Goal: Use online tool/utility: Use online tool/utility

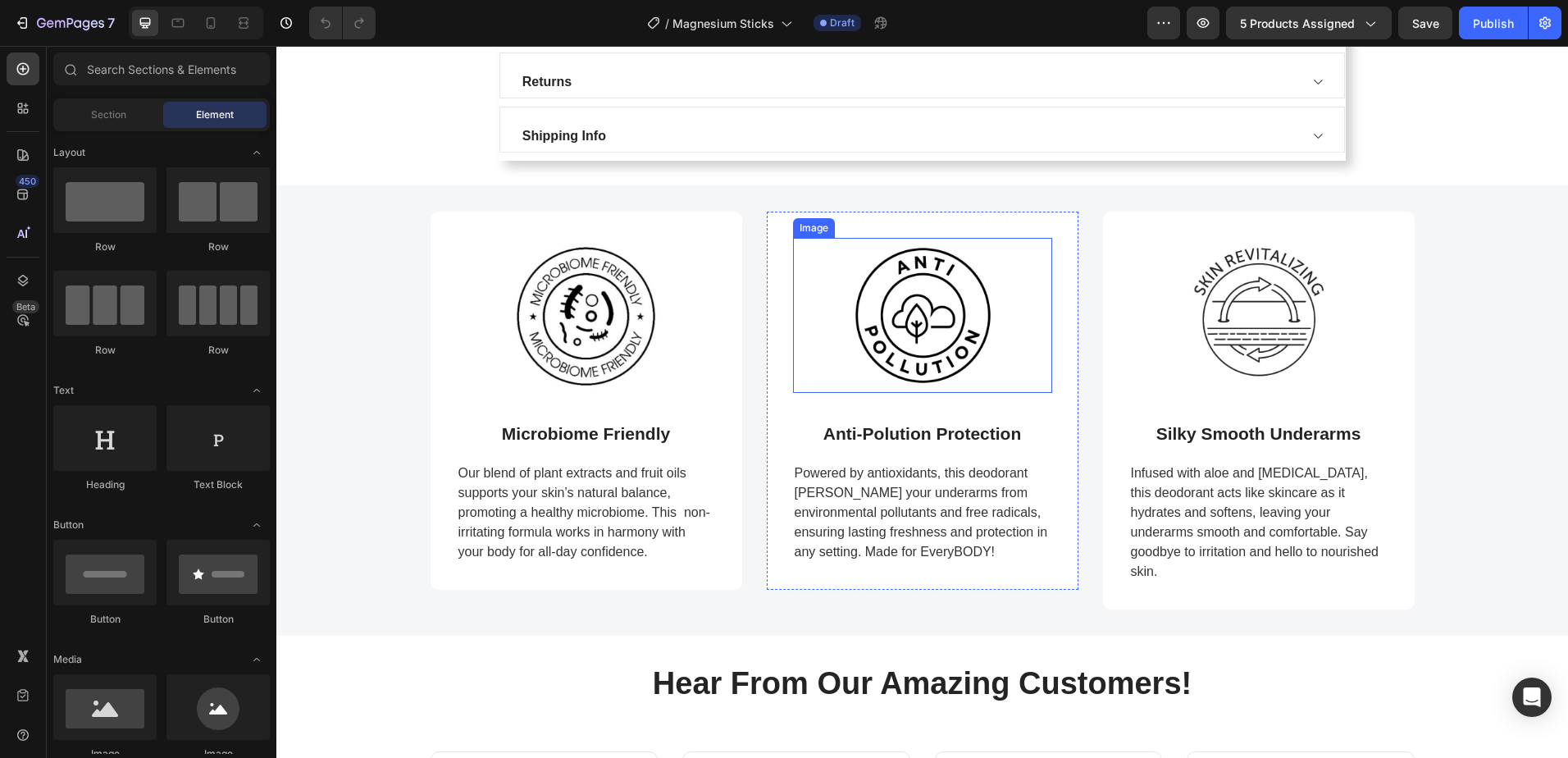
scroll to position [492, 0]
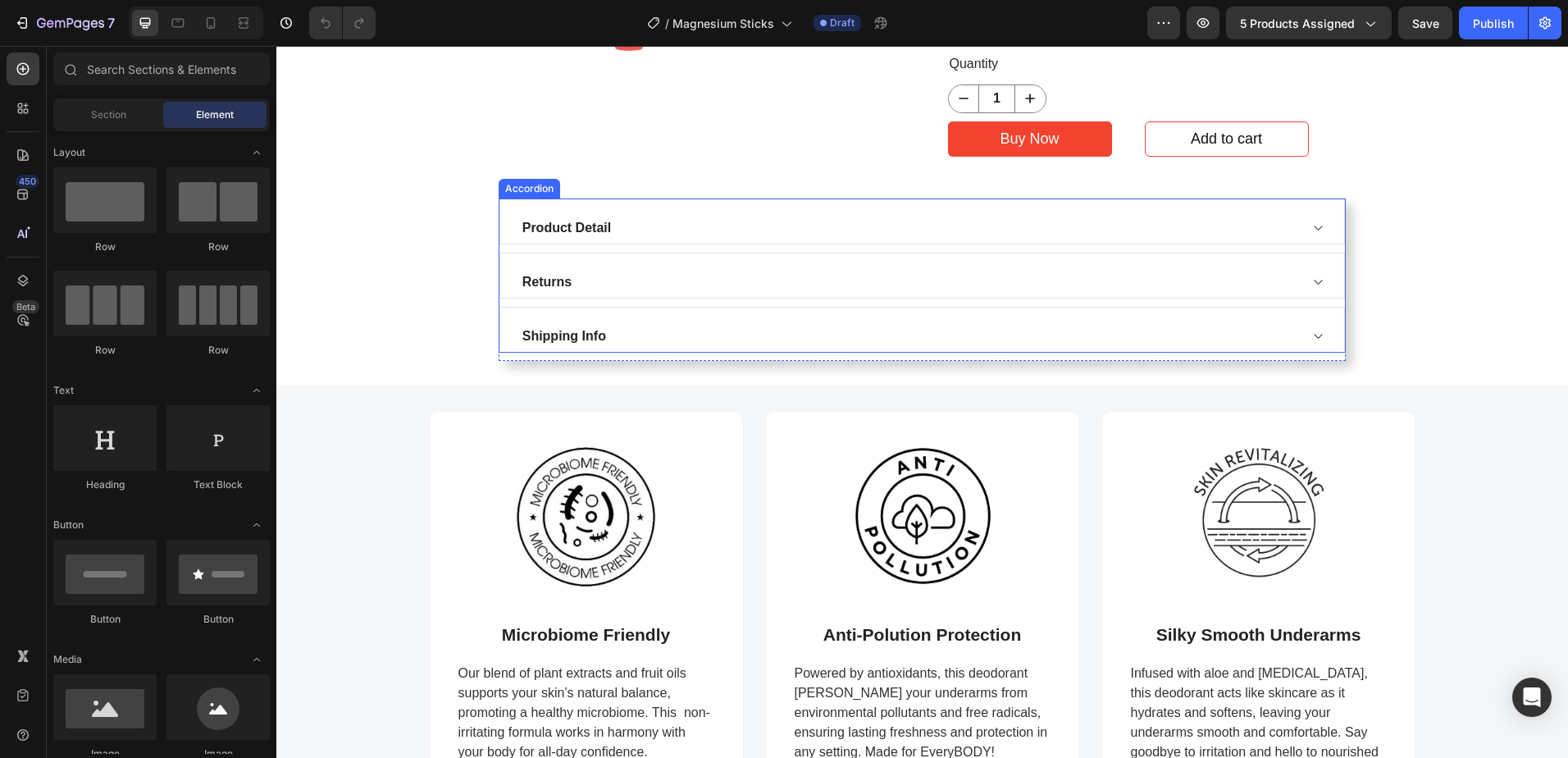
click at [1283, 227] on div "Product Detail" at bounding box center [909, 228] width 779 height 25
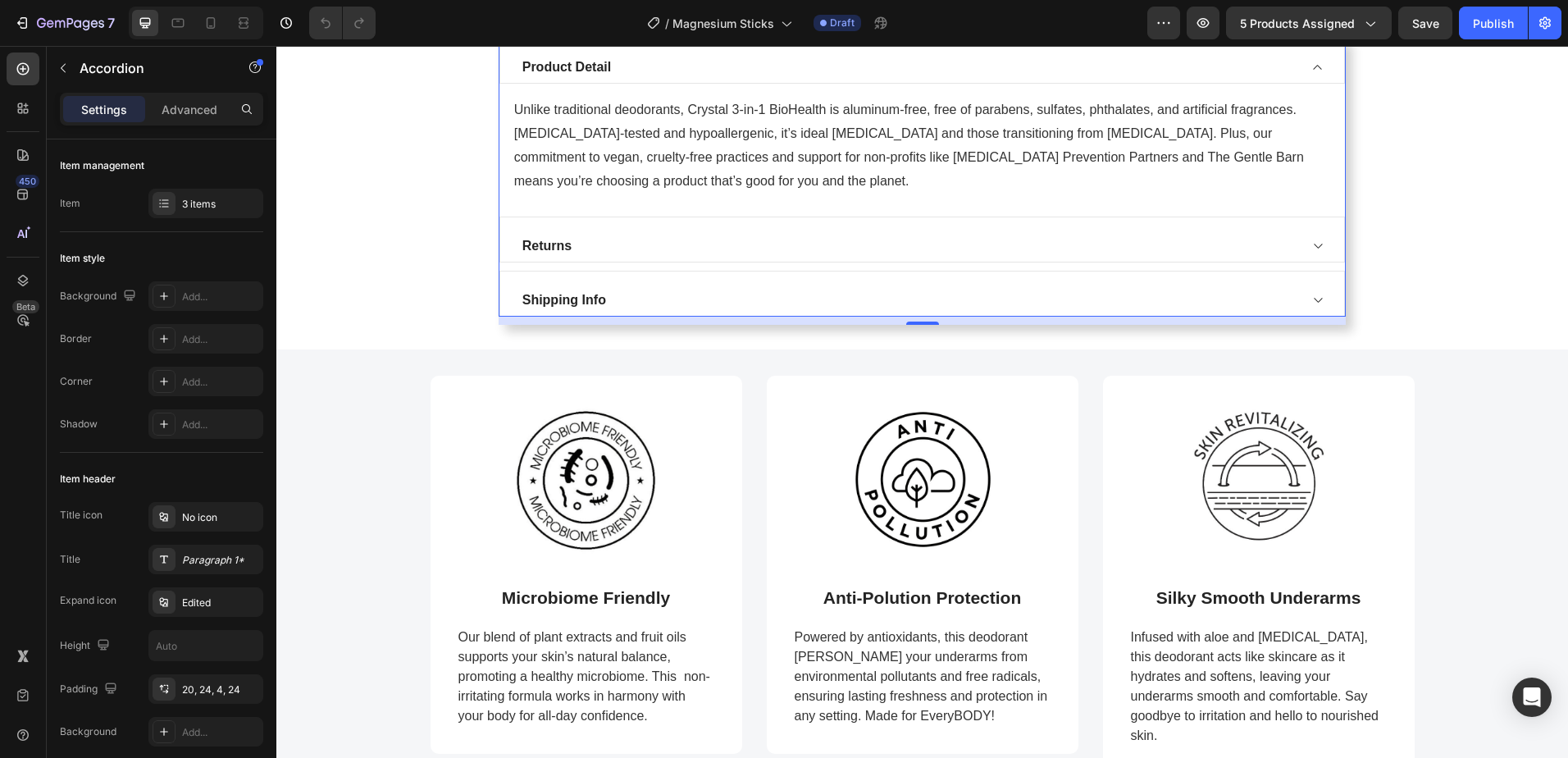
scroll to position [656, 0]
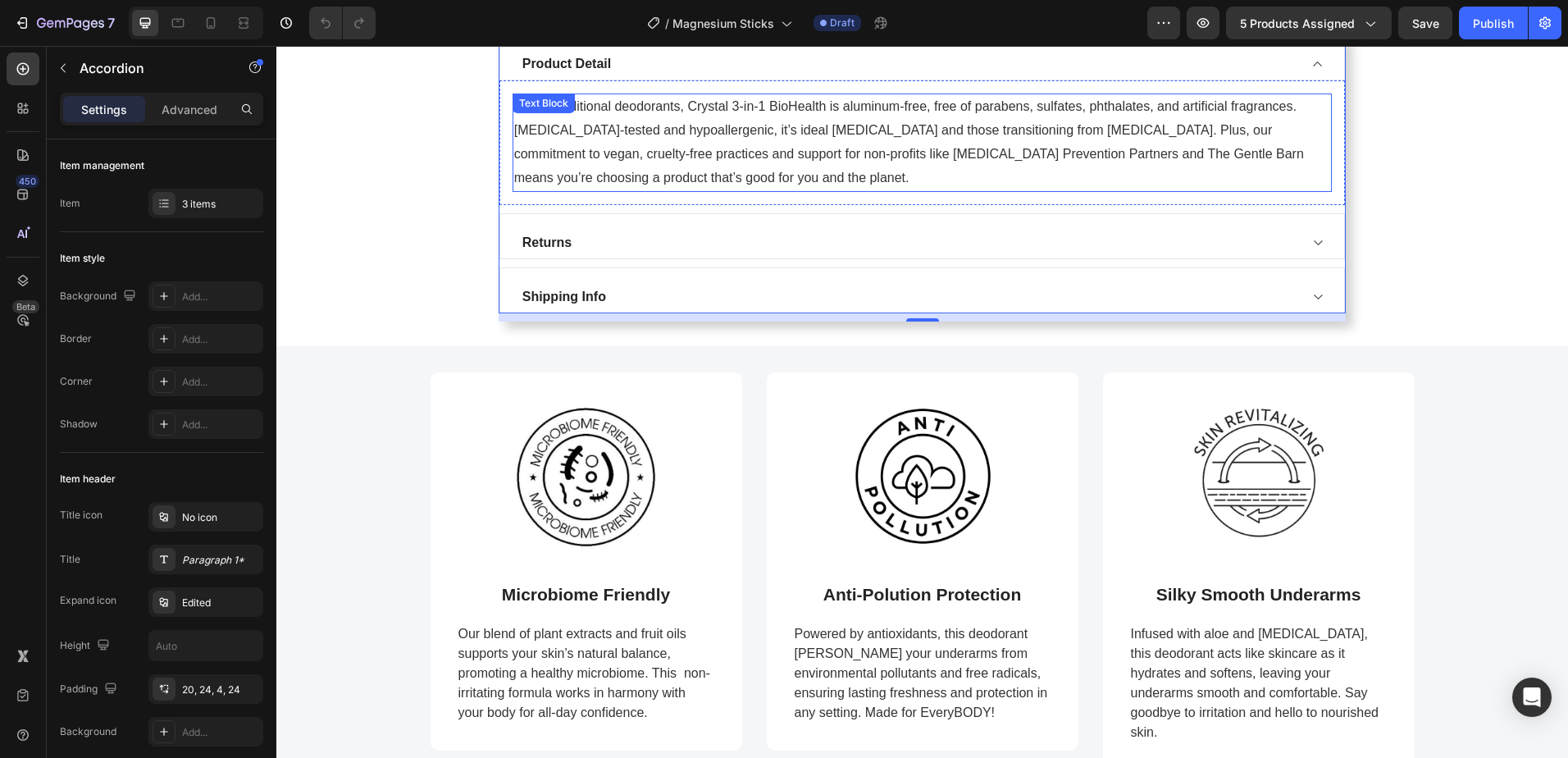
click at [722, 156] on span "Unlike traditional deodorants, Crystal 3-in-1 BioHealth is aluminum-free, free …" at bounding box center [908, 141] width 790 height 84
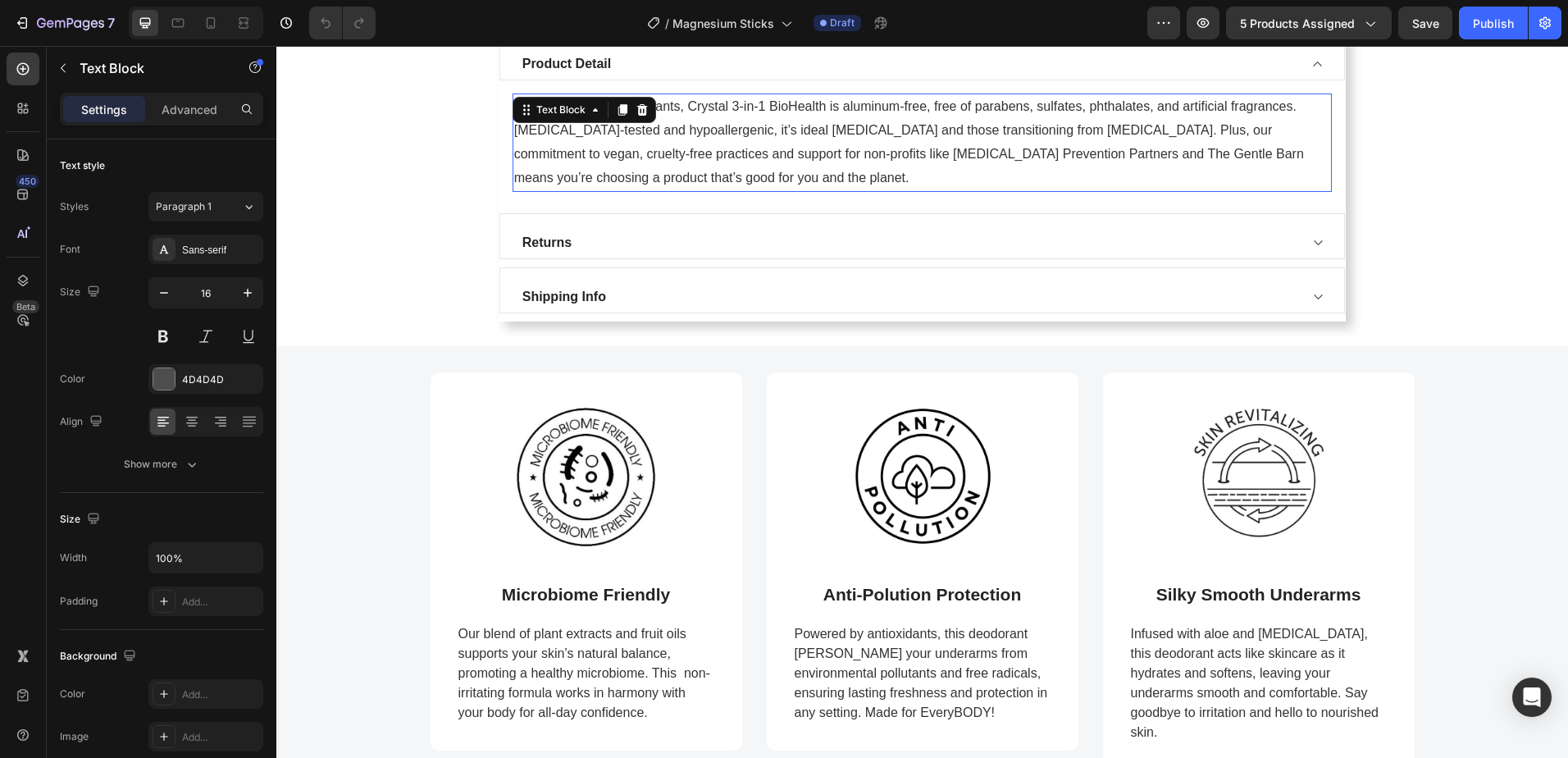
click at [722, 156] on span "Unlike traditional deodorants, Crystal 3-in-1 BioHealth is aluminum-free, free …" at bounding box center [908, 141] width 790 height 84
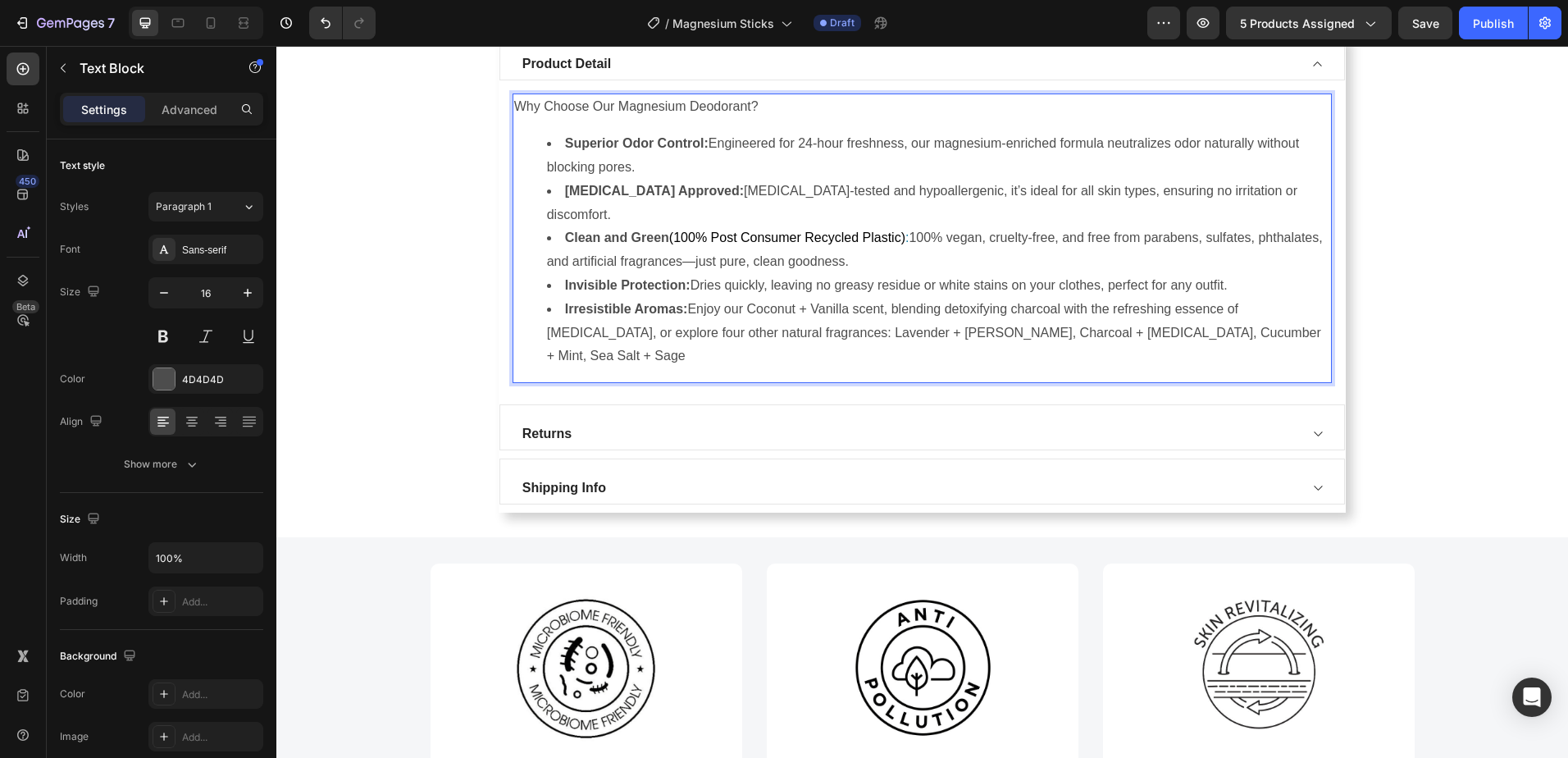
click at [748, 297] on li "Irresistible Aromas: Enjoy our Coconut + Vanilla scent, blending detoxifying ch…" at bounding box center [939, 333] width 784 height 70
click at [736, 297] on li "Irresistible Aromas: Enjoy our Coconut + Vanilla scent, blending detoxifying ch…" at bounding box center [939, 333] width 784 height 70
click at [766, 309] on li "Irresistible Aromas: Enjoy all five of our refreshing scents including: Coconut…" at bounding box center [939, 333] width 784 height 70
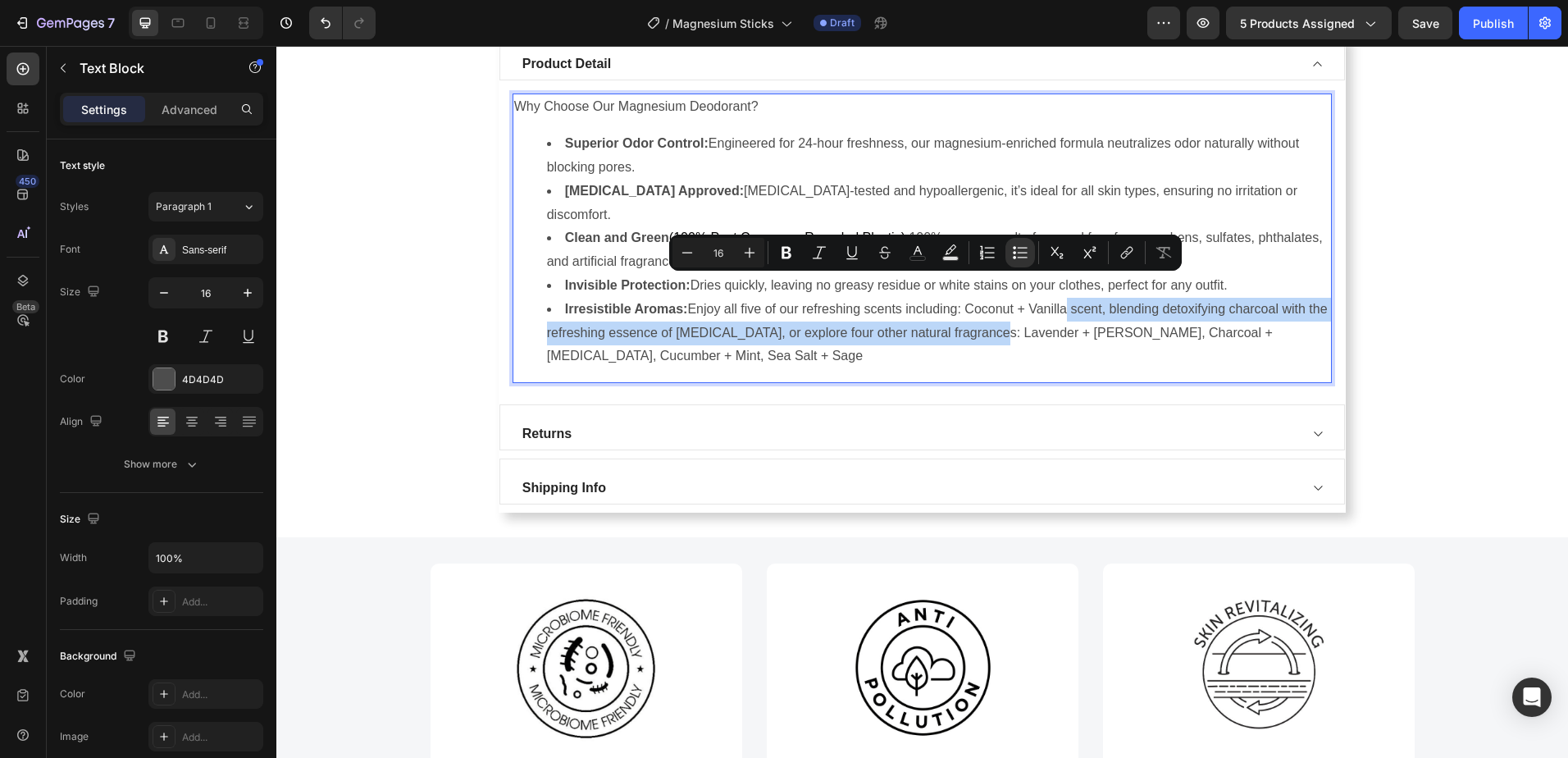
drag, startPoint x: 996, startPoint y: 311, endPoint x: 1067, endPoint y: 286, distance: 75.3
click at [1067, 297] on li "Irresistible Aromas: Enjoy all five of our refreshing scents including: Coconut…" at bounding box center [939, 333] width 784 height 70
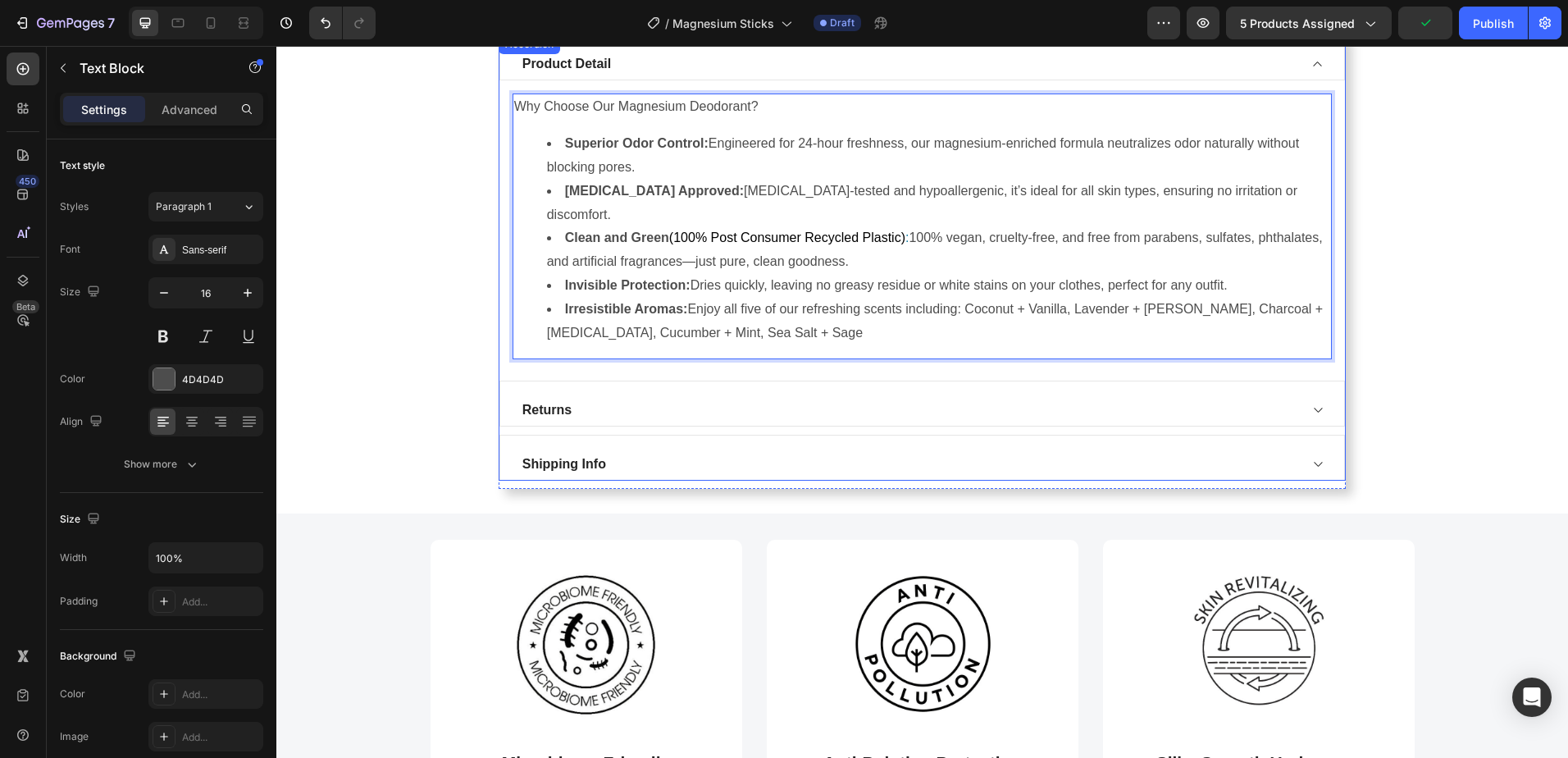
click at [644, 398] on div "Returns" at bounding box center [909, 410] width 779 height 25
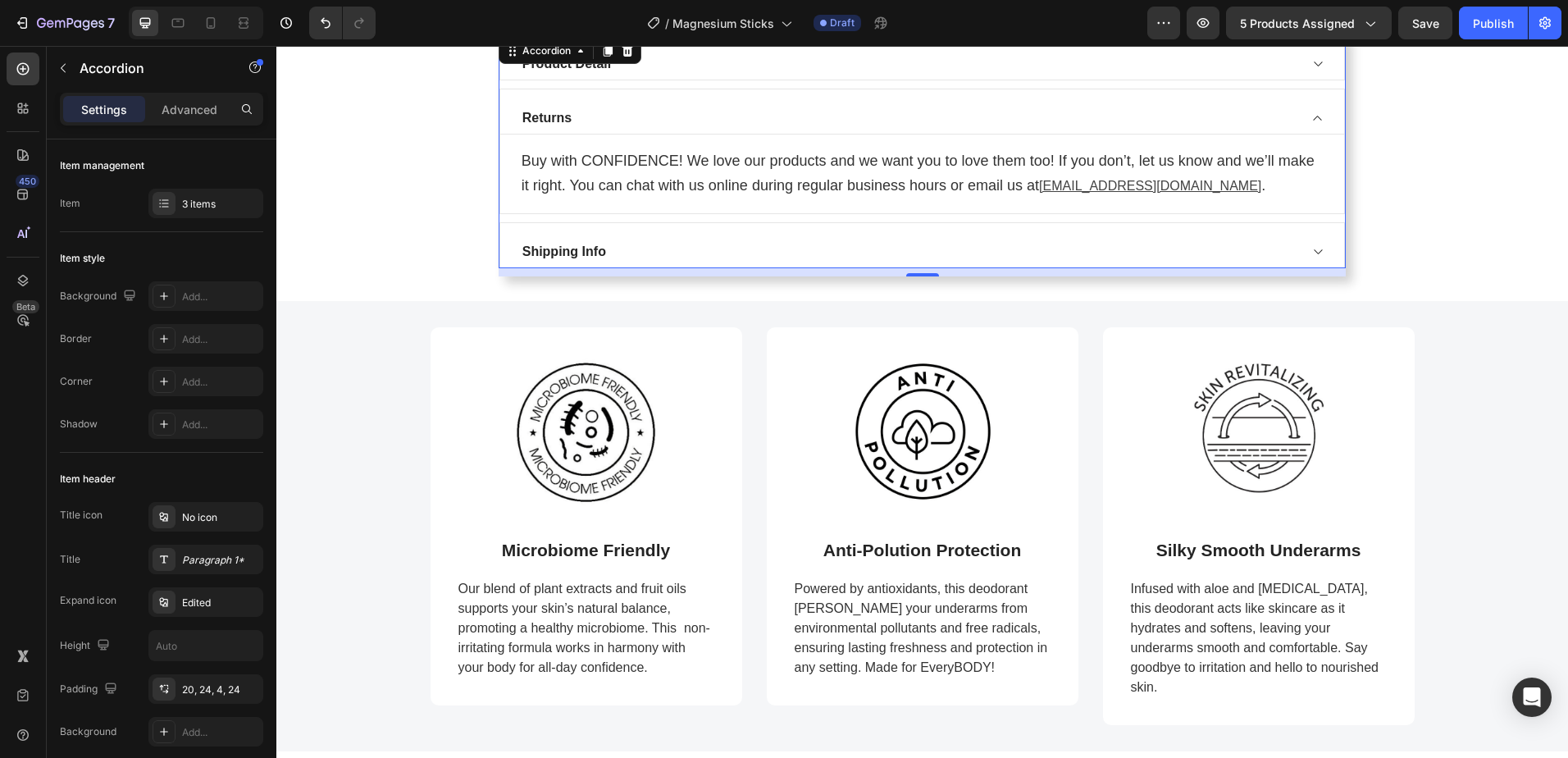
click at [747, 243] on div "Shipping Info" at bounding box center [909, 252] width 779 height 25
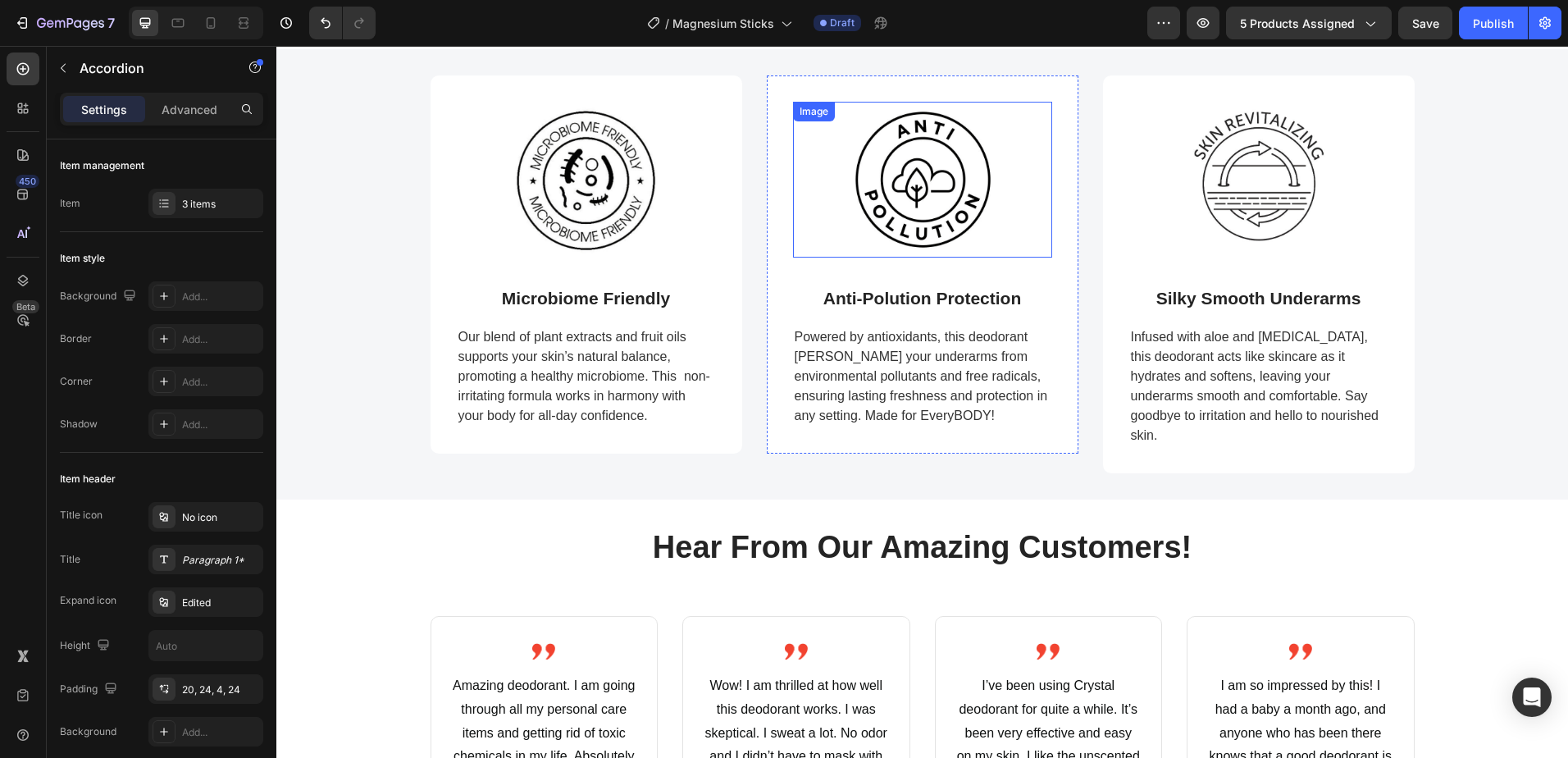
scroll to position [820, 0]
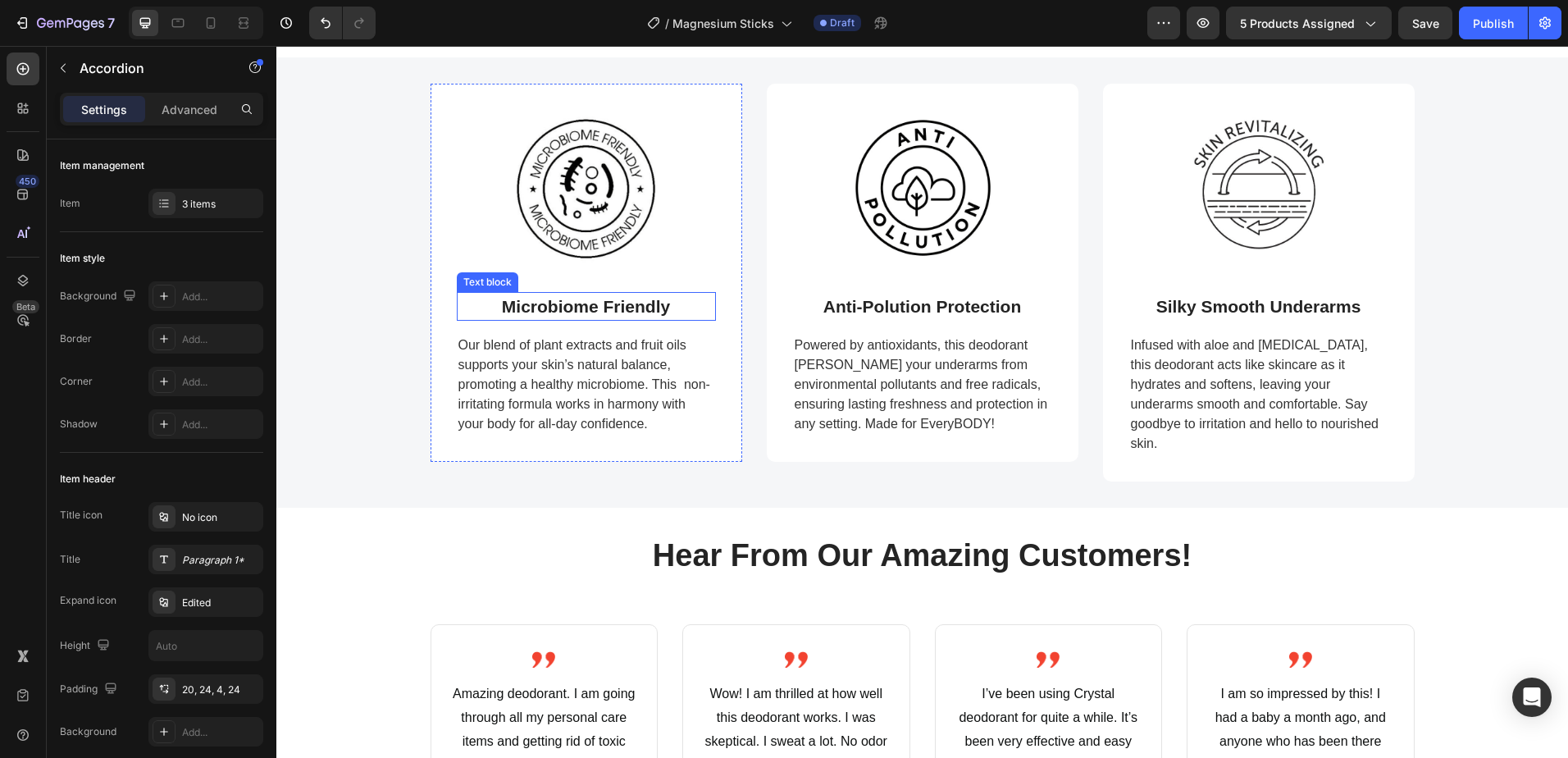
click at [583, 309] on p "Microbiome Friendly" at bounding box center [586, 307] width 168 height 27
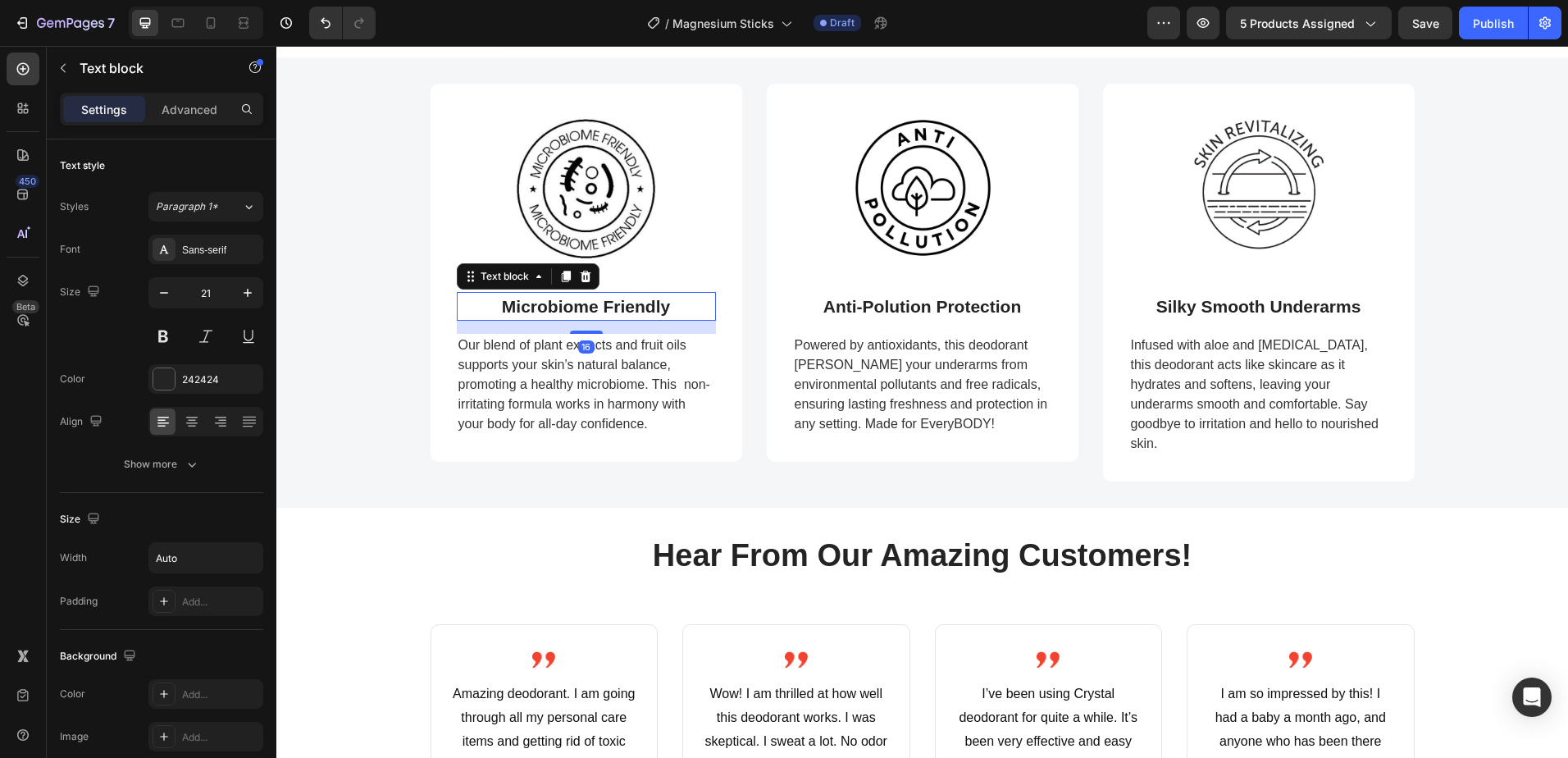
click at [583, 309] on p "Microbiome Friendly" at bounding box center [586, 307] width 168 height 27
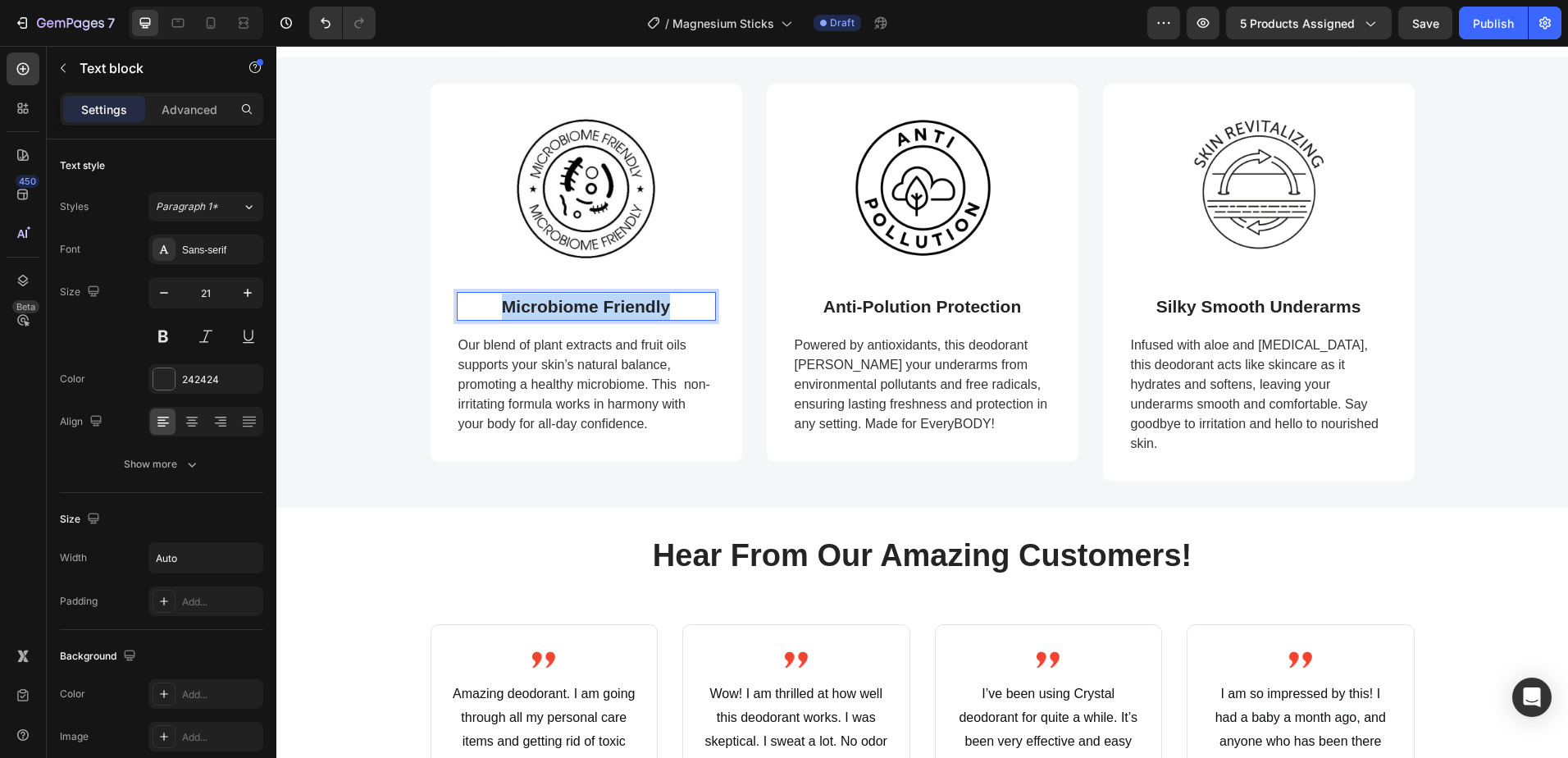
click at [583, 309] on p "Microbiome Friendly" at bounding box center [586, 307] width 168 height 27
click at [1219, 310] on p "Silky Smooth Underarms" at bounding box center [1259, 307] width 205 height 27
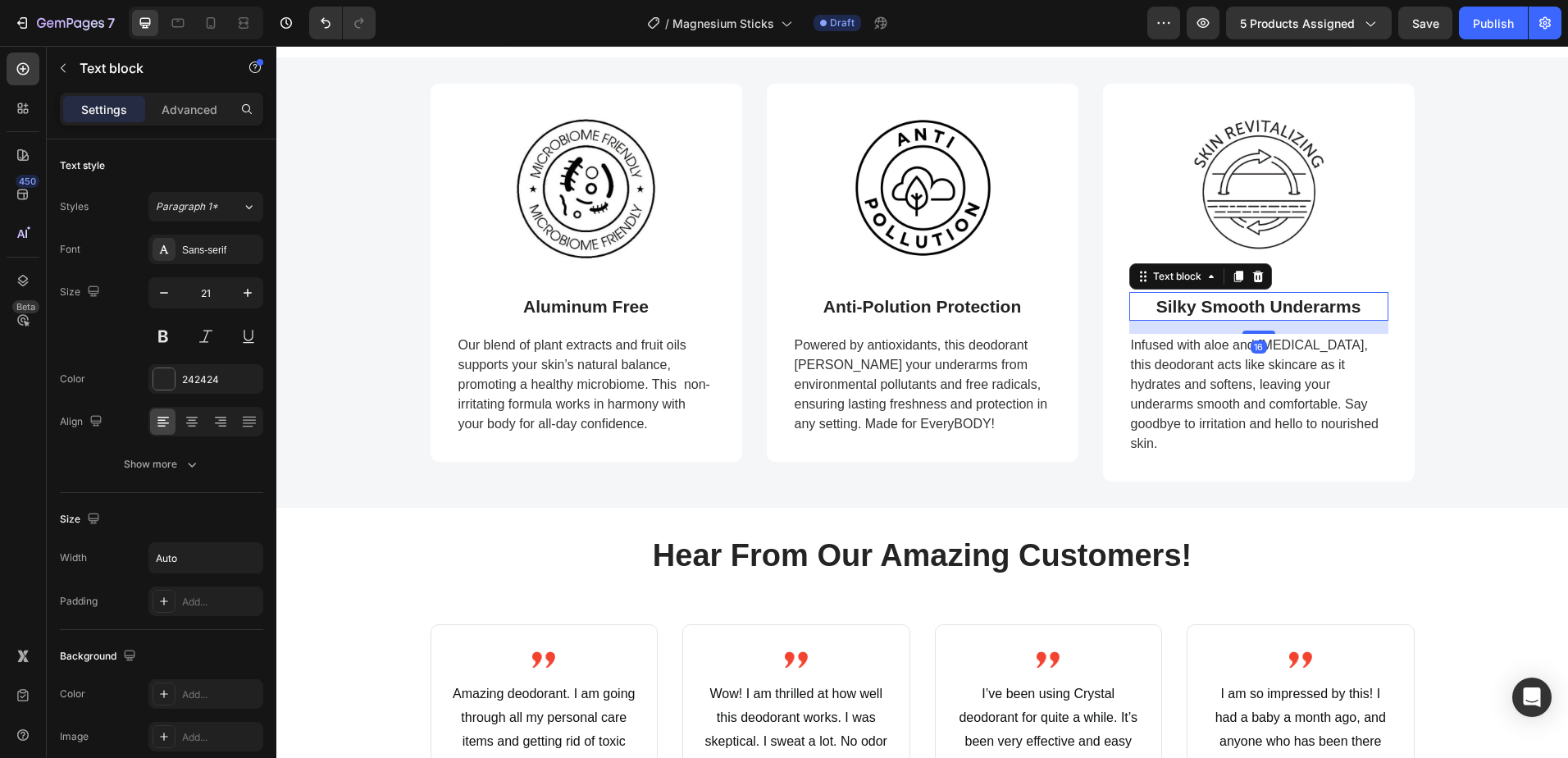
click at [1219, 310] on p "Silky Smooth Underarms" at bounding box center [1259, 307] width 205 height 27
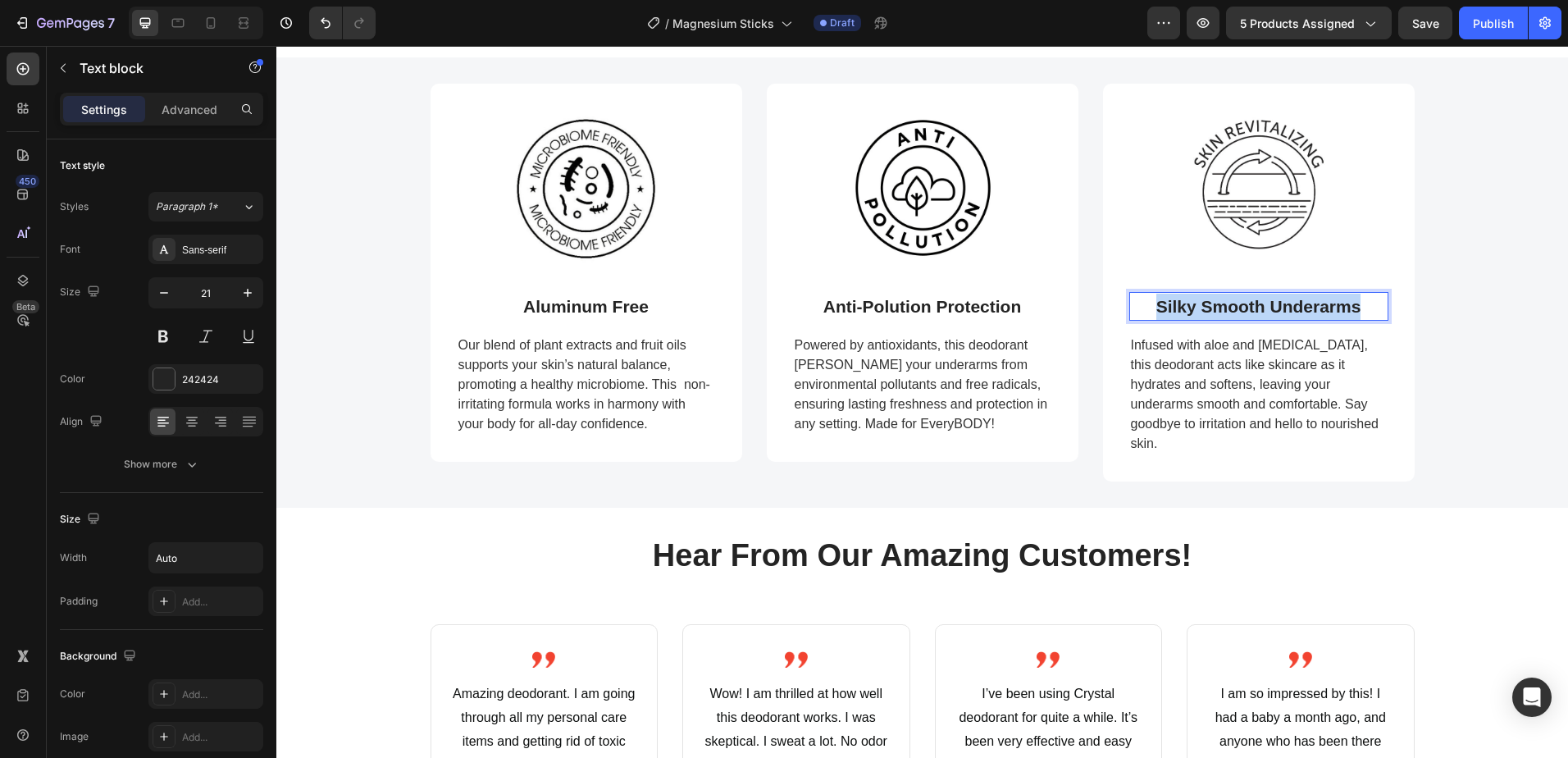
click at [1219, 310] on p "Silky Smooth Underarms" at bounding box center [1259, 307] width 205 height 27
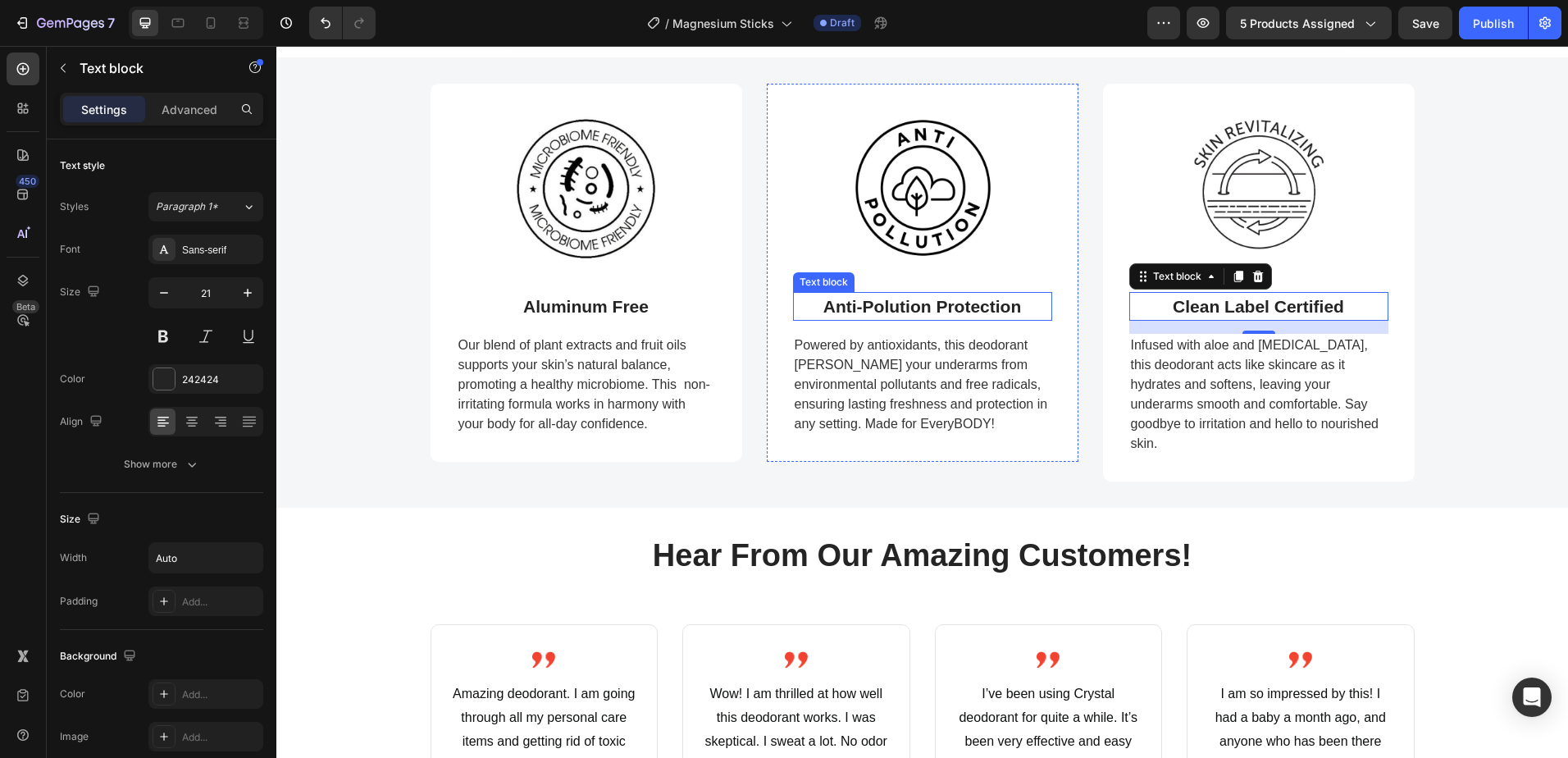
click at [924, 298] on p "Anti-Polution Protection" at bounding box center [922, 307] width 198 height 27
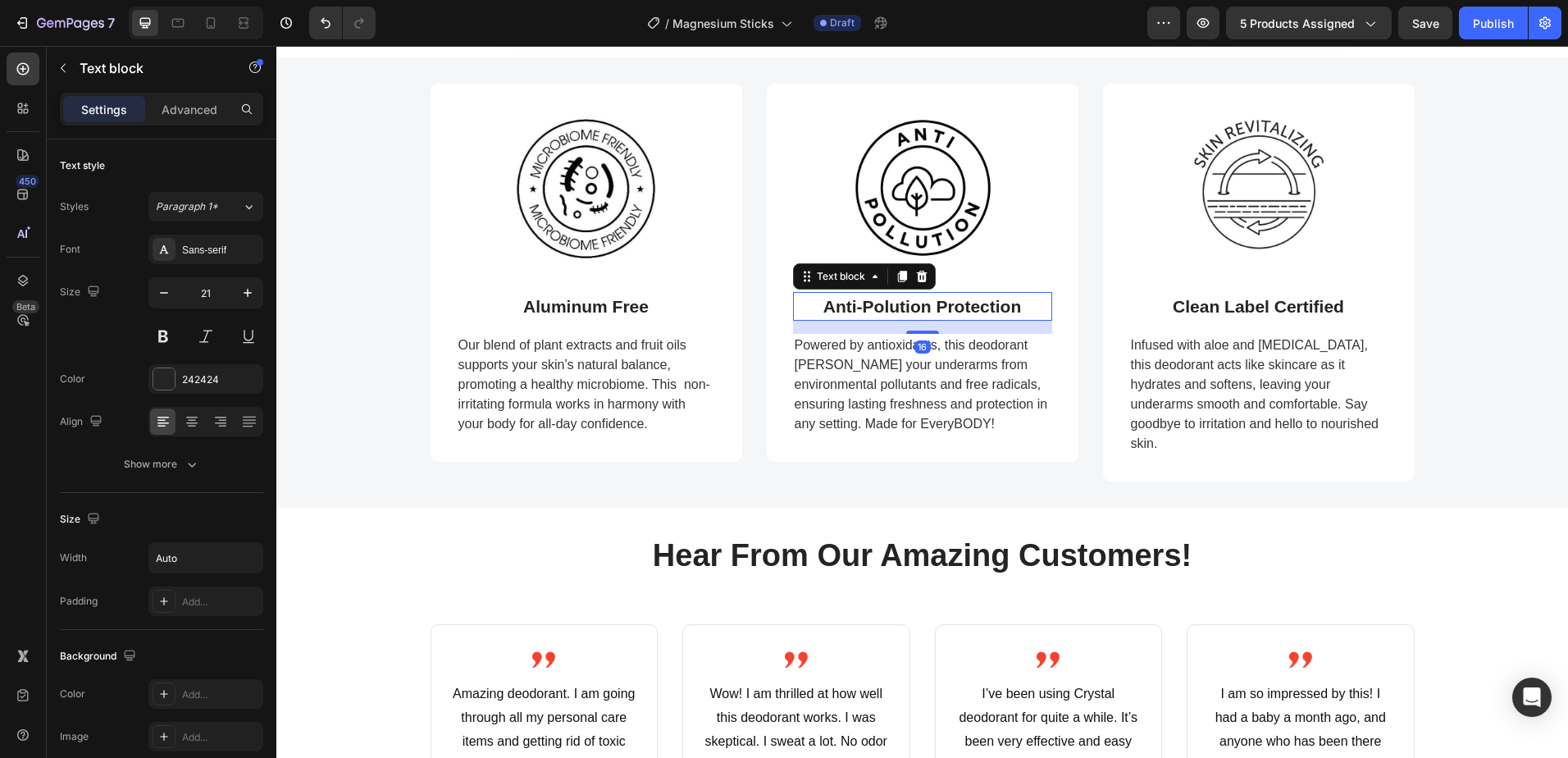
click at [924, 298] on p "Anti-Polution Protection" at bounding box center [922, 307] width 198 height 27
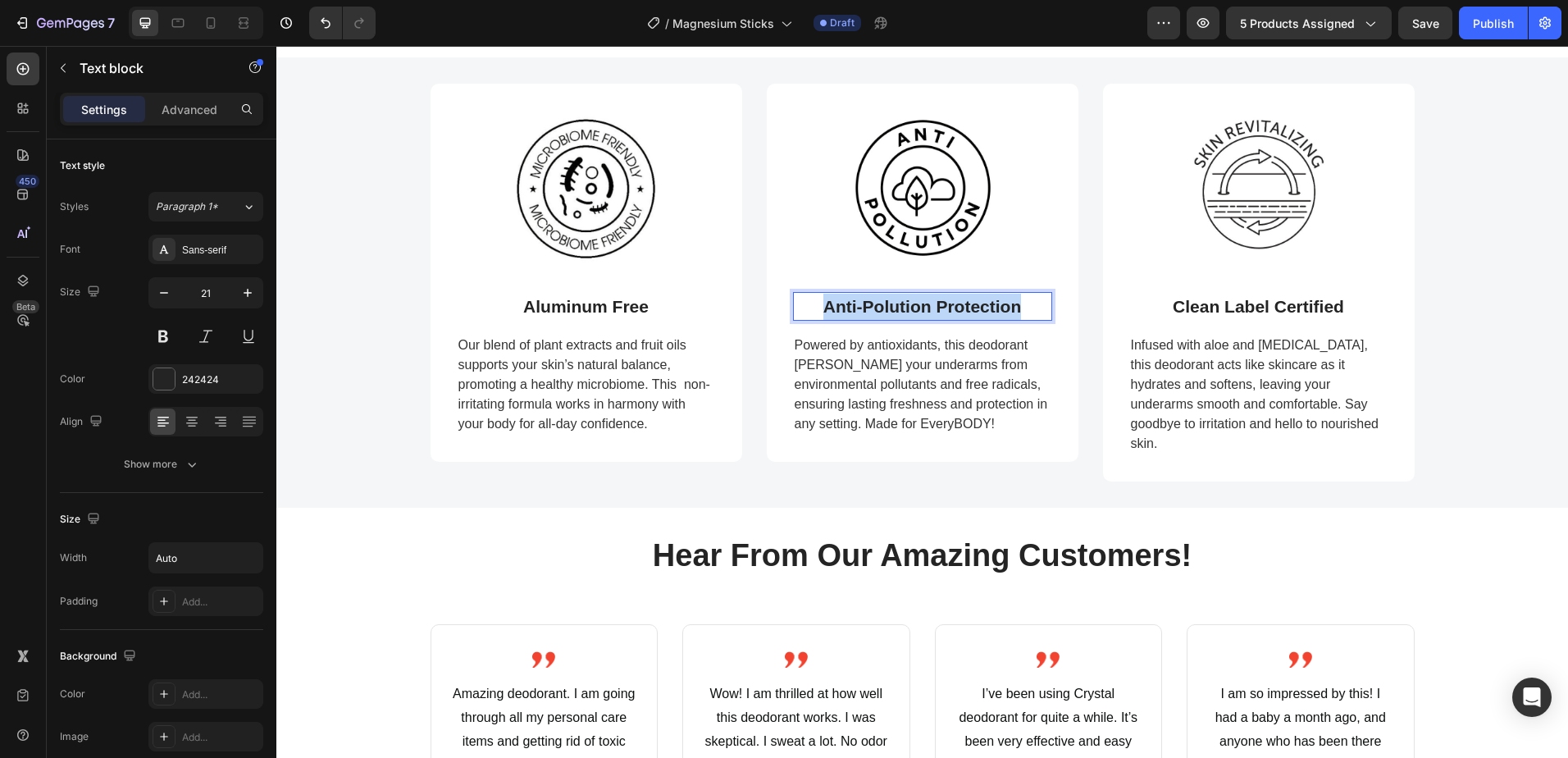
click at [924, 298] on p "Anti-Polution Protection" at bounding box center [922, 307] width 198 height 27
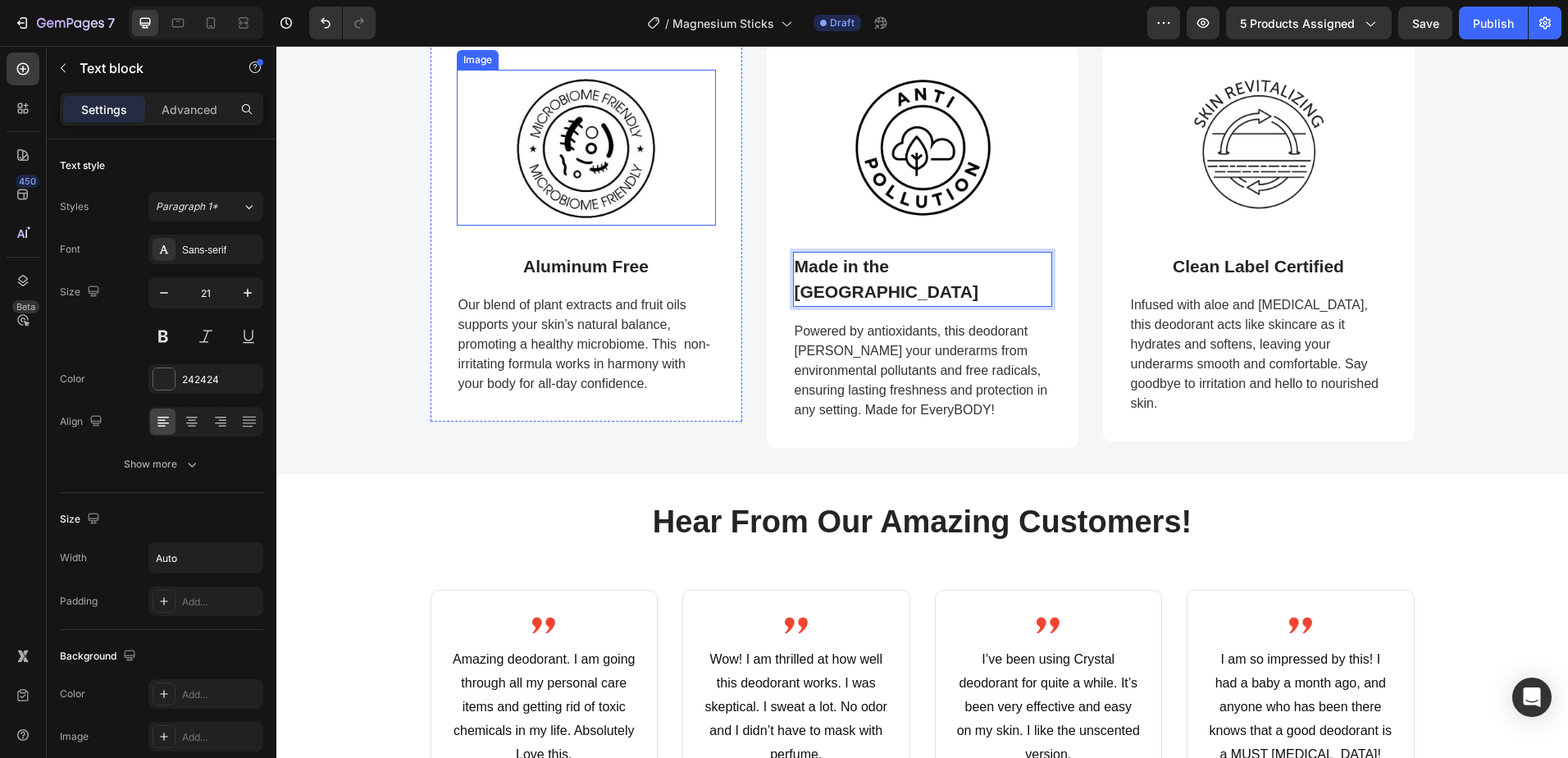
scroll to position [738, 0]
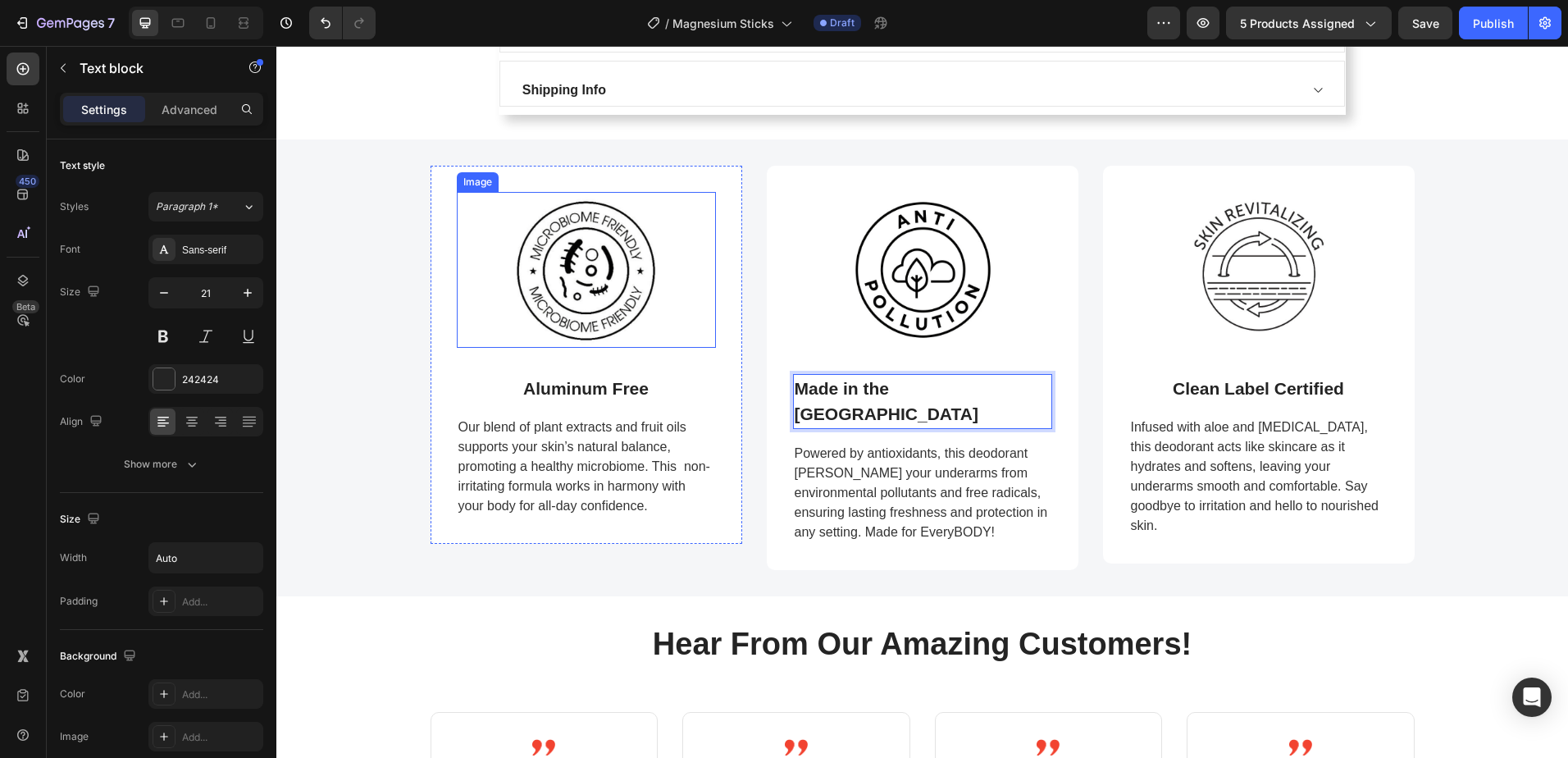
click at [589, 286] on img at bounding box center [586, 269] width 156 height 156
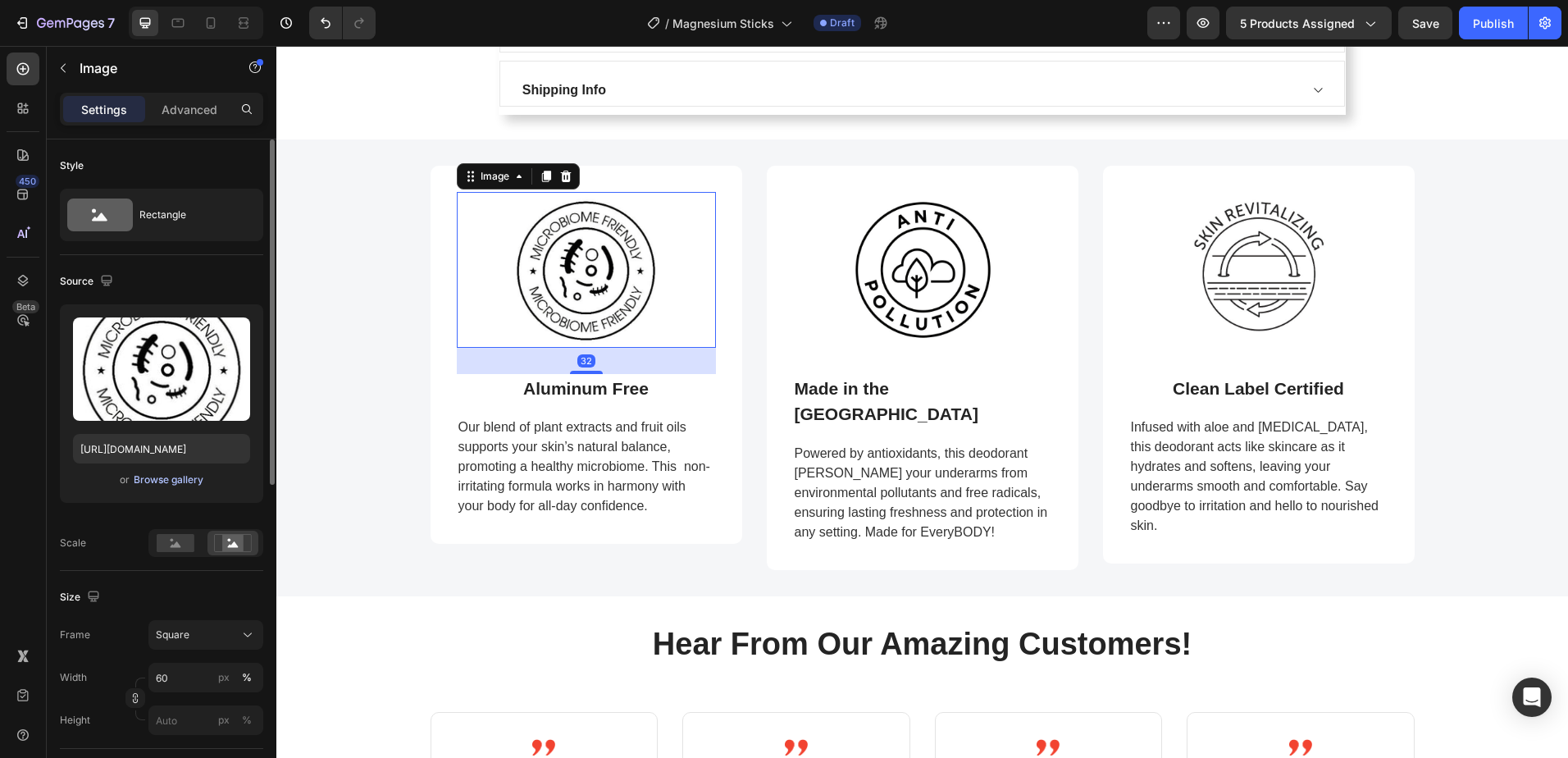
click at [171, 479] on div "Browse gallery" at bounding box center [168, 480] width 70 height 15
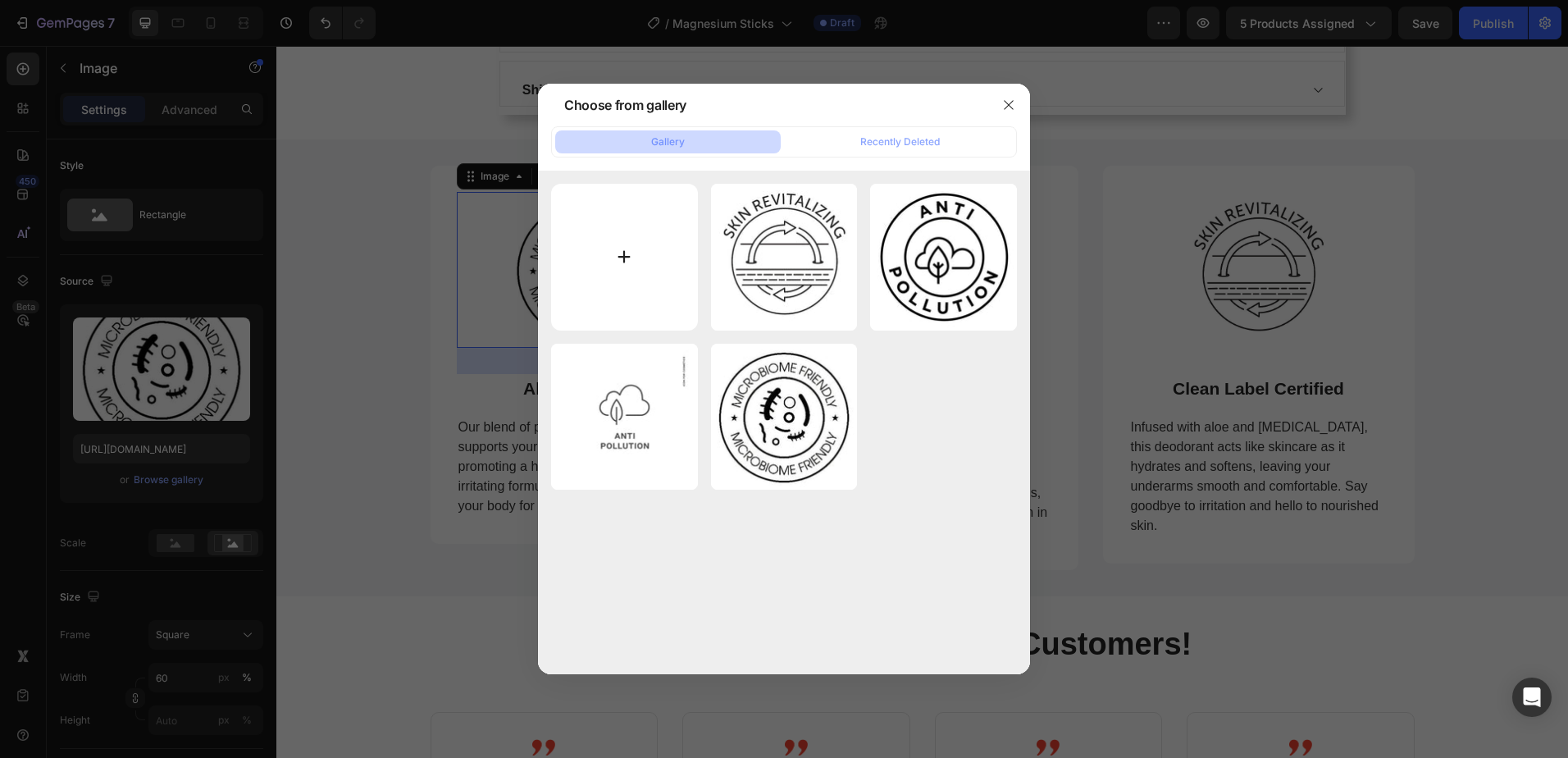
click at [620, 262] on input "file" at bounding box center [624, 257] width 147 height 147
type input "C:\fakepath\Al free.jpg"
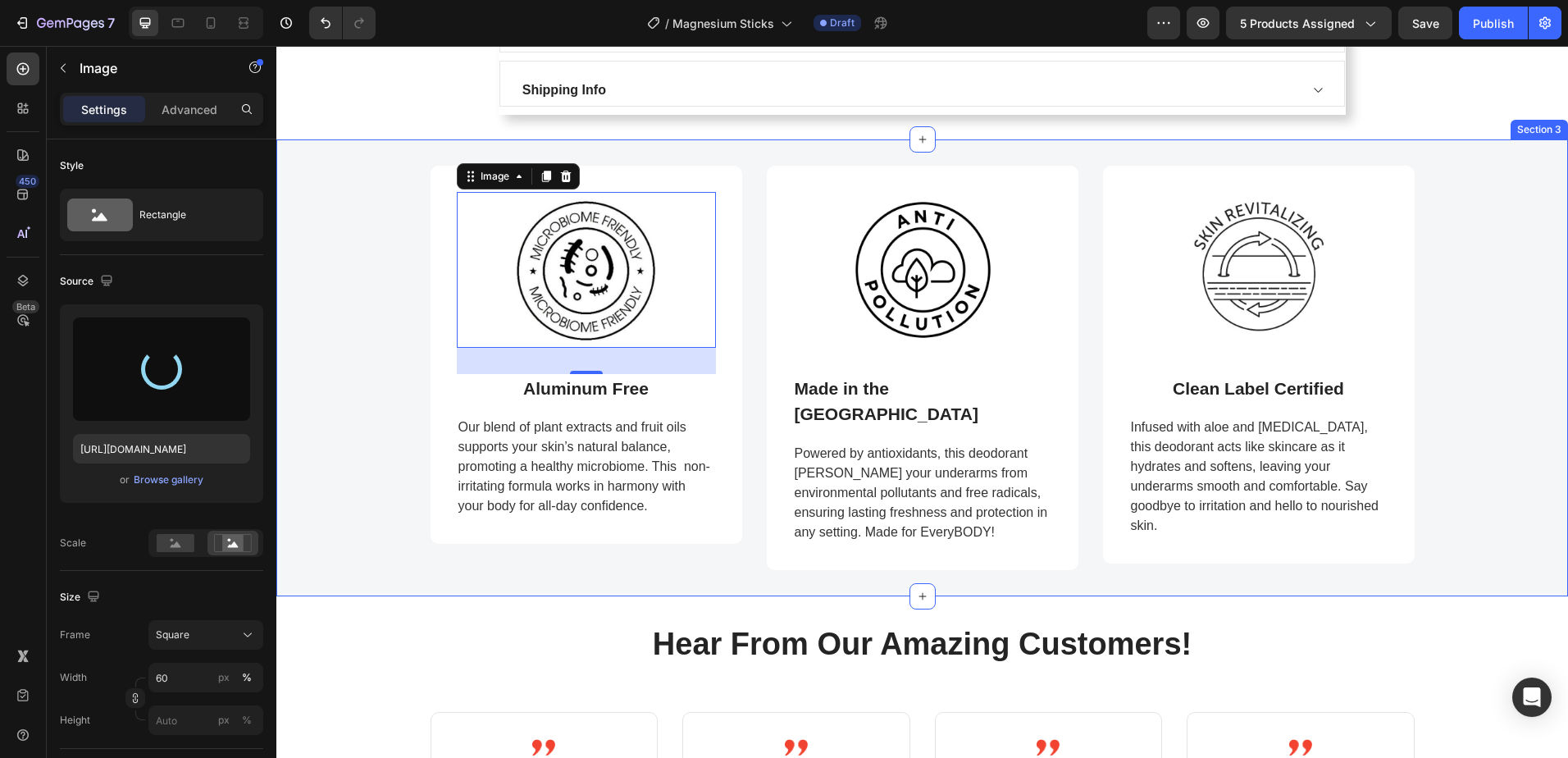
type input "https://cdn.shopify.com/s/files/1/2619/2962/files/gempages_579918370862793300-7…"
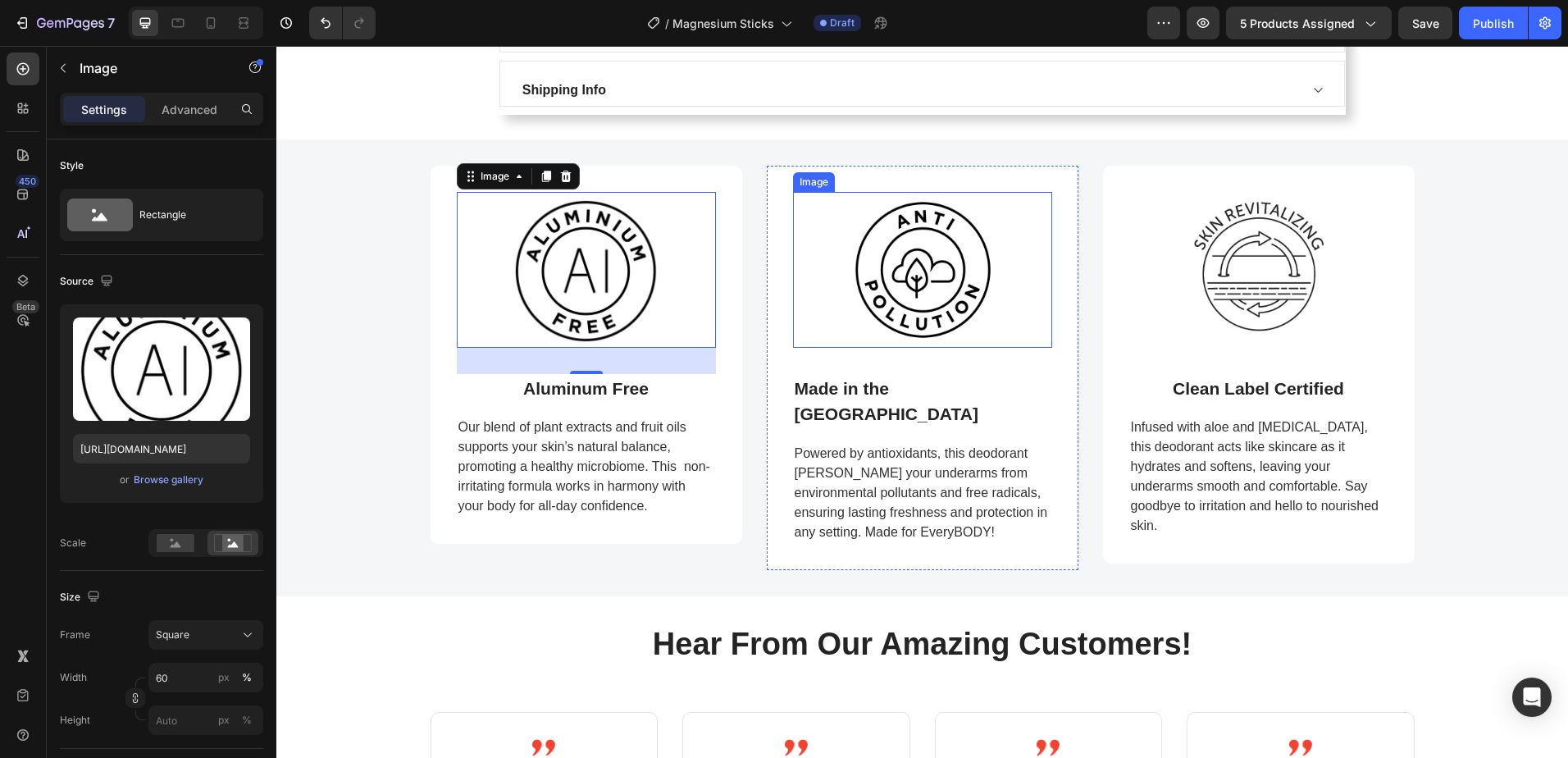
click at [894, 261] on img at bounding box center [922, 269] width 156 height 156
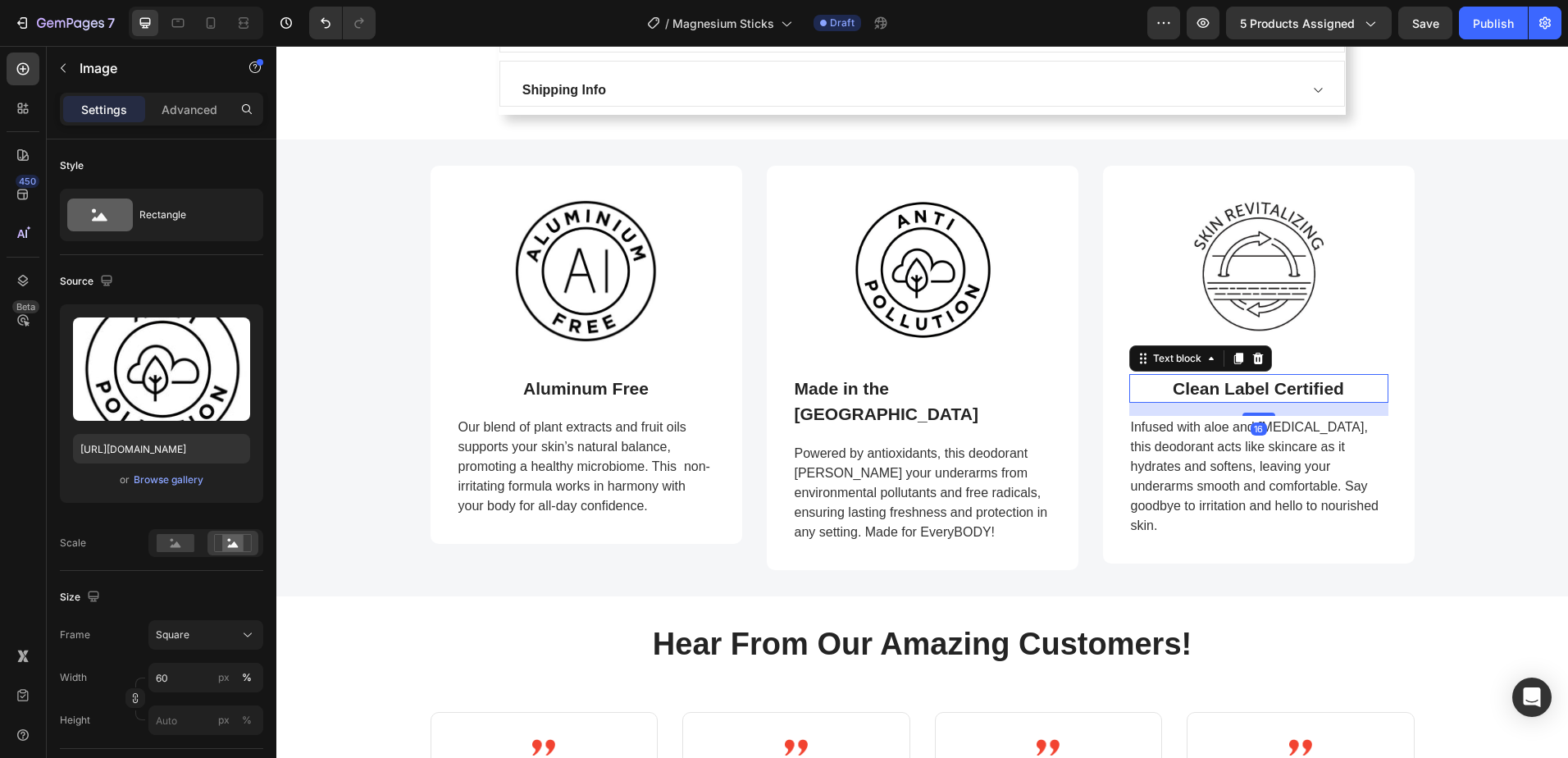
click at [1254, 396] on p "Clean Label Certified" at bounding box center [1258, 388] width 171 height 27
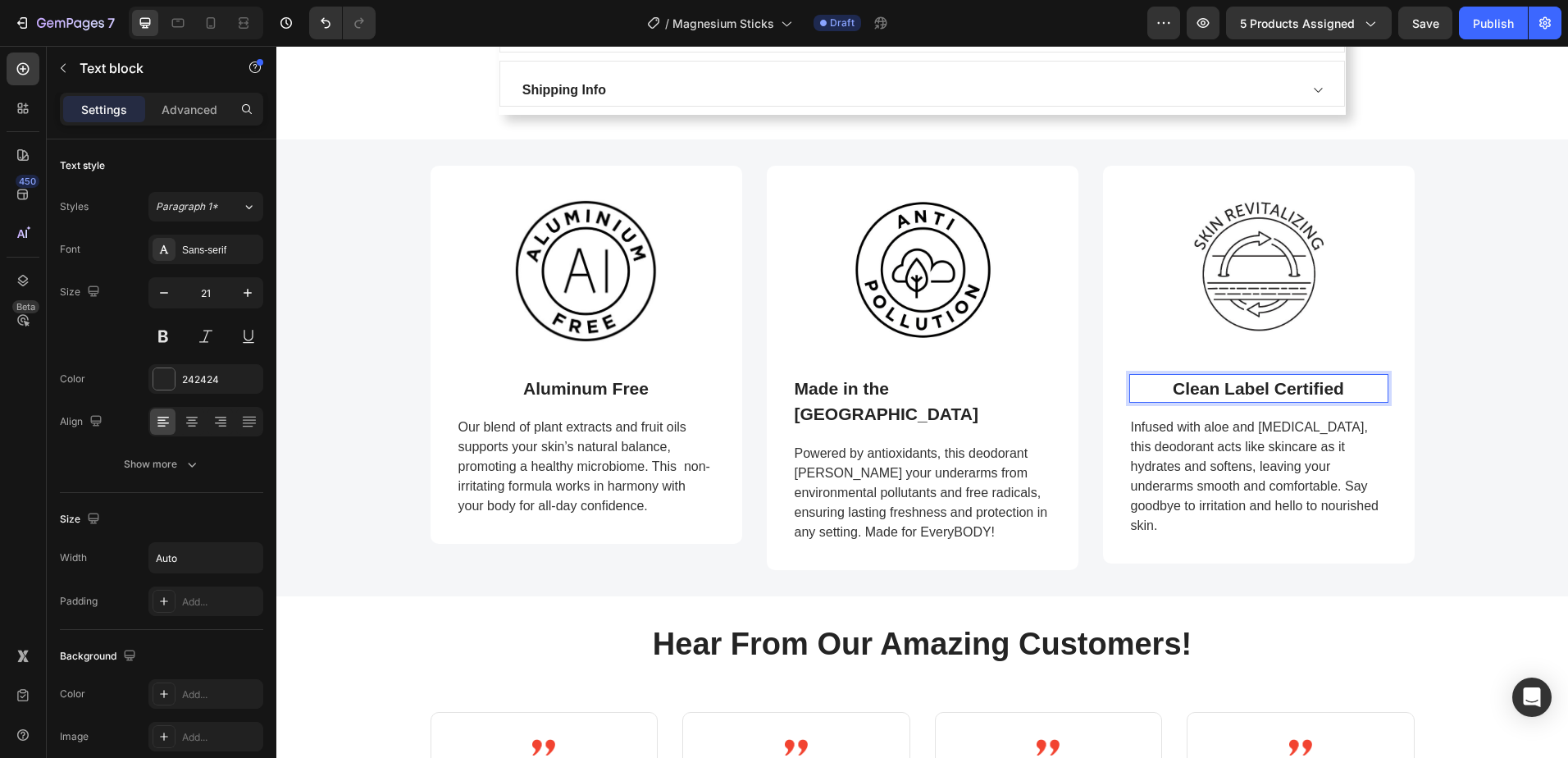
click at [1243, 392] on p "Clean Label Certified" at bounding box center [1258, 388] width 171 height 27
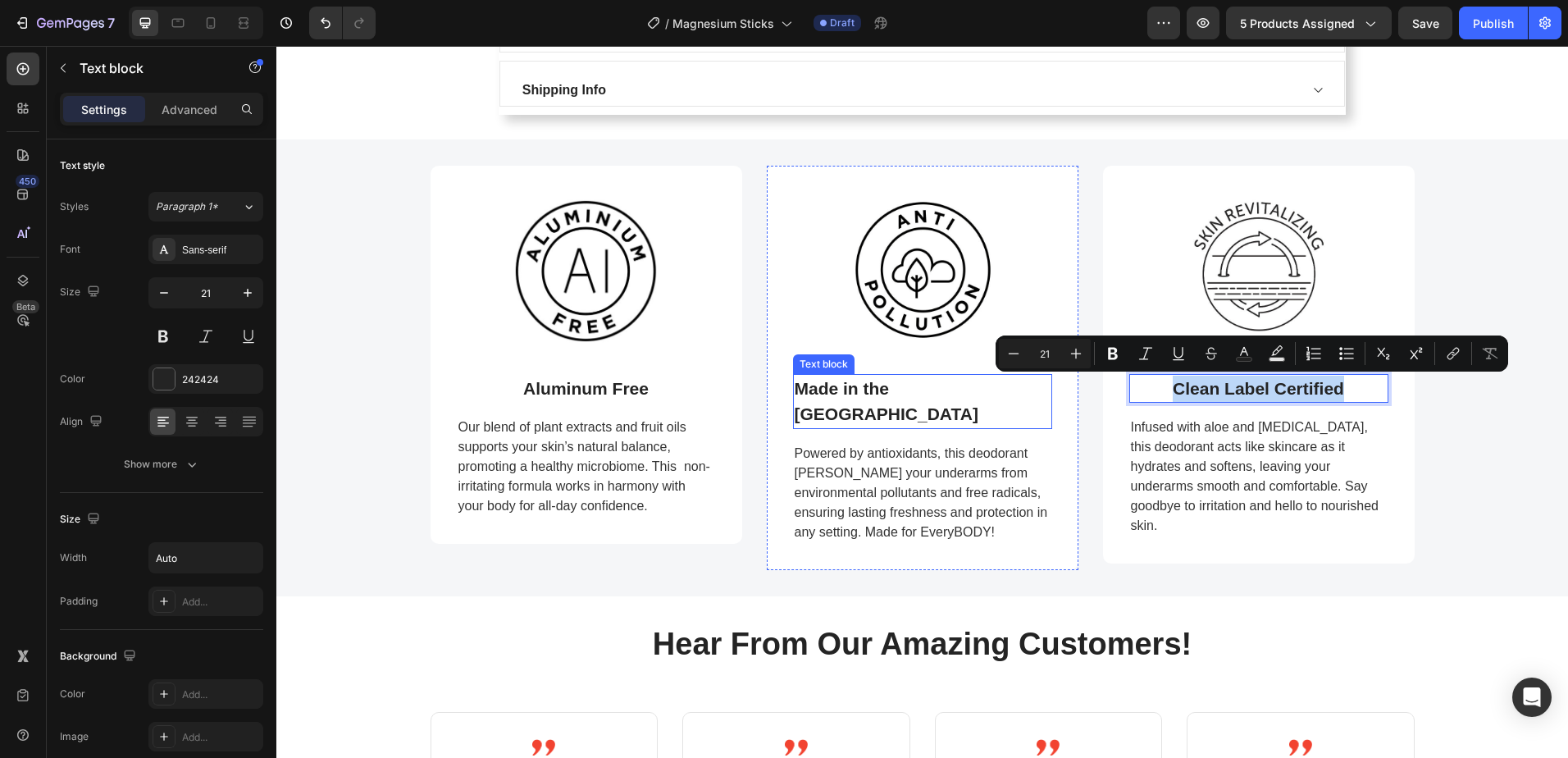
click at [921, 388] on p "Made in the USA" at bounding box center [923, 401] width 256 height 52
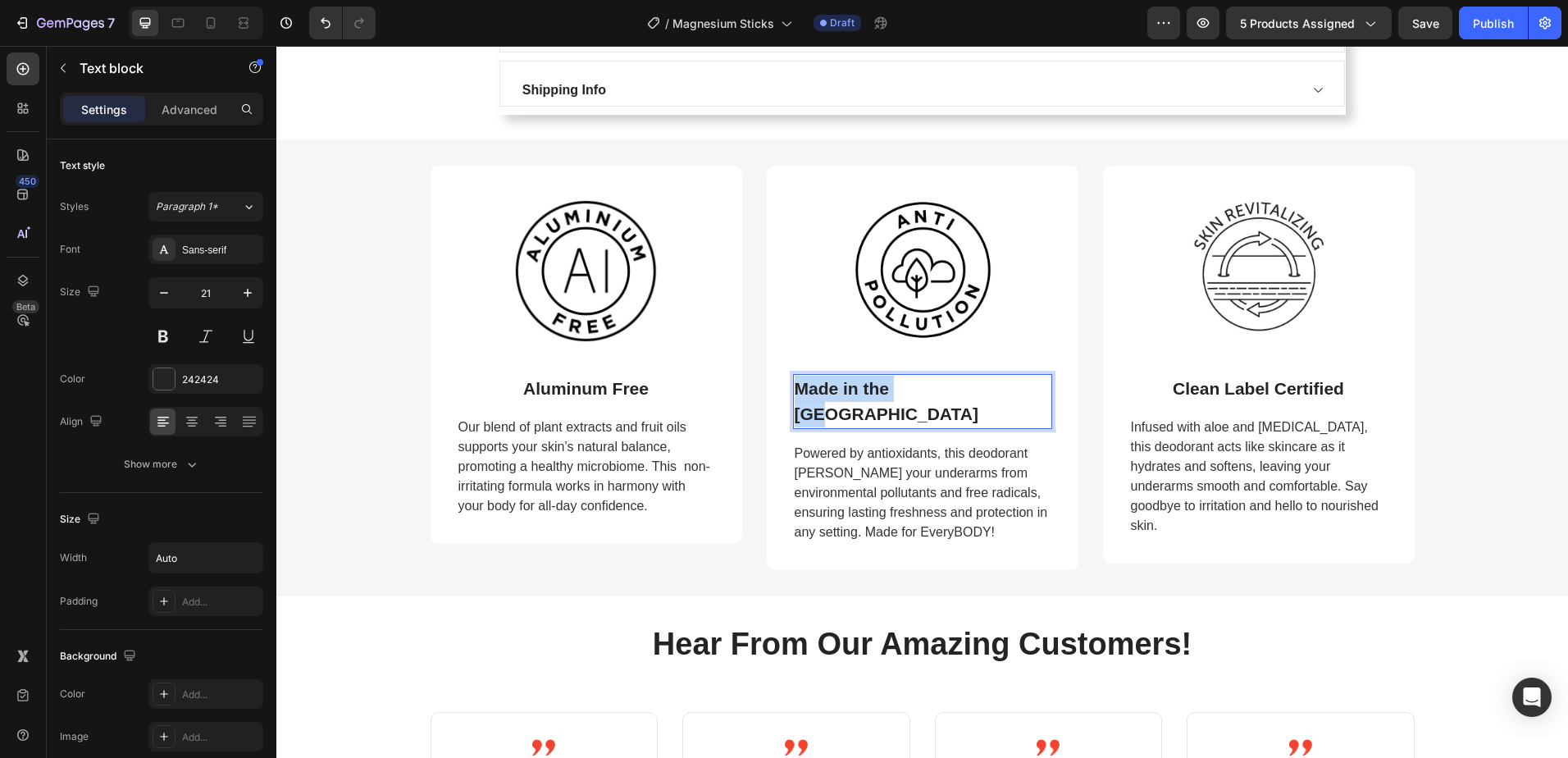
click at [921, 388] on p "Made in the USA" at bounding box center [923, 401] width 256 height 52
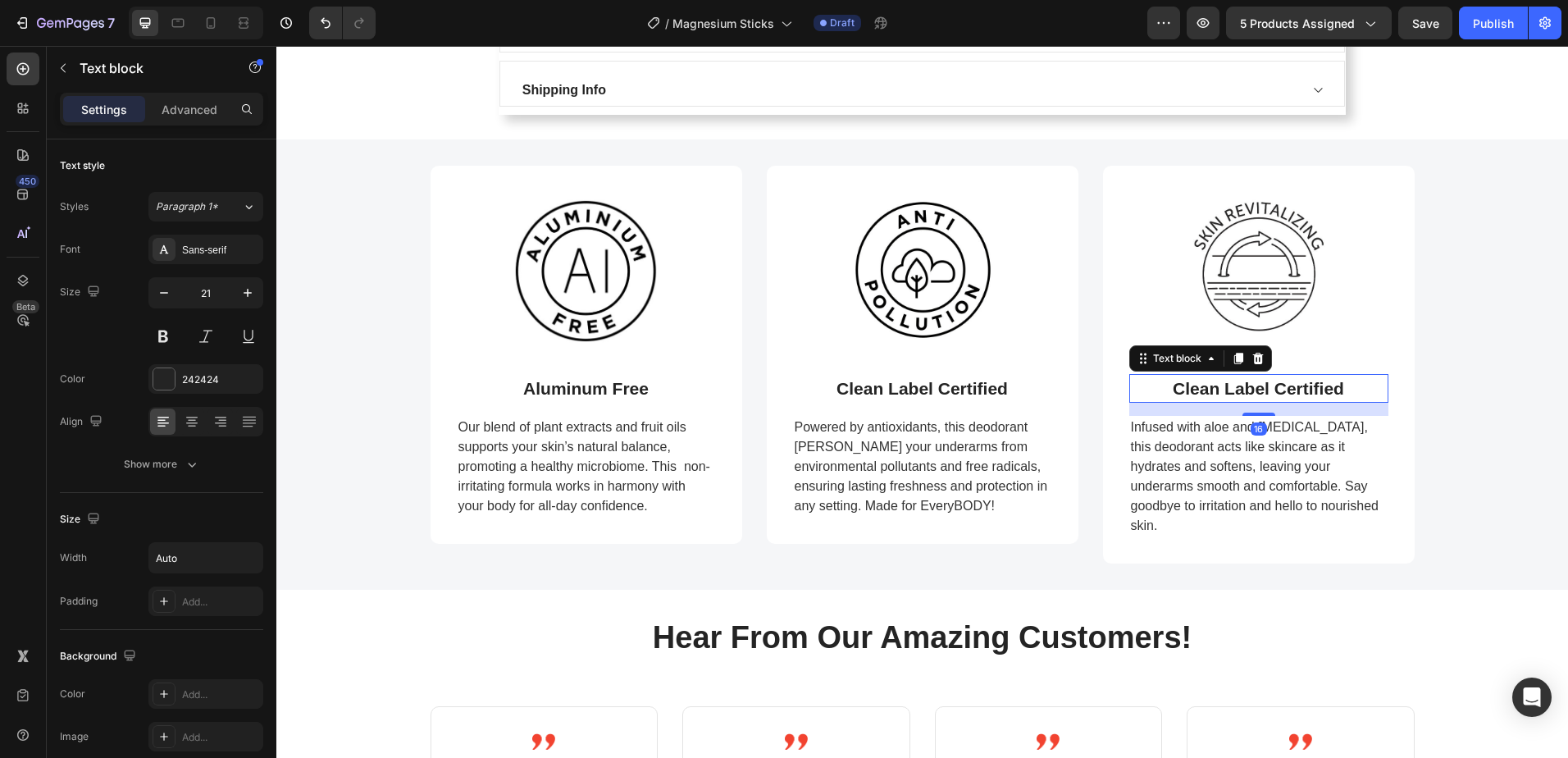
click at [1238, 392] on p "Clean Label Certified" at bounding box center [1258, 388] width 171 height 27
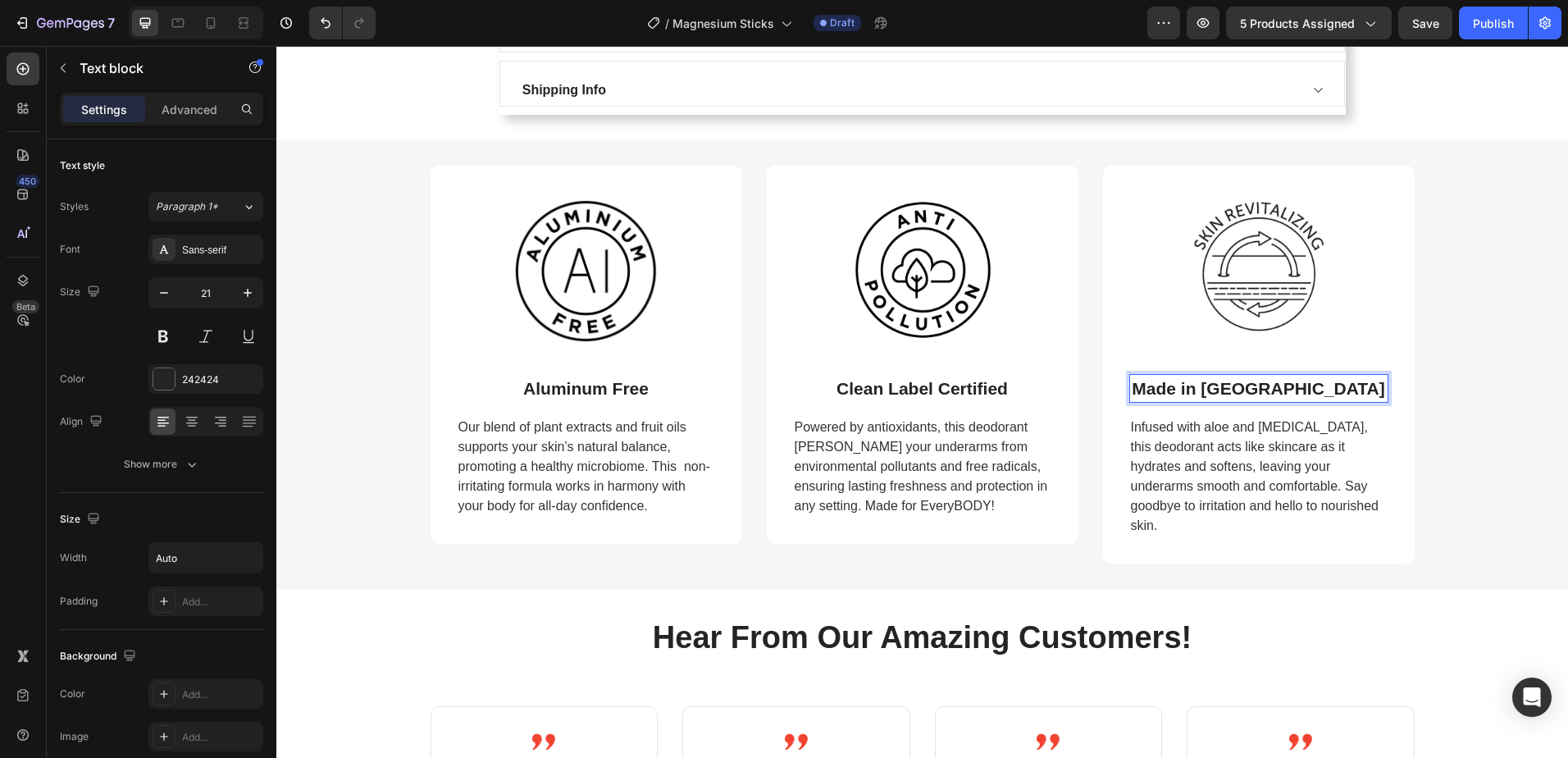
click at [1262, 388] on p "Made in USA" at bounding box center [1258, 388] width 253 height 27
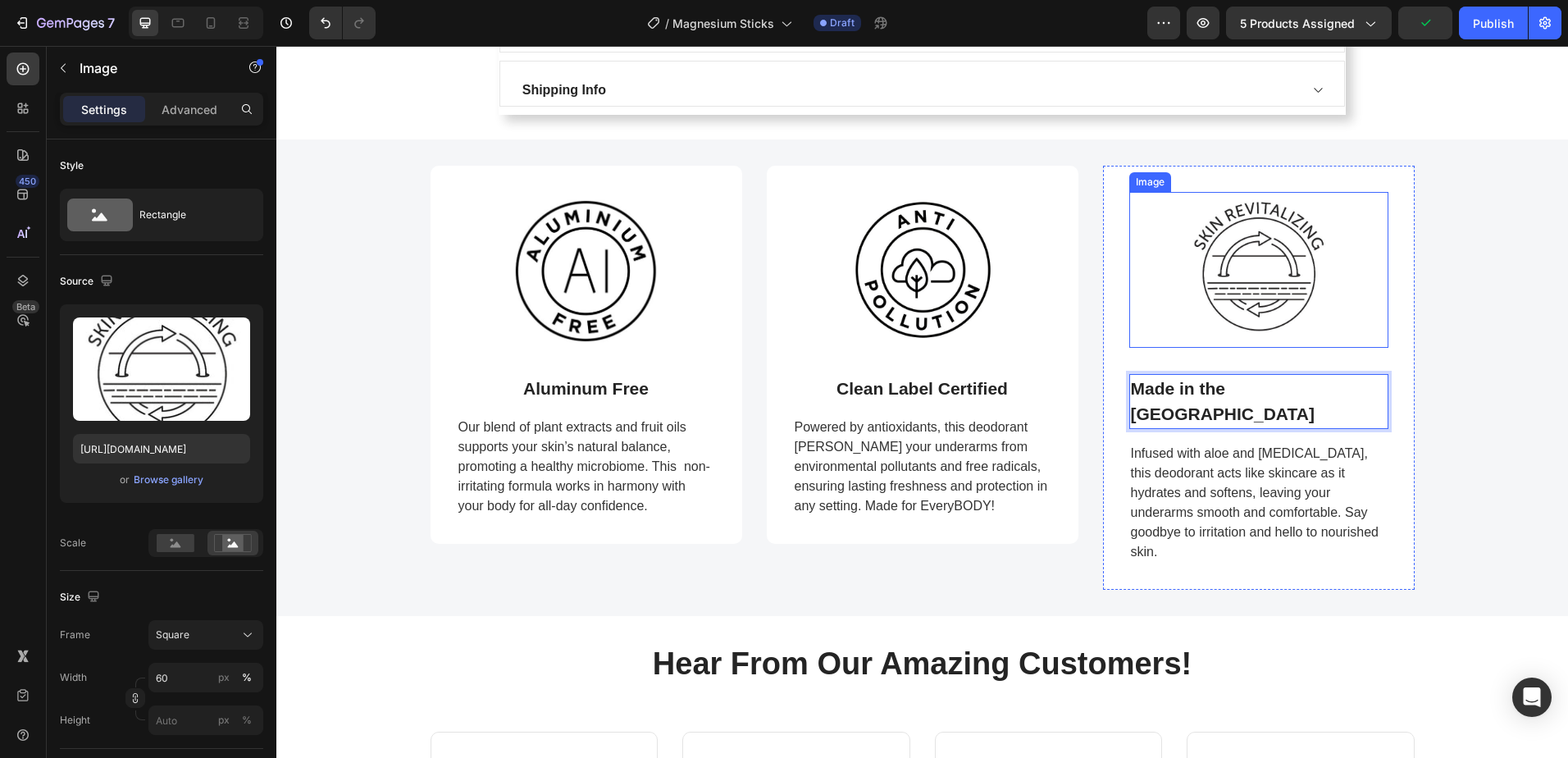
click at [1261, 296] on img at bounding box center [1258, 269] width 156 height 156
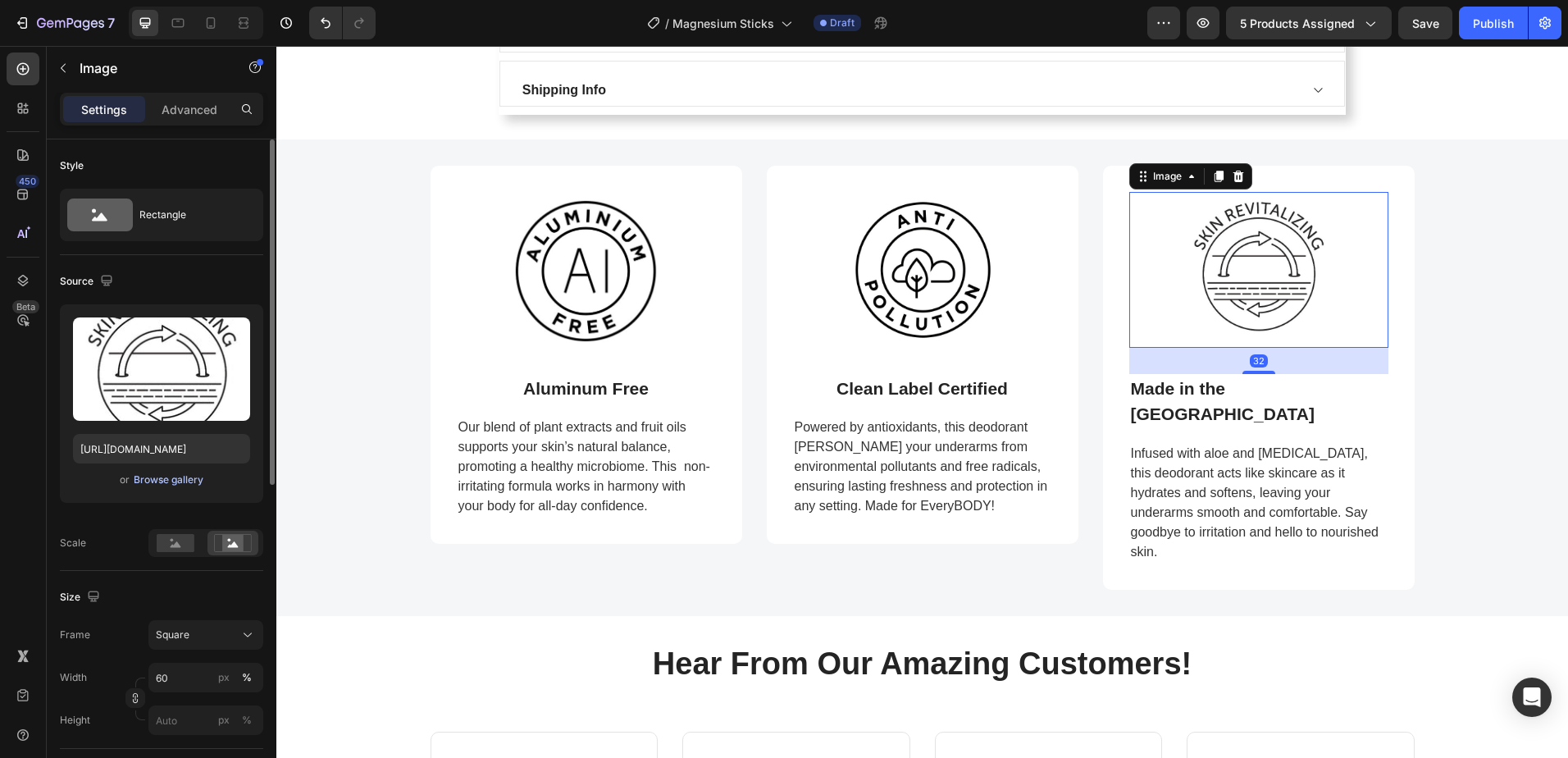
click at [148, 480] on div "Browse gallery" at bounding box center [168, 480] width 70 height 15
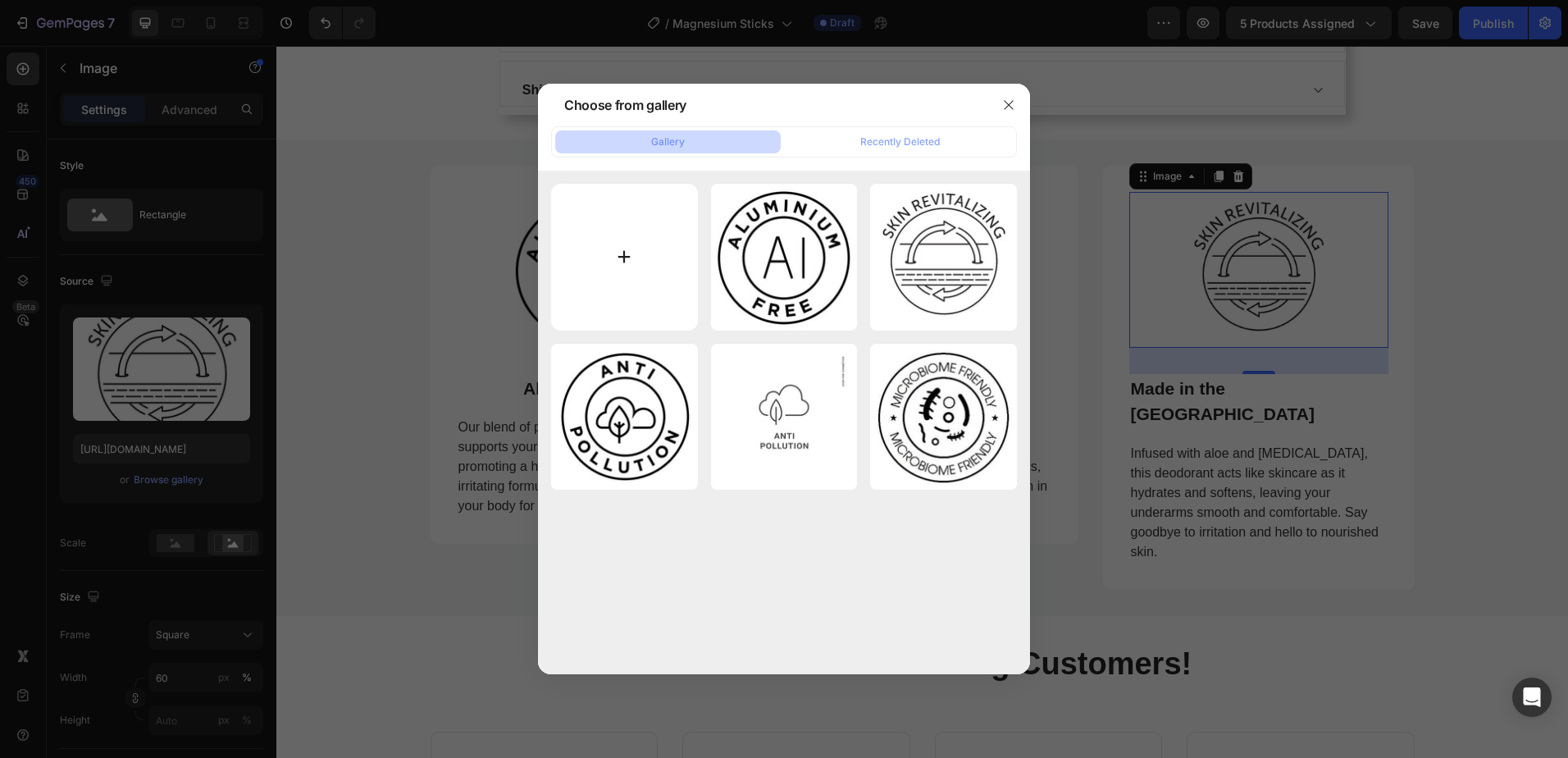
click at [625, 254] on input "file" at bounding box center [624, 257] width 147 height 147
type input "C:\fakepath\made in usa.jpg"
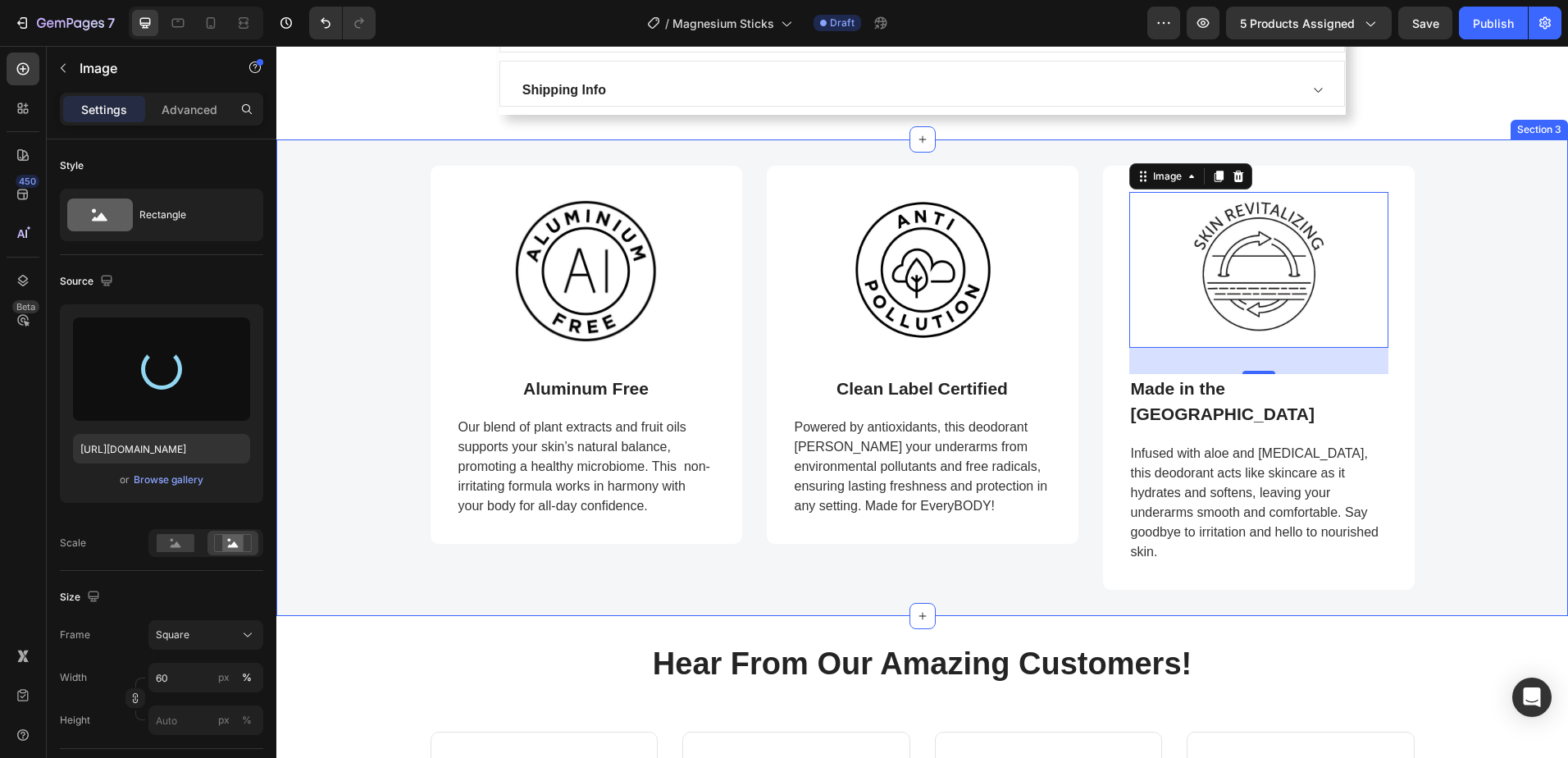
type input "https://cdn.shopify.com/s/files/1/2619/2962/files/gempages_579918370862793300-8…"
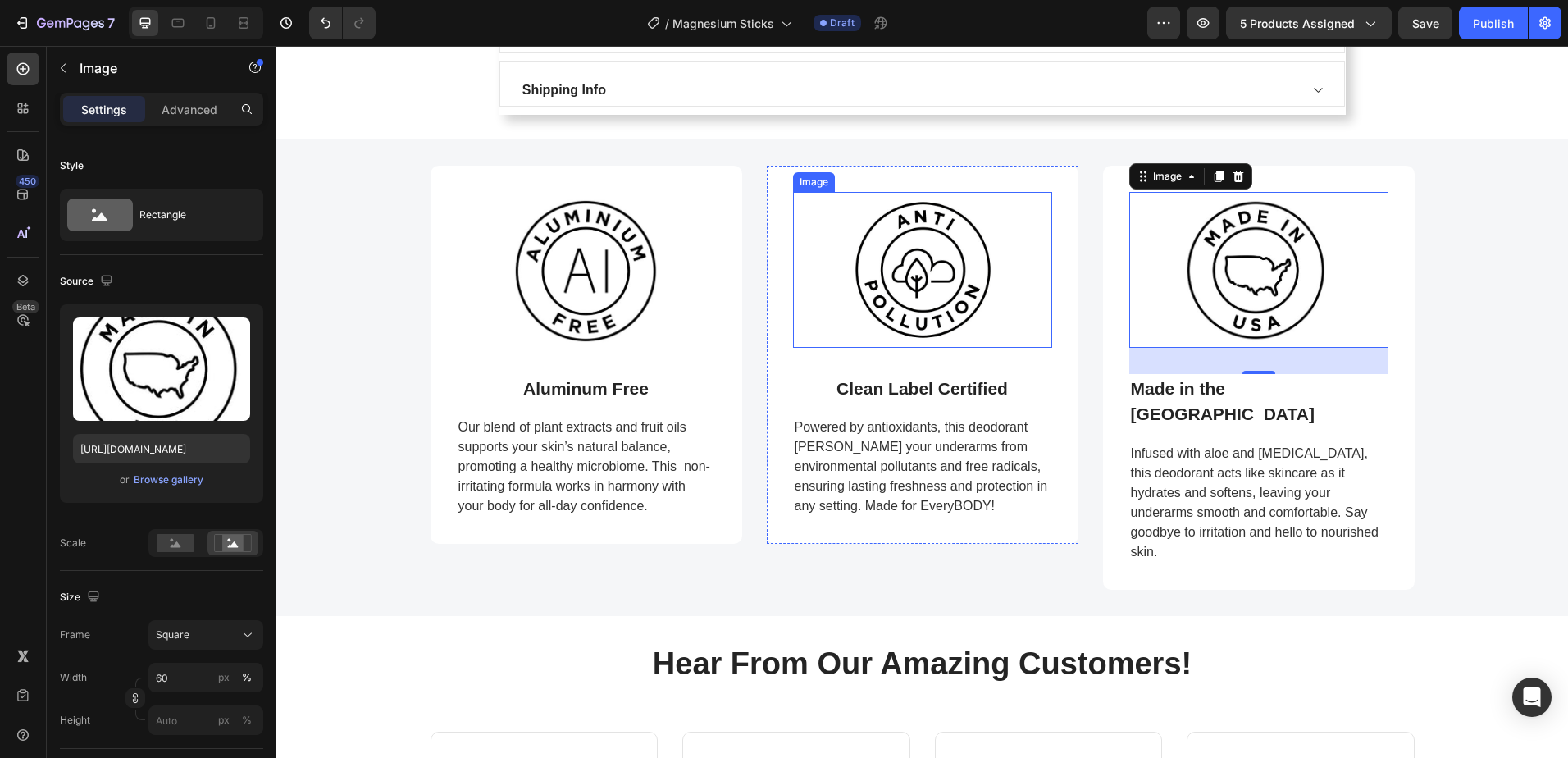
click at [886, 267] on img at bounding box center [922, 269] width 156 height 156
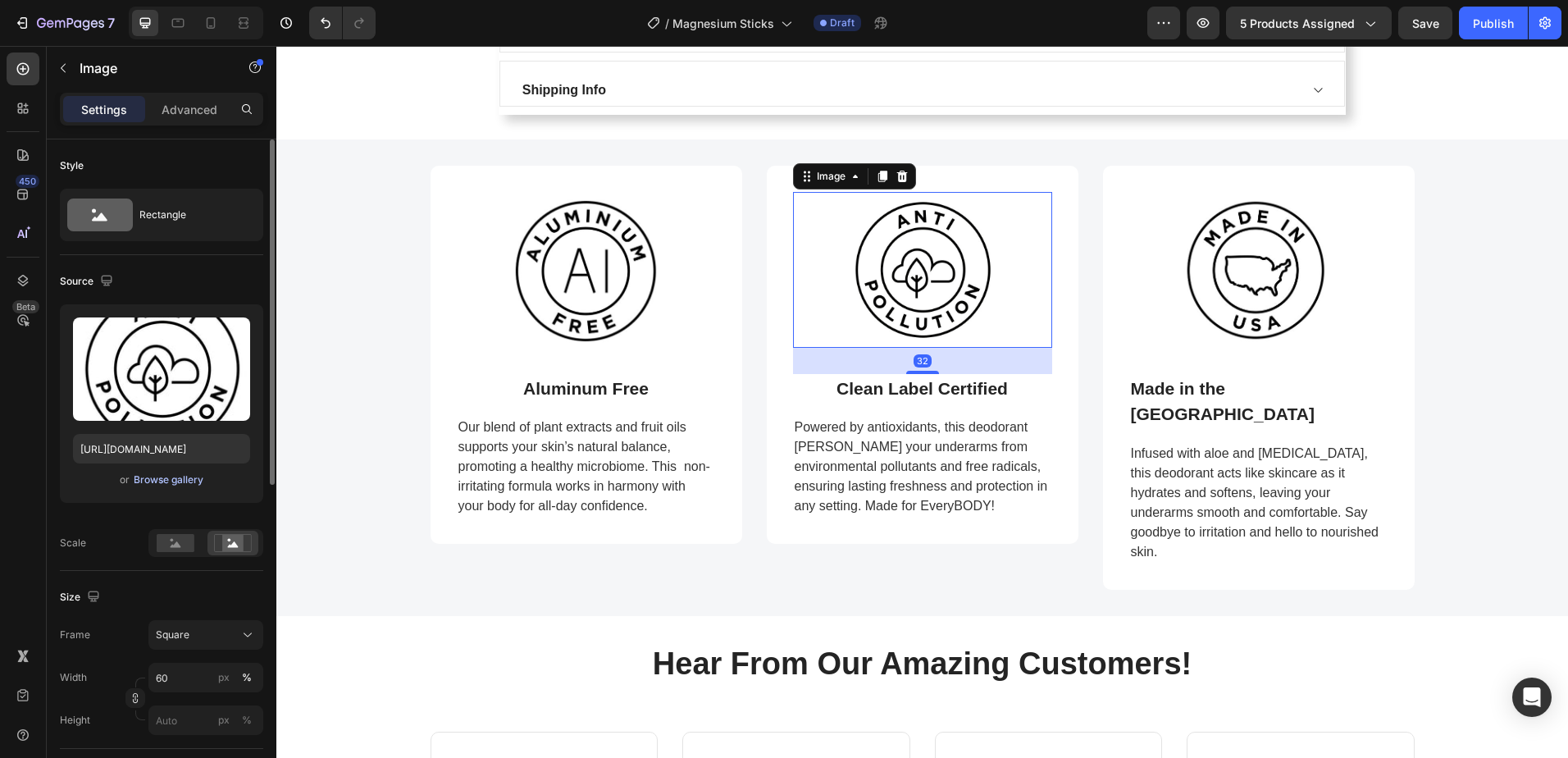
click at [170, 479] on div "Browse gallery" at bounding box center [168, 480] width 70 height 15
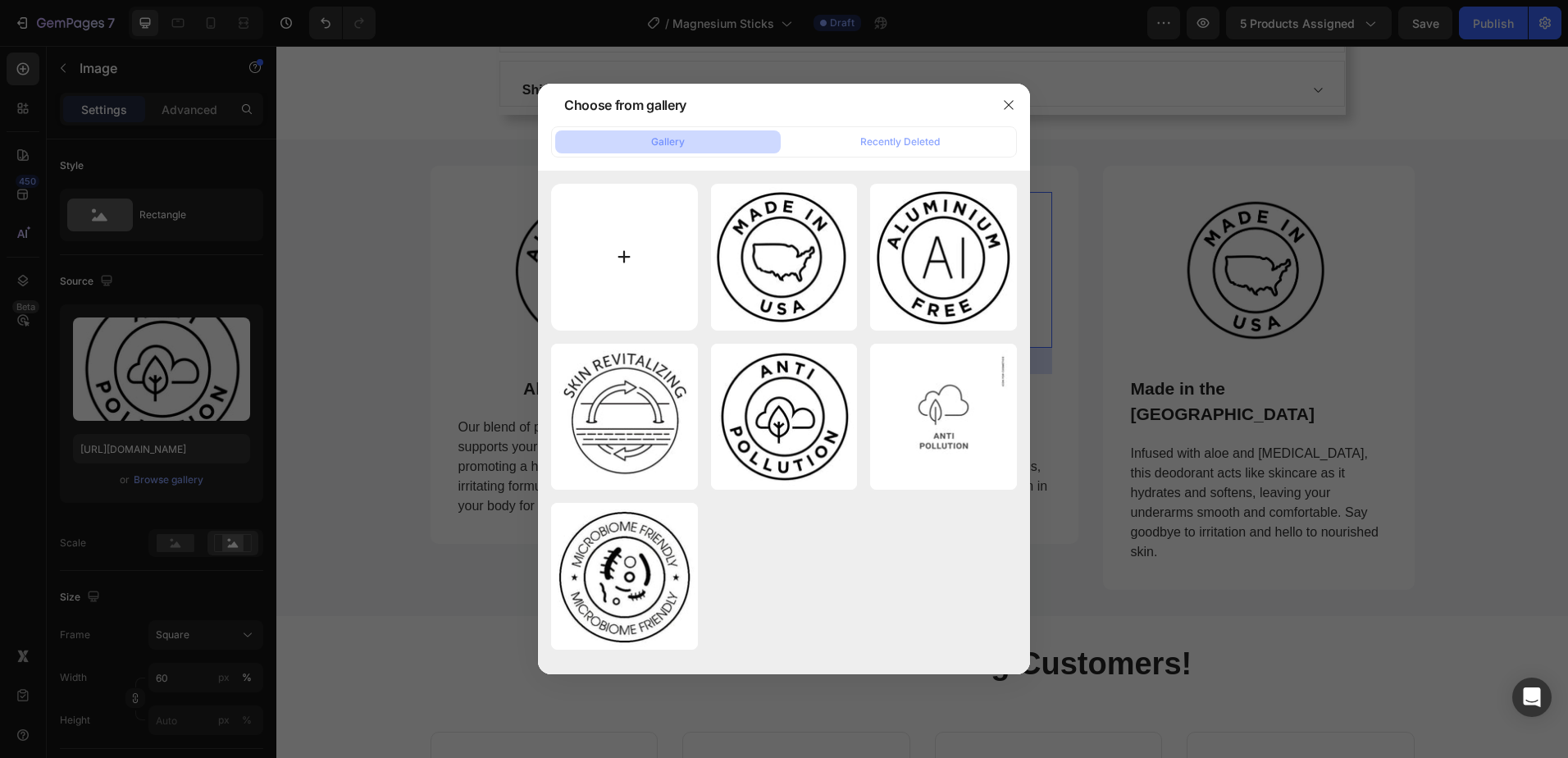
click at [619, 258] on input "file" at bounding box center [624, 257] width 147 height 147
type input "C:\fakepath\Clean label.jpg"
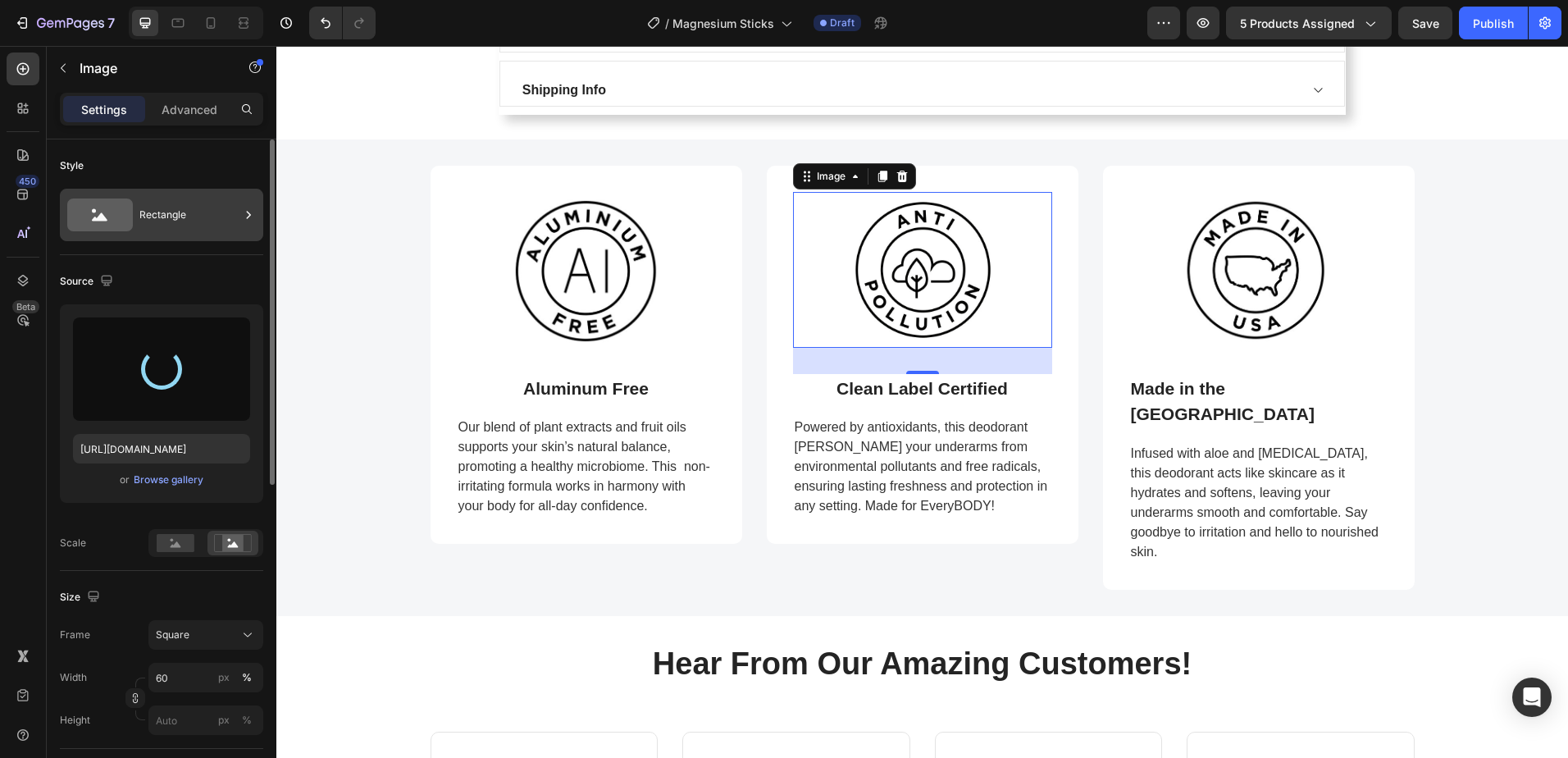
type input "https://cdn.shopify.com/s/files/1/2619/2962/files/gempages_579918370862793300-4…"
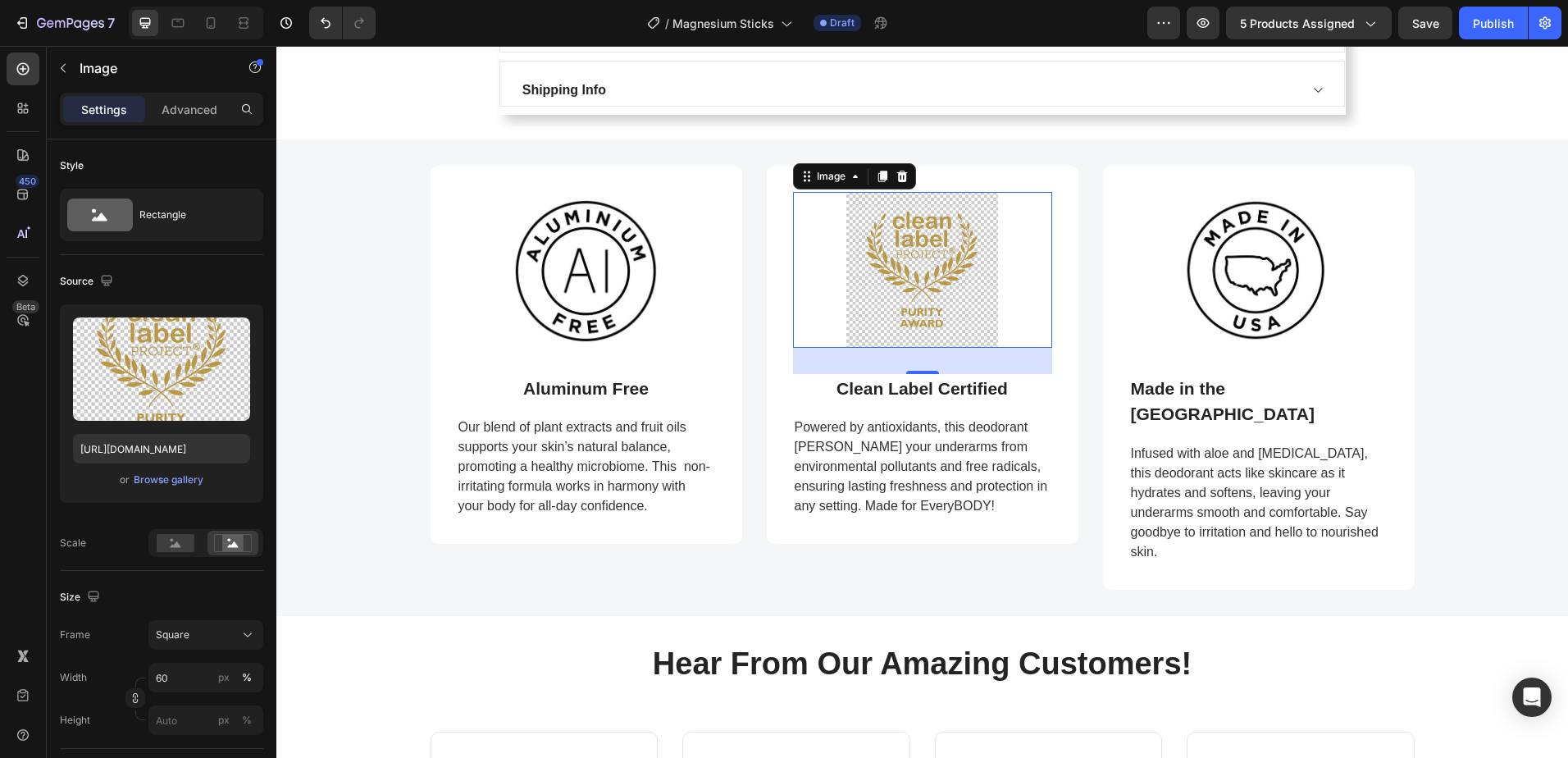
click at [936, 296] on img at bounding box center [922, 269] width 156 height 156
click at [168, 481] on div "Browse gallery" at bounding box center [168, 480] width 70 height 15
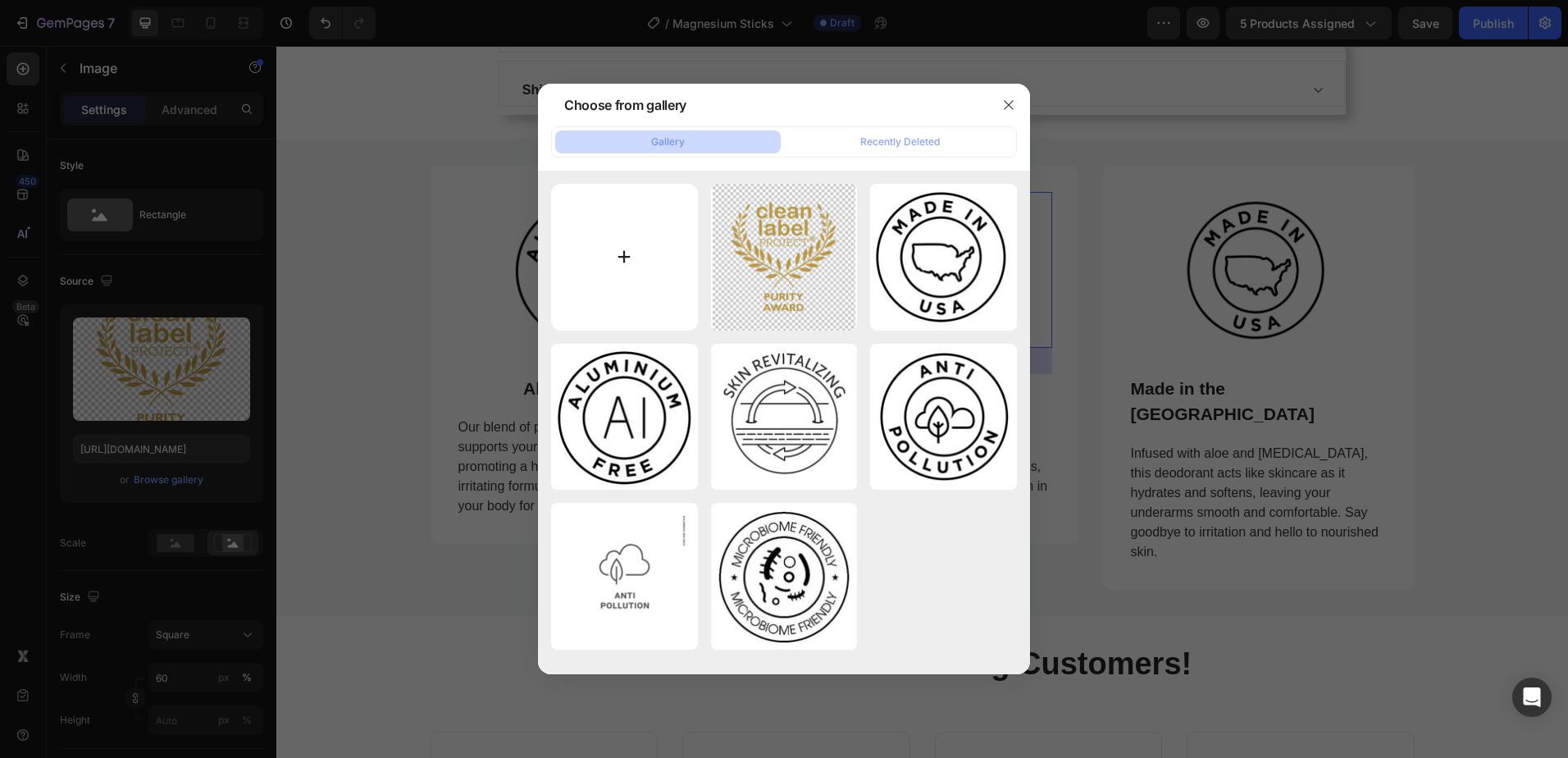
click at [626, 254] on input "file" at bounding box center [624, 257] width 147 height 147
type input "C:\fakepath\Clean label.png"
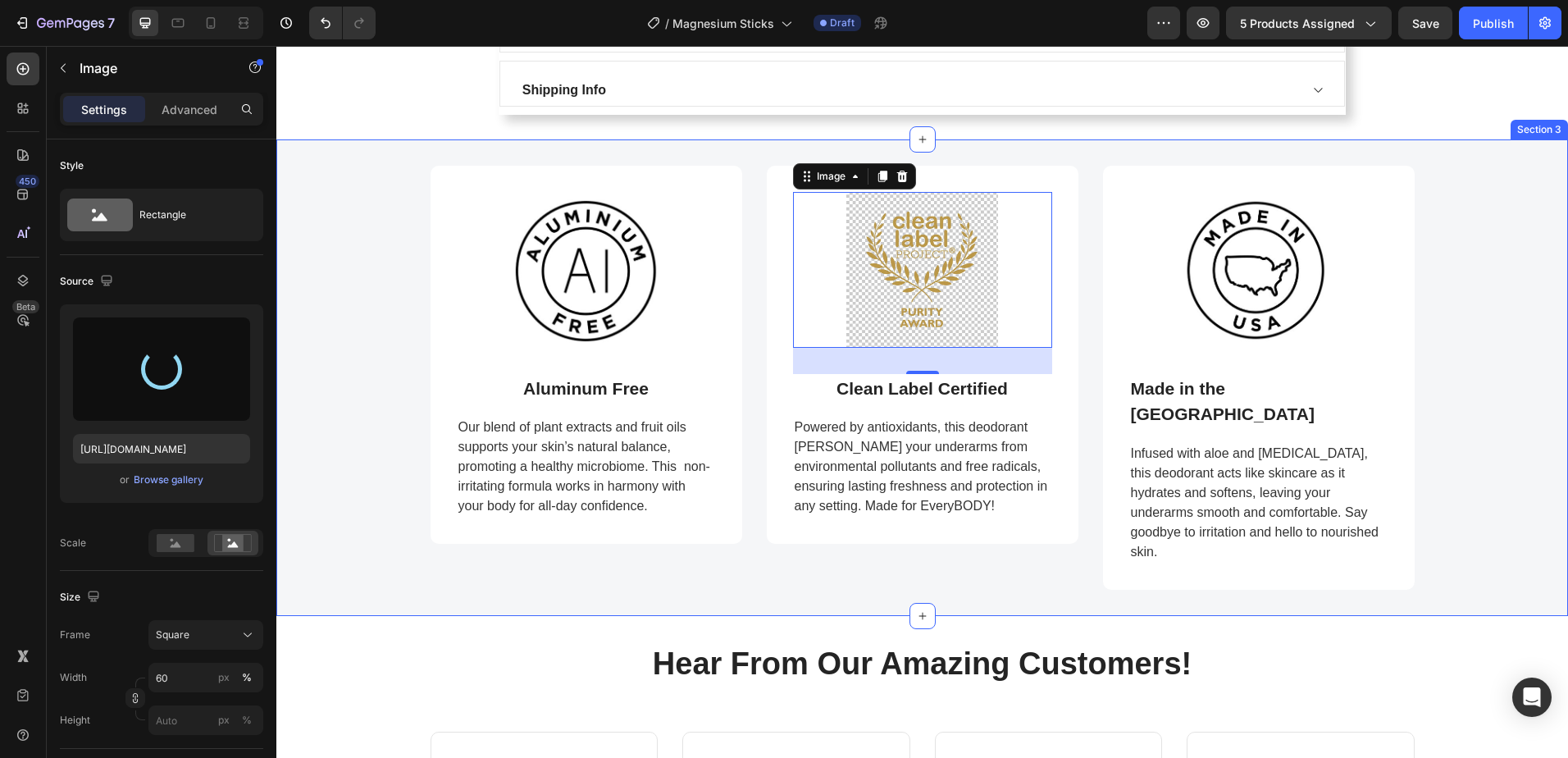
type input "https://cdn.shopify.com/s/files/1/2619/2962/files/gempages_579918370862793300-1…"
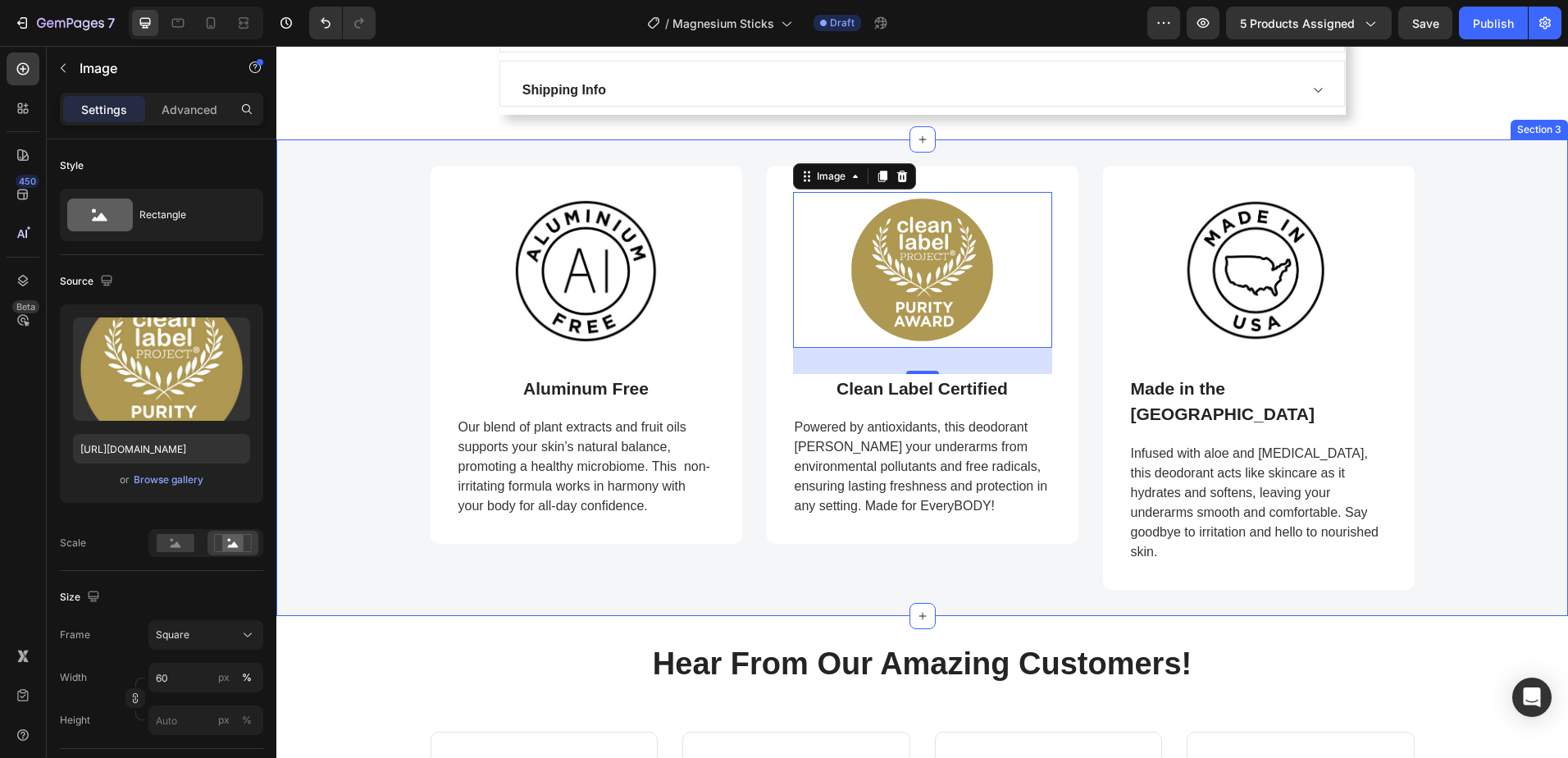
click at [1481, 439] on div "Image Aluminum Free Text block Our blend of plant extracts and fruit oils suppo…" at bounding box center [922, 377] width 1266 height 424
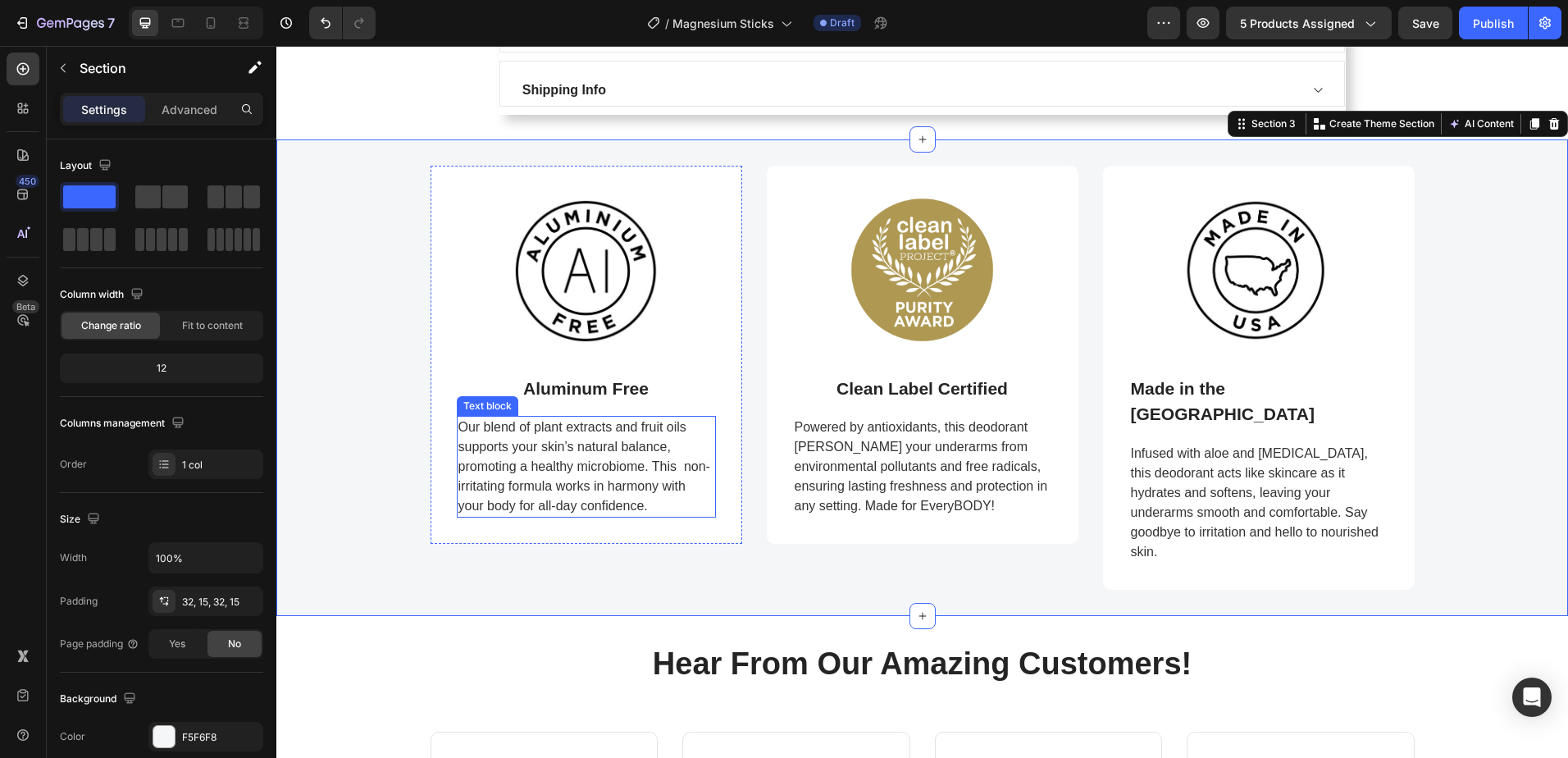
click at [535, 471] on span "Our blend of plant extracts and fruit oils supports your skin’s natural balance…" at bounding box center [583, 467] width 252 height 93
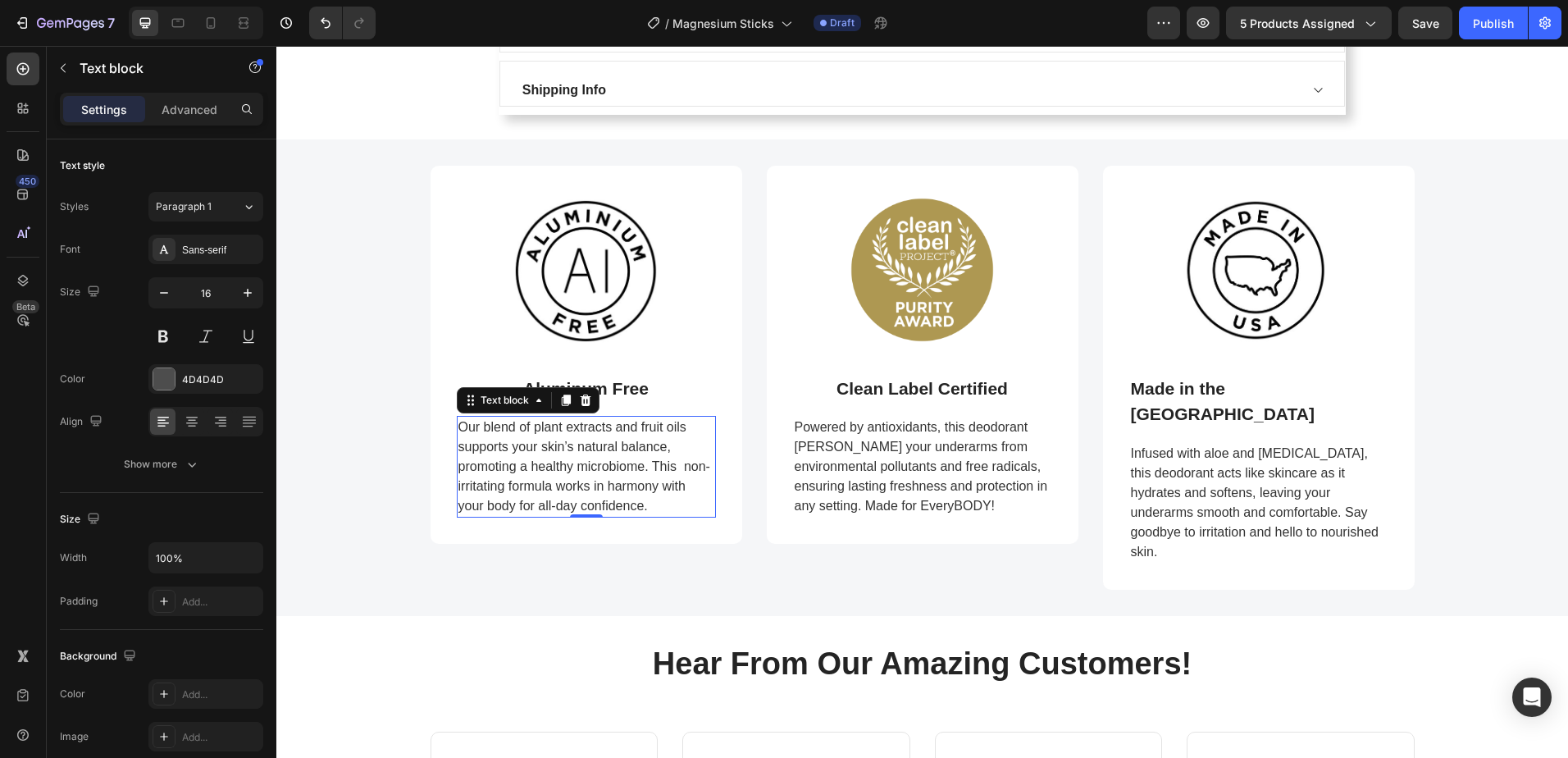
click at [535, 471] on span "Our blend of plant extracts and fruit oils supports your skin’s natural balance…" at bounding box center [583, 467] width 252 height 93
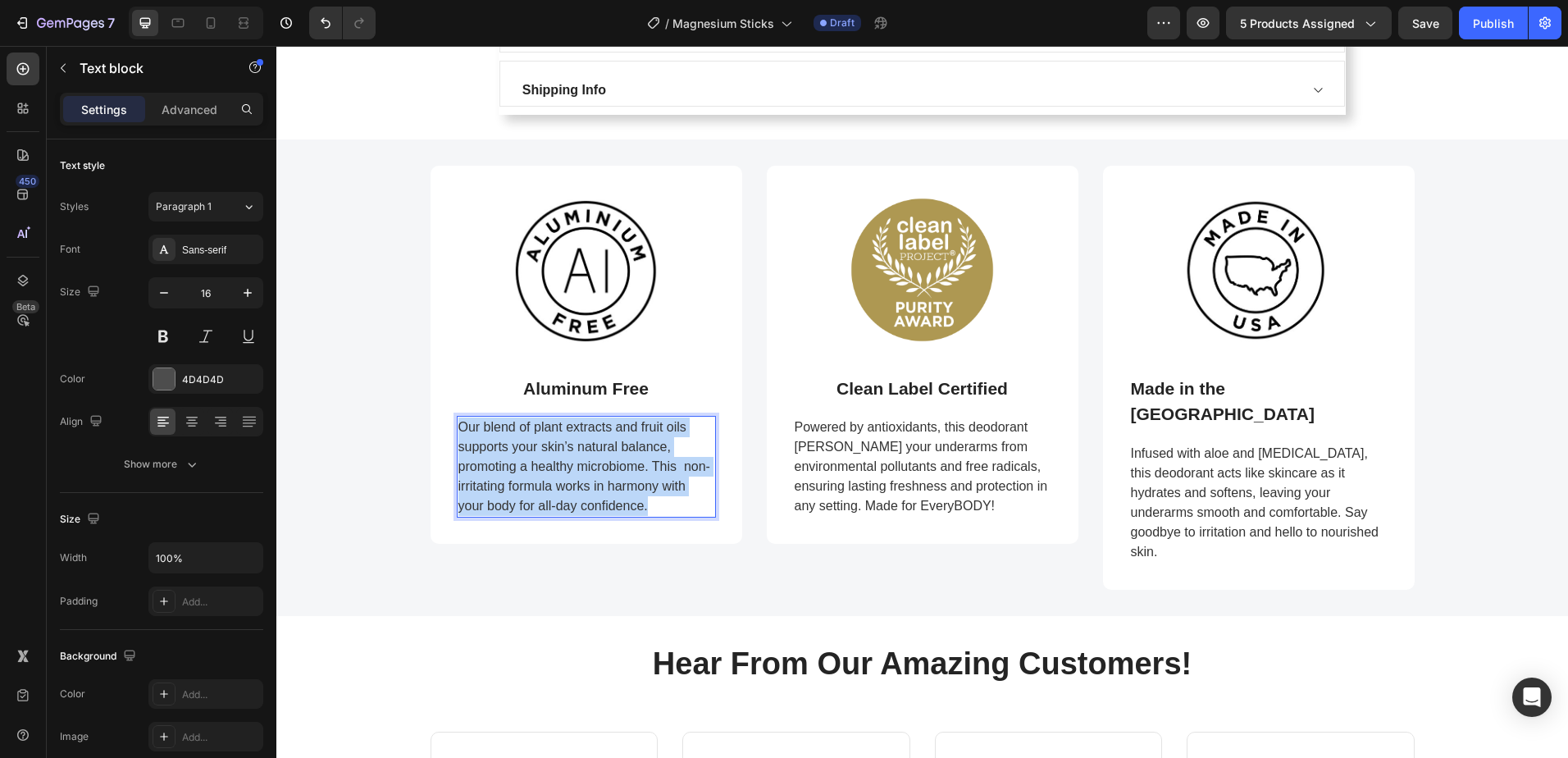
click at [535, 471] on span "Our blend of plant extracts and fruit oils supports your skin’s natural balance…" at bounding box center [583, 467] width 252 height 93
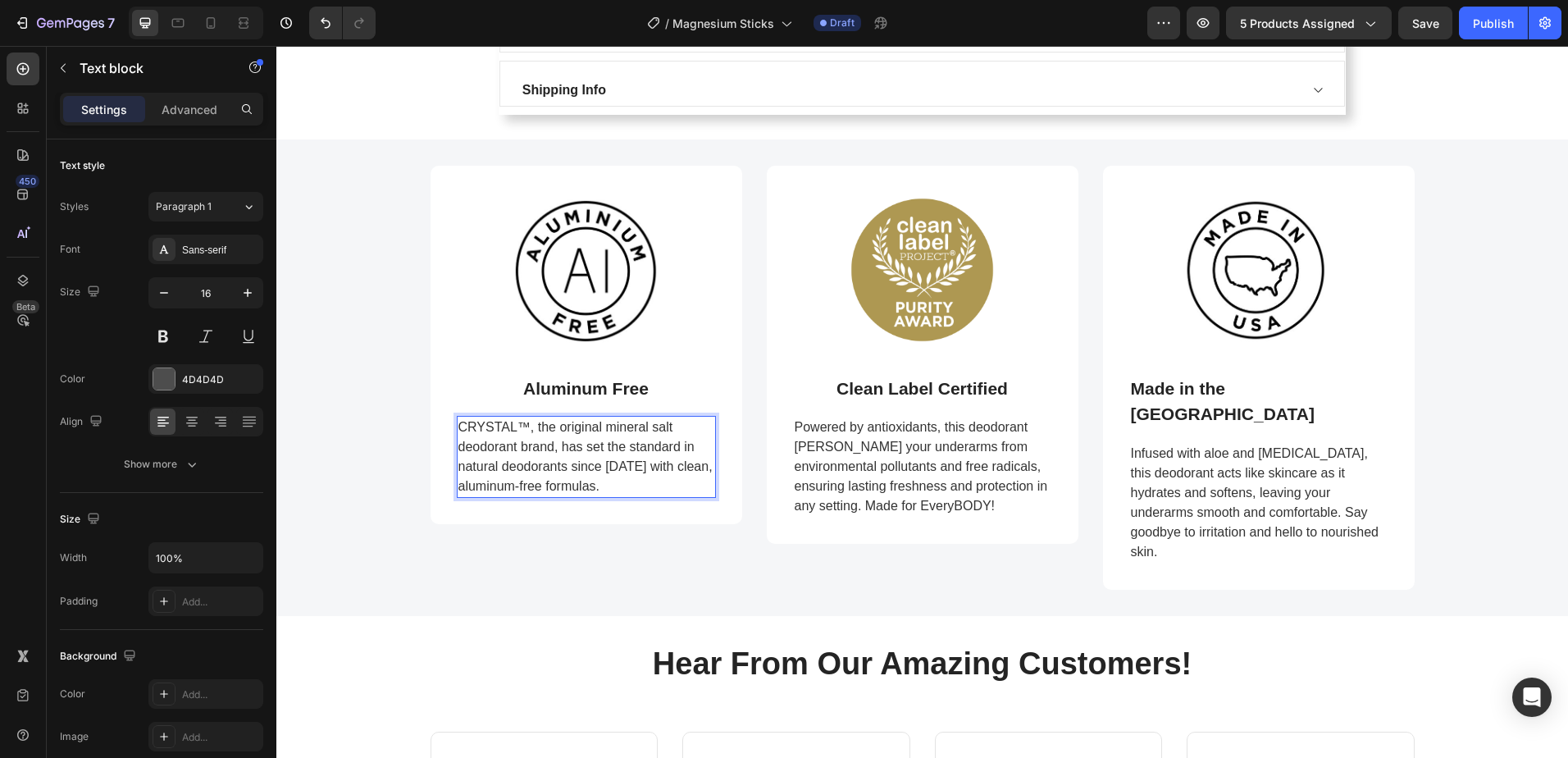
click at [563, 462] on span "CRYSTAL™, the original mineral salt deodorant brand, has set the standard in na…" at bounding box center [585, 456] width 254 height 73
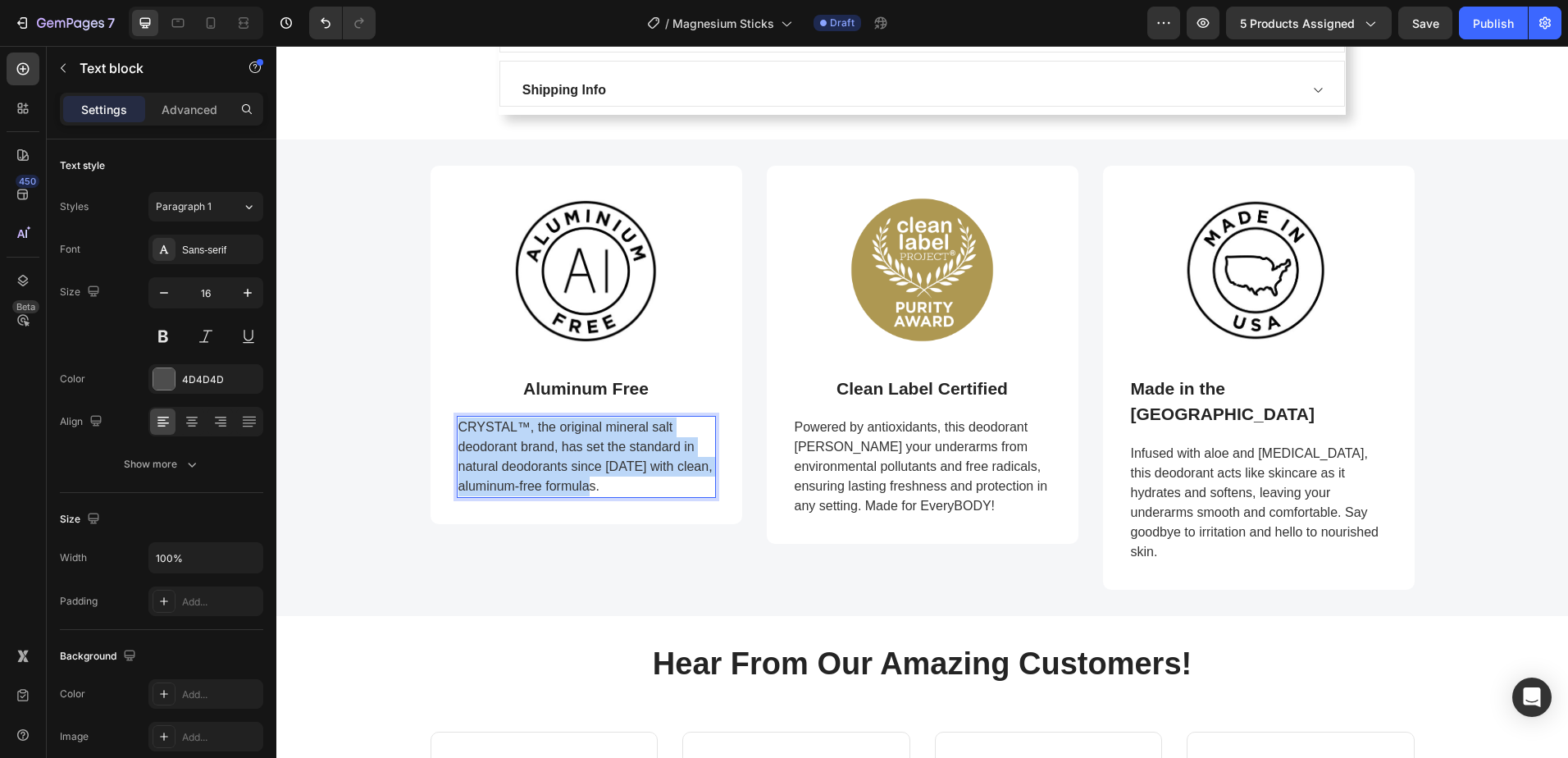
click at [563, 462] on span "CRYSTAL™, the original mineral salt deodorant brand, has set the standard in na…" at bounding box center [585, 456] width 254 height 73
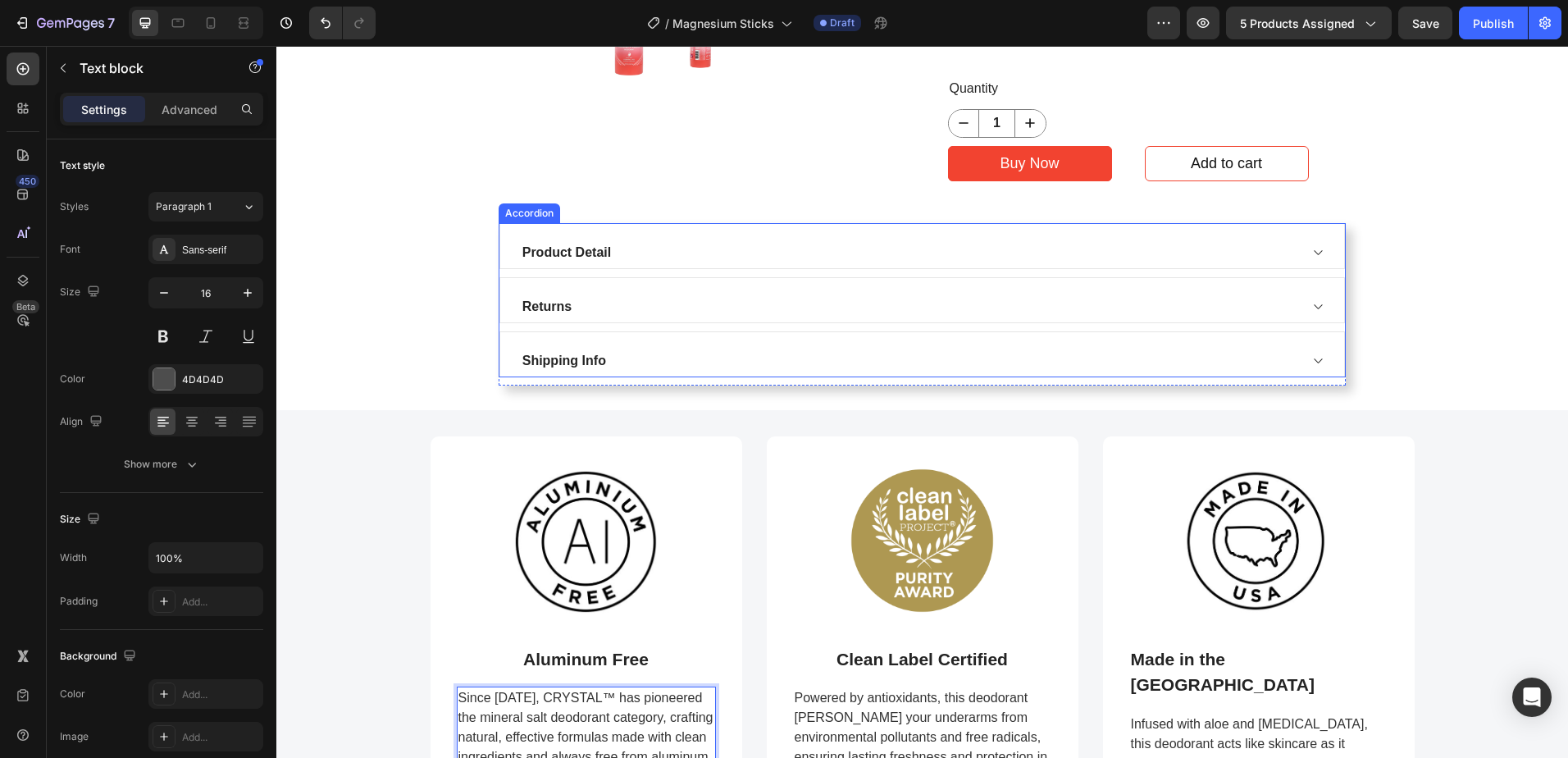
scroll to position [656, 0]
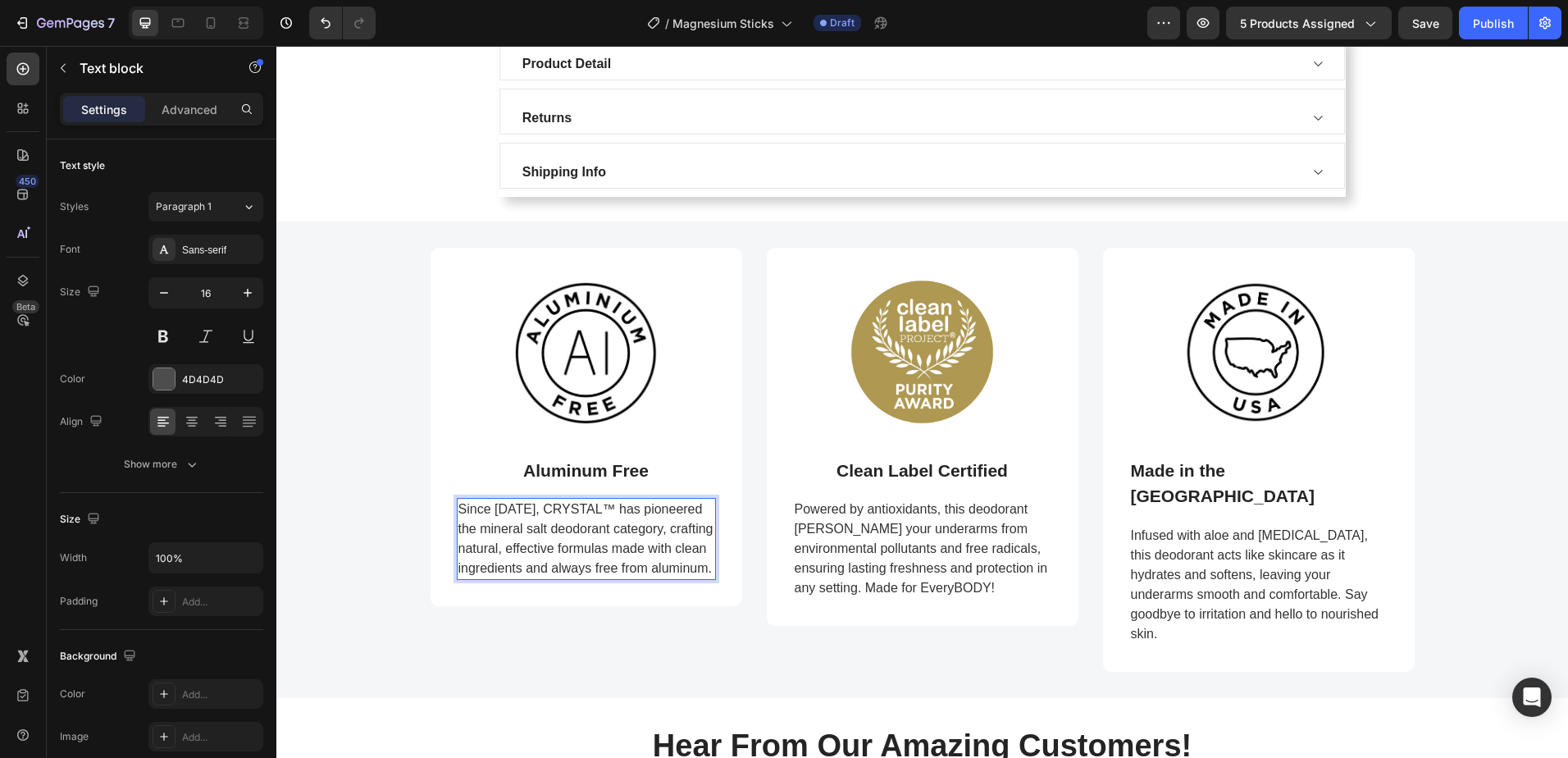
click at [595, 527] on span "Since 1984, CRYSTAL™ has pioneered the mineral salt deodorant category, craftin…" at bounding box center [585, 538] width 255 height 73
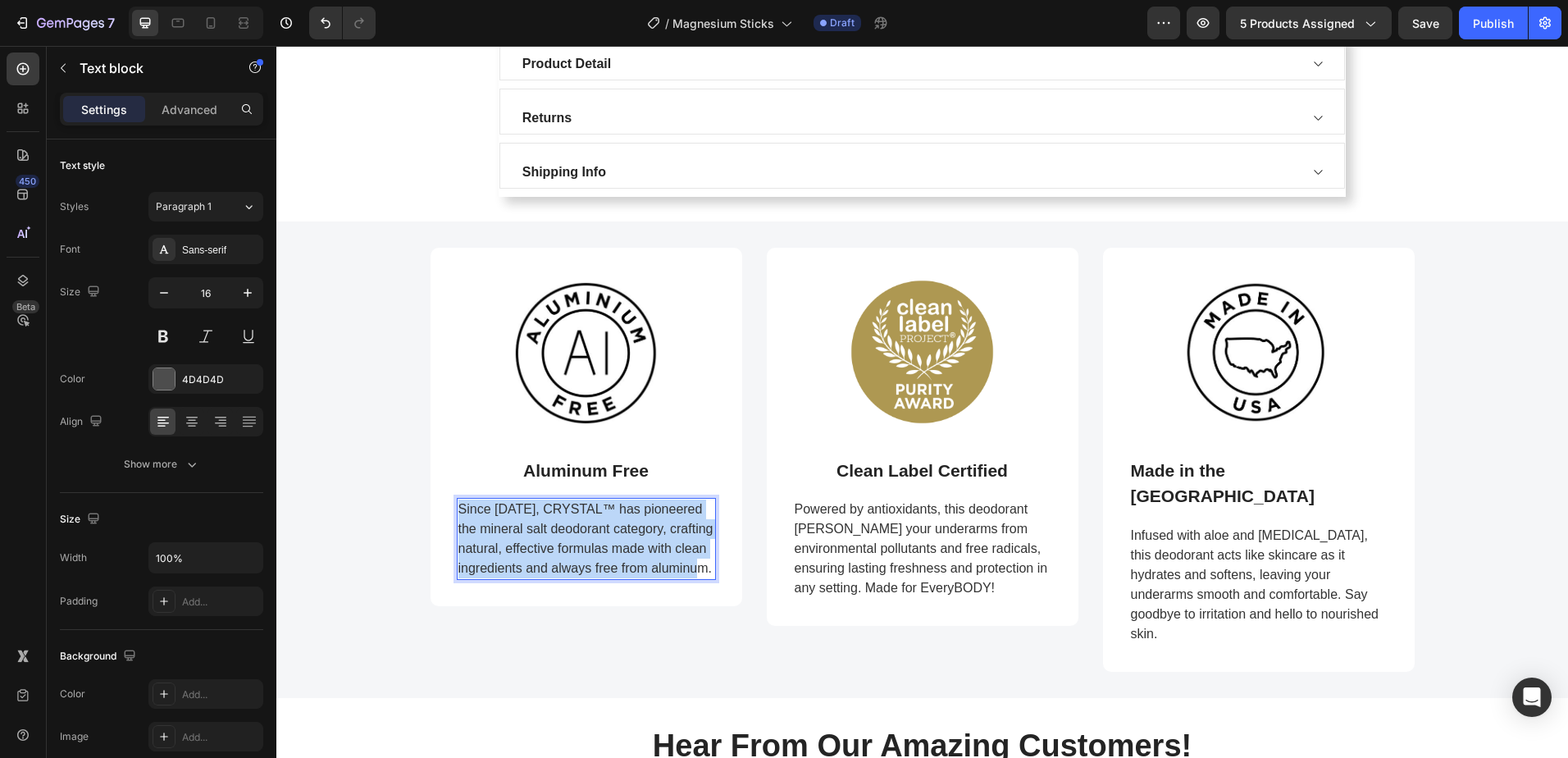
click at [595, 527] on span "Since 1984, CRYSTAL™ has pioneered the mineral salt deodorant category, craftin…" at bounding box center [585, 538] width 255 height 73
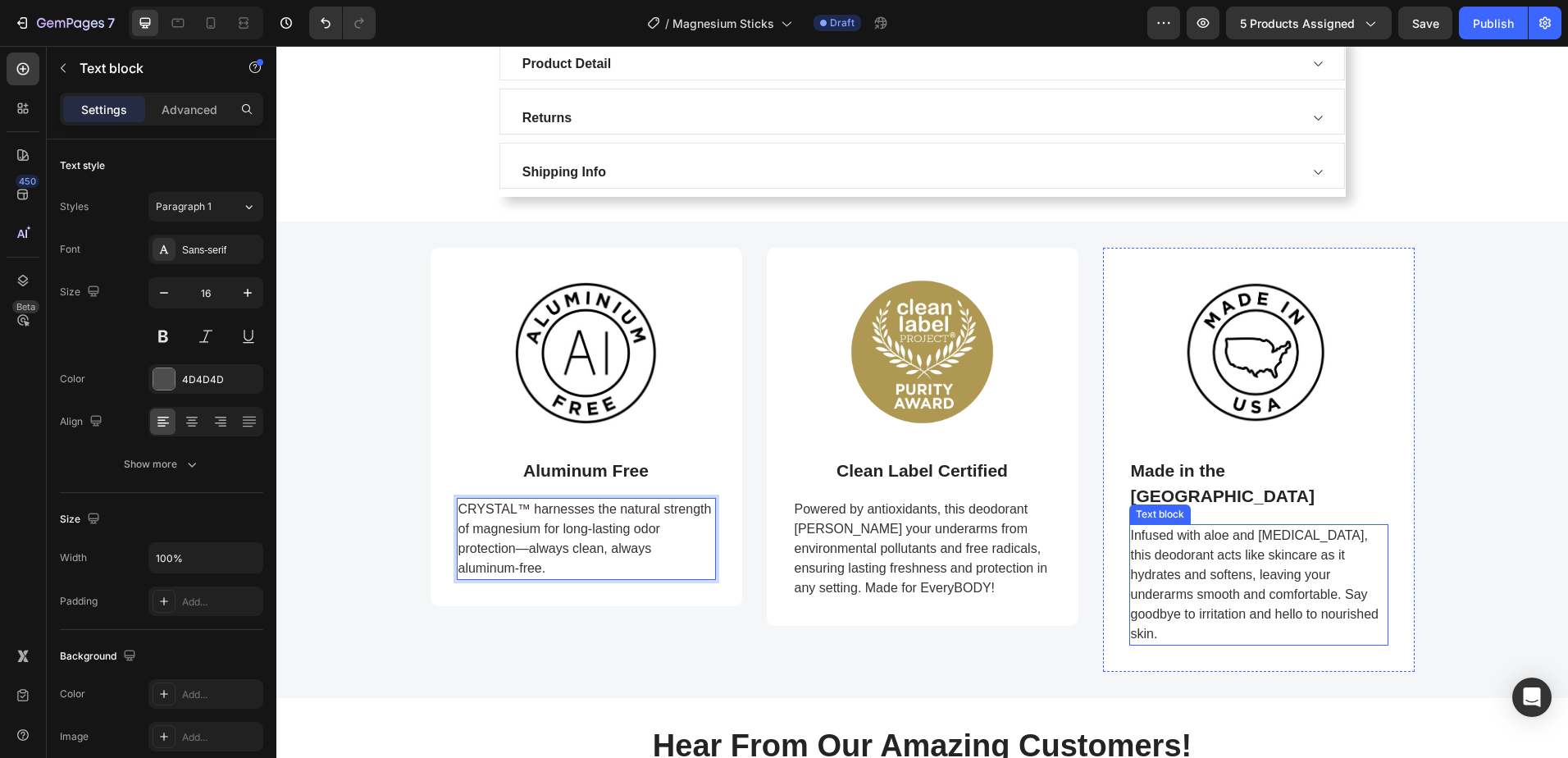
click at [1205, 553] on span "Infused with aloe and [MEDICAL_DATA], this deodorant acts like skincare as it h…" at bounding box center [1254, 584] width 247 height 113
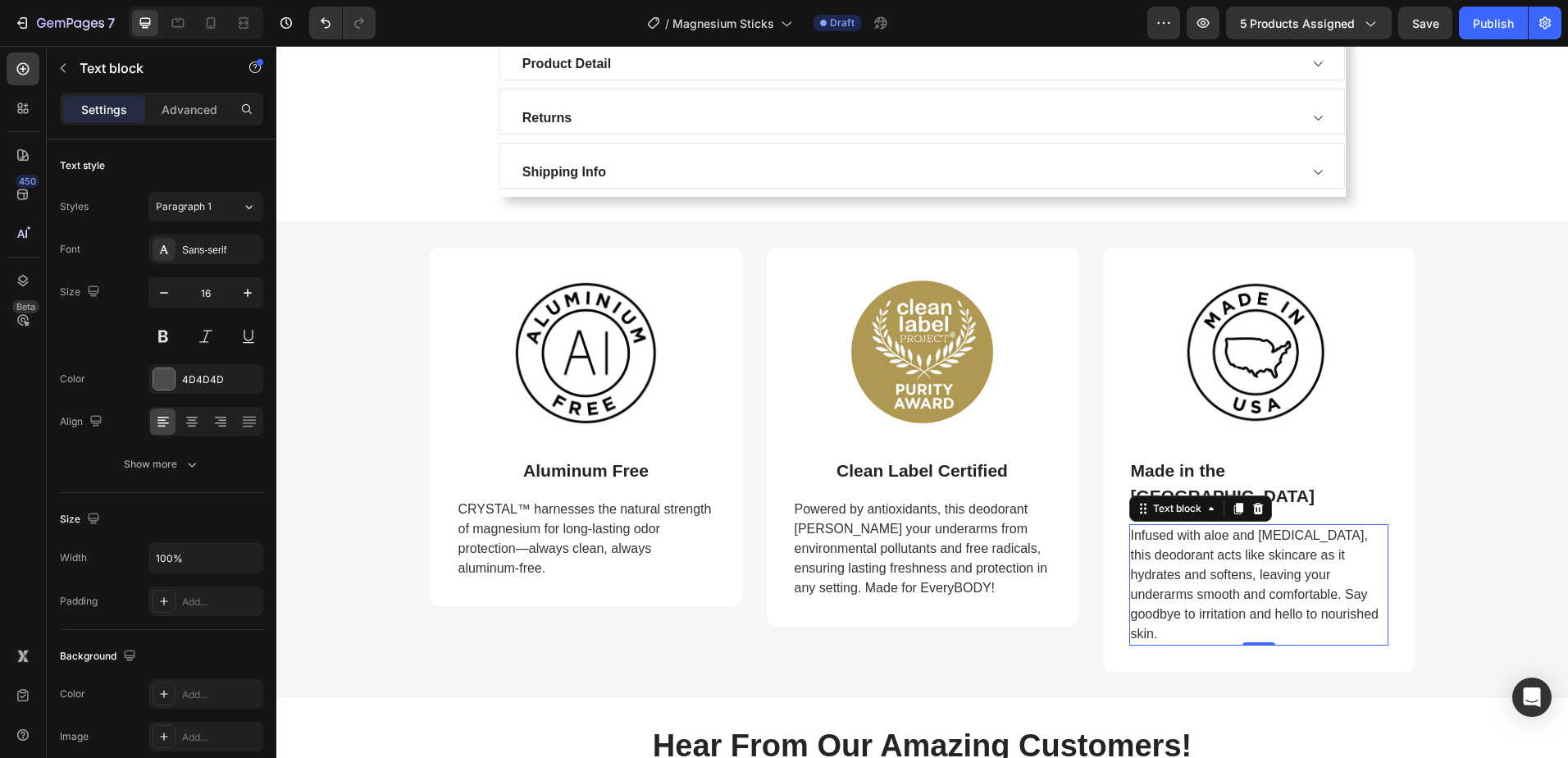
click at [1205, 553] on span "Infused with aloe and [MEDICAL_DATA], this deodorant acts like skincare as it h…" at bounding box center [1254, 584] width 247 height 113
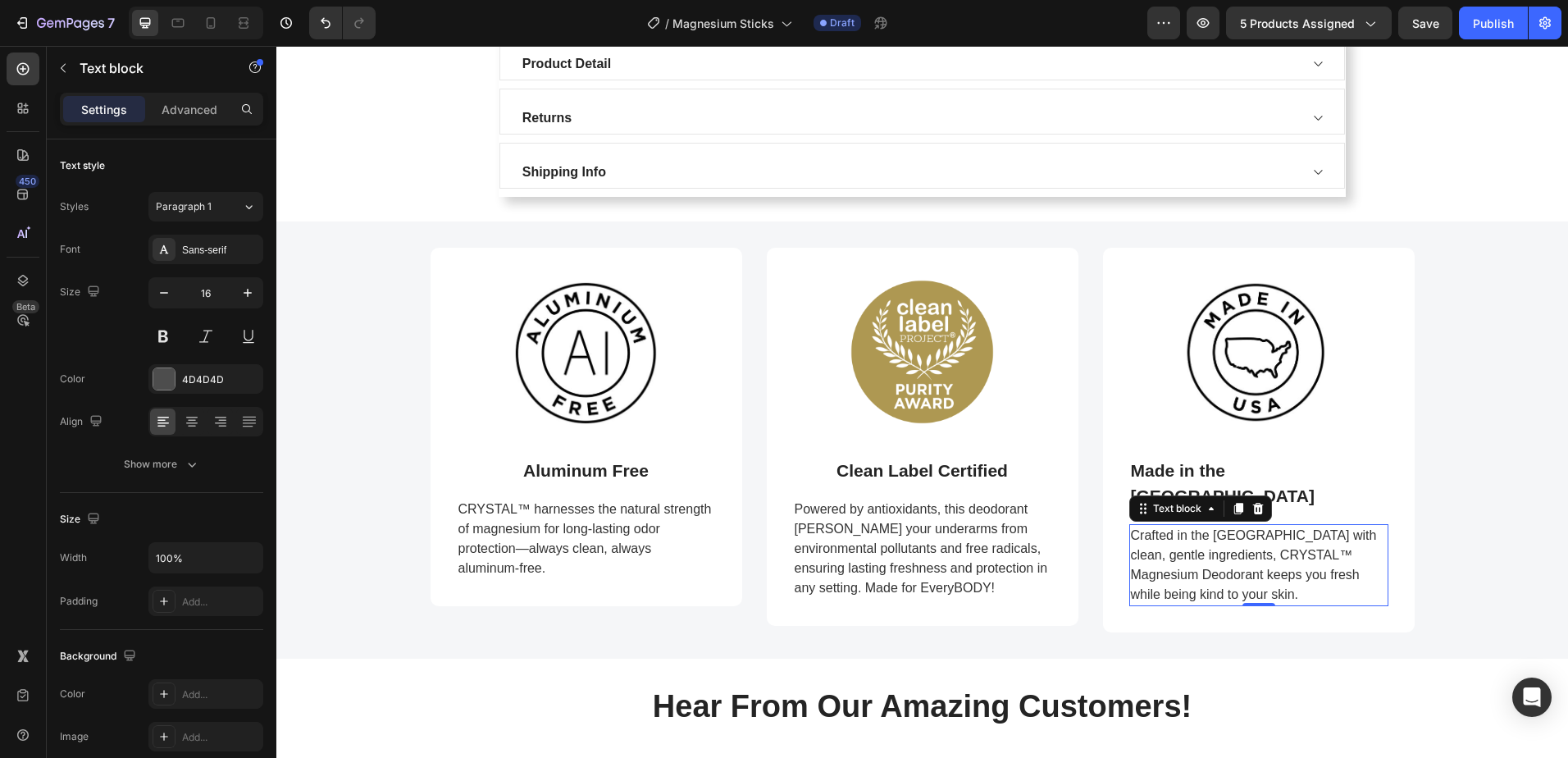
click at [1267, 529] on span "Crafted in the USA with clean, gentle ingredients, CRYSTAL™ Magnesium Deodorant…" at bounding box center [1254, 565] width 246 height 73
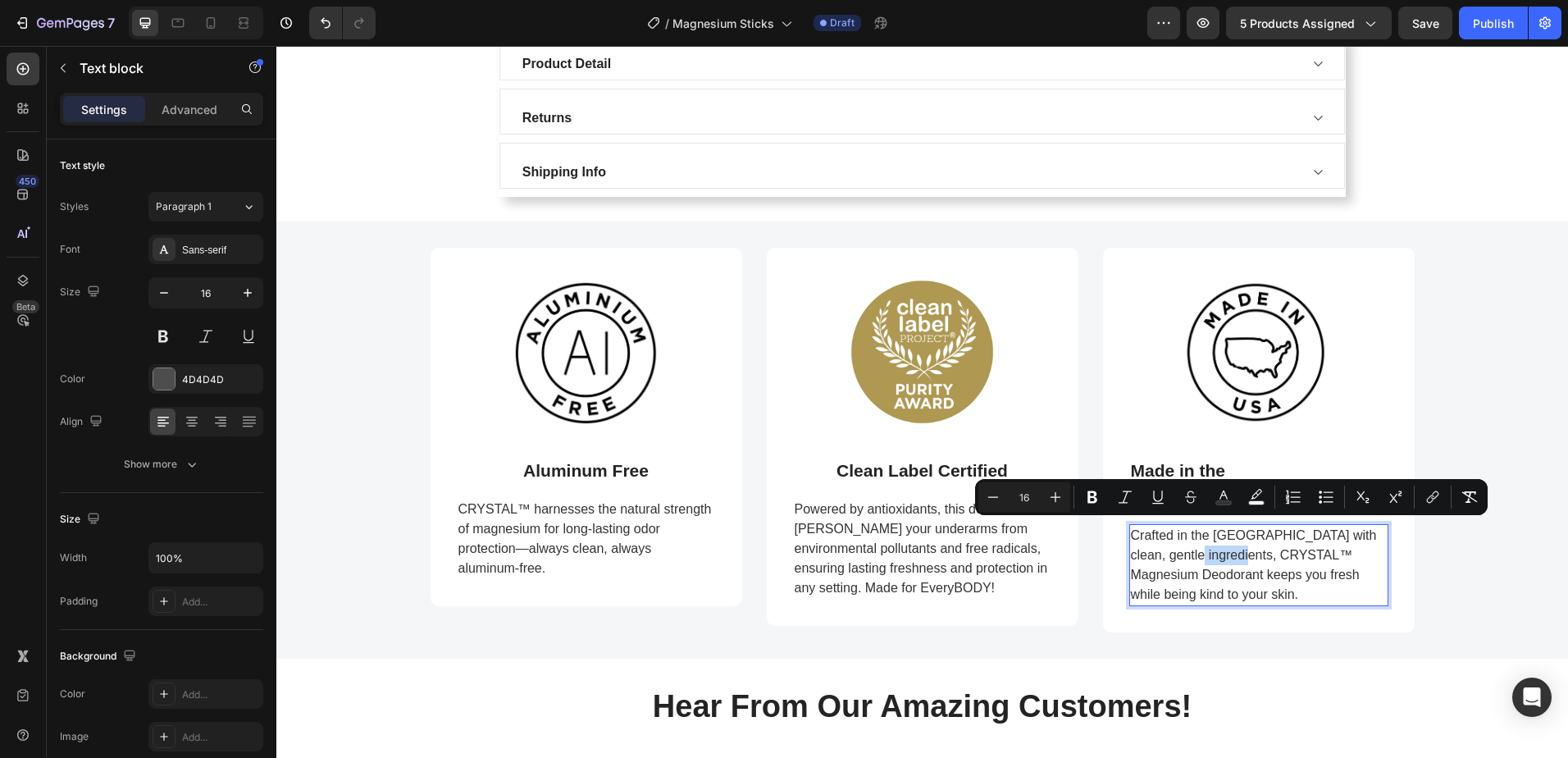
drag, startPoint x: 1267, startPoint y: 527, endPoint x: 1199, endPoint y: 529, distance: 68.0
click at [1199, 529] on span "Crafted in the USA with clean, gentle ingredients, CRYSTAL™ Magnesium Deodorant…" at bounding box center [1254, 565] width 246 height 73
copy span "CRYSTAL™"
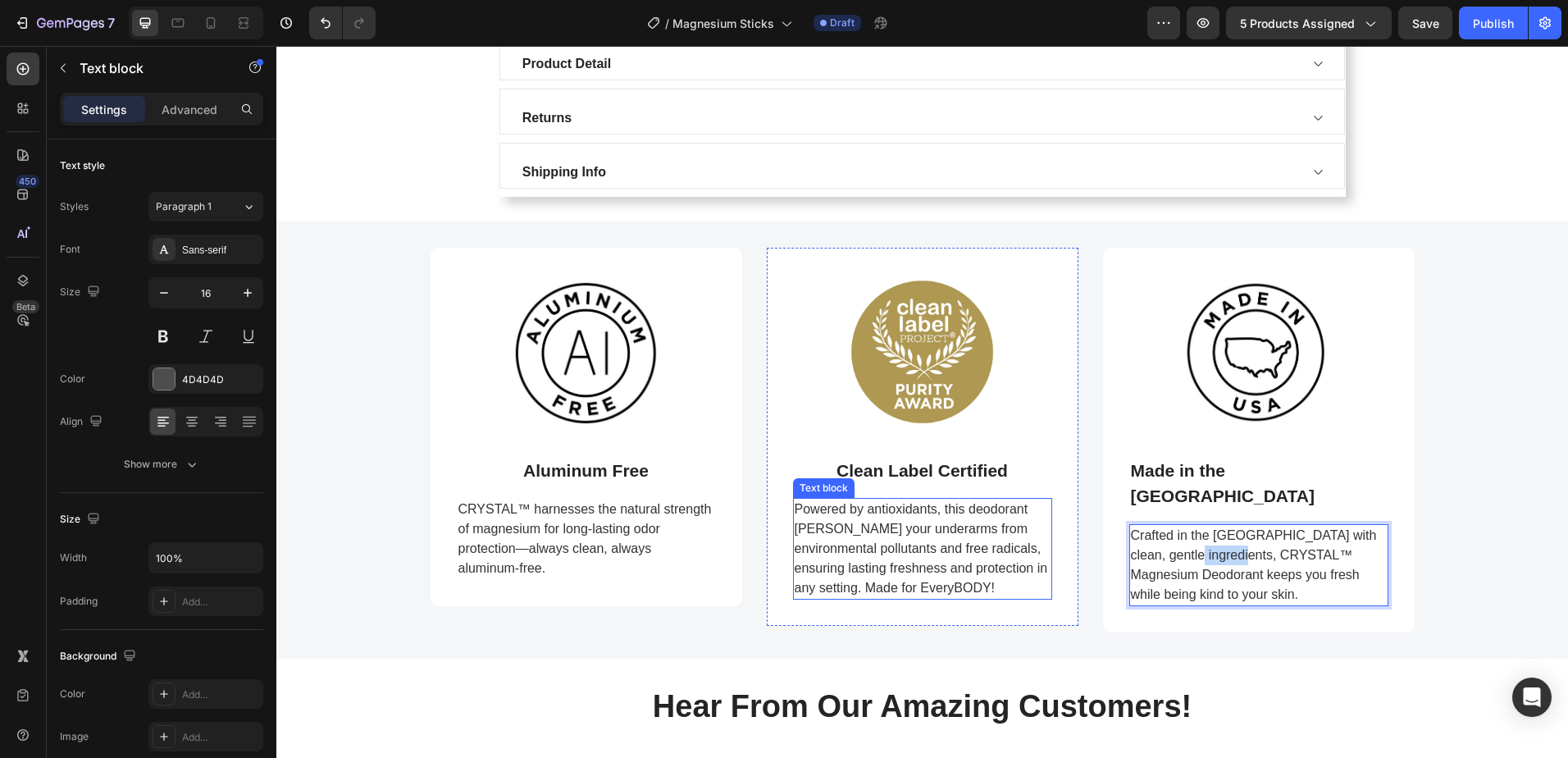
click at [898, 557] on p "Powered by antioxidants, this deodorant [PERSON_NAME] your underarms from envir…" at bounding box center [923, 548] width 256 height 99
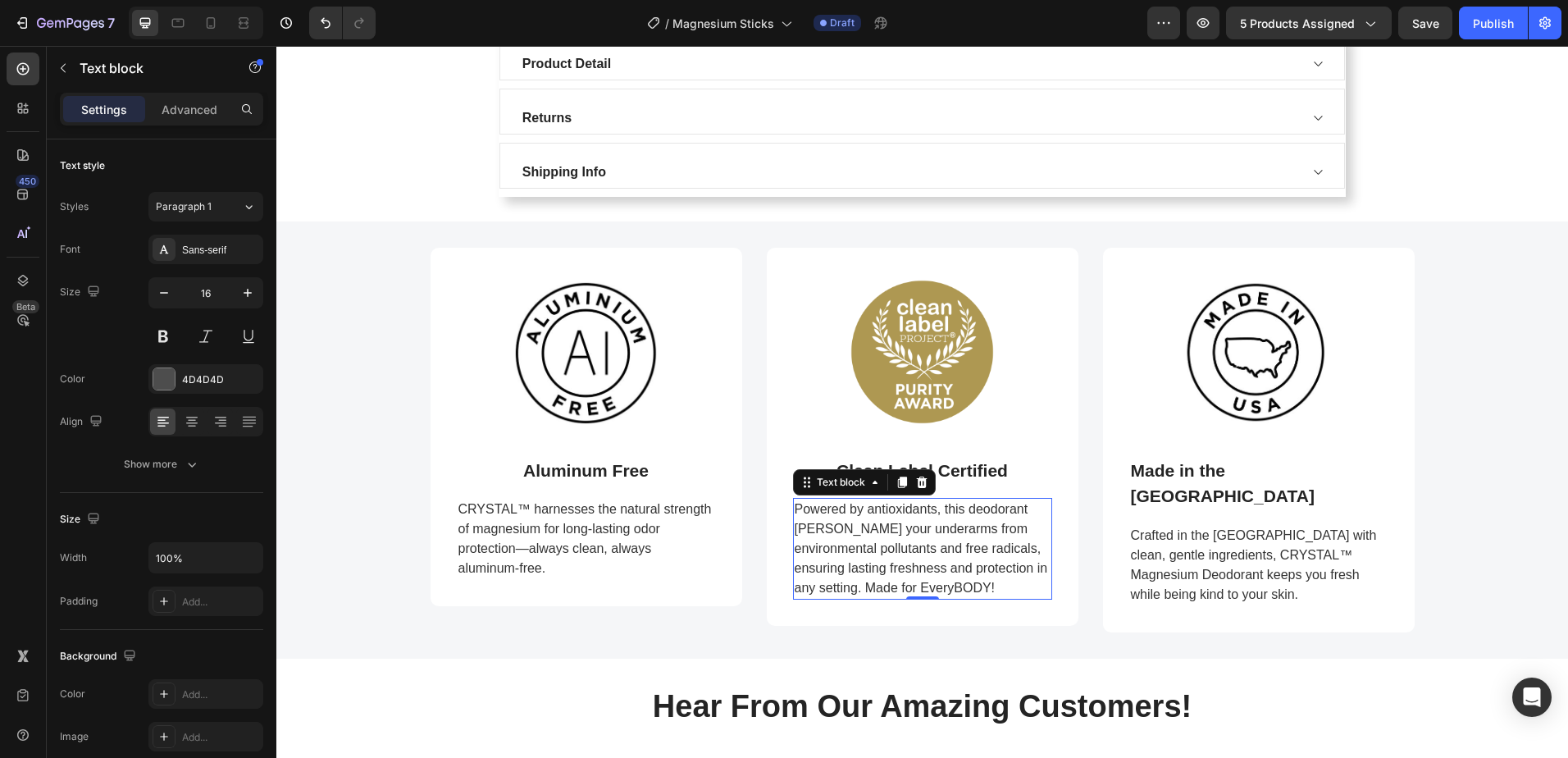
click at [898, 557] on p "Powered by antioxidants, this deodorant [PERSON_NAME] your underarms from envir…" at bounding box center [923, 548] width 256 height 99
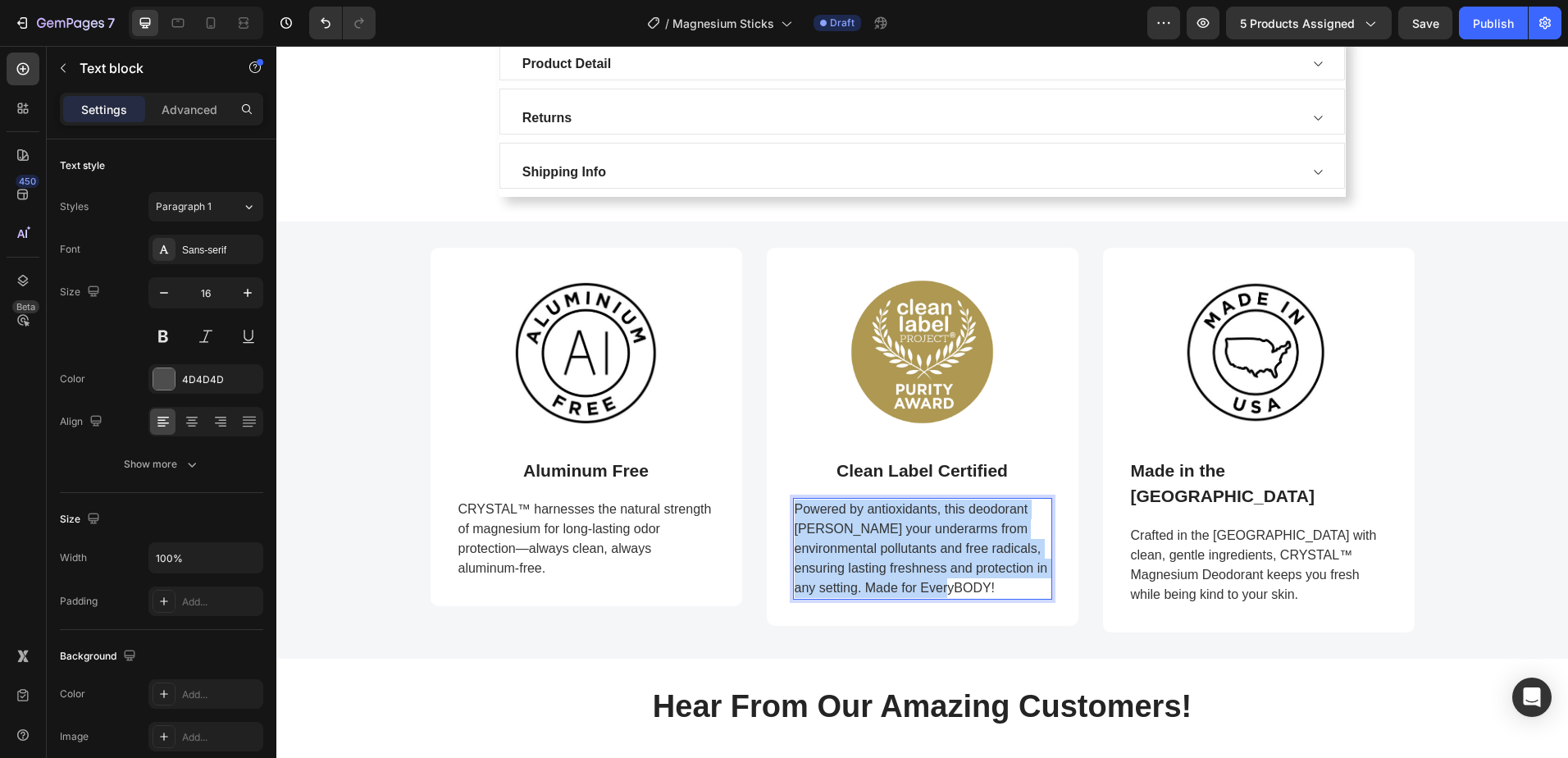
click at [898, 557] on p "Powered by antioxidants, this deodorant [PERSON_NAME] your underarms from envir…" at bounding box center [923, 548] width 256 height 99
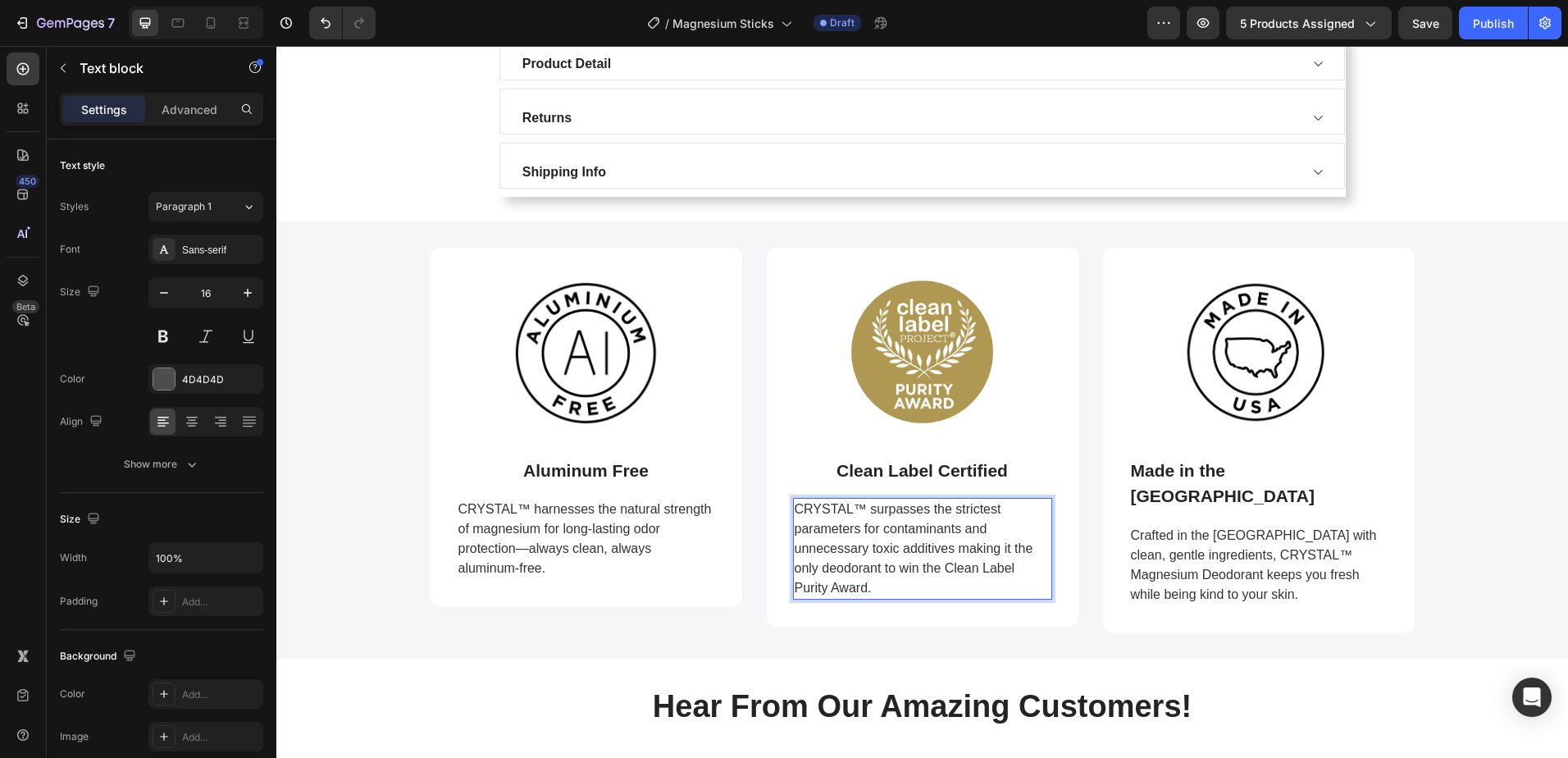
click at [846, 550] on span "CRYSTAL™ surpasses the strictest parameters for contaminants and unnecessary to…" at bounding box center [914, 548] width 239 height 93
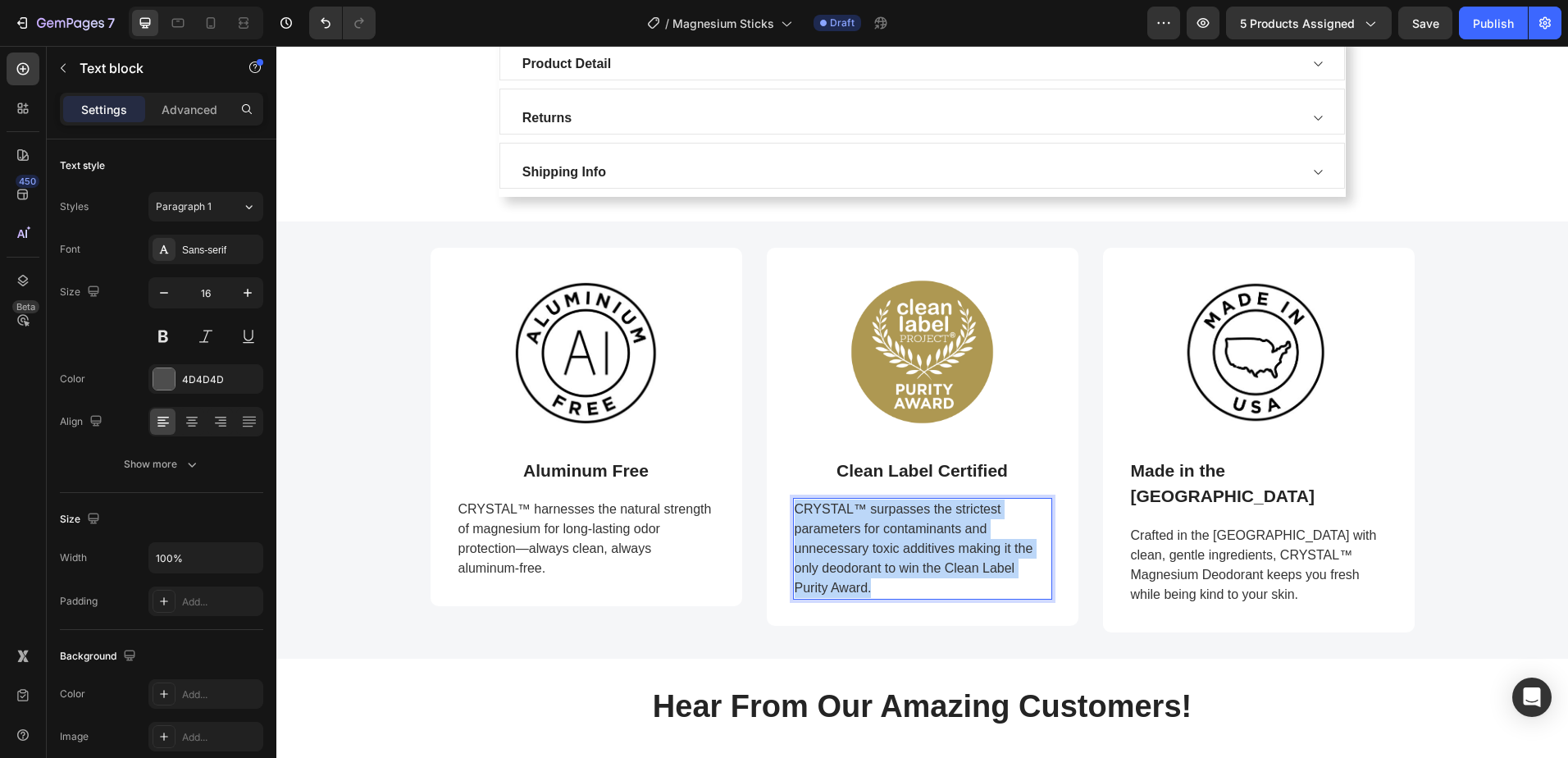
click at [846, 550] on span "CRYSTAL™ surpasses the strictest parameters for contaminants and unnecessary to…" at bounding box center [914, 548] width 239 height 93
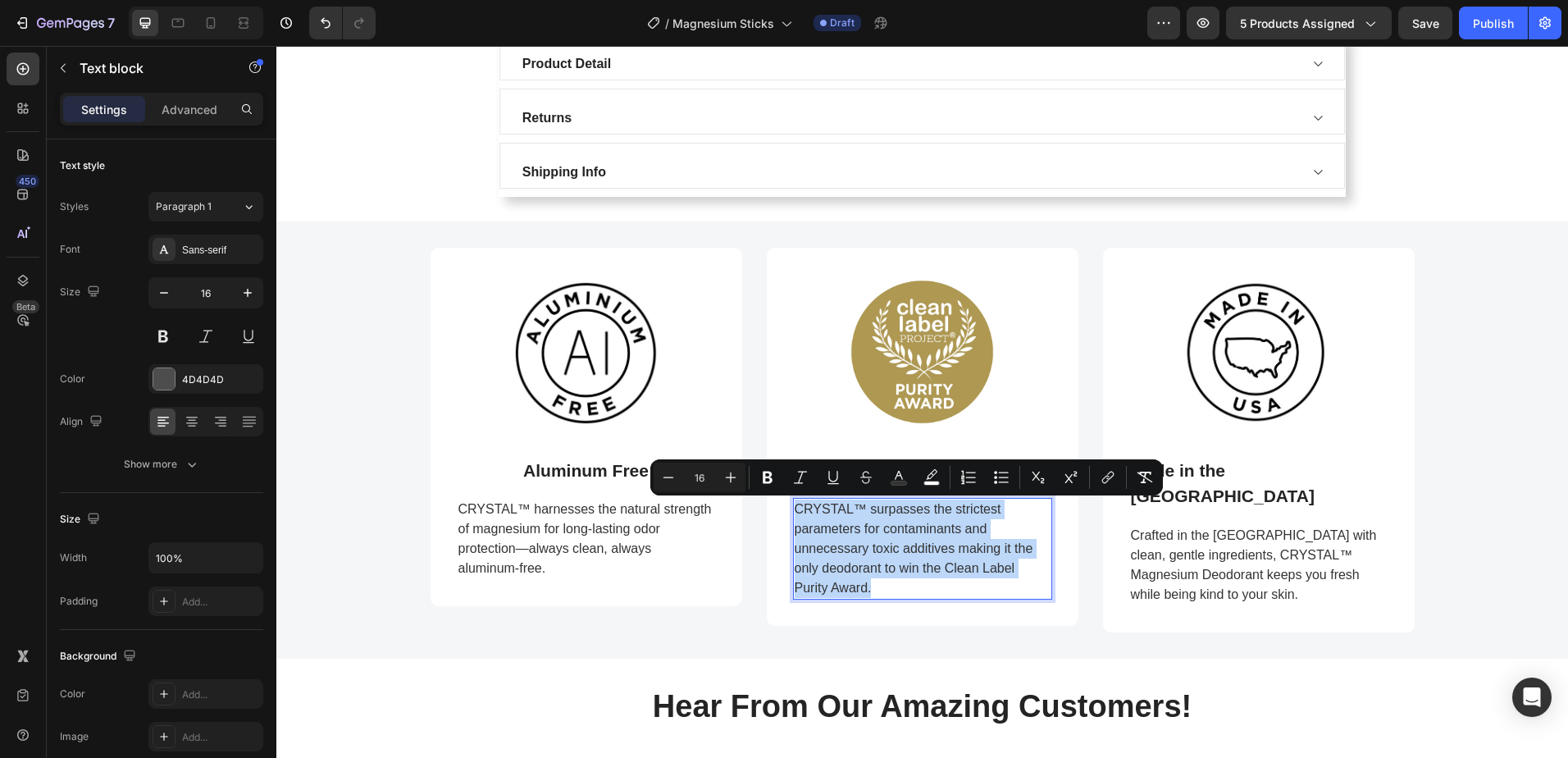
copy span "CRYSTAL™ surpasses the strictest parameters for contaminants and unnecessary to…"
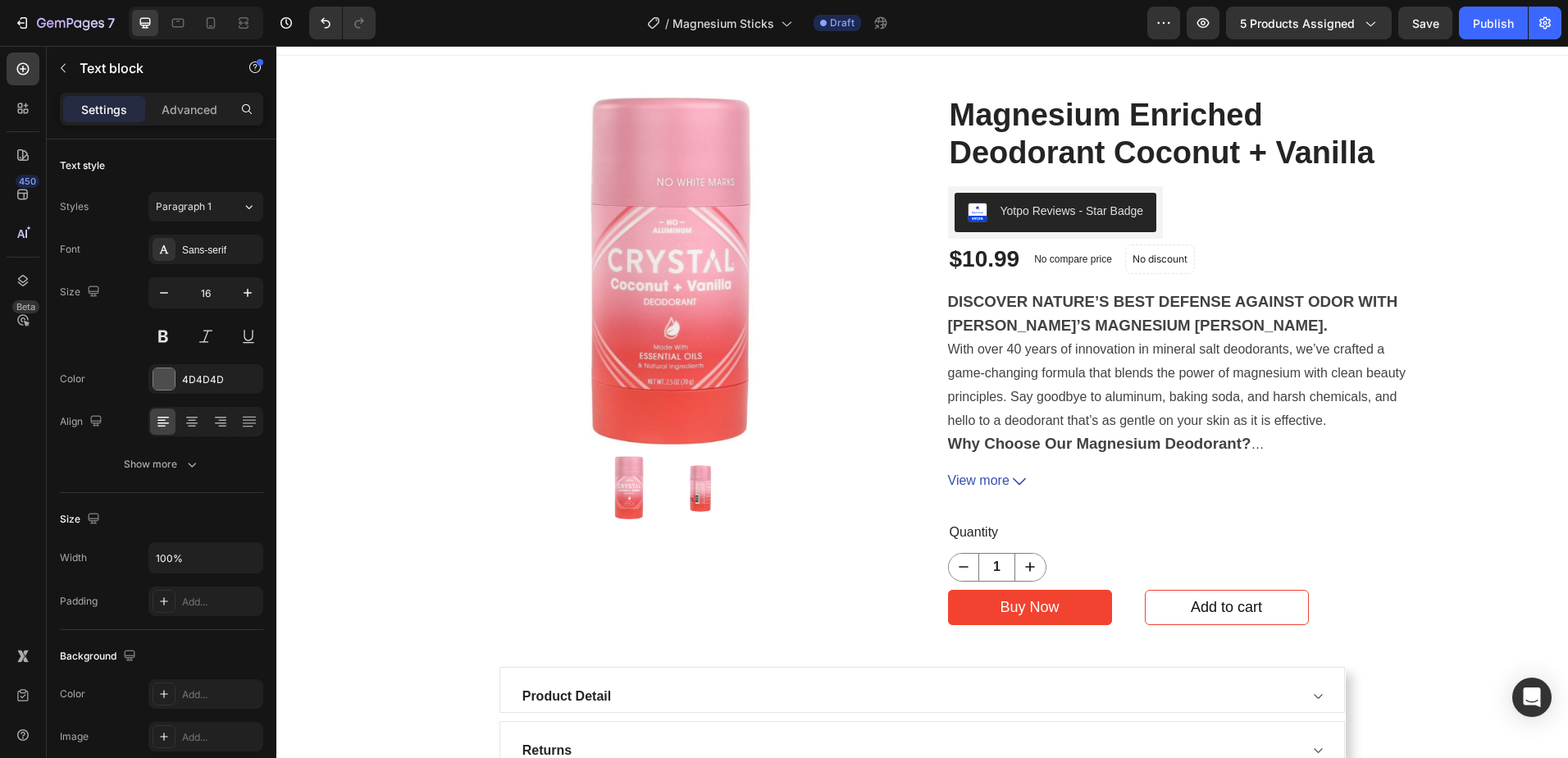
scroll to position [0, 0]
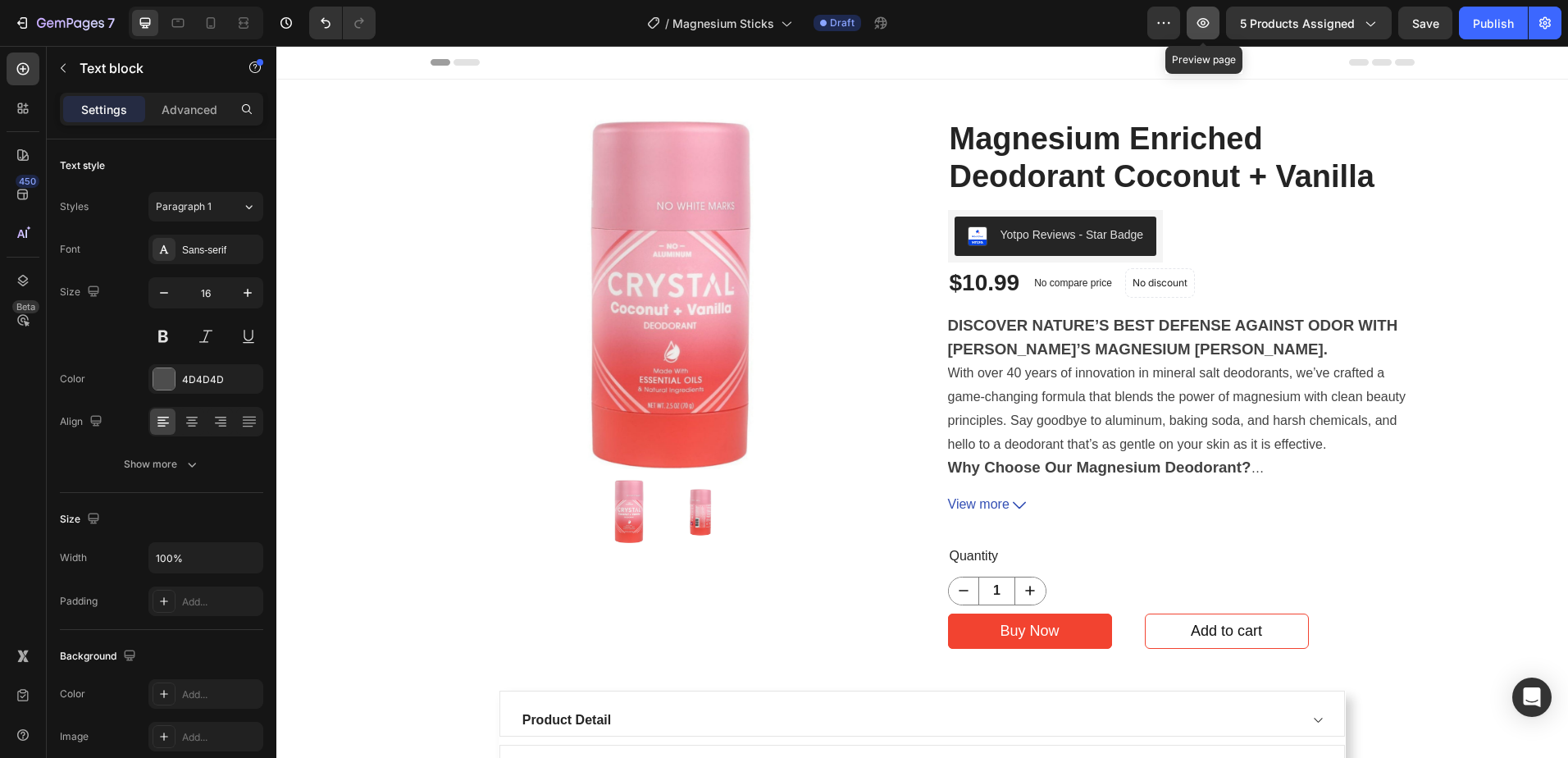
click at [1205, 28] on icon "button" at bounding box center [1202, 22] width 16 height 16
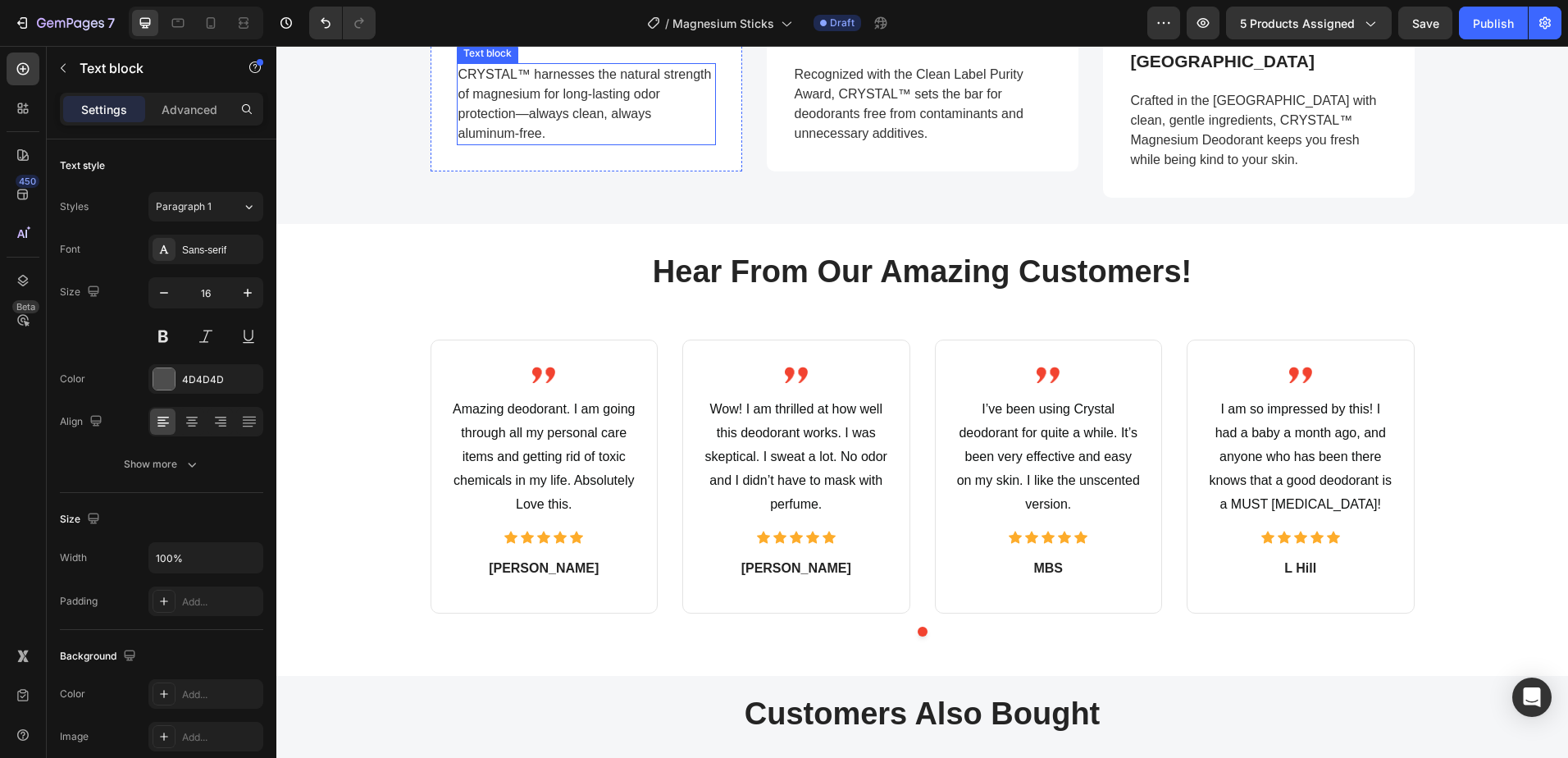
scroll to position [1230, 0]
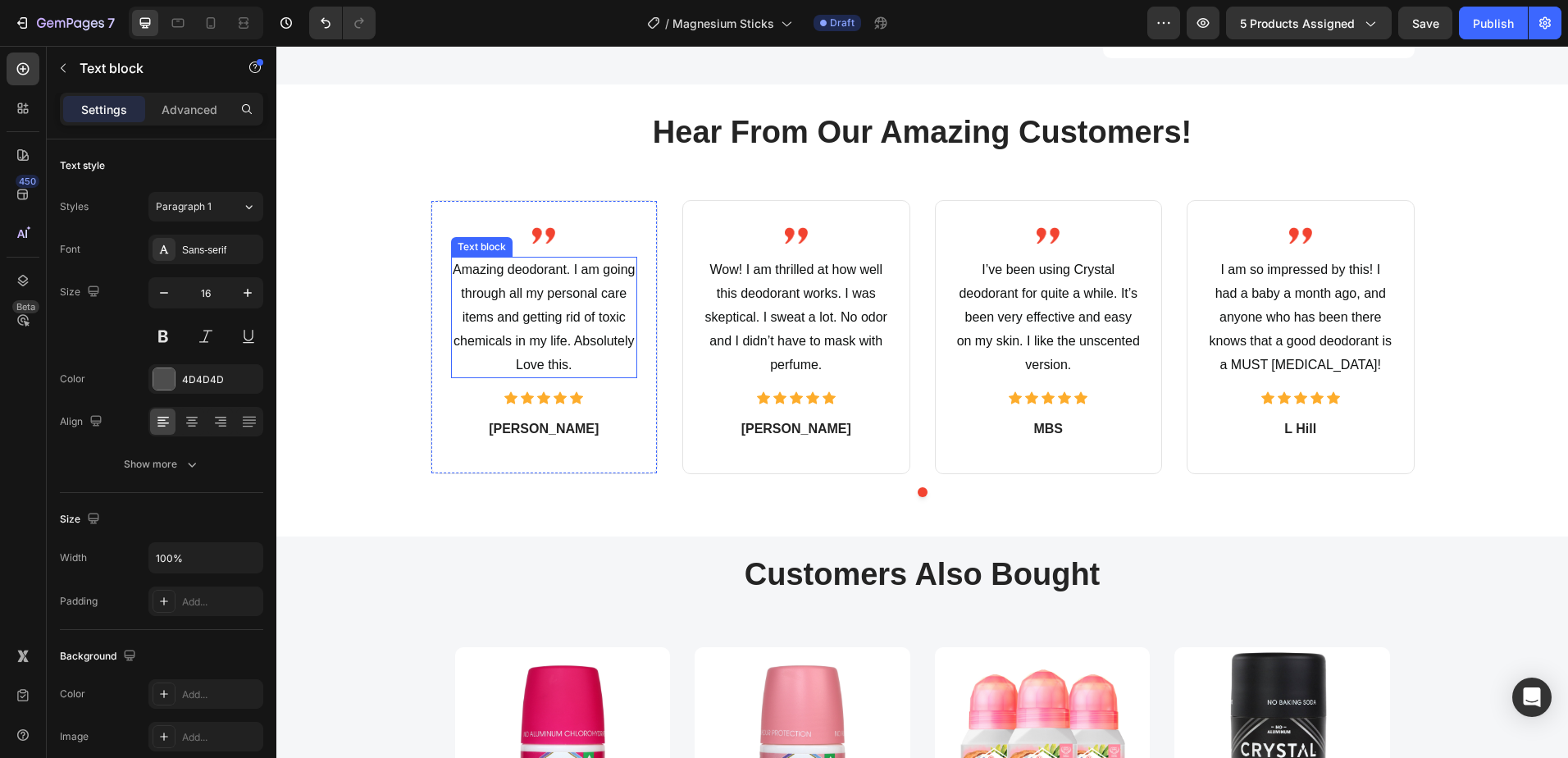
click at [564, 274] on span "Amazing deodorant. I am going through all my personal care items and getting ri…" at bounding box center [544, 316] width 182 height 108
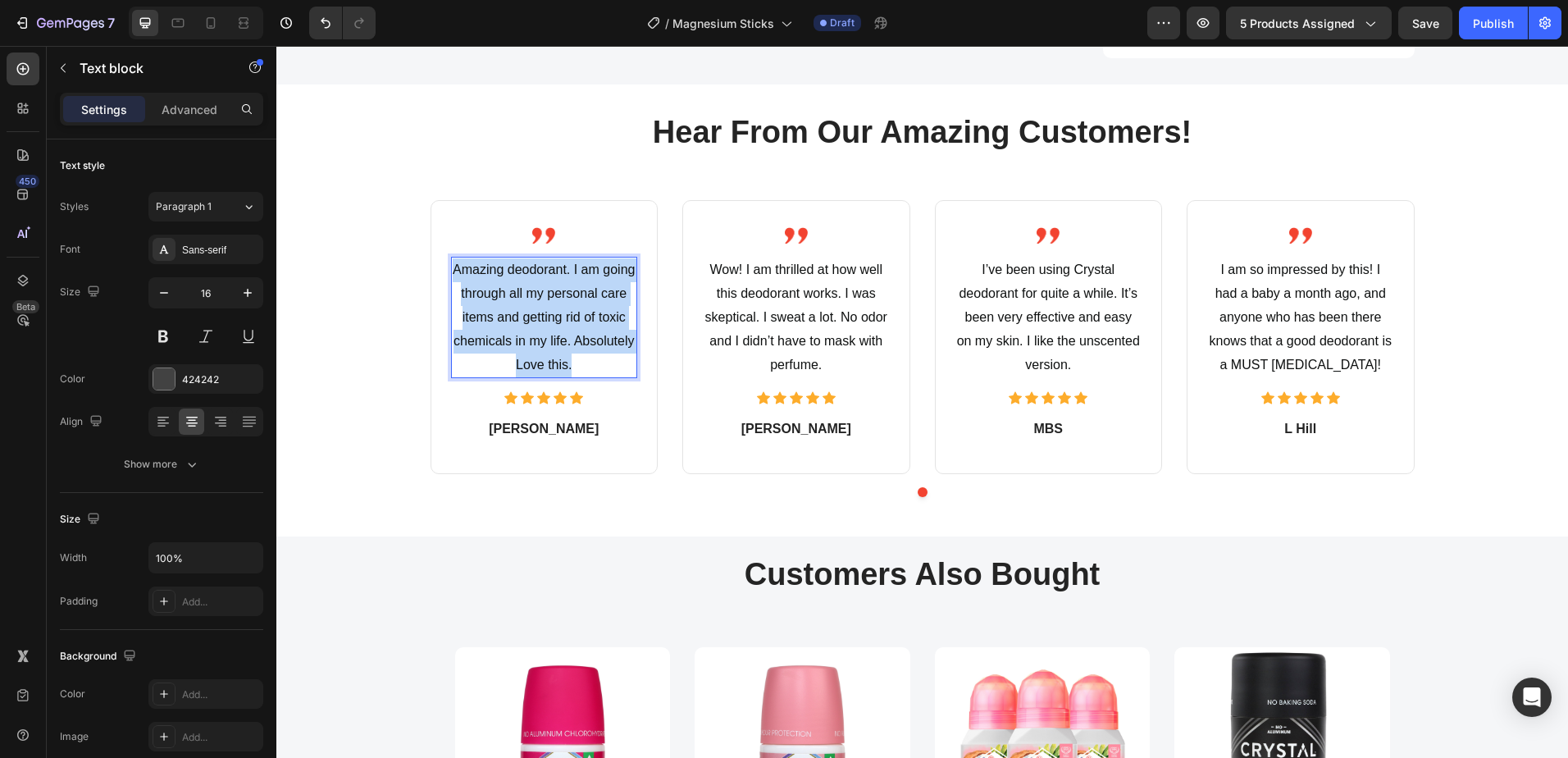
click at [564, 274] on span "Amazing deodorant. I am going through all my personal care items and getting ri…" at bounding box center [544, 316] width 182 height 108
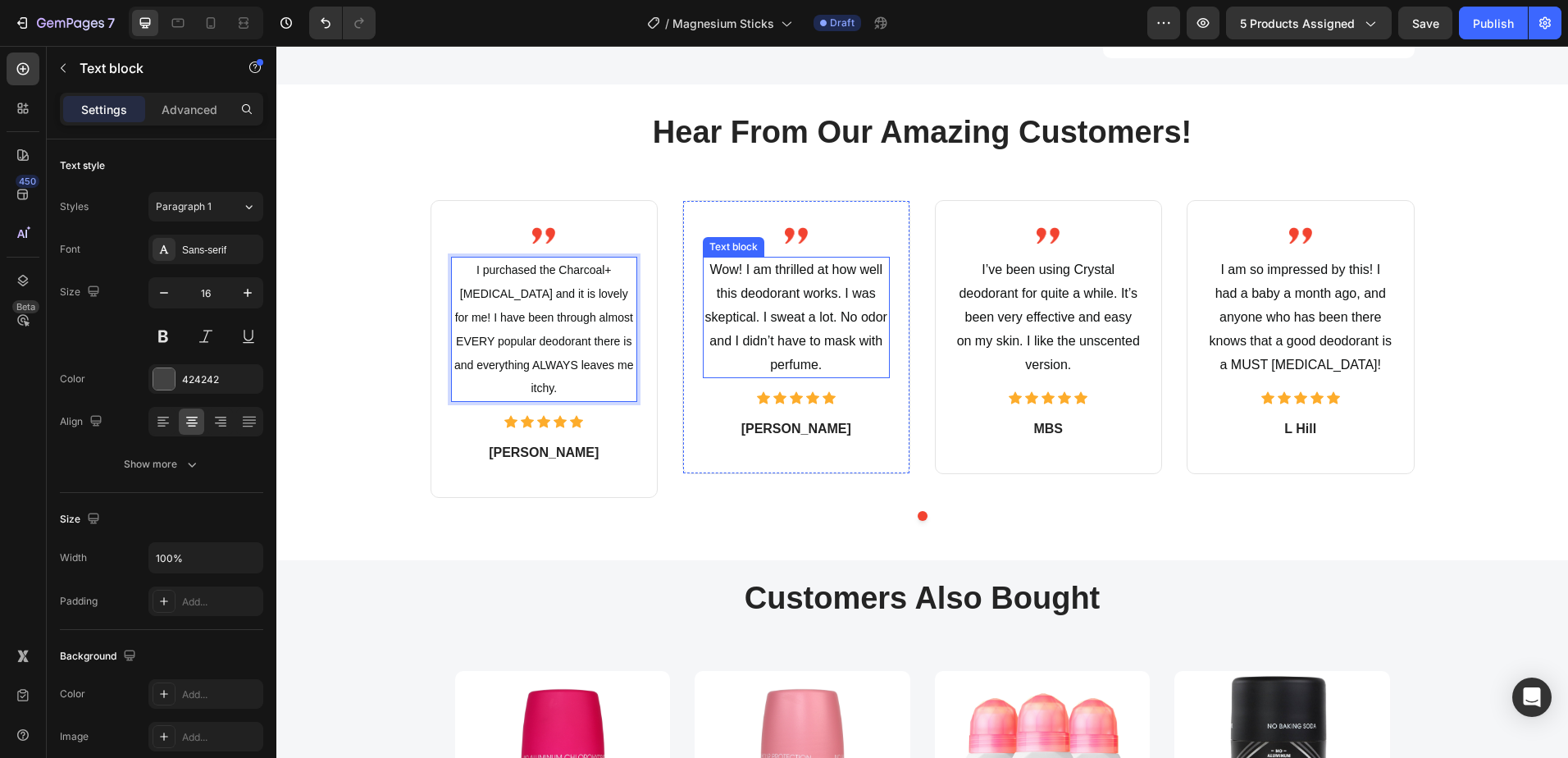
click at [743, 291] on span "Wow! I am thrilled at how well this deodorant works. I was skeptical. I sweat a…" at bounding box center [796, 316] width 182 height 108
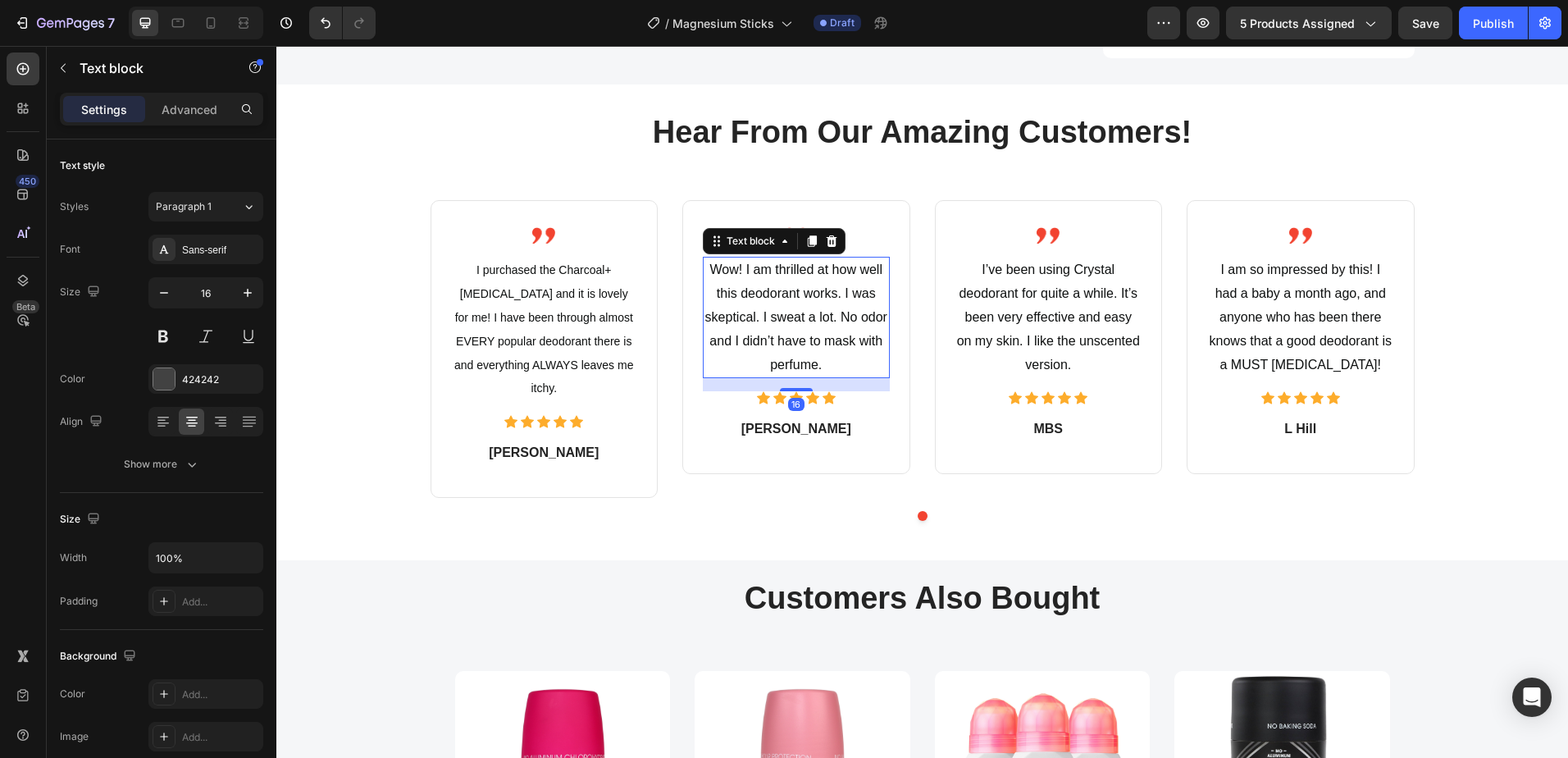
click at [744, 293] on span "Wow! I am thrilled at how well this deodorant works. I was skeptical. I sweat a…" at bounding box center [796, 316] width 182 height 108
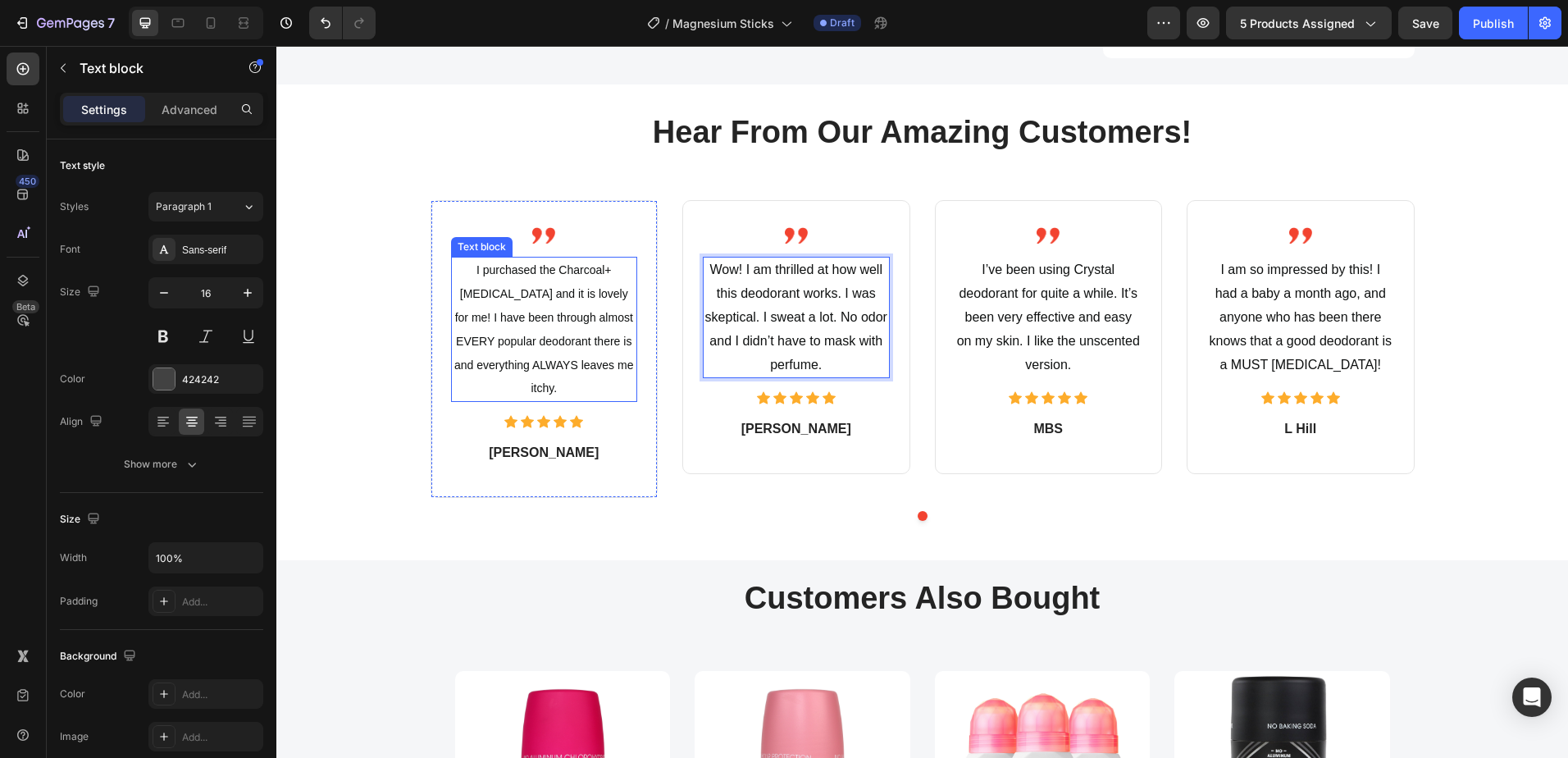
click at [564, 283] on p "I purchased the Charcoal+Tea Tree and it is lovely for me! I have been through …" at bounding box center [545, 329] width 184 height 142
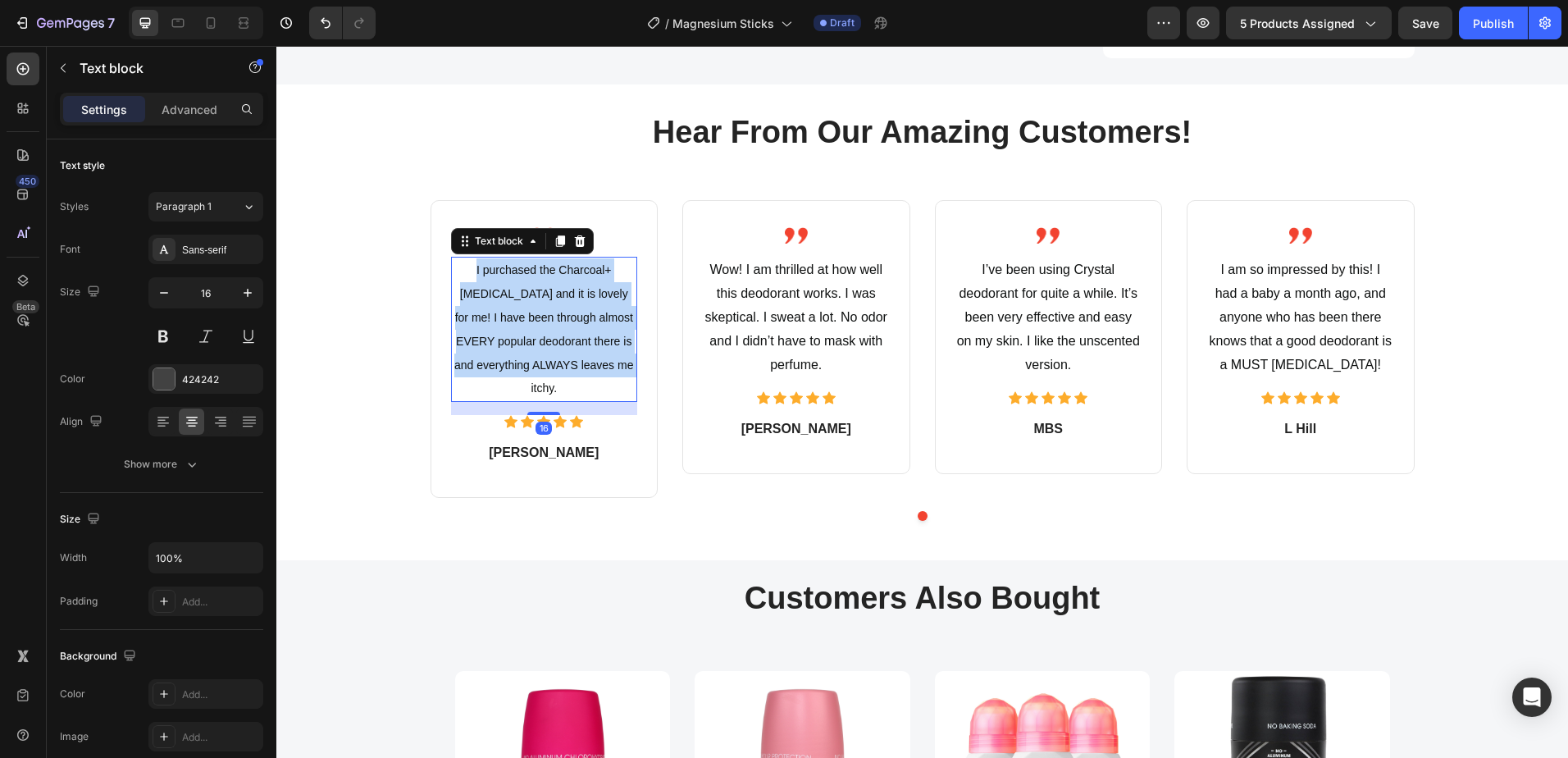
click at [564, 283] on p "I purchased the Charcoal+Tea Tree and it is lovely for me! I have been through …" at bounding box center [545, 329] width 184 height 142
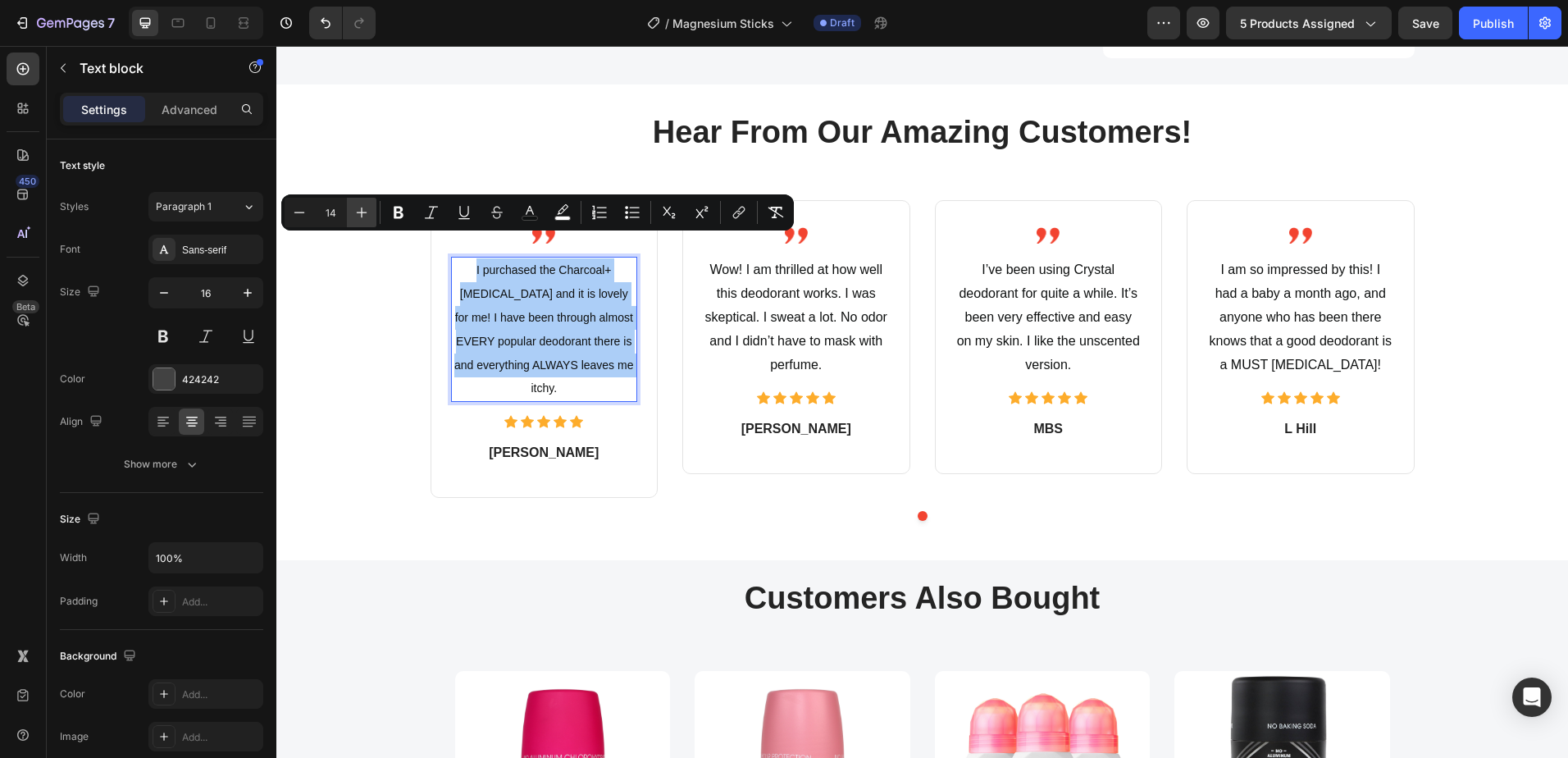
click at [357, 213] on icon "Editor contextual toolbar" at bounding box center [361, 212] width 16 height 16
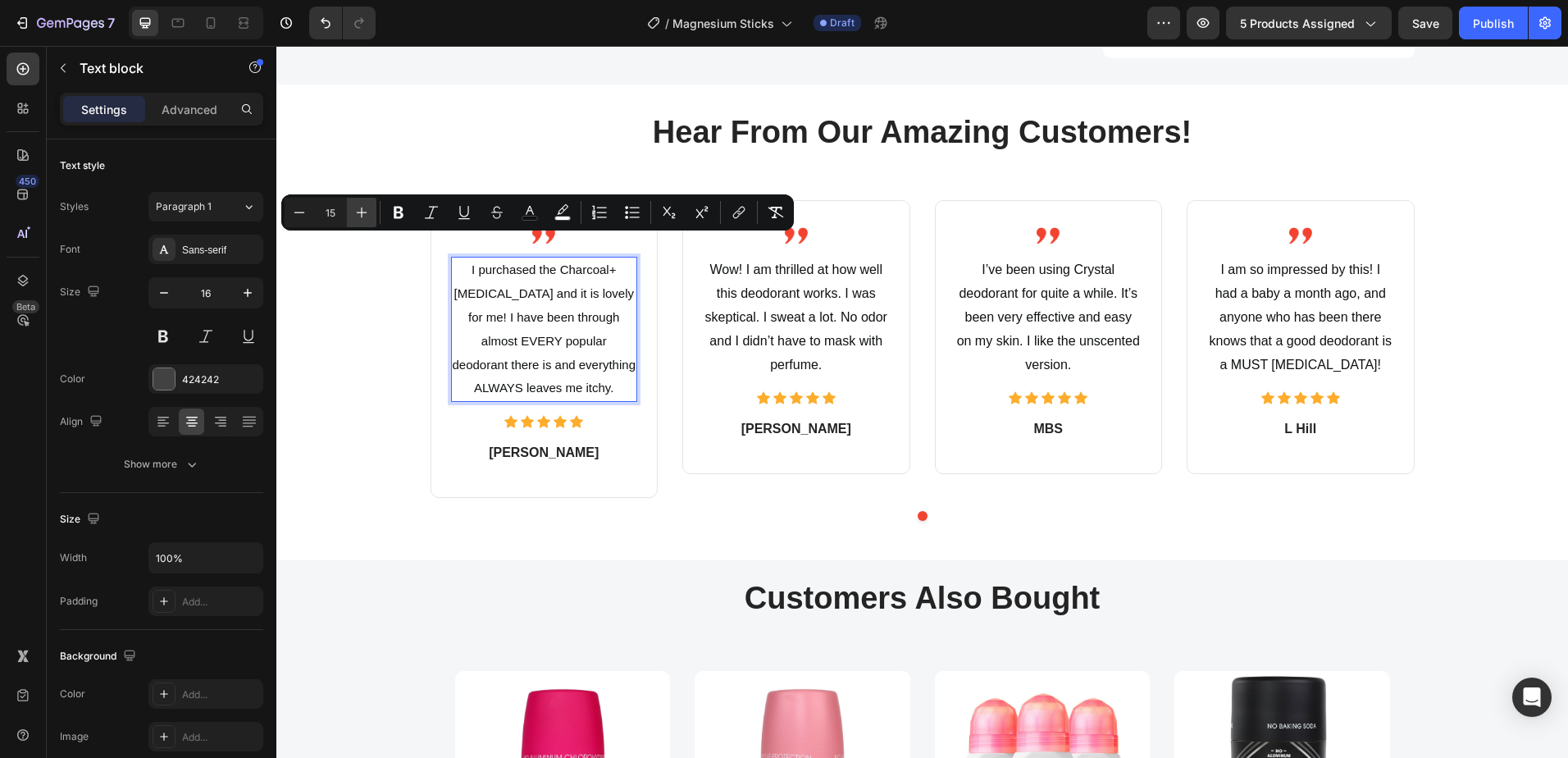
click at [357, 213] on icon "Editor contextual toolbar" at bounding box center [361, 212] width 16 height 16
type input "16"
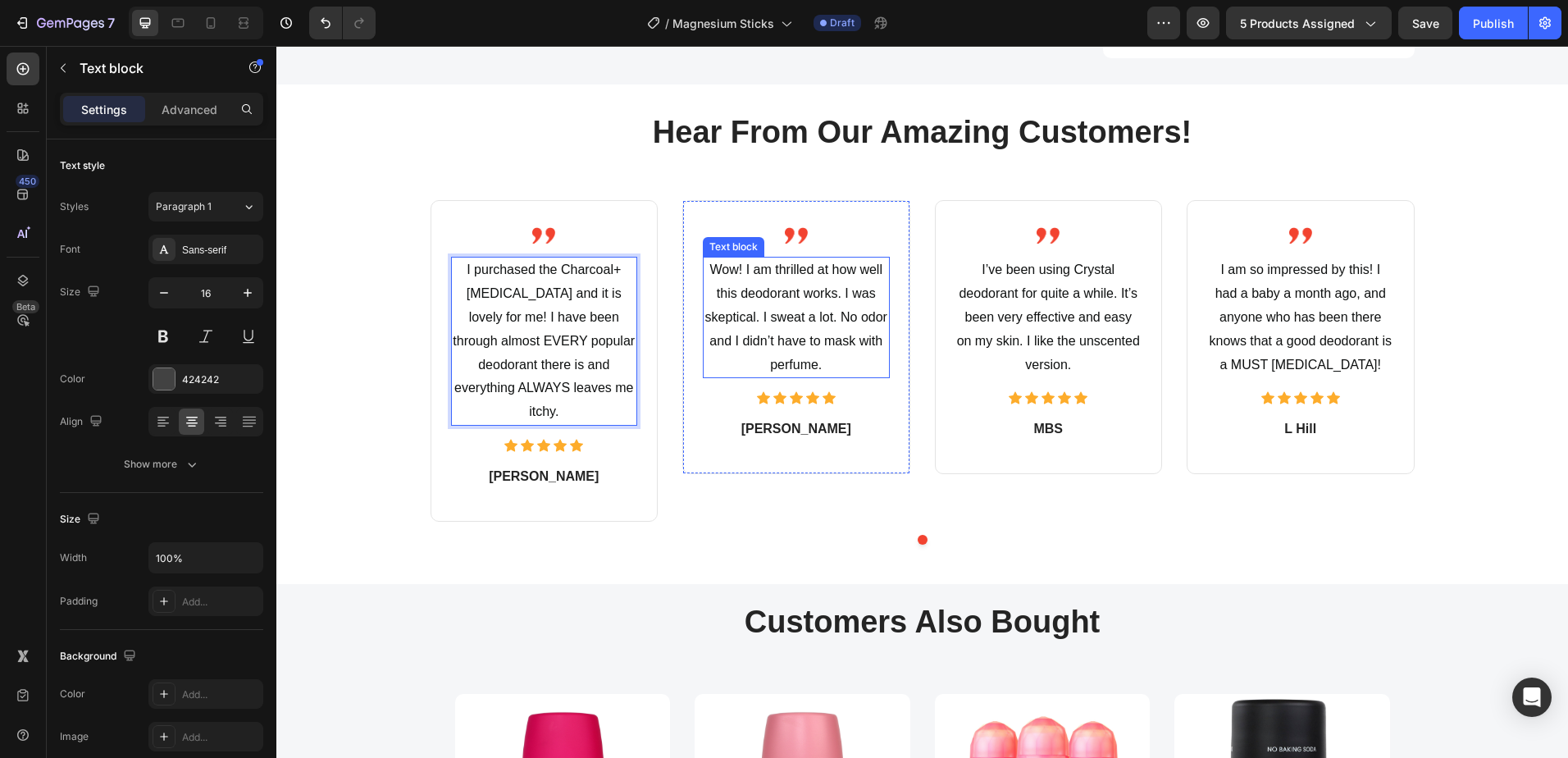
click at [723, 330] on p "Wow! I am thrilled at how well this deodorant works. I was skeptical. I sweat a…" at bounding box center [796, 317] width 184 height 118
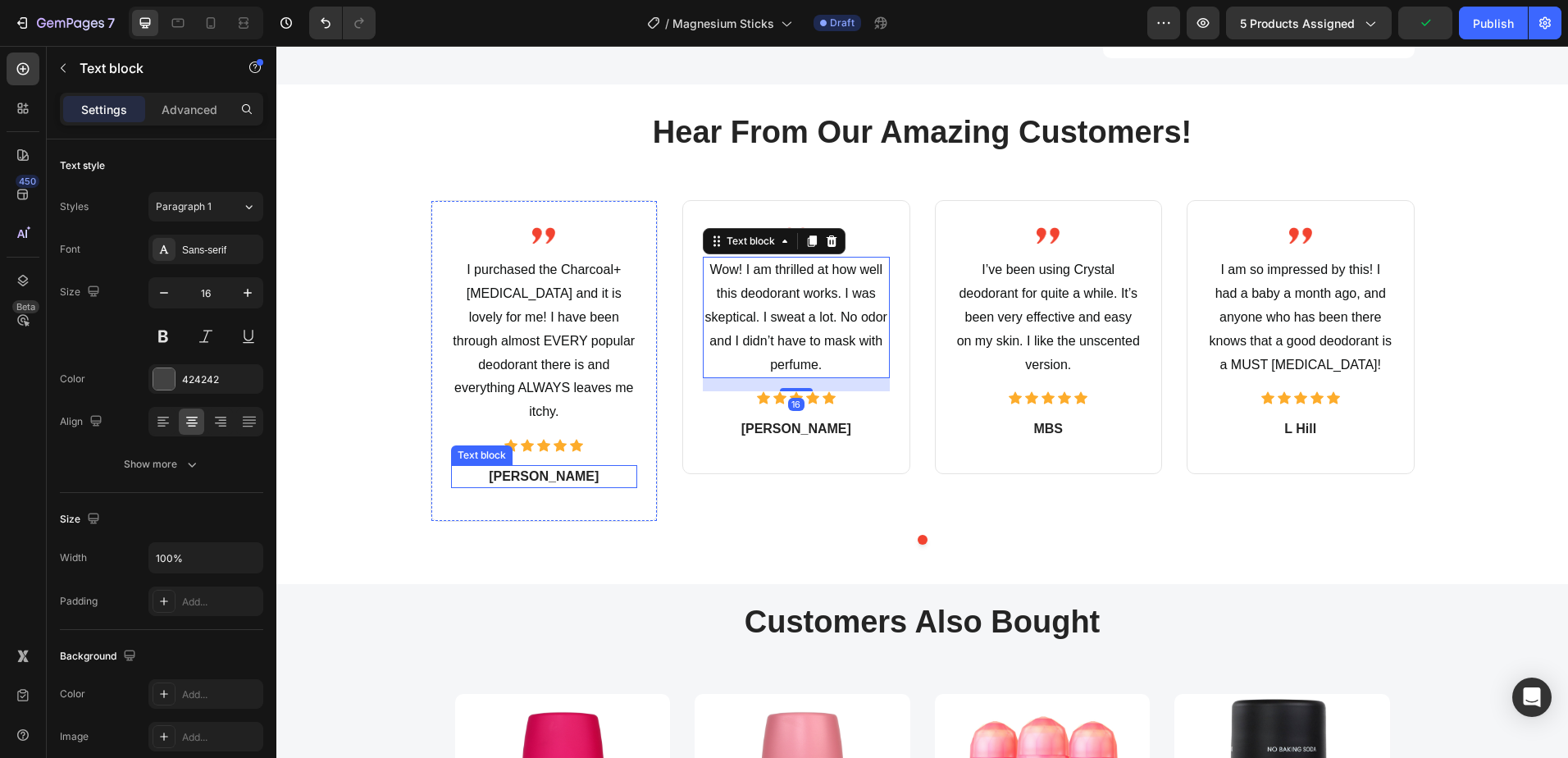
click at [536, 467] on p "[PERSON_NAME]" at bounding box center [545, 476] width 184 height 20
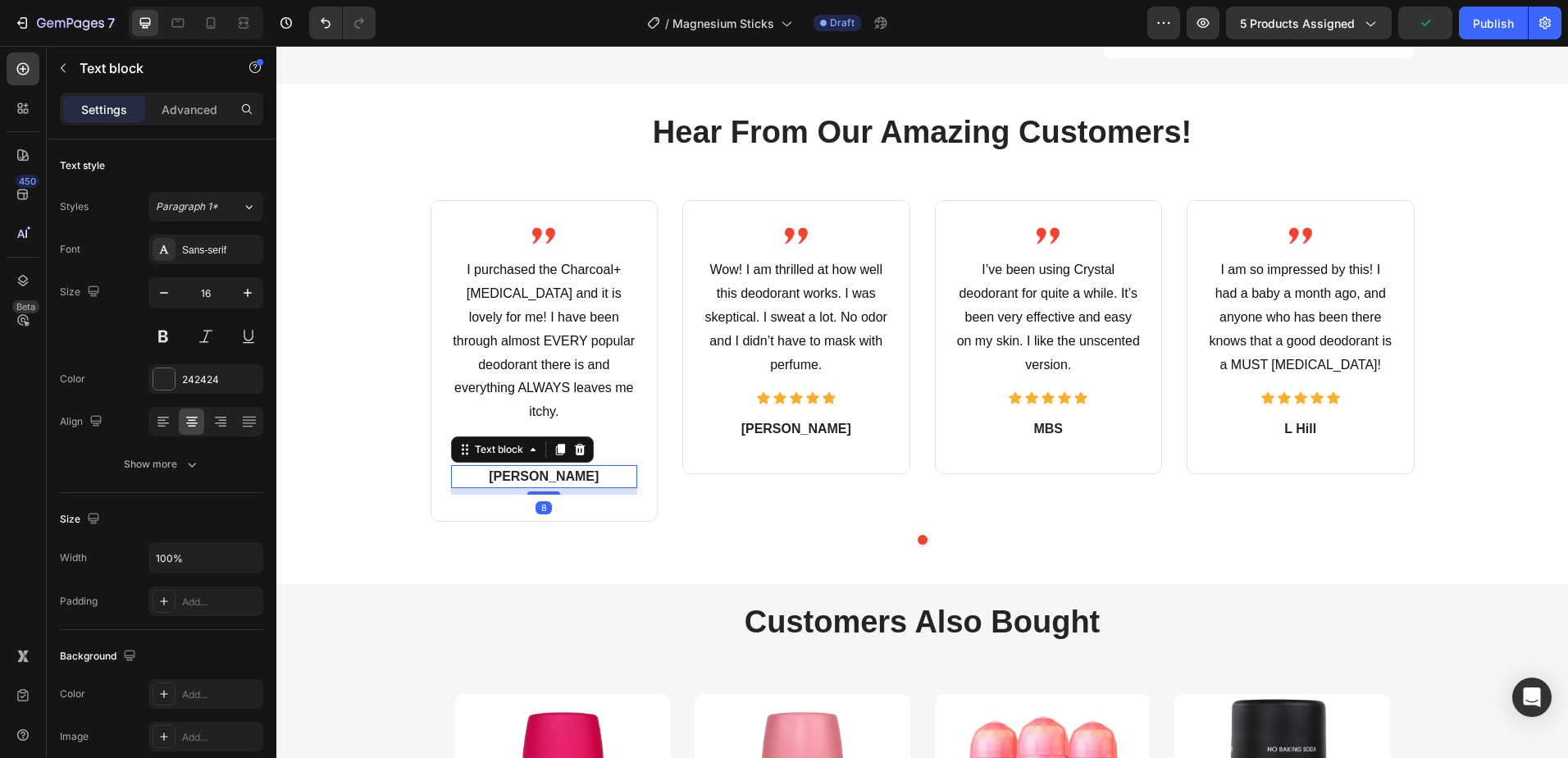
click at [536, 467] on p "[PERSON_NAME]" at bounding box center [545, 476] width 184 height 20
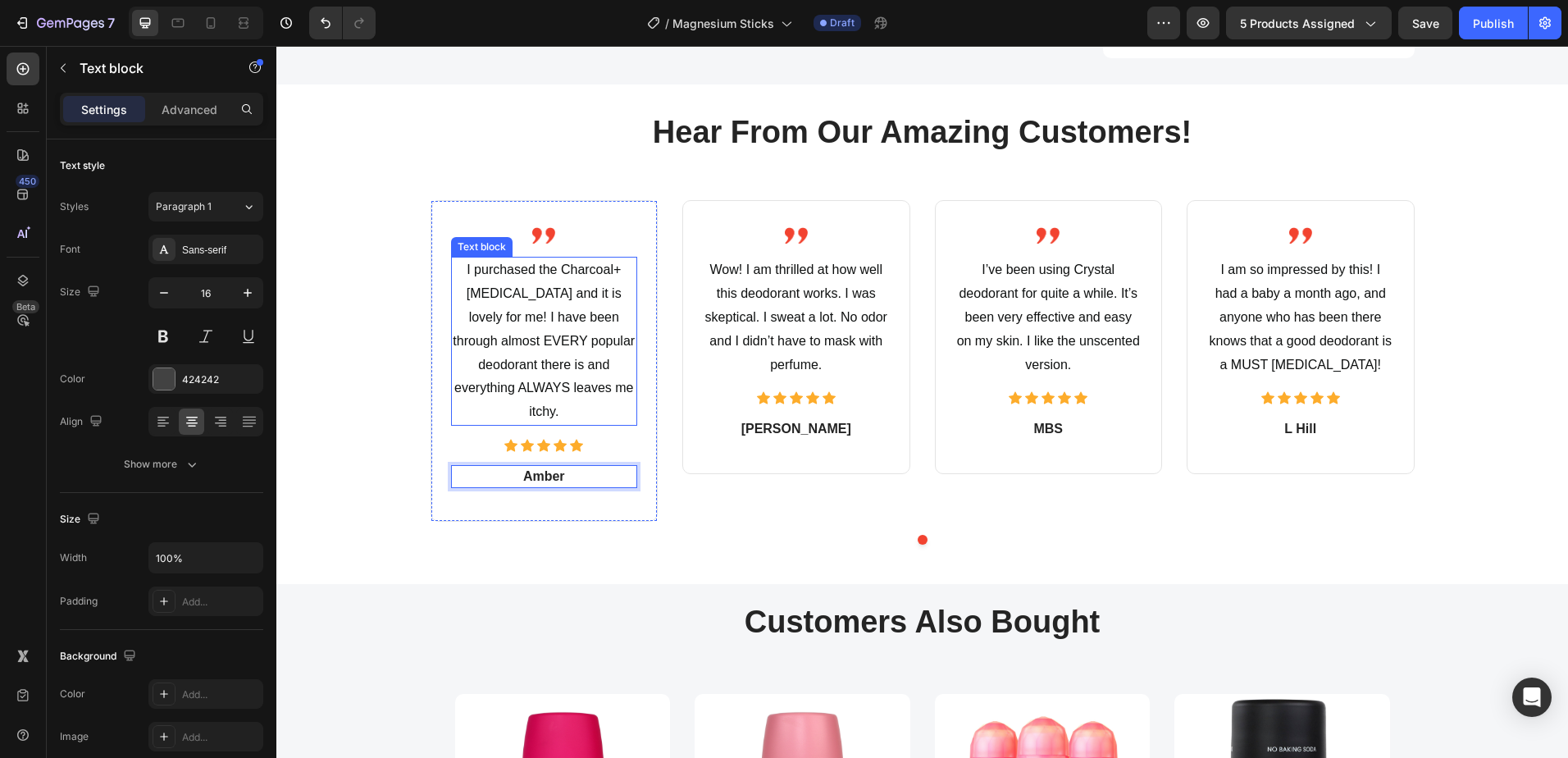
click at [583, 341] on span "I purchased the Charcoal+Tea Tree and it is lovely for me! I have been through …" at bounding box center [544, 339] width 182 height 156
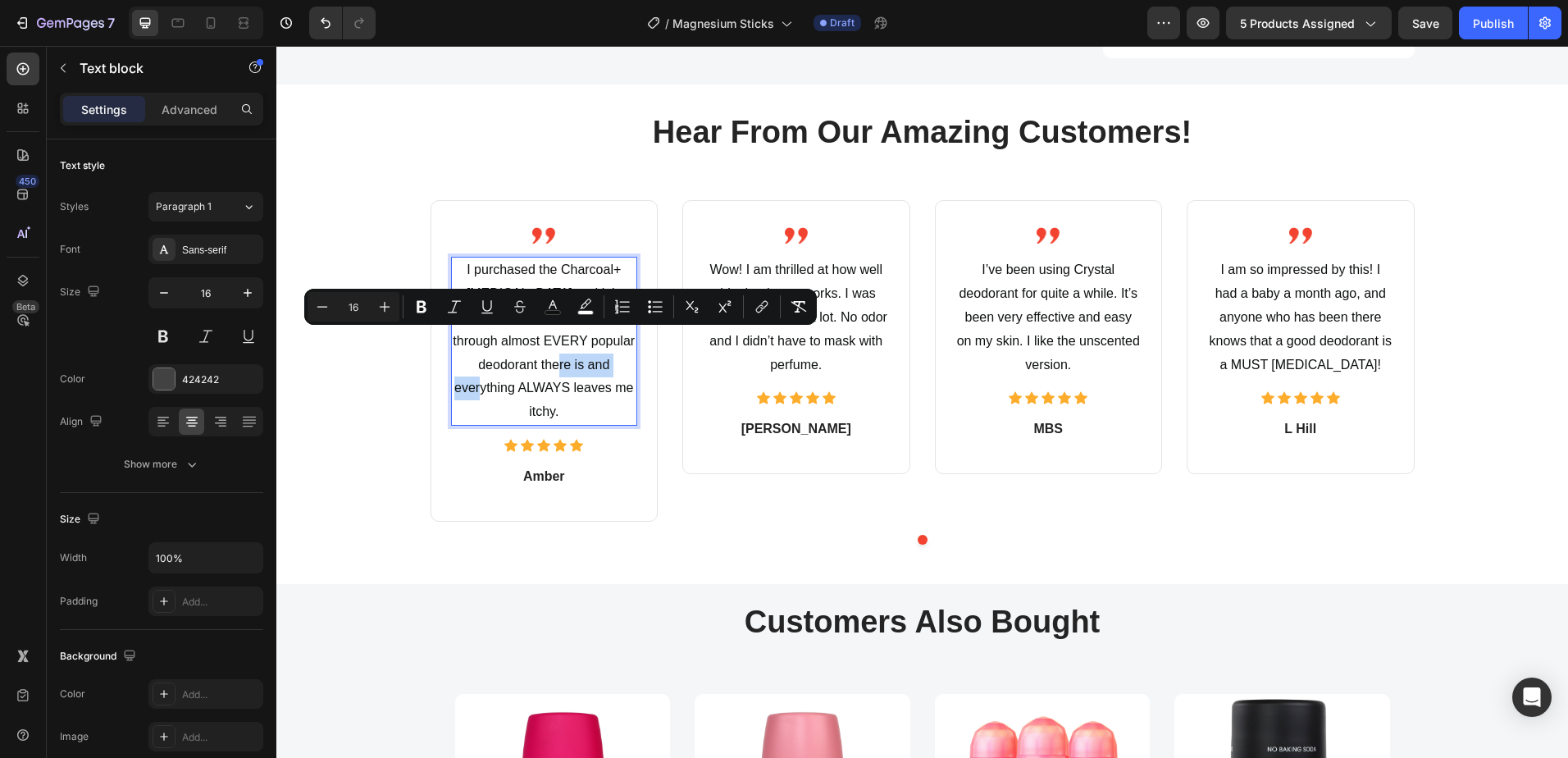
drag, startPoint x: 607, startPoint y: 339, endPoint x: 521, endPoint y: 339, distance: 86.0
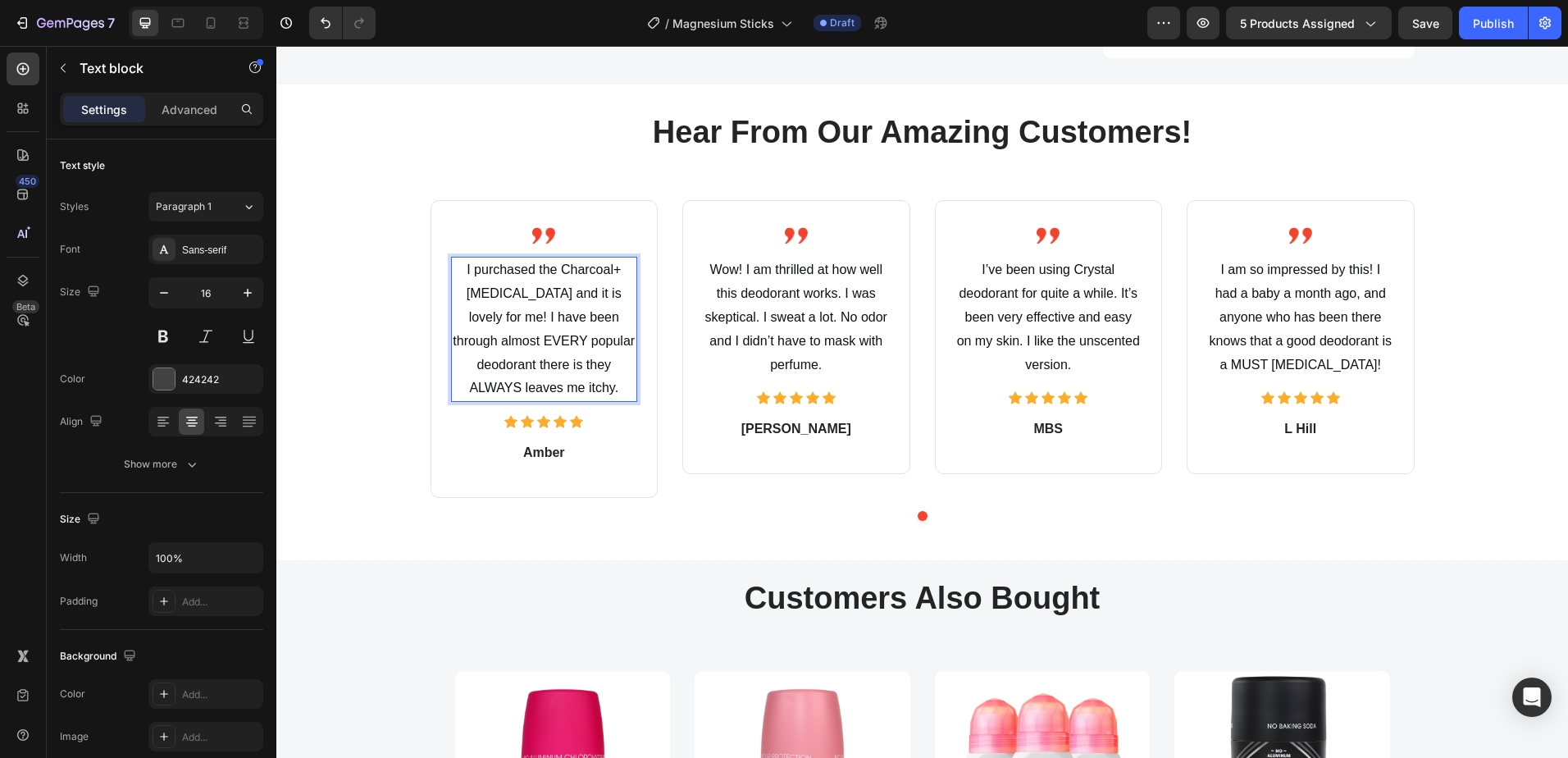
click at [621, 342] on p "I purchased the Charcoal+Tea Tree and it is lovely for me! I have been through …" at bounding box center [545, 329] width 184 height 142
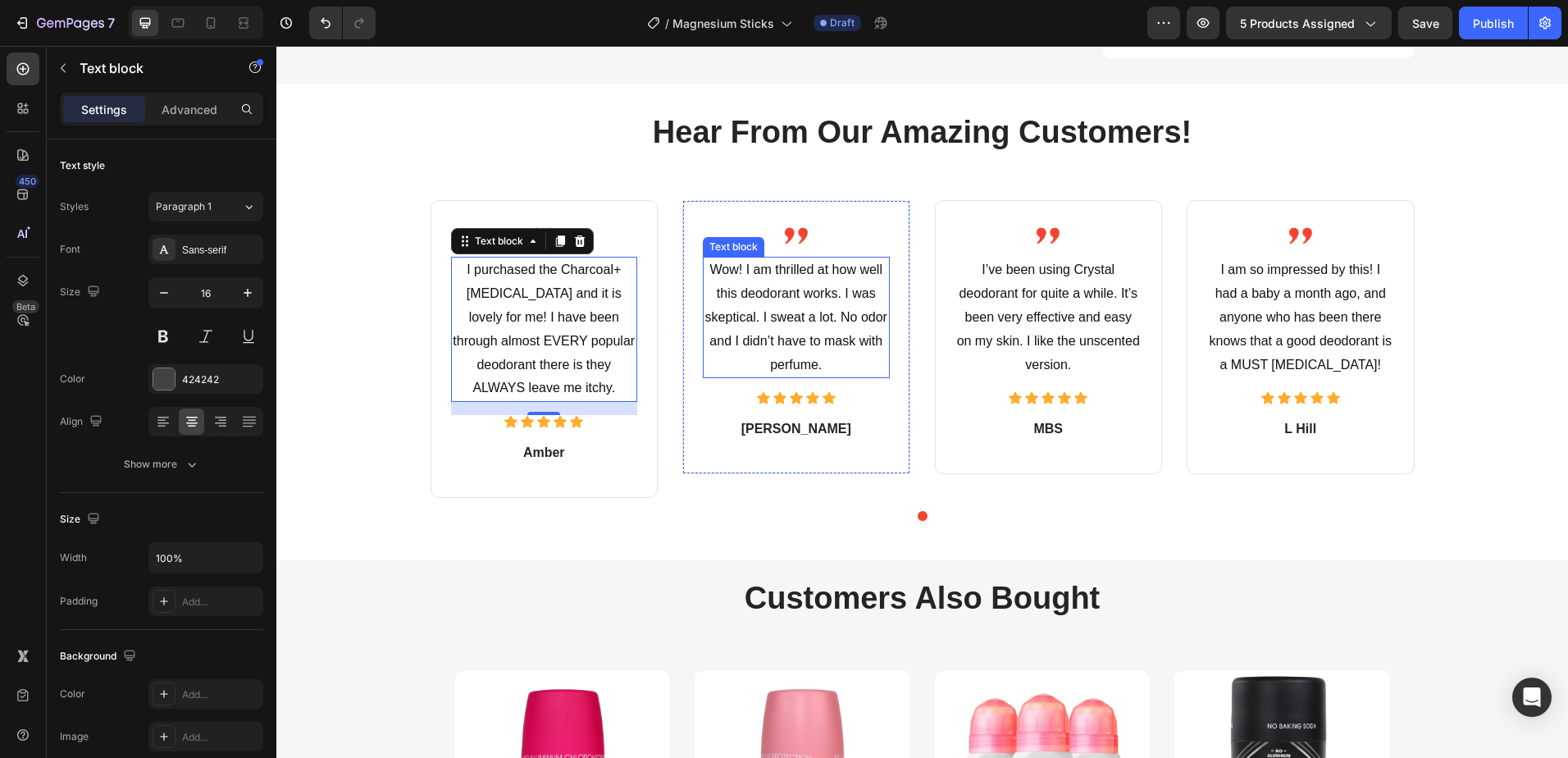
click at [762, 266] on span "Wow! I am thrilled at how well this deodorant works. I was skeptical. I sweat a…" at bounding box center [796, 316] width 182 height 108
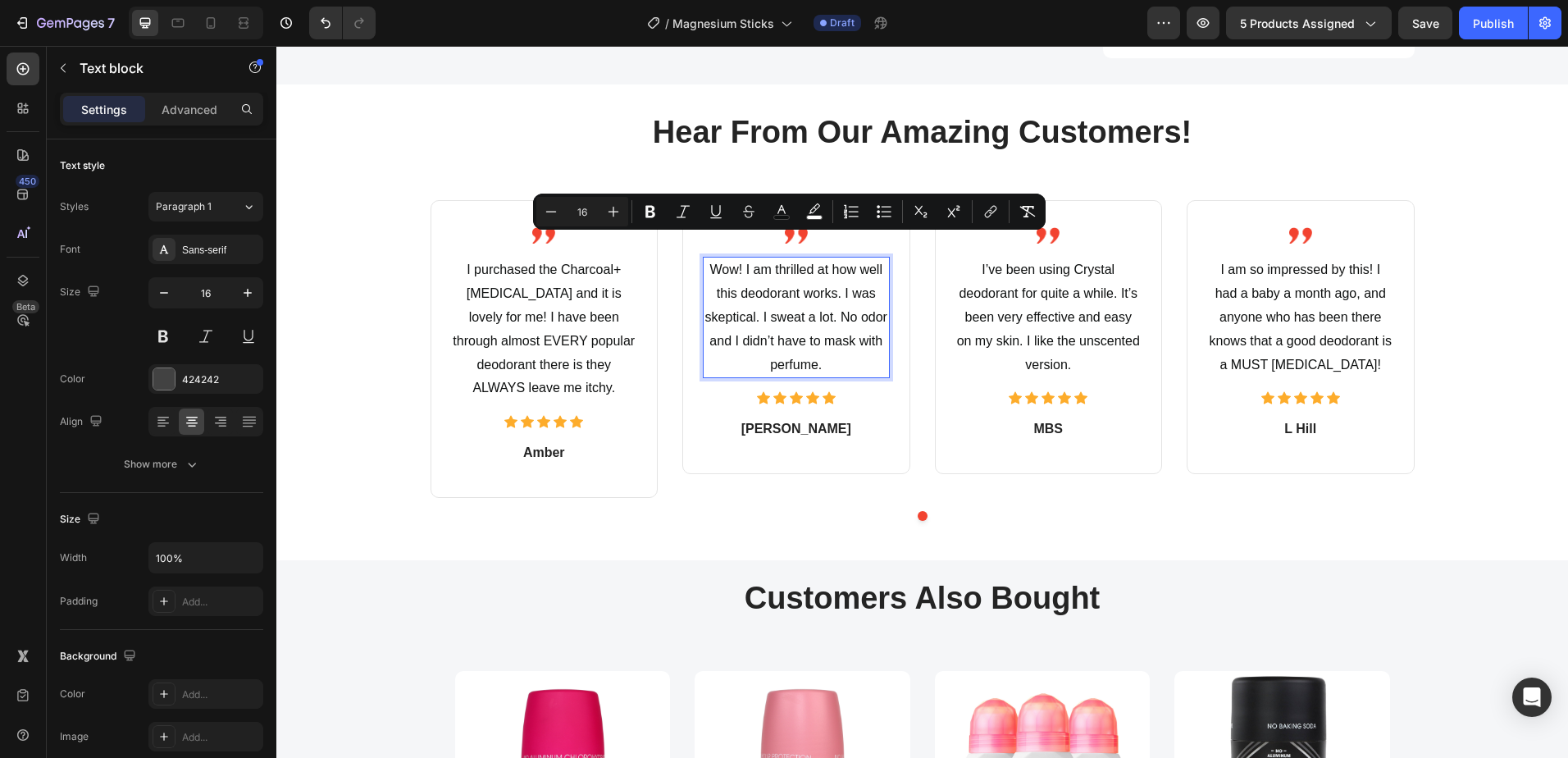
type input "14"
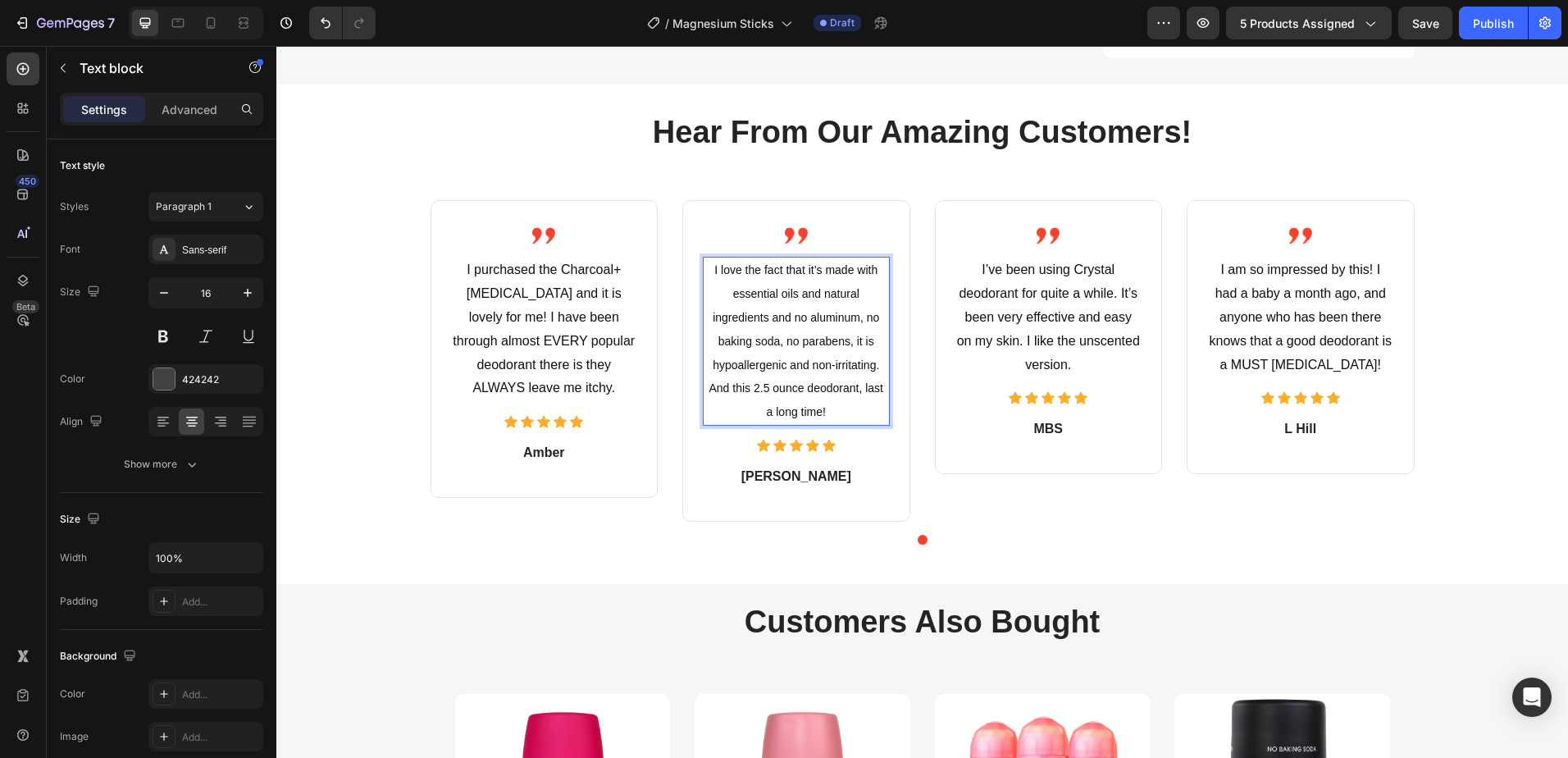
click at [786, 324] on p "I love the fact that it’s made with essential oils and natural ingredients and …" at bounding box center [796, 341] width 184 height 166
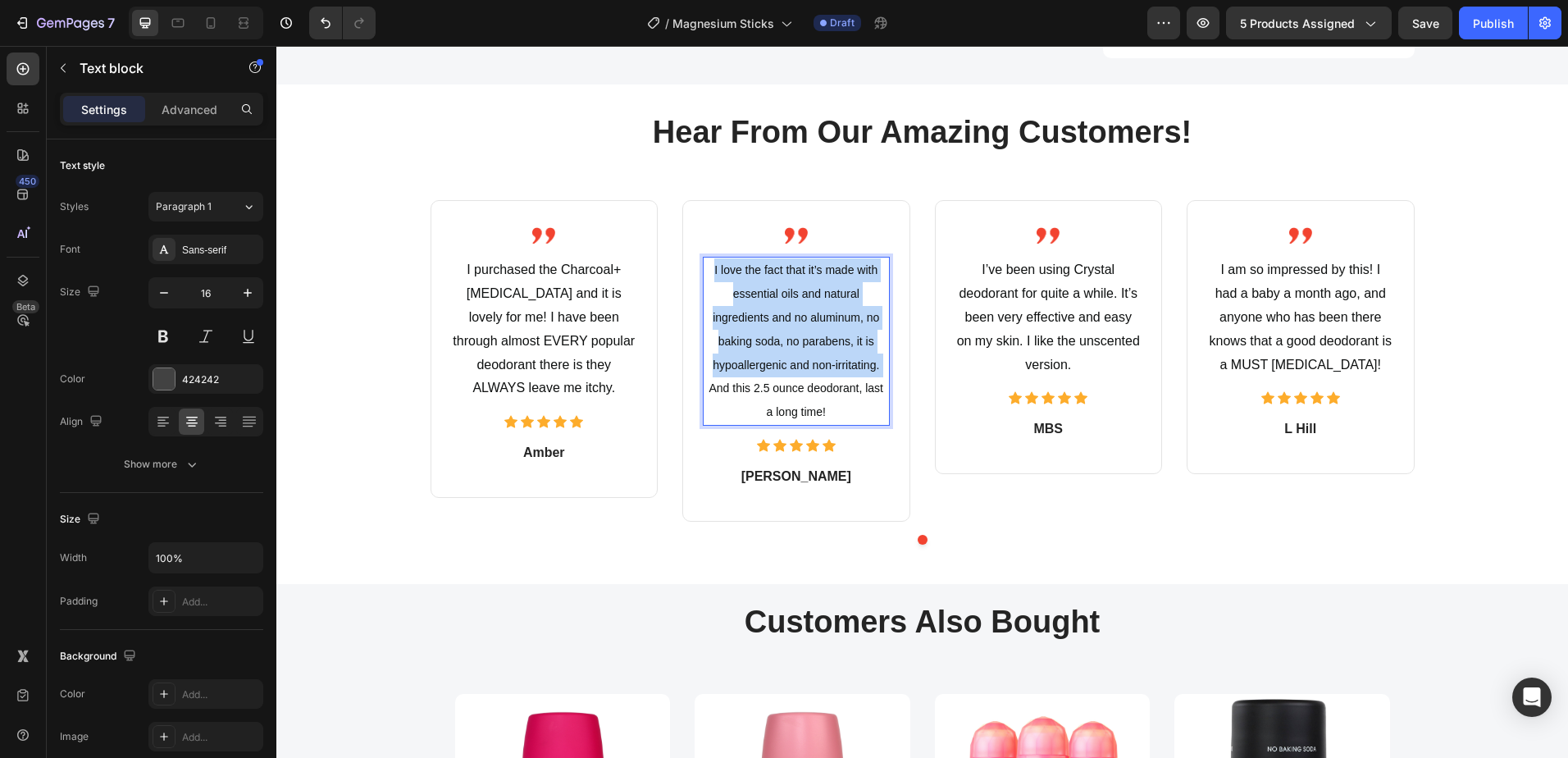
click at [786, 324] on p "I love the fact that it’s made with essential oils and natural ingredients and …" at bounding box center [796, 341] width 184 height 166
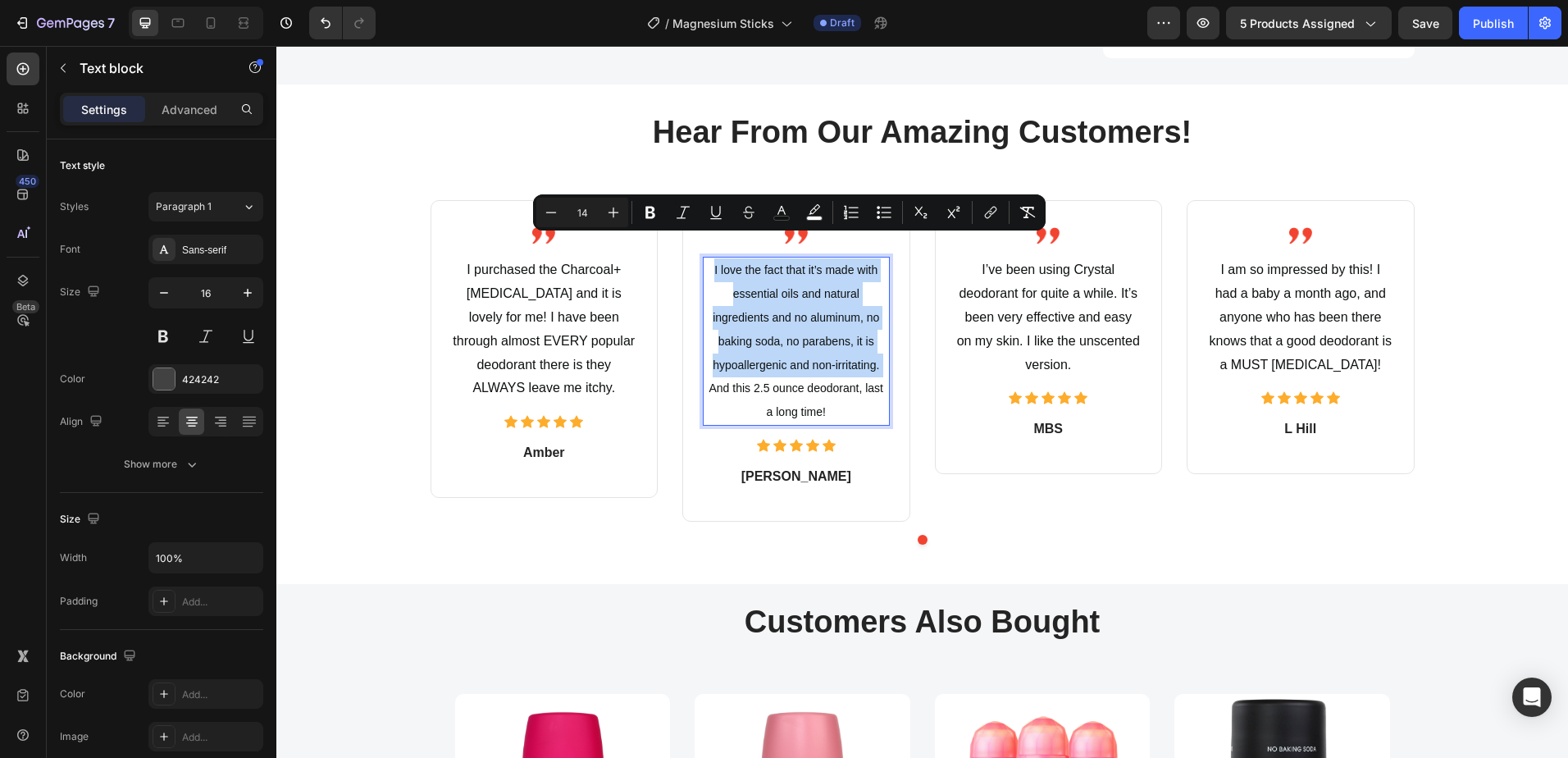
click at [786, 324] on p "I love the fact that it’s made with essential oils and natural ingredients and …" at bounding box center [796, 341] width 184 height 166
drag, startPoint x: 824, startPoint y: 383, endPoint x: 705, endPoint y: 245, distance: 182.2
click at [705, 259] on p "I love the fact that it’s made with essential oils and natural ingredients and …" at bounding box center [796, 341] width 184 height 166
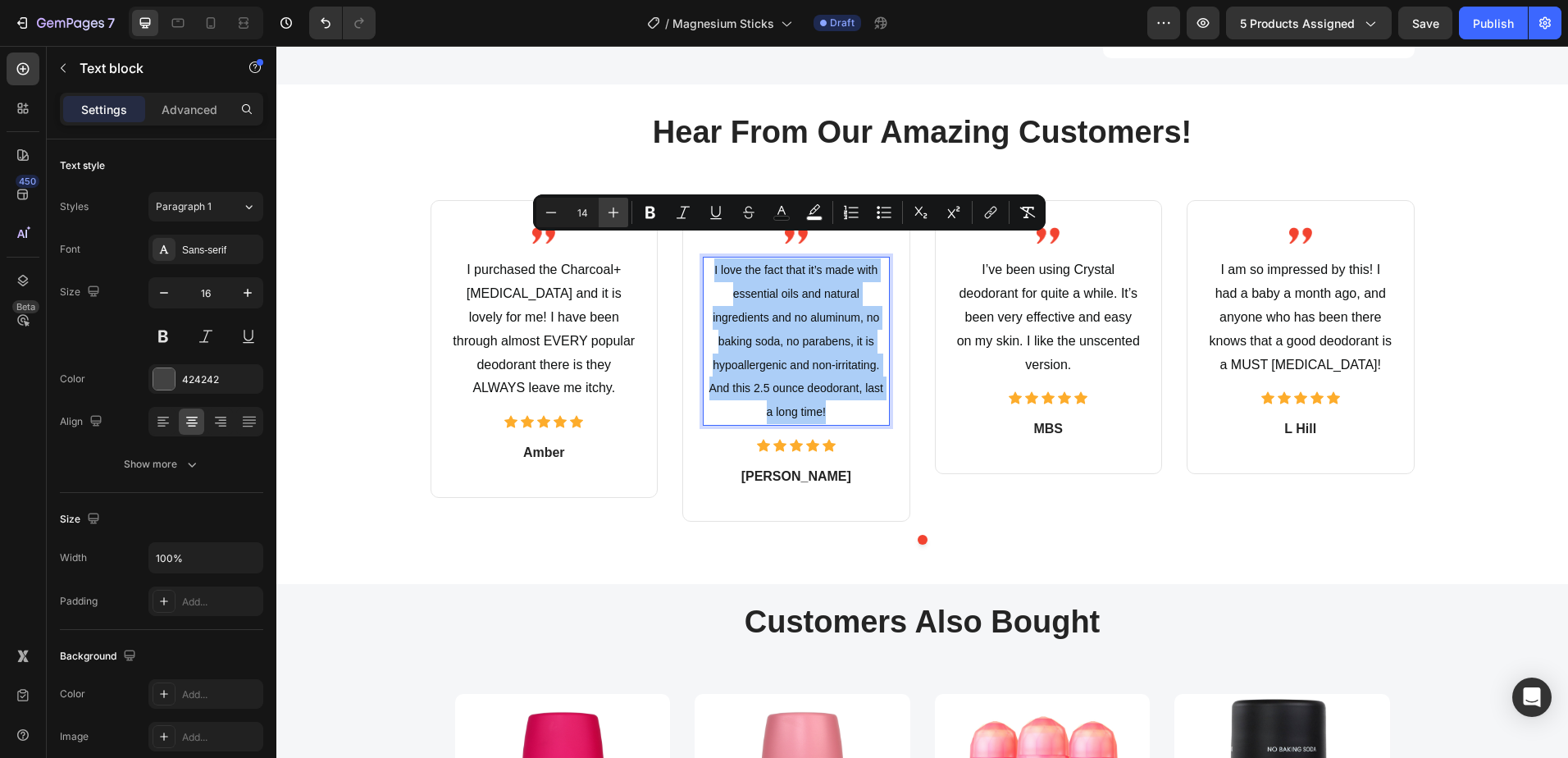
click at [611, 211] on icon "Editor contextual toolbar" at bounding box center [613, 212] width 16 height 16
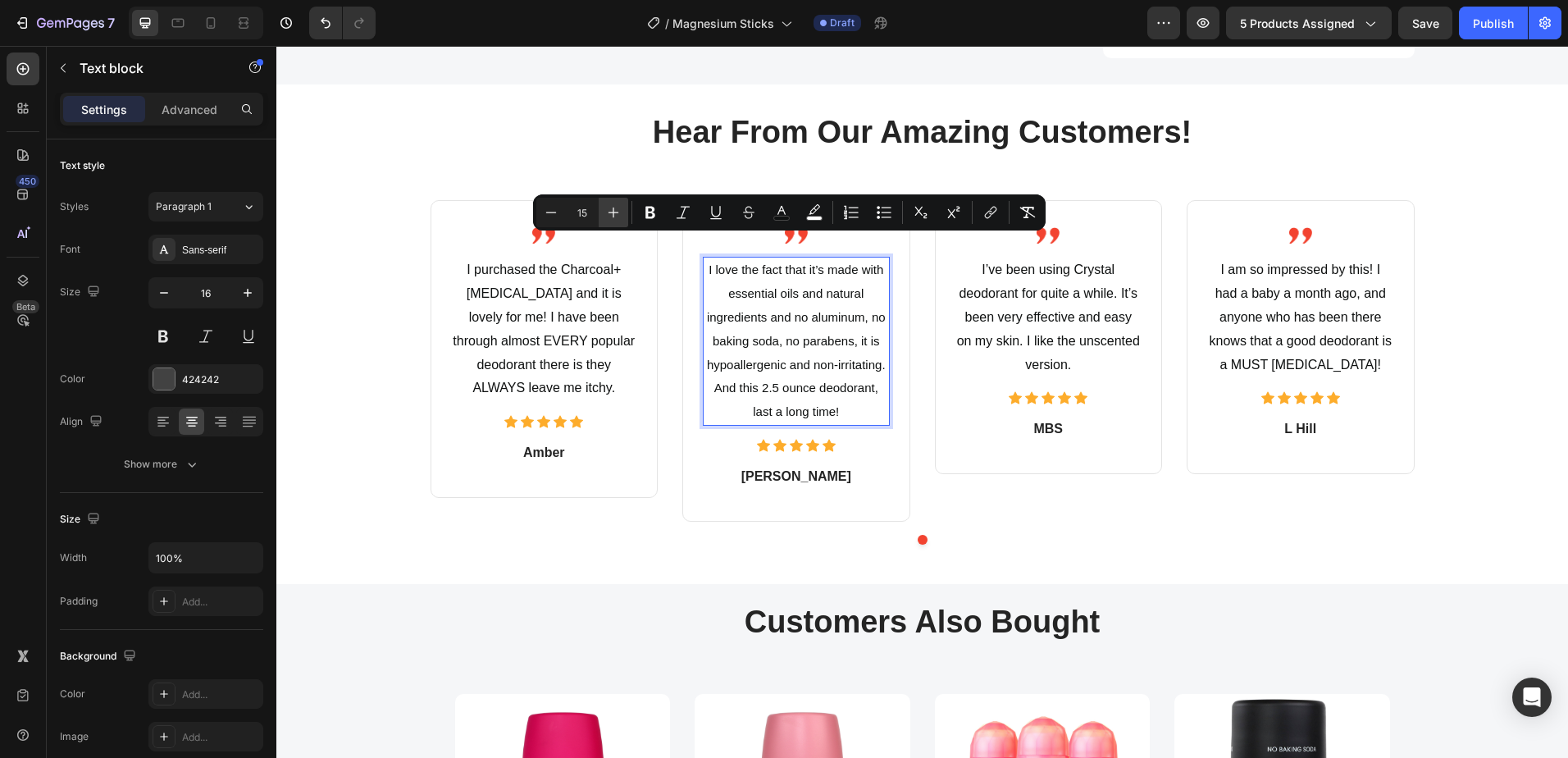
click at [611, 211] on icon "Editor contextual toolbar" at bounding box center [613, 212] width 16 height 16
type input "16"
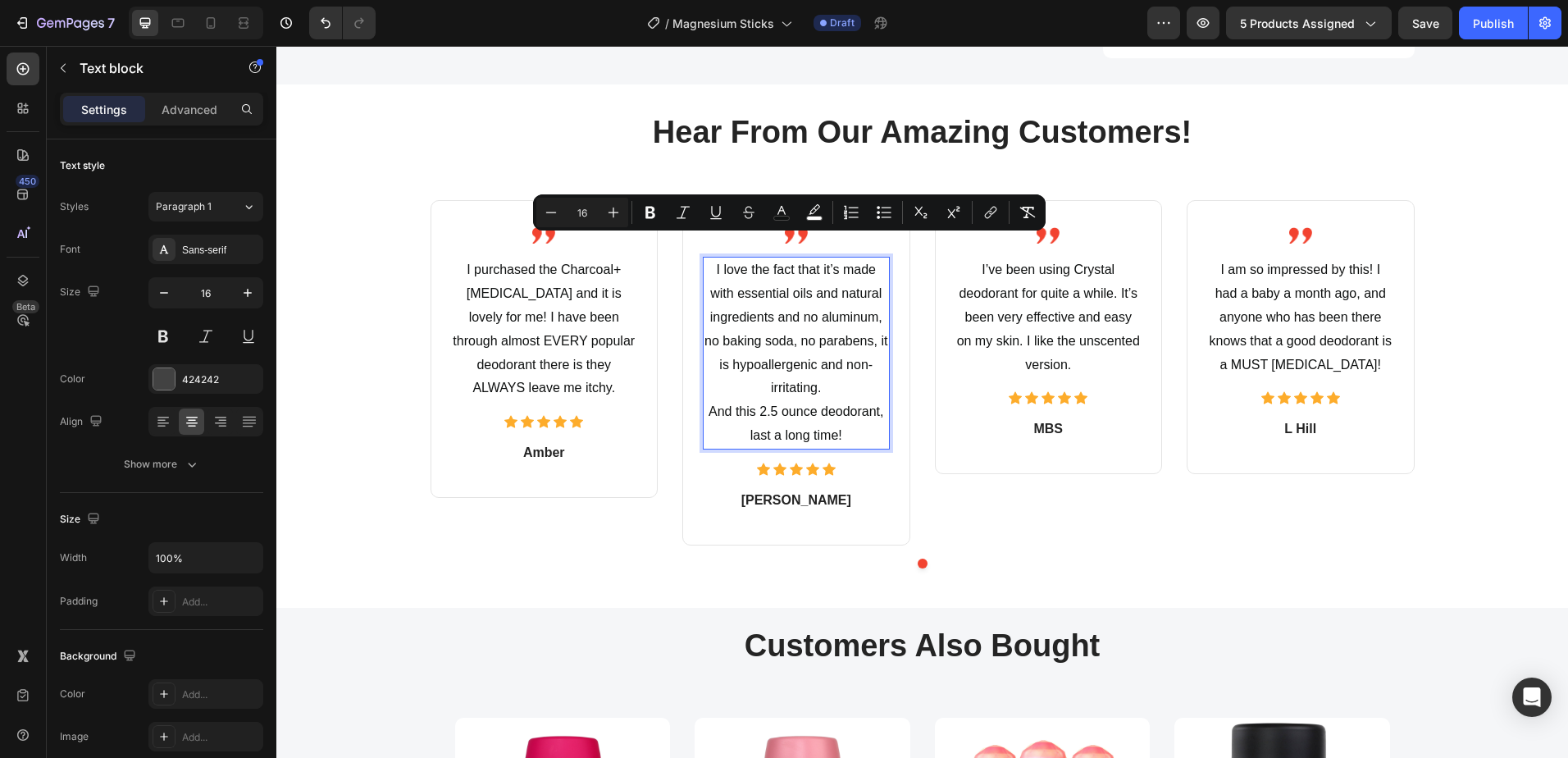
click at [798, 311] on span "I love the fact that it’s made with essential oils and natural ingredients and …" at bounding box center [796, 328] width 183 height 132
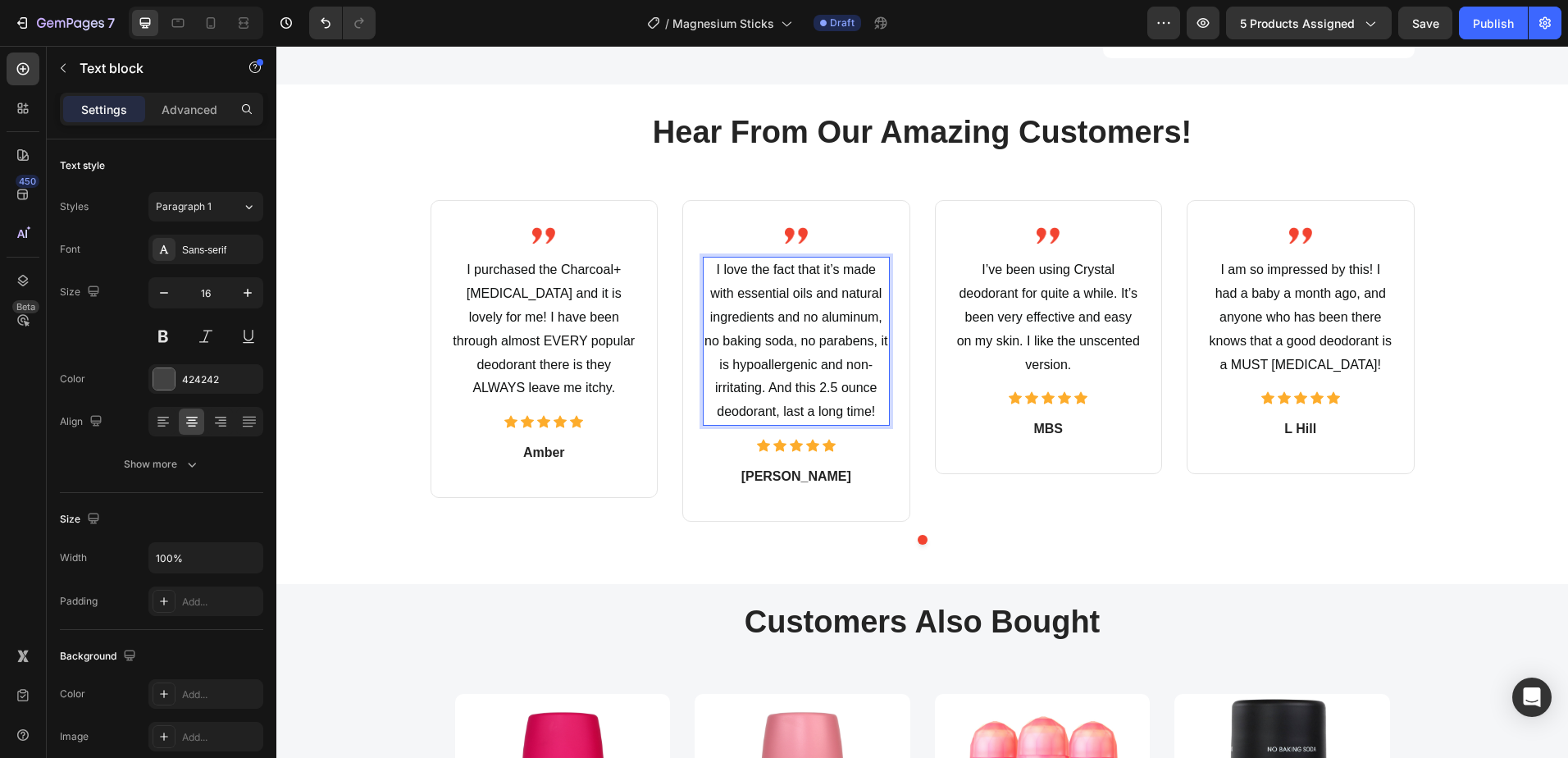
click at [806, 291] on span "I love the fact that it’s made with essential oils and natural ingredients and …" at bounding box center [796, 339] width 183 height 156
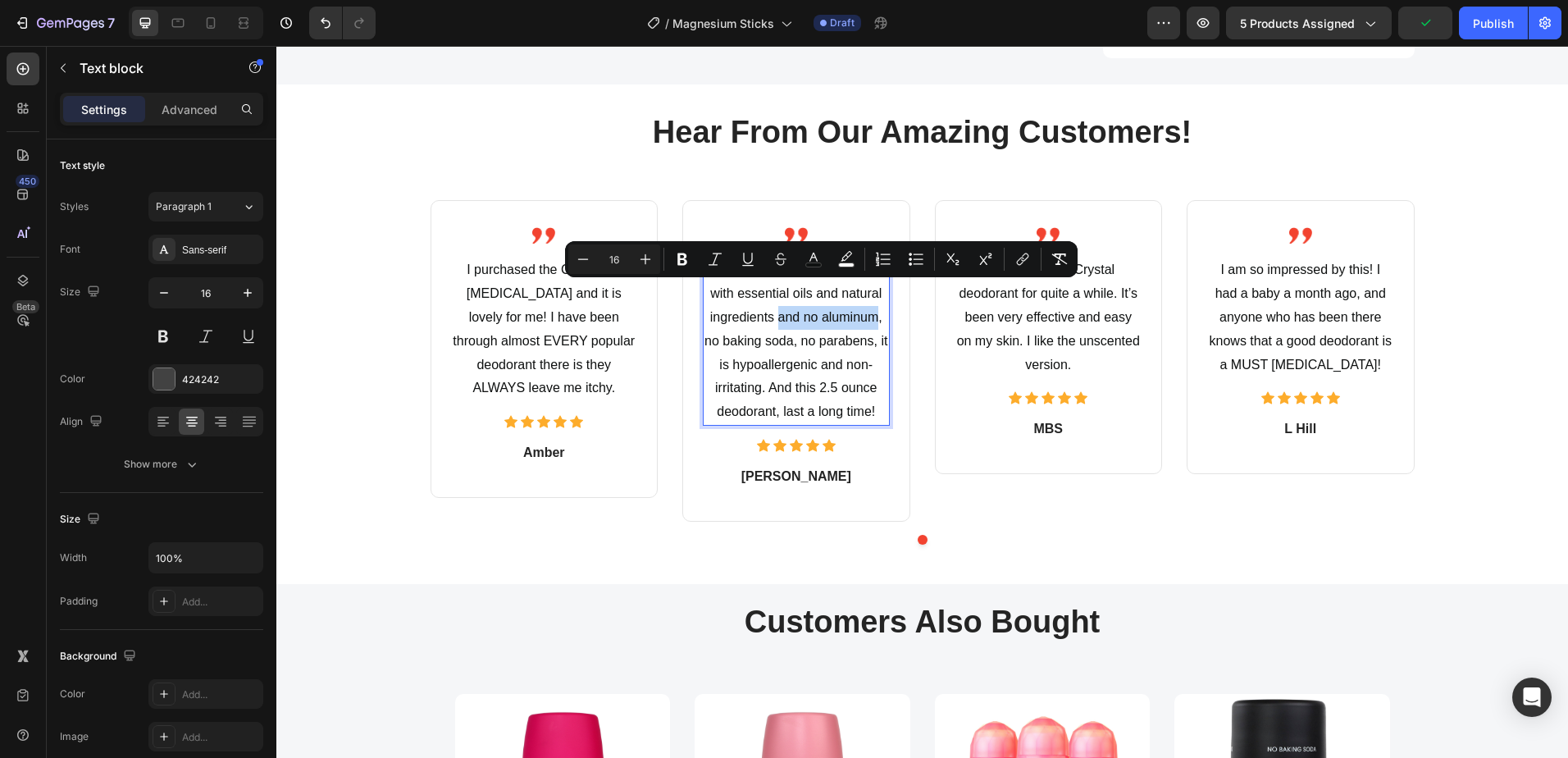
drag, startPoint x: 771, startPoint y: 293, endPoint x: 873, endPoint y: 298, distance: 102.1
click at [873, 298] on p "I love the fact that it’s made with essential oils and natural ingredients and …" at bounding box center [796, 341] width 184 height 166
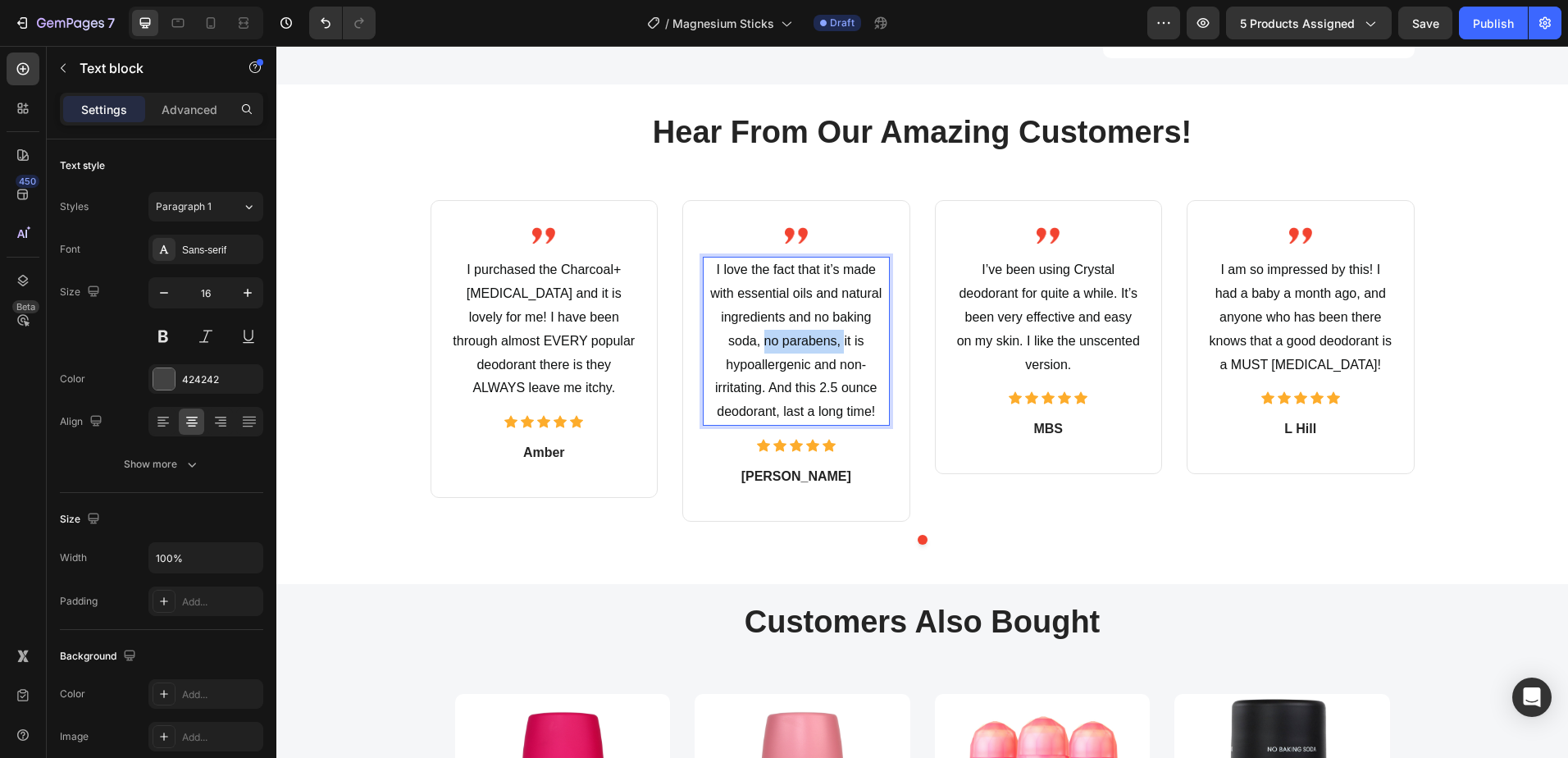
drag, startPoint x: 838, startPoint y: 317, endPoint x: 761, endPoint y: 317, distance: 77.0
click at [761, 317] on span "I love the fact that it’s made with essential oils and natural ingredients and …" at bounding box center [795, 339] width 171 height 156
click at [760, 315] on span "I love the fact that it’s made with essential oils and natural ingredients and …" at bounding box center [795, 339] width 171 height 156
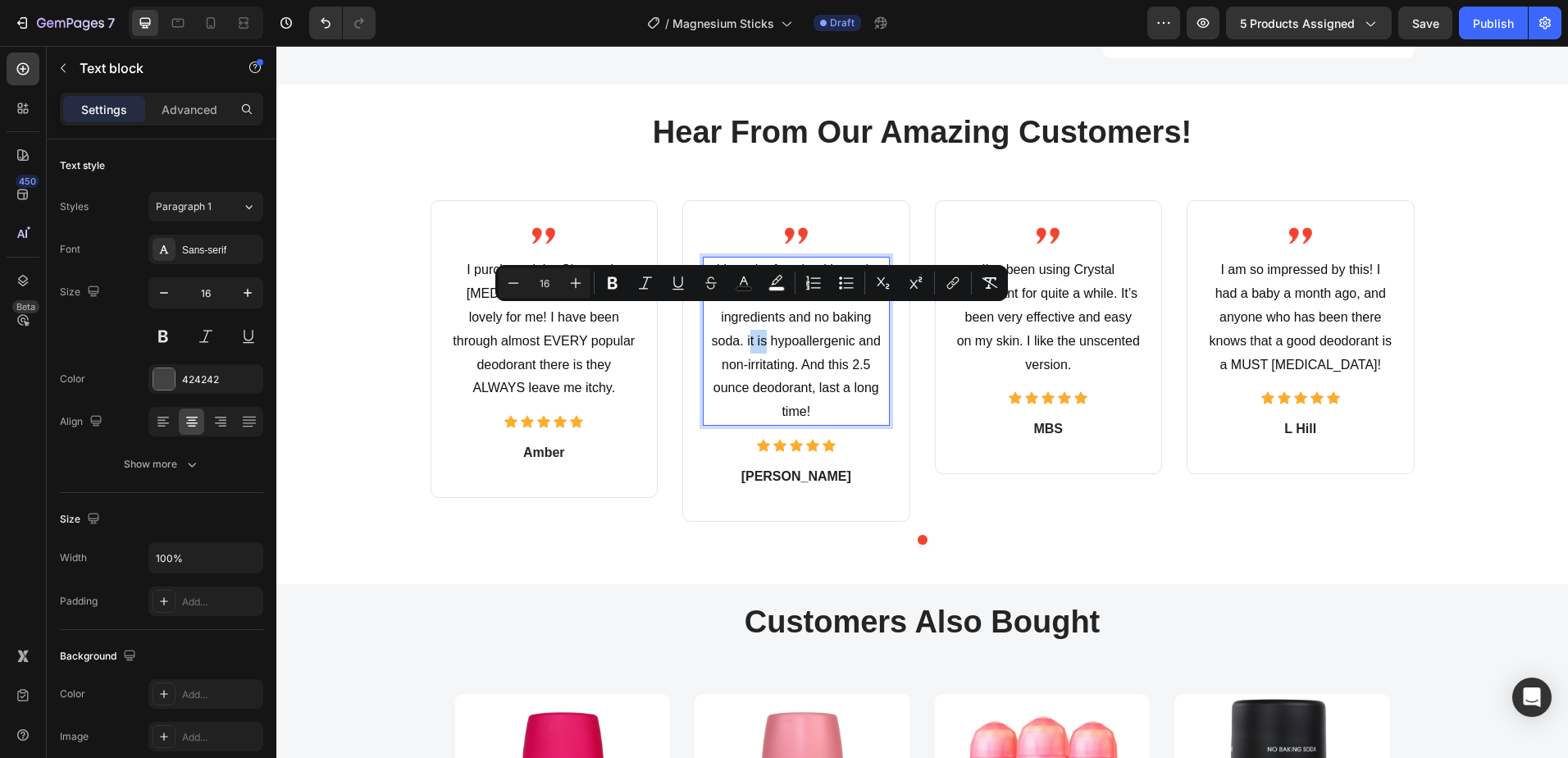
drag, startPoint x: 760, startPoint y: 315, endPoint x: 744, endPoint y: 315, distance: 16.0
click at [744, 315] on span "I love the fact that it’s made with essential oils and natural ingredients and …" at bounding box center [795, 339] width 171 height 156
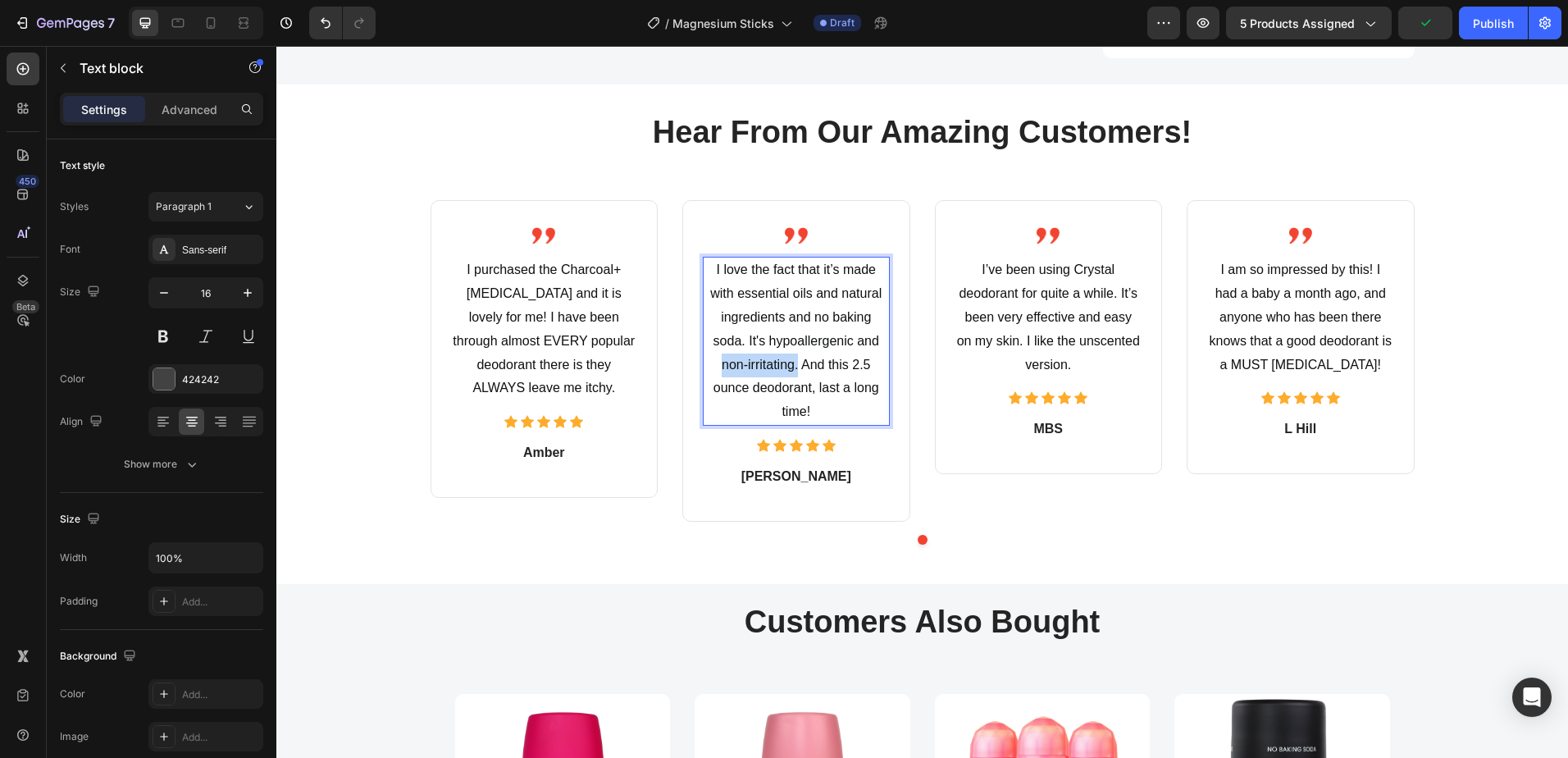
drag, startPoint x: 790, startPoint y: 344, endPoint x: 715, endPoint y: 338, distance: 75.2
click at [715, 338] on span "I love the fact that it’s made with essential oils and natural ingredients and …" at bounding box center [795, 339] width 171 height 156
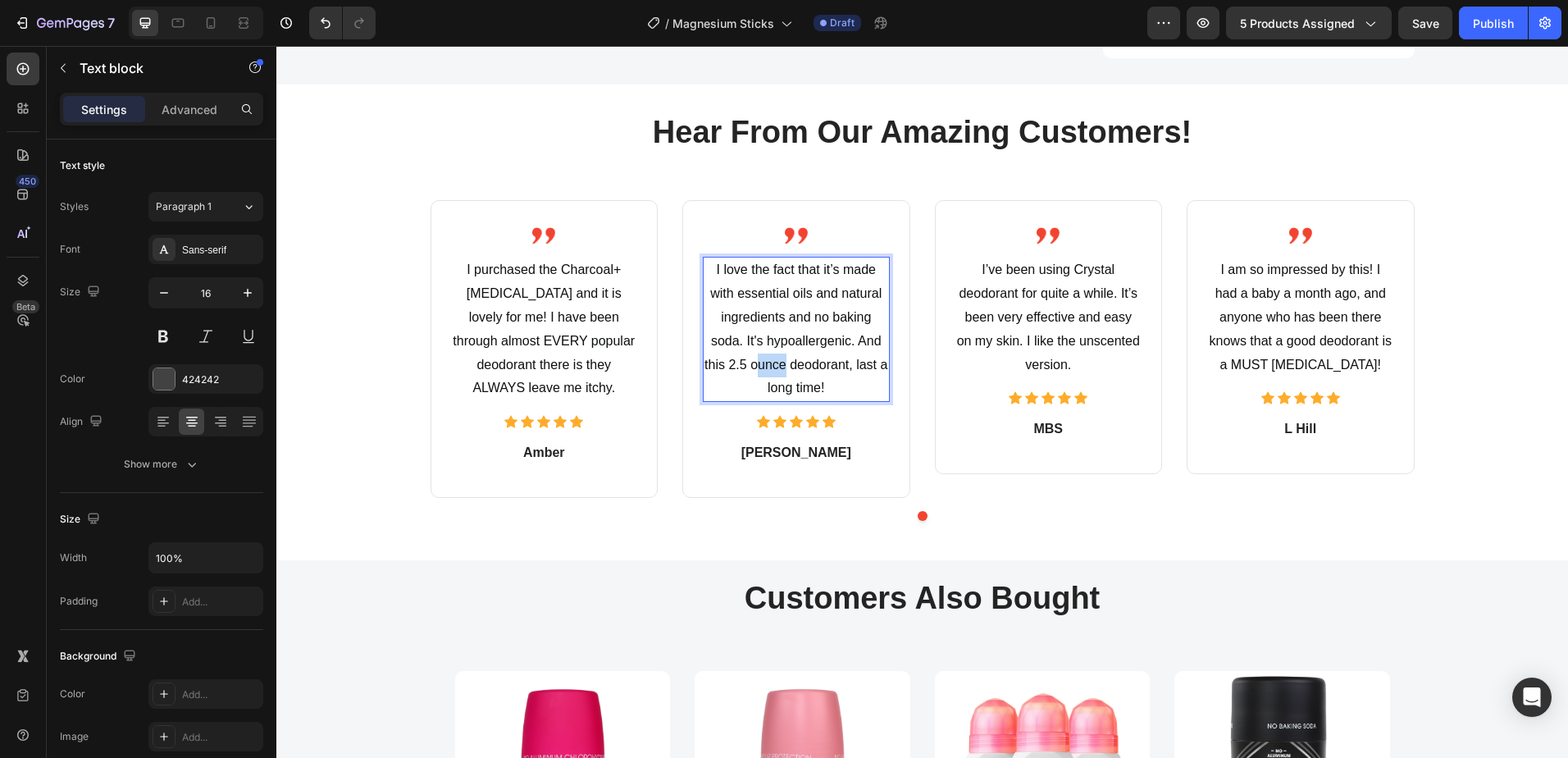
drag, startPoint x: 780, startPoint y: 339, endPoint x: 753, endPoint y: 341, distance: 27.1
click at [753, 341] on span "I love the fact that it’s made with essential oils and natural ingredients and …" at bounding box center [796, 328] width 183 height 132
click at [816, 291] on span "I love the fact that it’s made with essential oils and natural ingredients and …" at bounding box center [795, 328] width 171 height 132
click at [860, 344] on span "I love the fact that it’s made with essential oils and natural ingredients and …" at bounding box center [795, 328] width 171 height 132
click at [850, 318] on span "I love the fact that it’s made with essential oils and natural ingredients and …" at bounding box center [795, 328] width 171 height 132
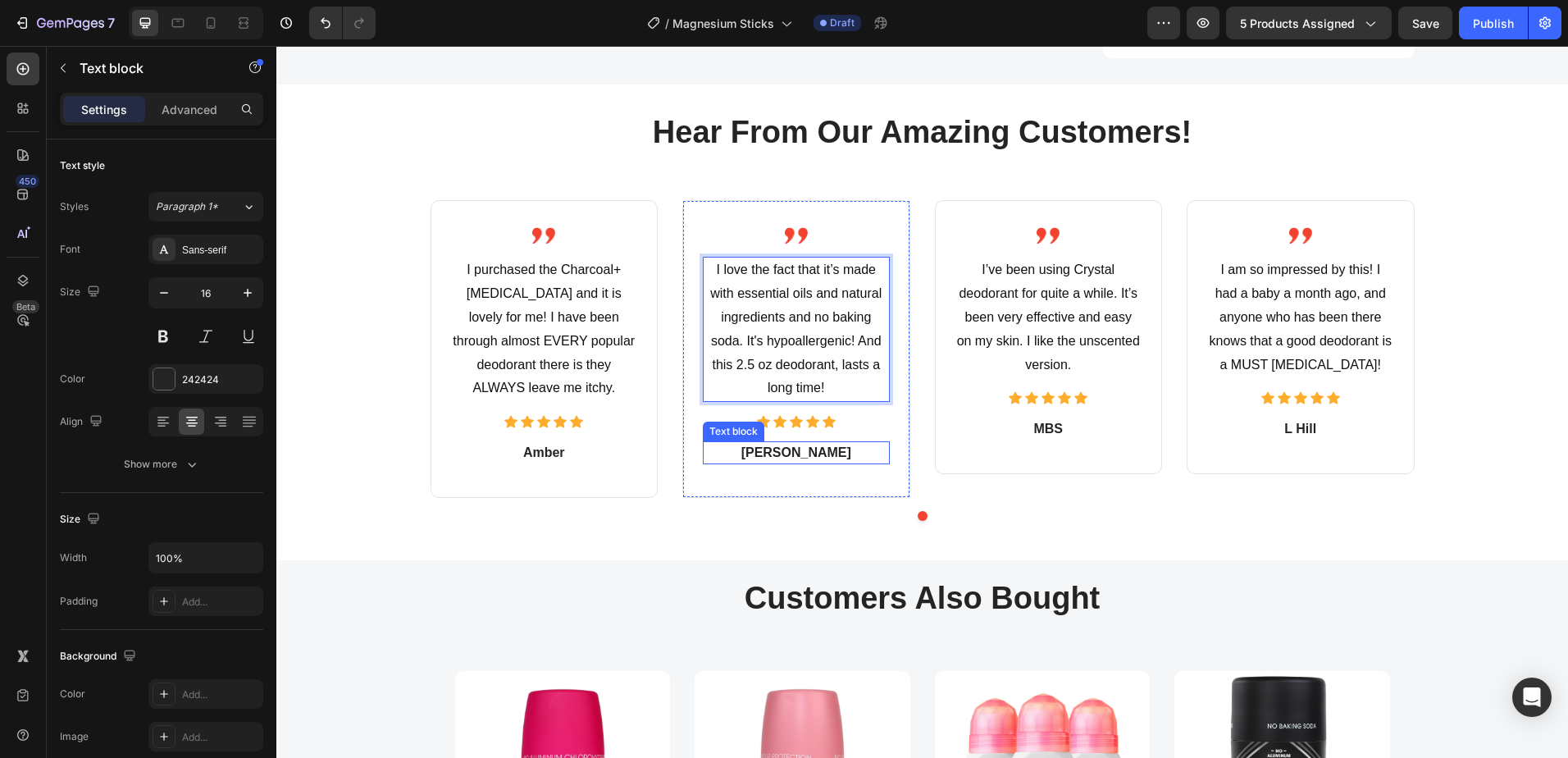
click at [783, 443] on p "[PERSON_NAME]" at bounding box center [796, 452] width 184 height 20
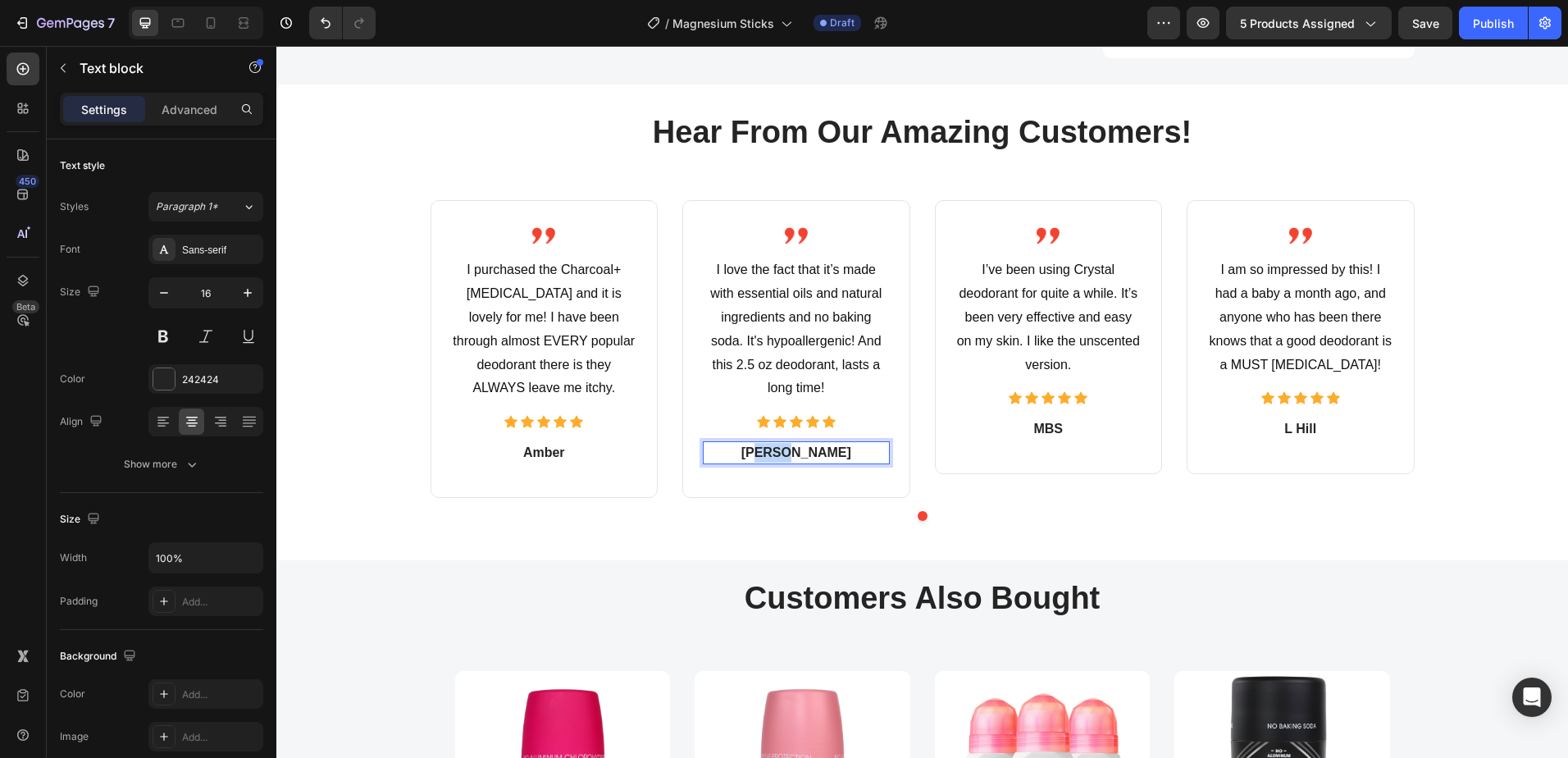
click at [783, 443] on p "[PERSON_NAME]" at bounding box center [796, 452] width 184 height 20
click at [1040, 280] on p "I’ve been using Crystal deodorant for quite a while. It’s been very effective a…" at bounding box center [1049, 317] width 184 height 118
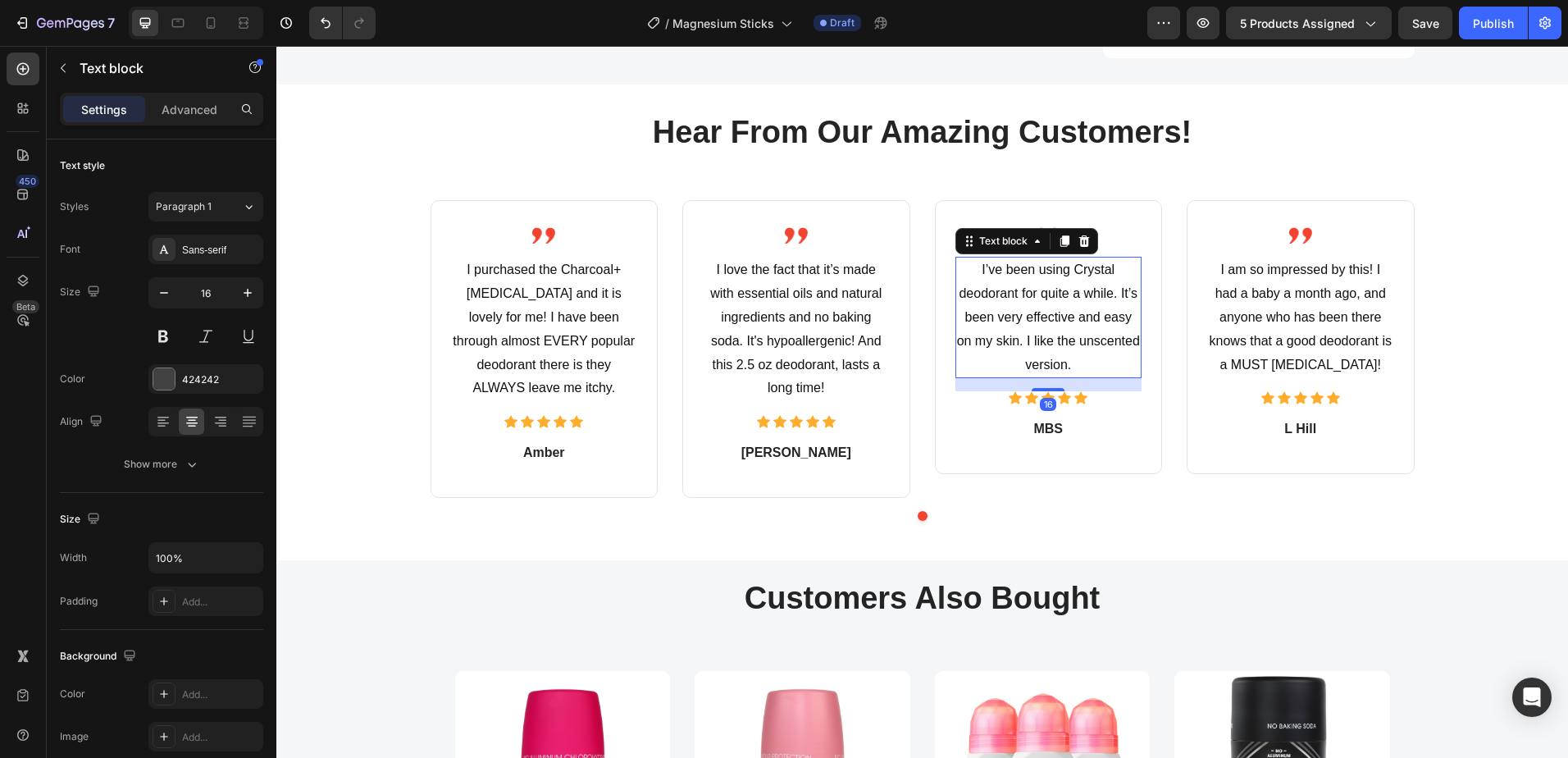
click at [1040, 280] on p "I’ve been using Crystal deodorant for quite a while. It’s been very effective a…" at bounding box center [1049, 317] width 184 height 118
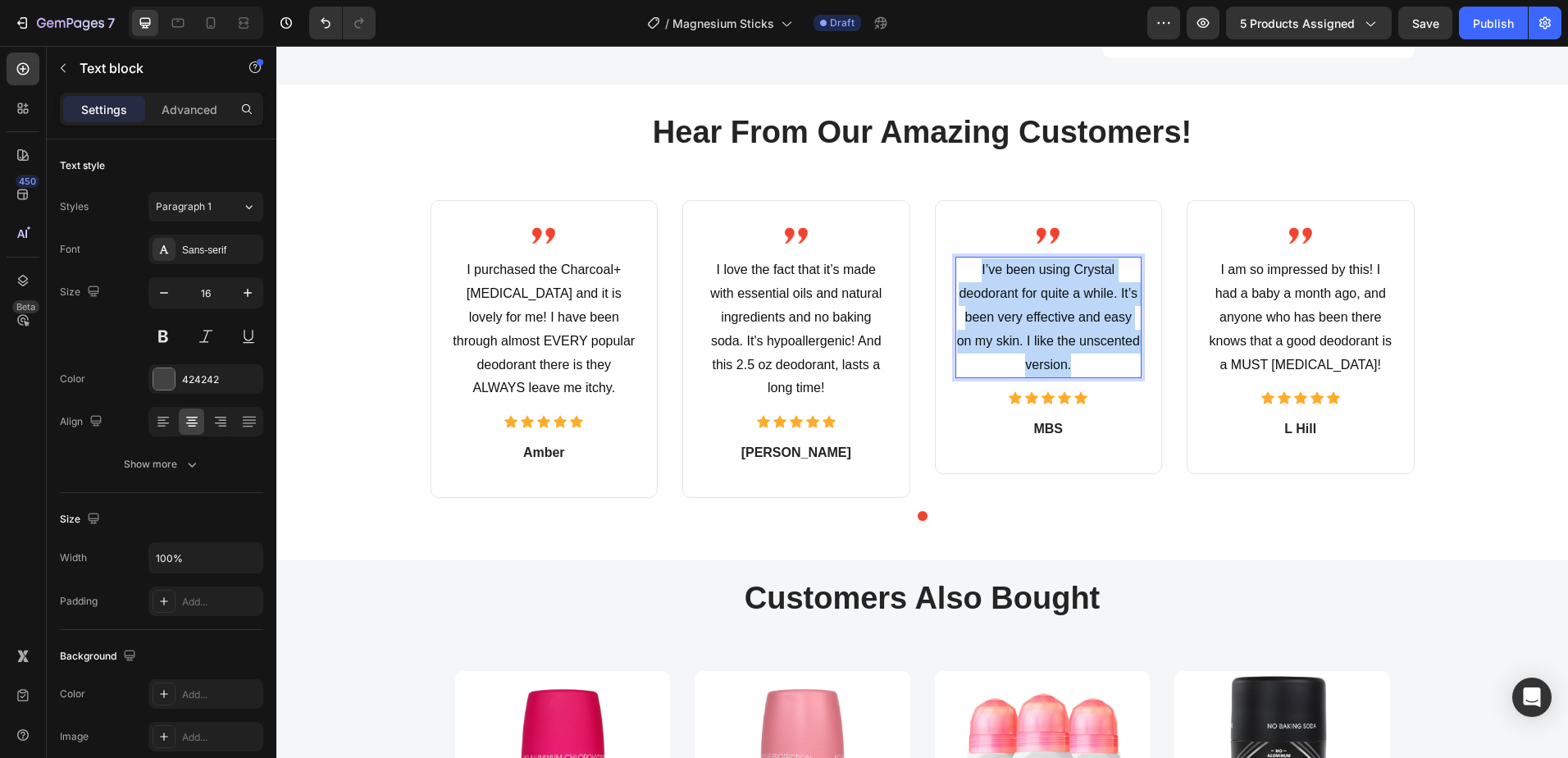
click at [1040, 280] on p "I’ve been using Crystal deodorant for quite a while. It’s been very effective a…" at bounding box center [1049, 317] width 184 height 118
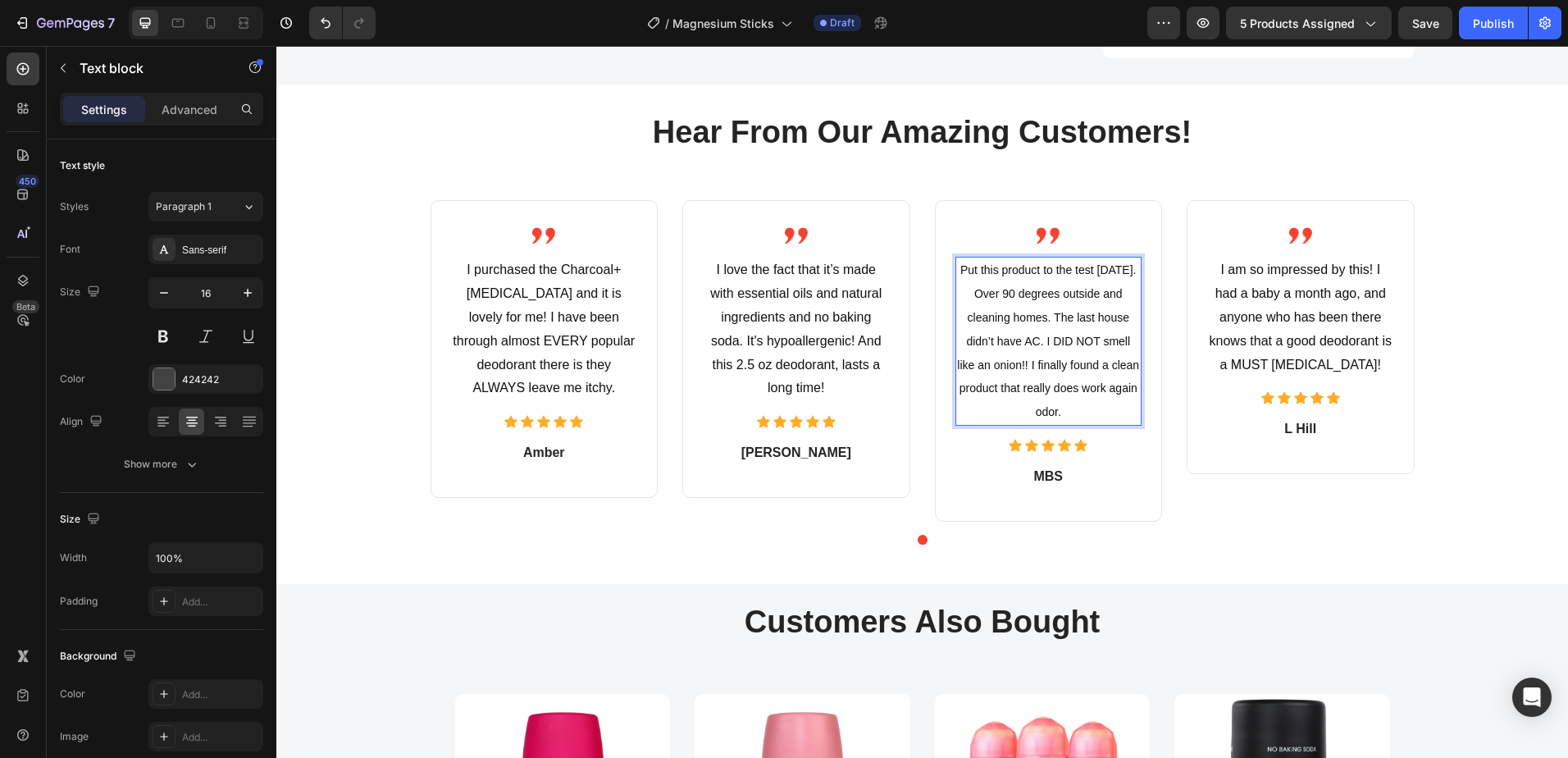
click at [1046, 335] on span "Put this product to the test today. Over 90 degrees outside and cleaning homes.…" at bounding box center [1048, 340] width 182 height 155
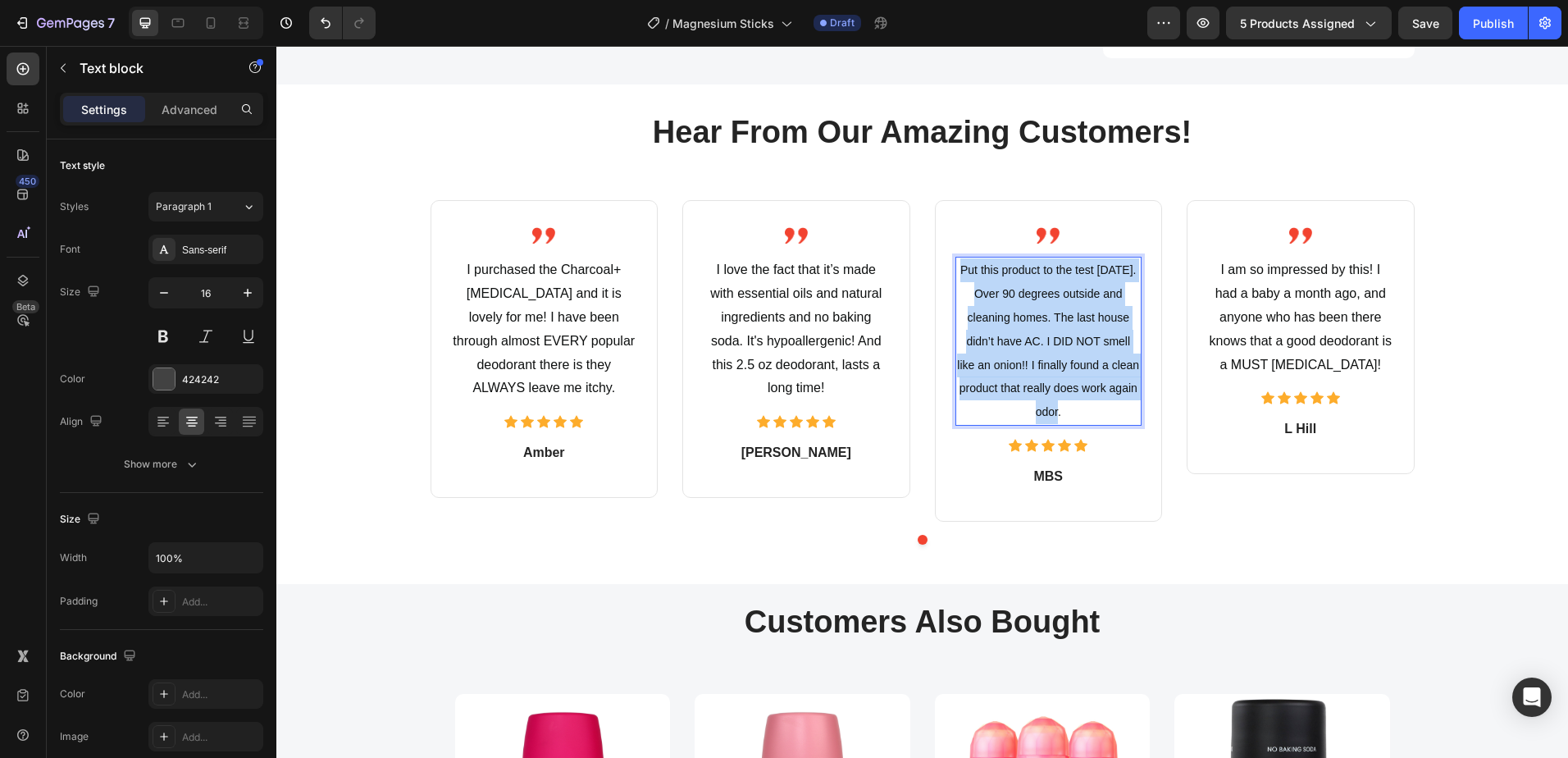
click at [1046, 335] on span "Put this product to the test today. Over 90 degrees outside and cleaning homes.…" at bounding box center [1048, 340] width 182 height 155
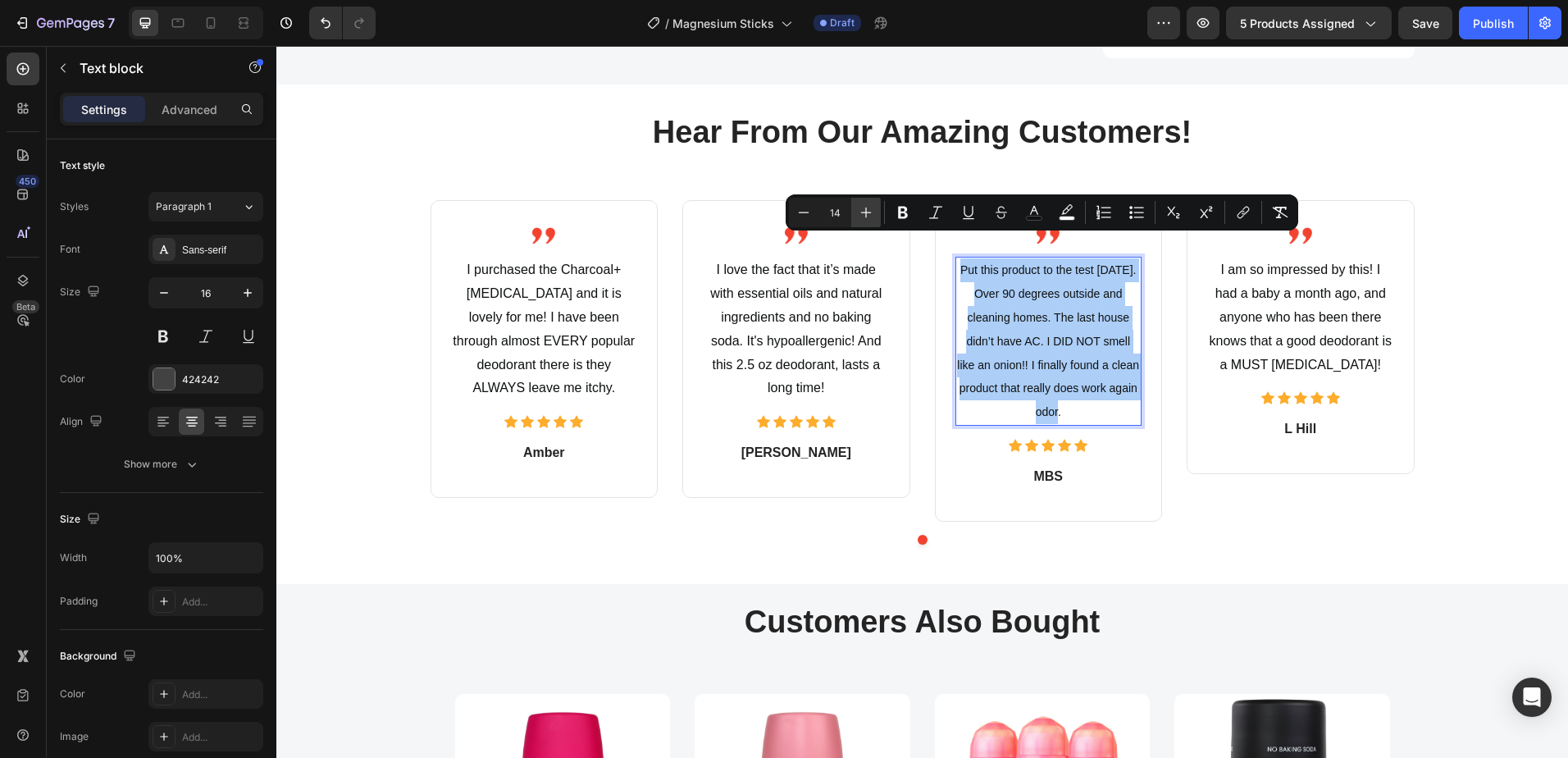
click at [862, 217] on icon "Editor contextual toolbar" at bounding box center [865, 212] width 16 height 16
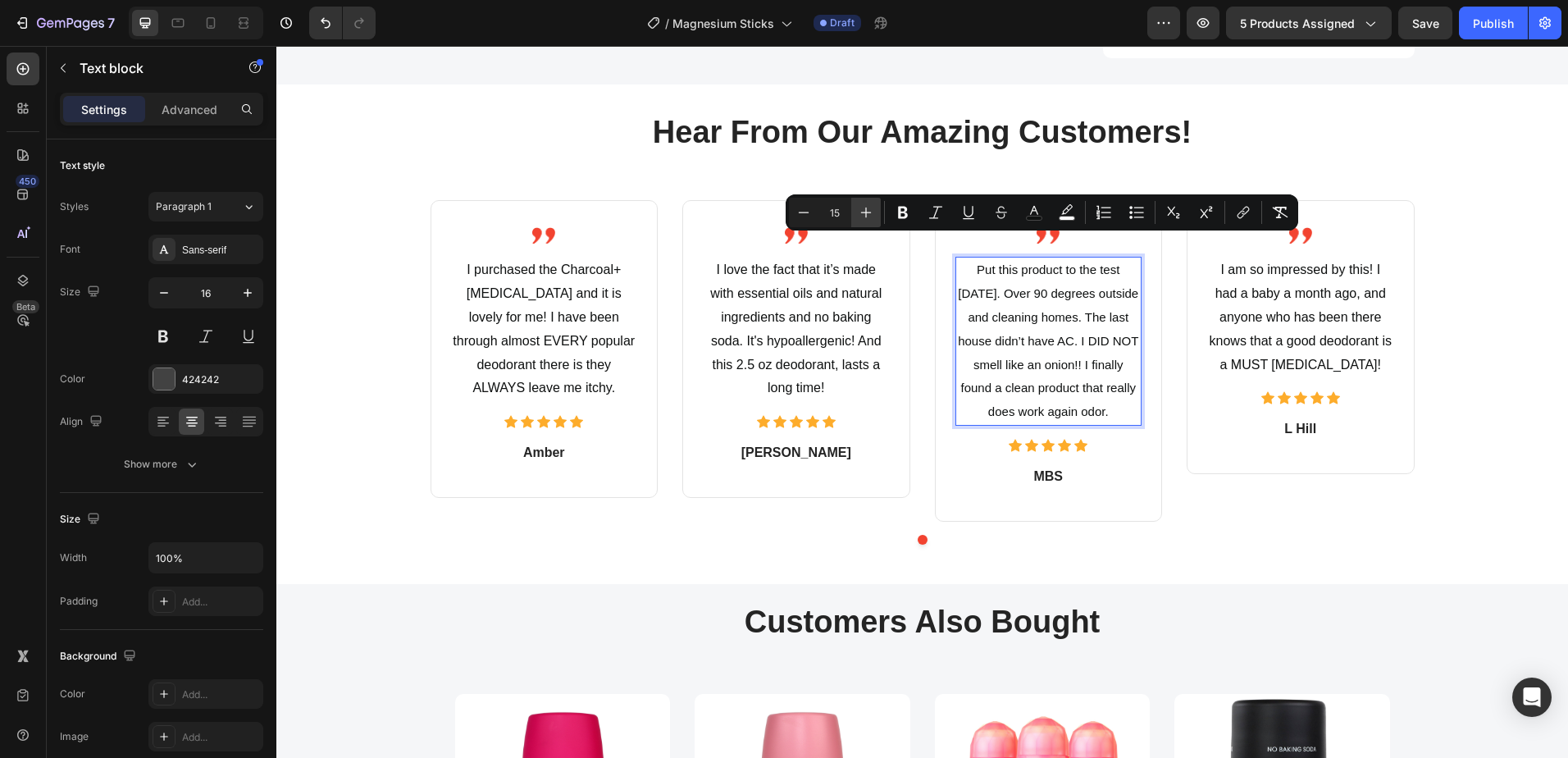
click at [862, 217] on icon "Editor contextual toolbar" at bounding box center [865, 212] width 16 height 16
type input "16"
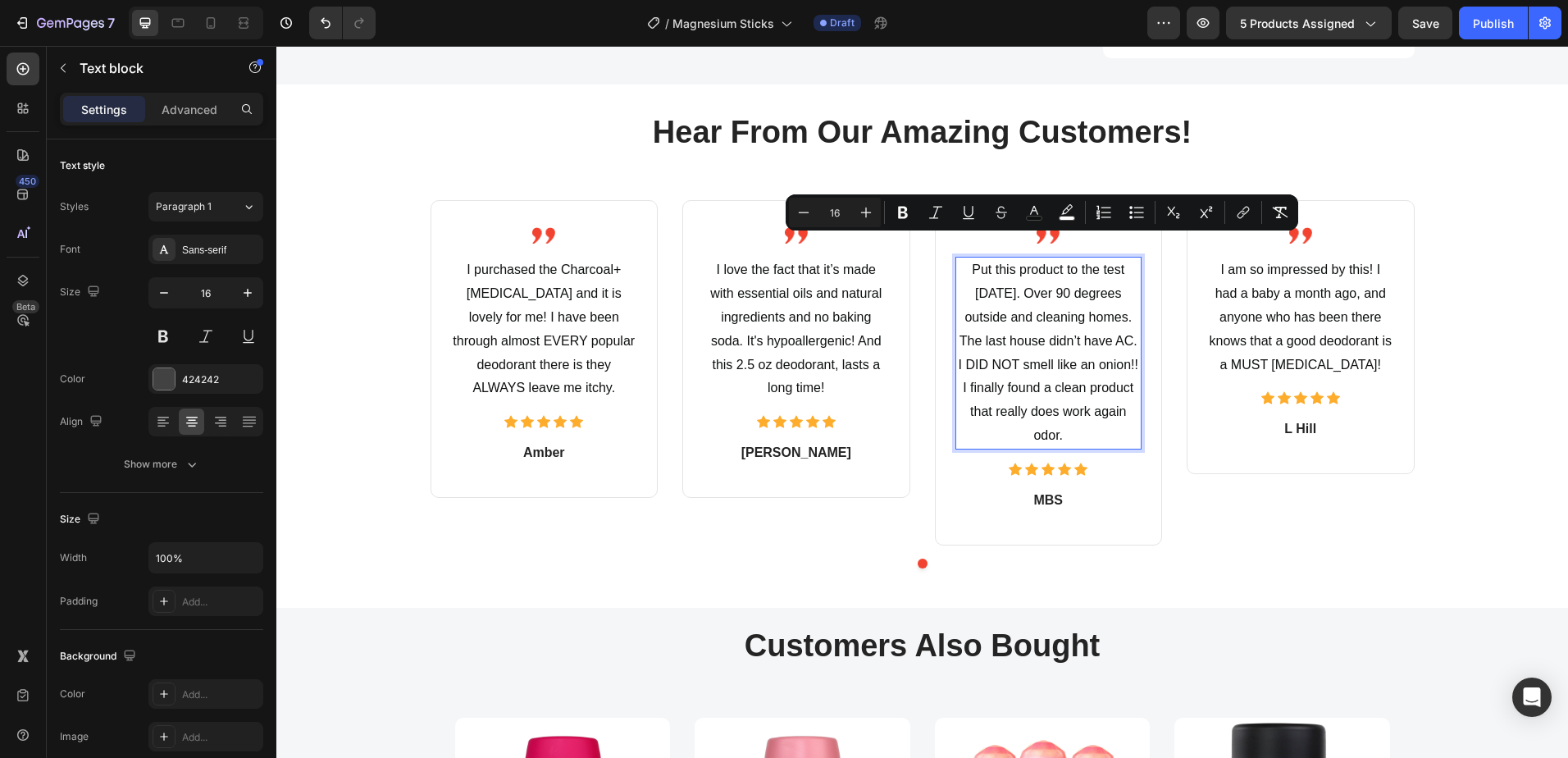
click at [1051, 303] on p "Put this product to the test today. Over 90 degrees outside and cleaning homes.…" at bounding box center [1049, 352] width 184 height 188
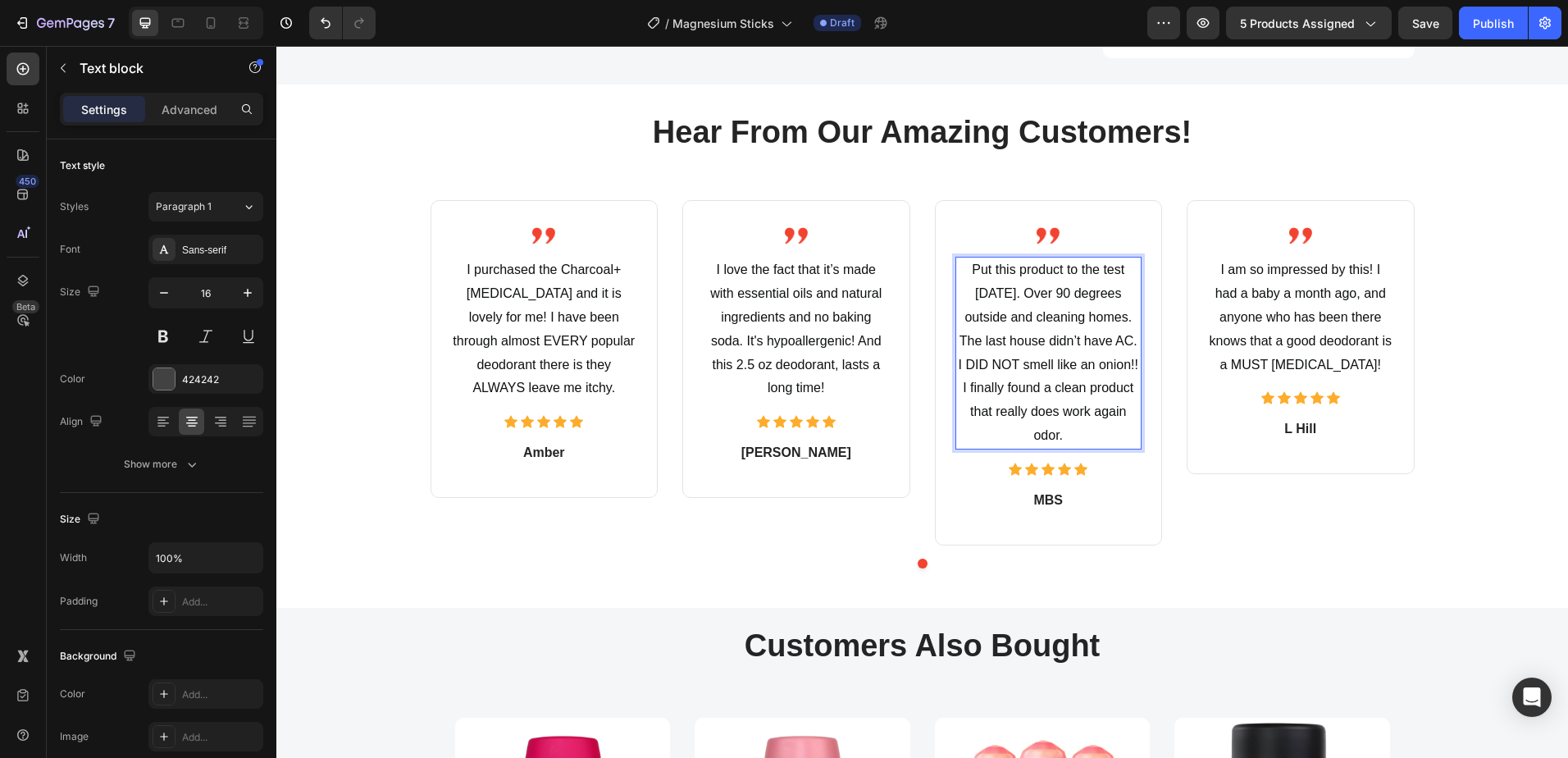
click at [1101, 341] on span "Put this product to the test today. Over 90 degrees outside and cleaning homes.…" at bounding box center [1048, 351] width 180 height 180
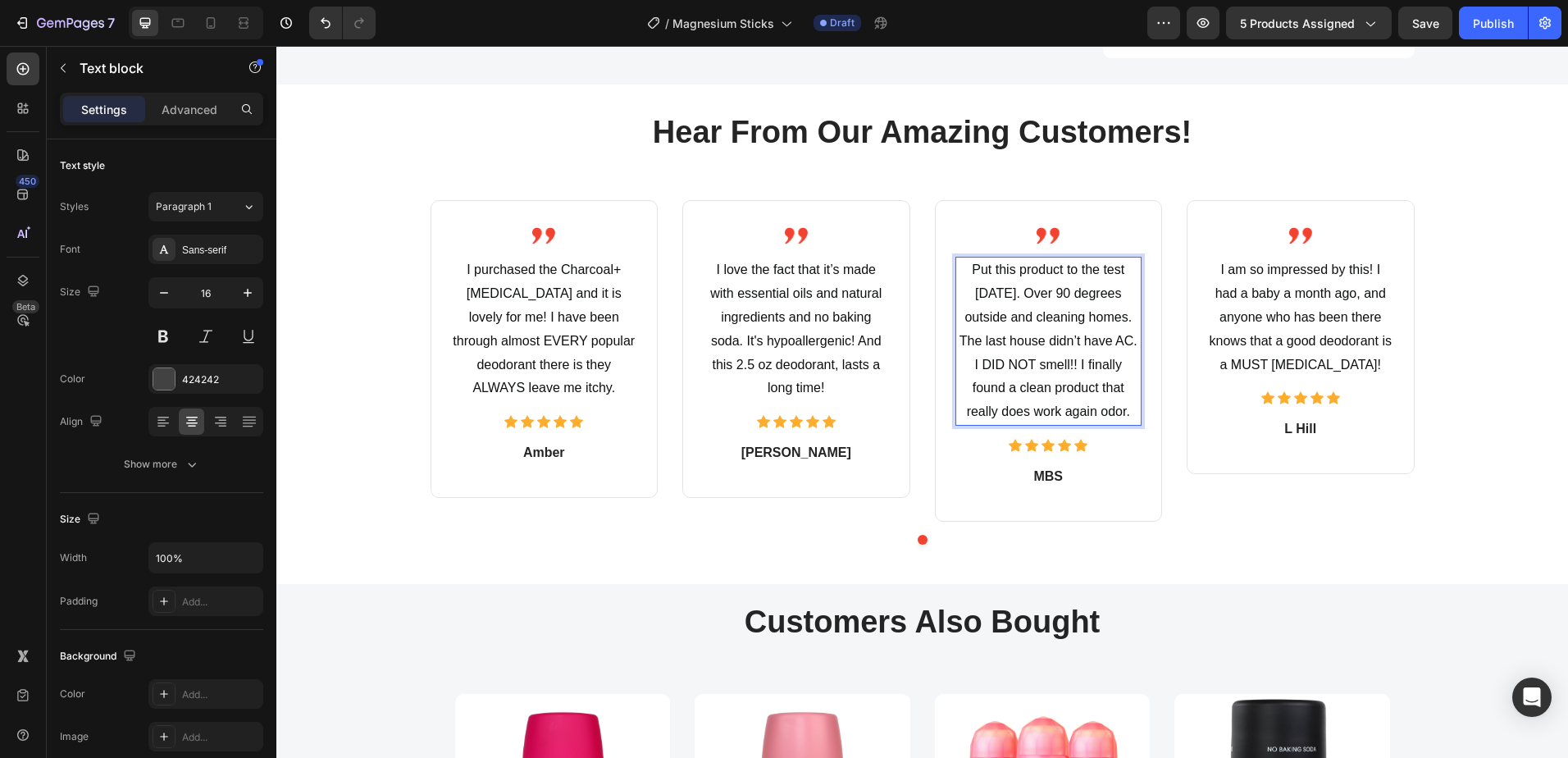
click at [1059, 386] on span "Put this product to the test today. Over 90 degrees outside and cleaning homes.…" at bounding box center [1048, 339] width 178 height 156
click at [1113, 269] on span "Put this product to the test today. Over 90 degrees outside and cleaning homes.…" at bounding box center [1048, 339] width 178 height 156
click at [1121, 268] on p "Put this product to the test today. Over 90 degrees out and cleaning homes. The…" at bounding box center [1049, 341] width 184 height 166
click at [1087, 314] on span "Put this product to the test today. Over 90 degrees outside and cleaning homes.…" at bounding box center [1048, 339] width 178 height 156
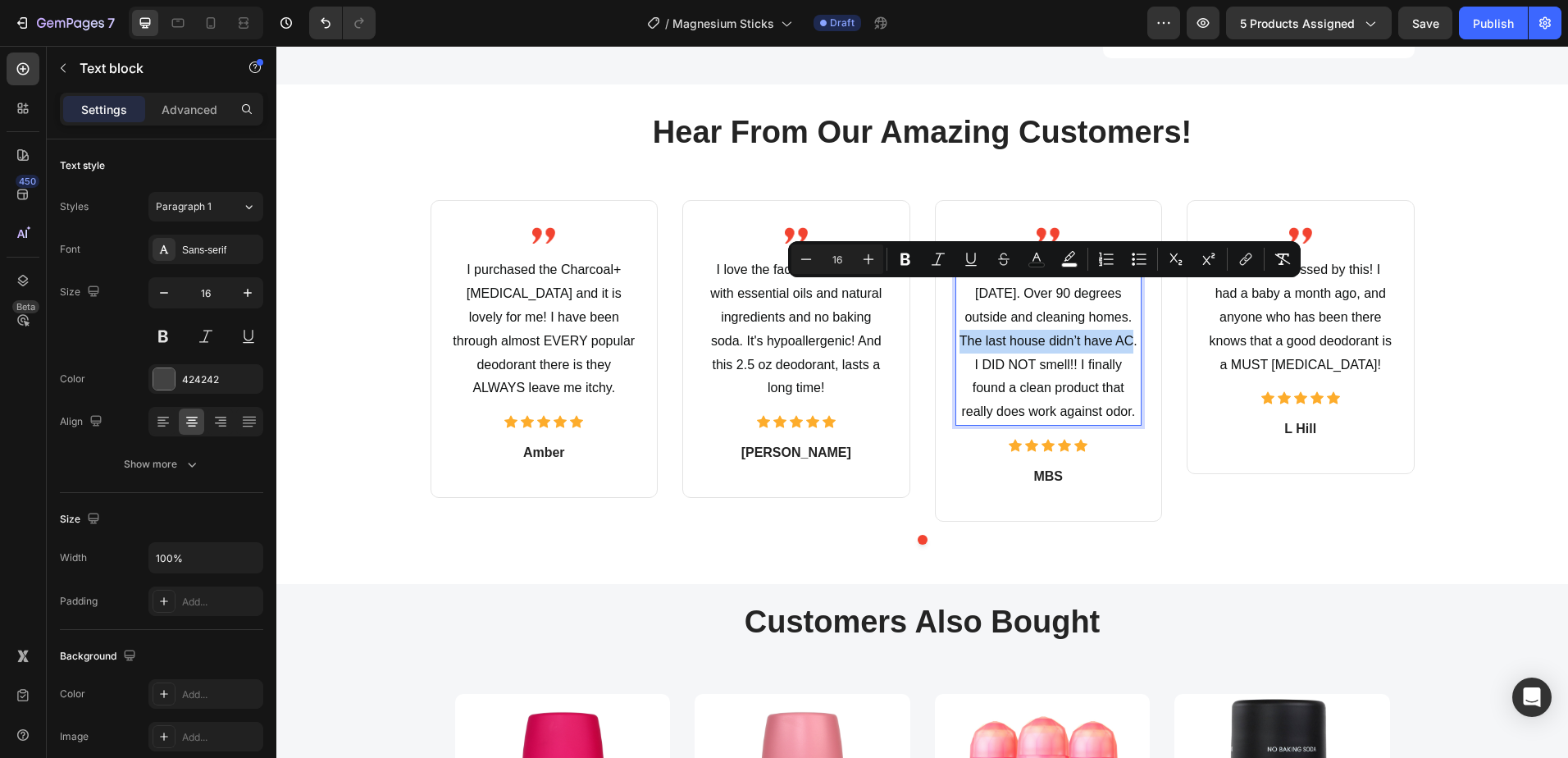
drag, startPoint x: 1088, startPoint y: 315, endPoint x: 1083, endPoint y: 292, distance: 23.5
click at [1083, 292] on span "Put this product to the test today. Over 90 degrees outside and cleaning homes.…" at bounding box center [1048, 339] width 178 height 156
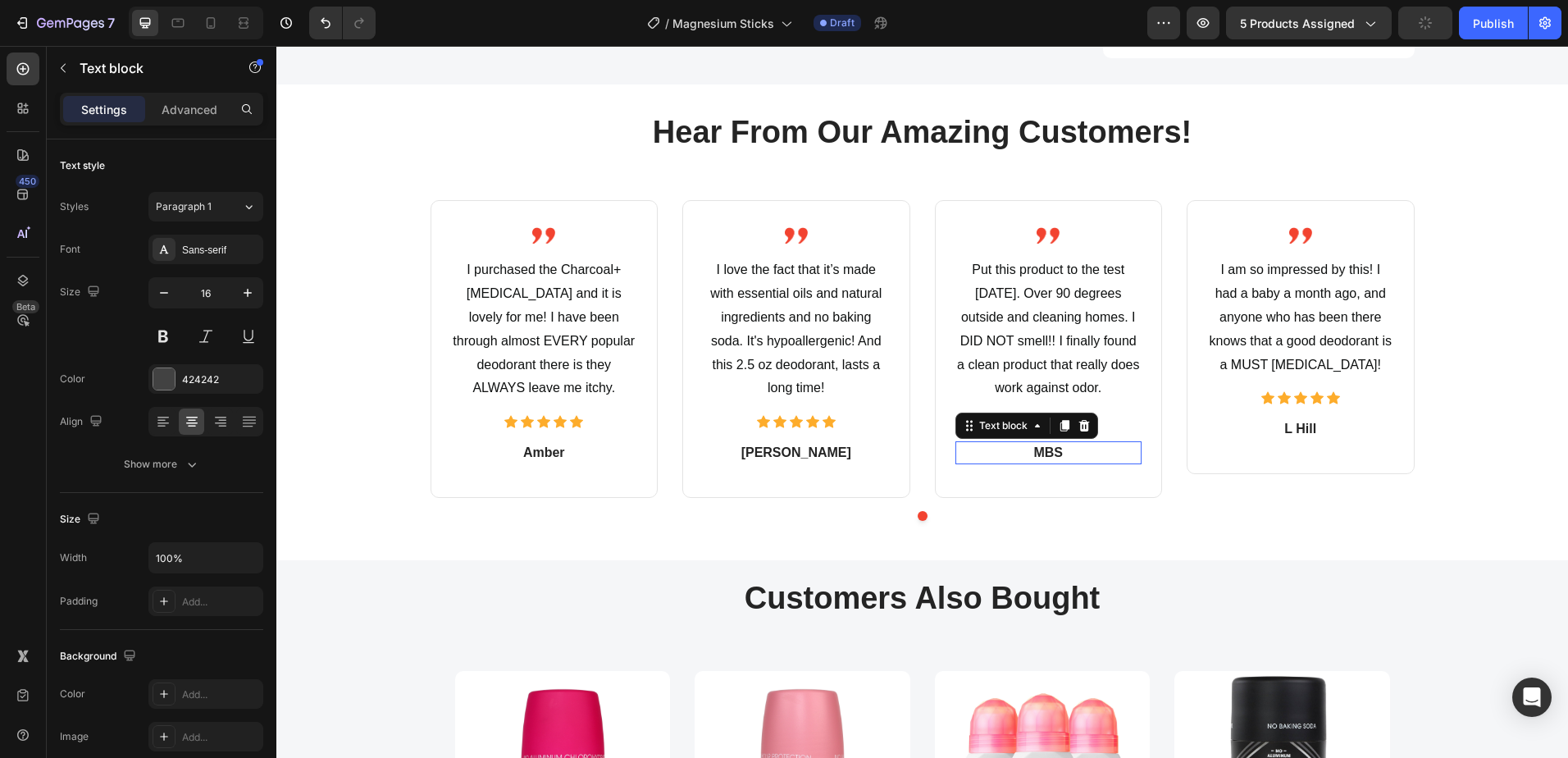
click at [1036, 443] on p "MBS" at bounding box center [1049, 452] width 184 height 20
click at [1266, 274] on span "I am so impressed by this! I had a baby a month ago, and anyone who has been th…" at bounding box center [1301, 316] width 182 height 108
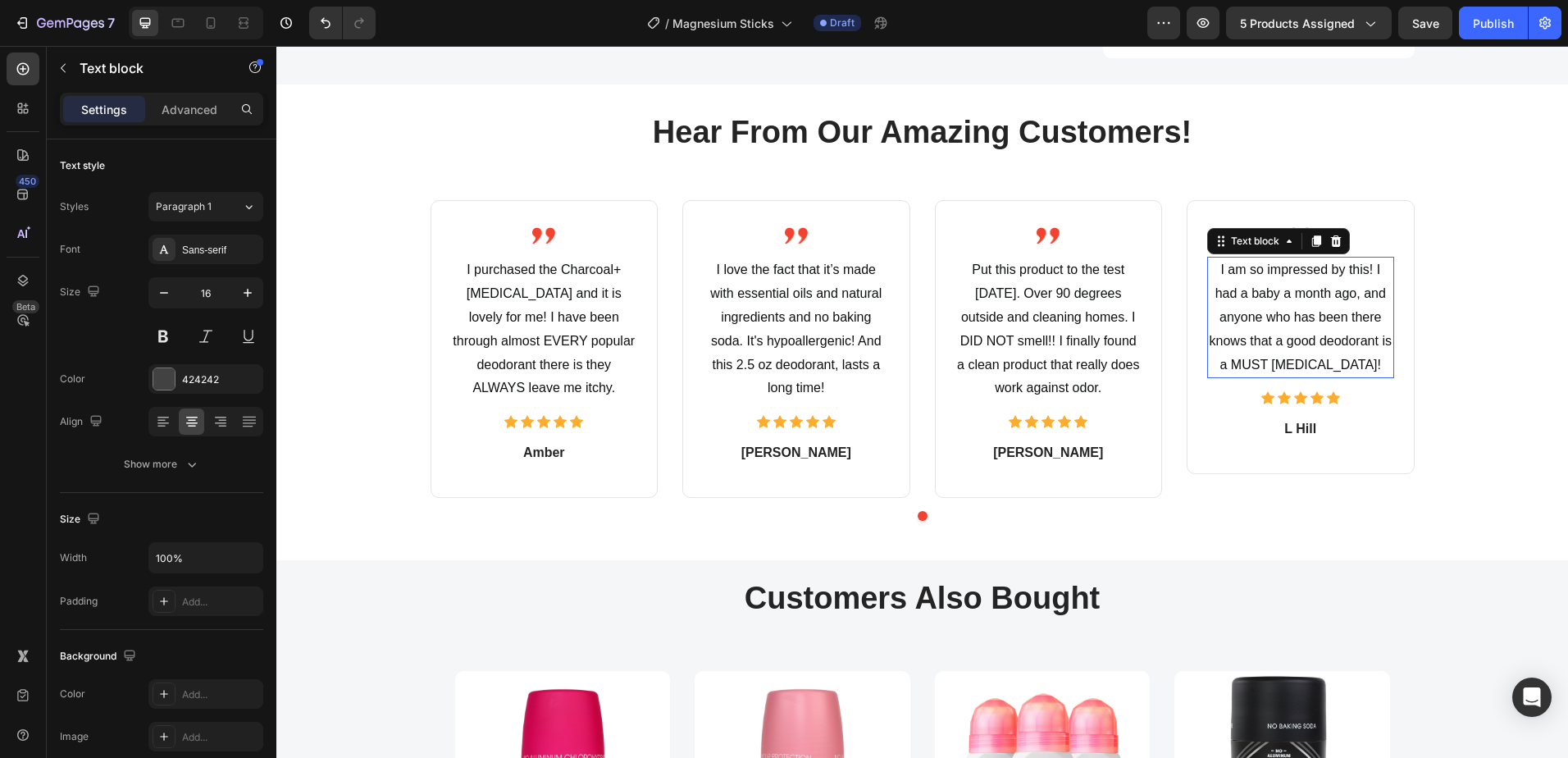
click at [1266, 274] on span "I am so impressed by this! I had a baby a month ago, and anyone who has been th…" at bounding box center [1301, 316] width 182 height 108
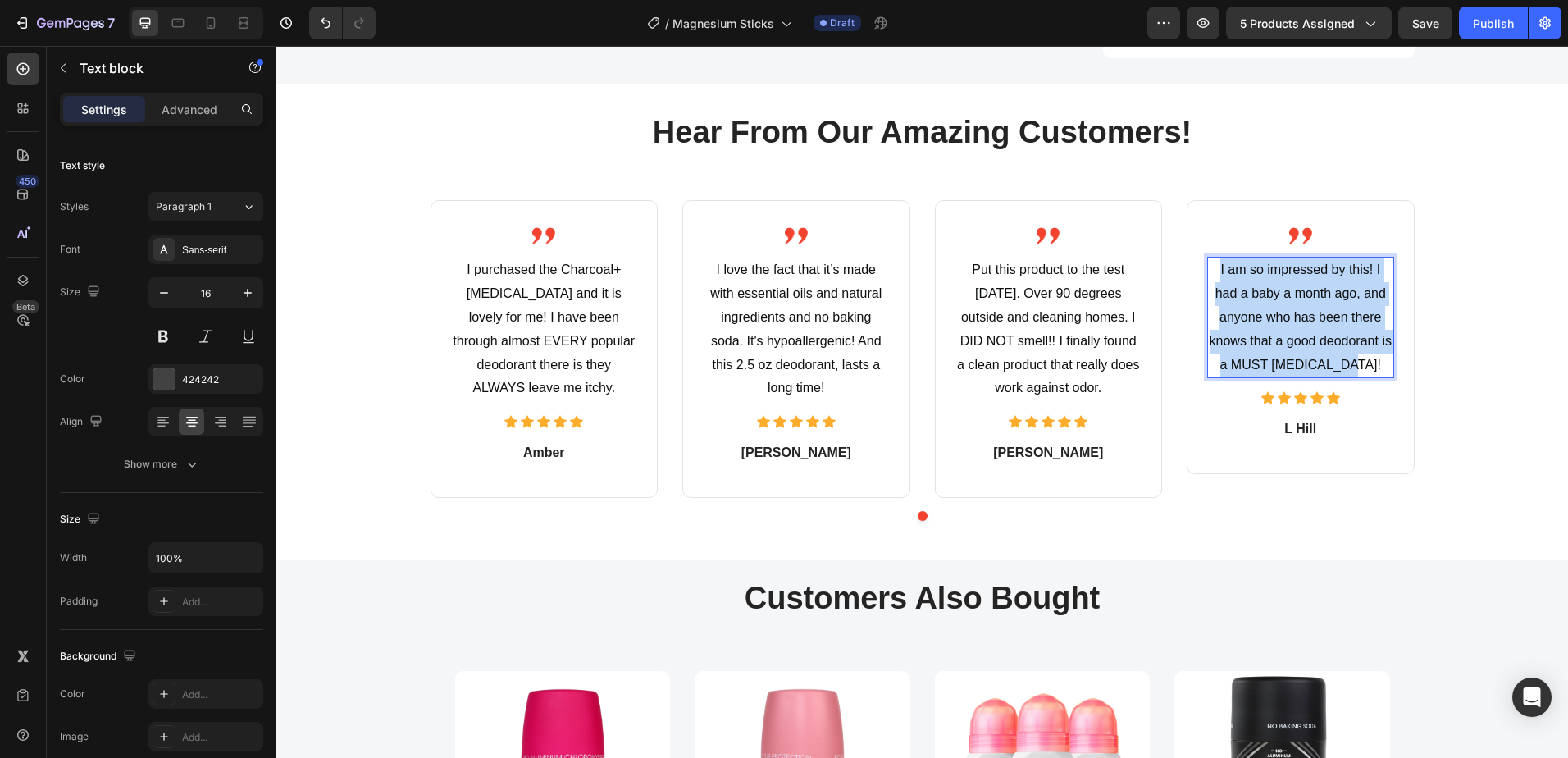
click at [1266, 274] on span "I am so impressed by this! I had a baby a month ago, and anyone who has been th…" at bounding box center [1301, 316] width 182 height 108
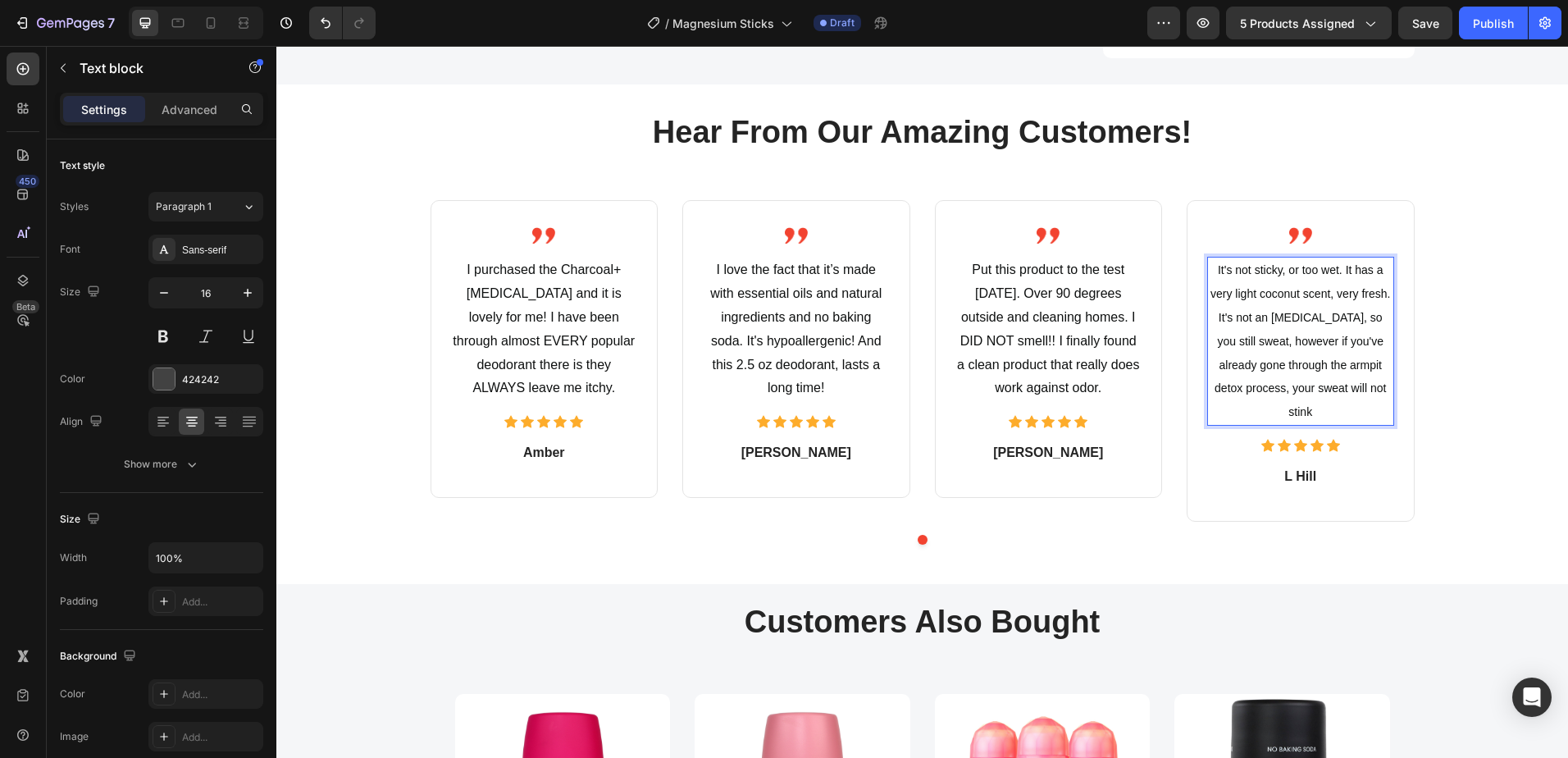
click at [1314, 310] on span "It's not sticky, or too wet. It has a very light coconut scent, very fresh. It'…" at bounding box center [1300, 340] width 180 height 155
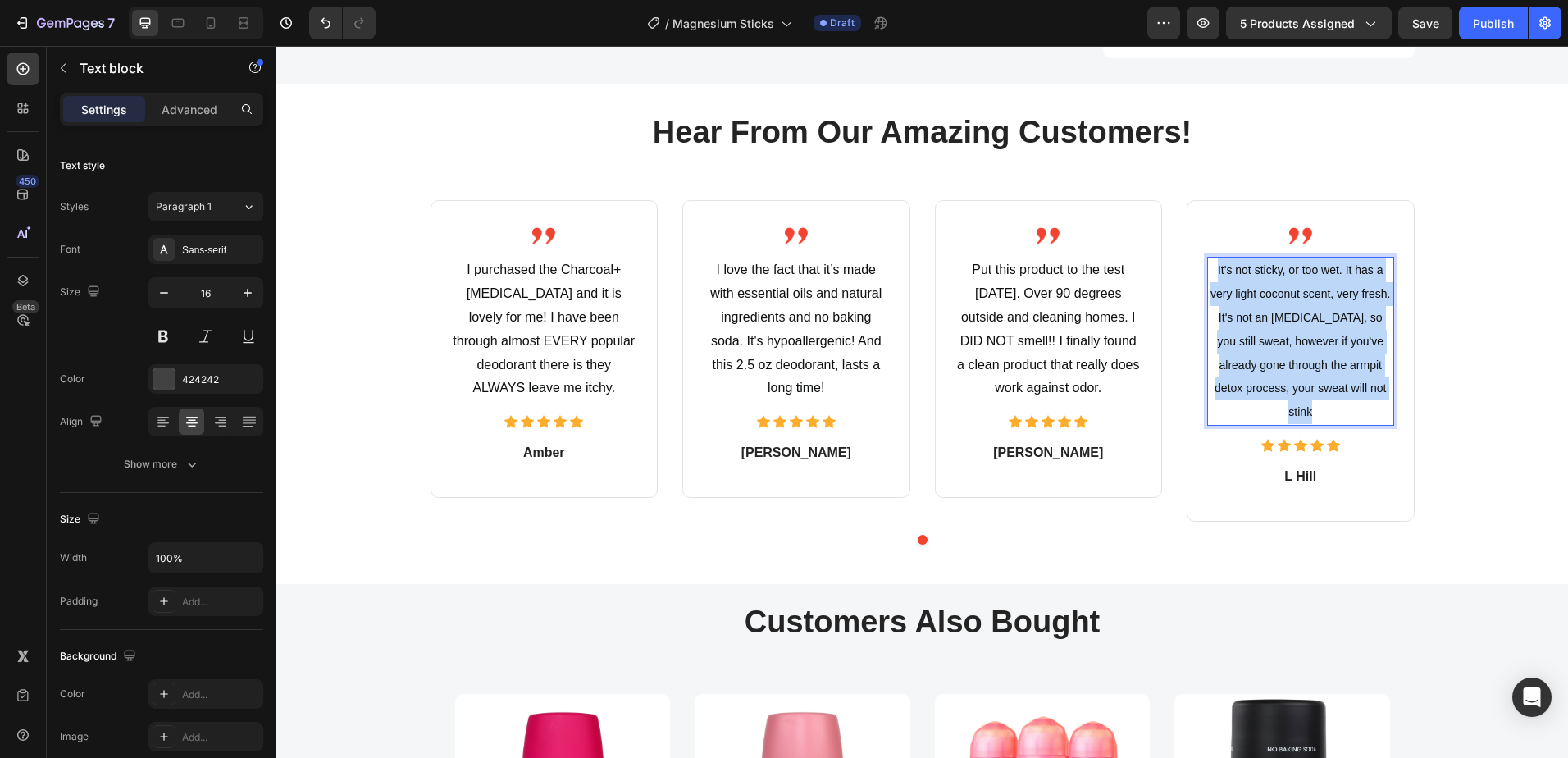
click at [1314, 310] on span "It's not sticky, or too wet. It has a very light coconut scent, very fresh. It'…" at bounding box center [1300, 340] width 180 height 155
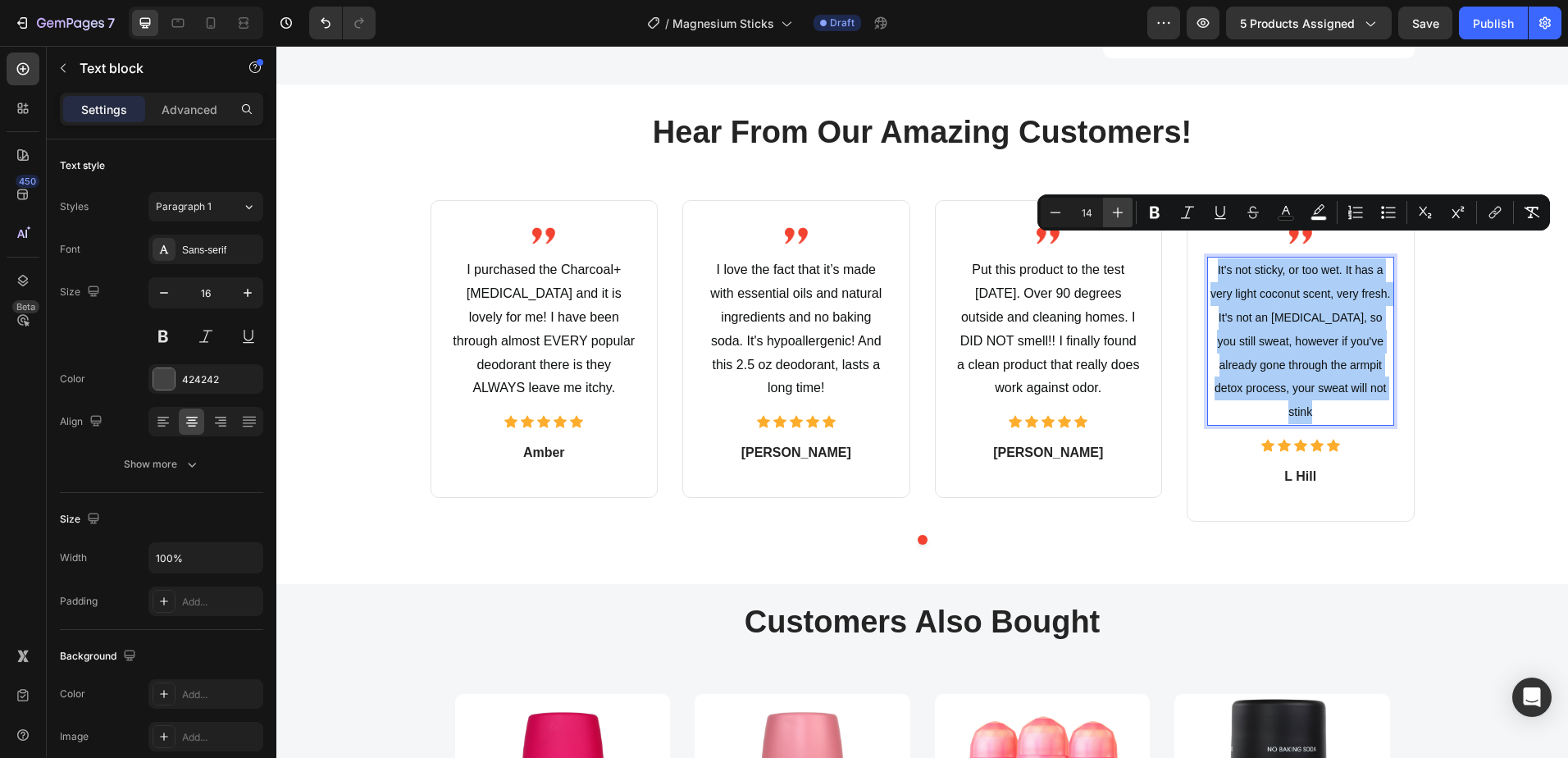
click at [1113, 210] on icon "Editor contextual toolbar" at bounding box center [1117, 212] width 16 height 16
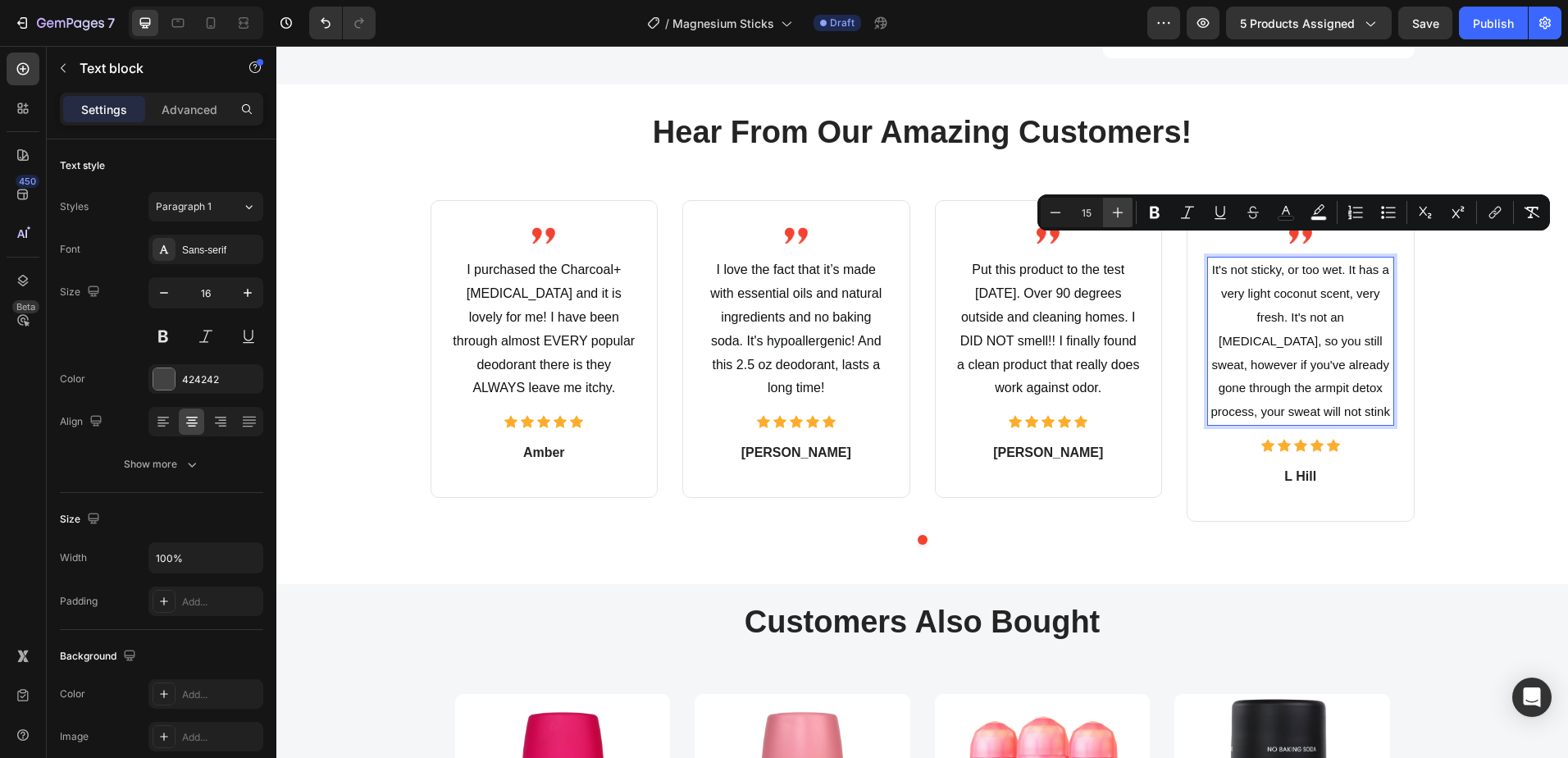
click at [1113, 210] on icon "Editor contextual toolbar" at bounding box center [1117, 212] width 16 height 16
type input "16"
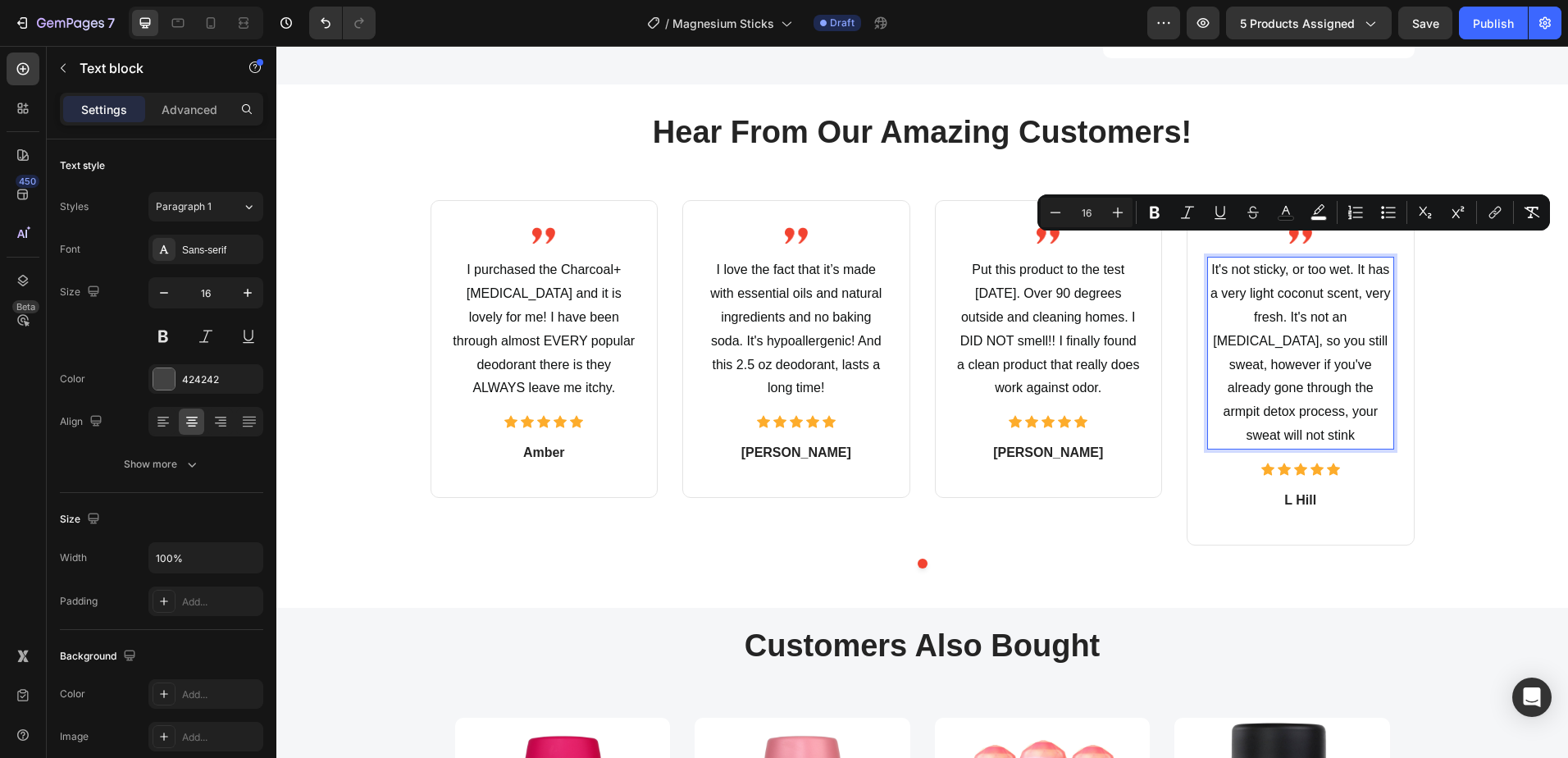
click at [1286, 290] on span "It's not sticky, or too wet. It has a very light coconut scent, very fresh. It'…" at bounding box center [1301, 351] width 180 height 180
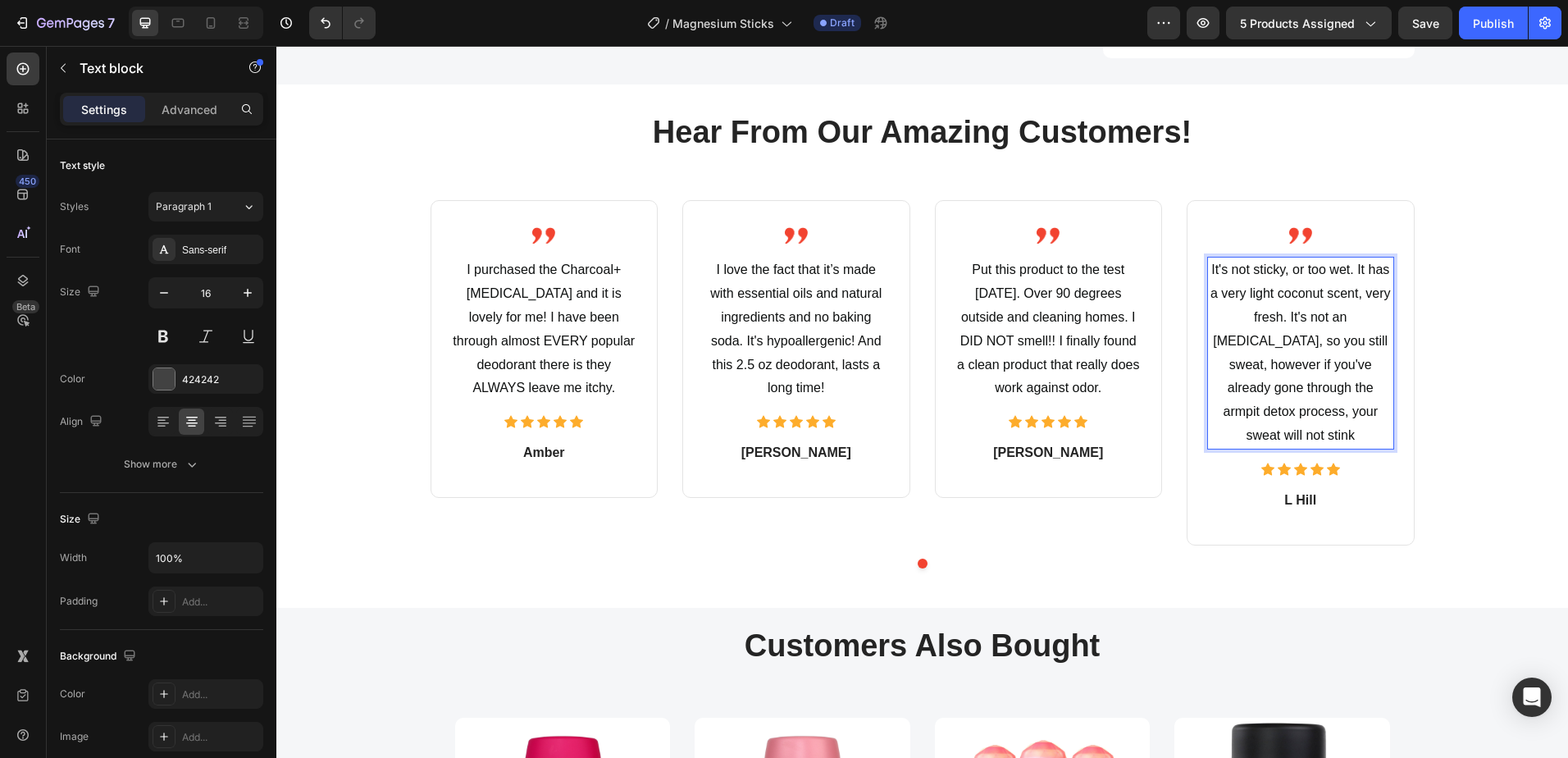
click at [1313, 262] on span "It's not sticky, or too wet. It has a very light coconut scent, very fresh. It'…" at bounding box center [1301, 351] width 180 height 180
click at [1321, 262] on span "It's not sticky, or too wet. It has a very light coconut scent, very fresh. It'…" at bounding box center [1301, 351] width 180 height 180
click at [1217, 269] on span "It's not sticky or wet. It has a very light coconut scent, very fresh. It's not…" at bounding box center [1299, 351] width 174 height 180
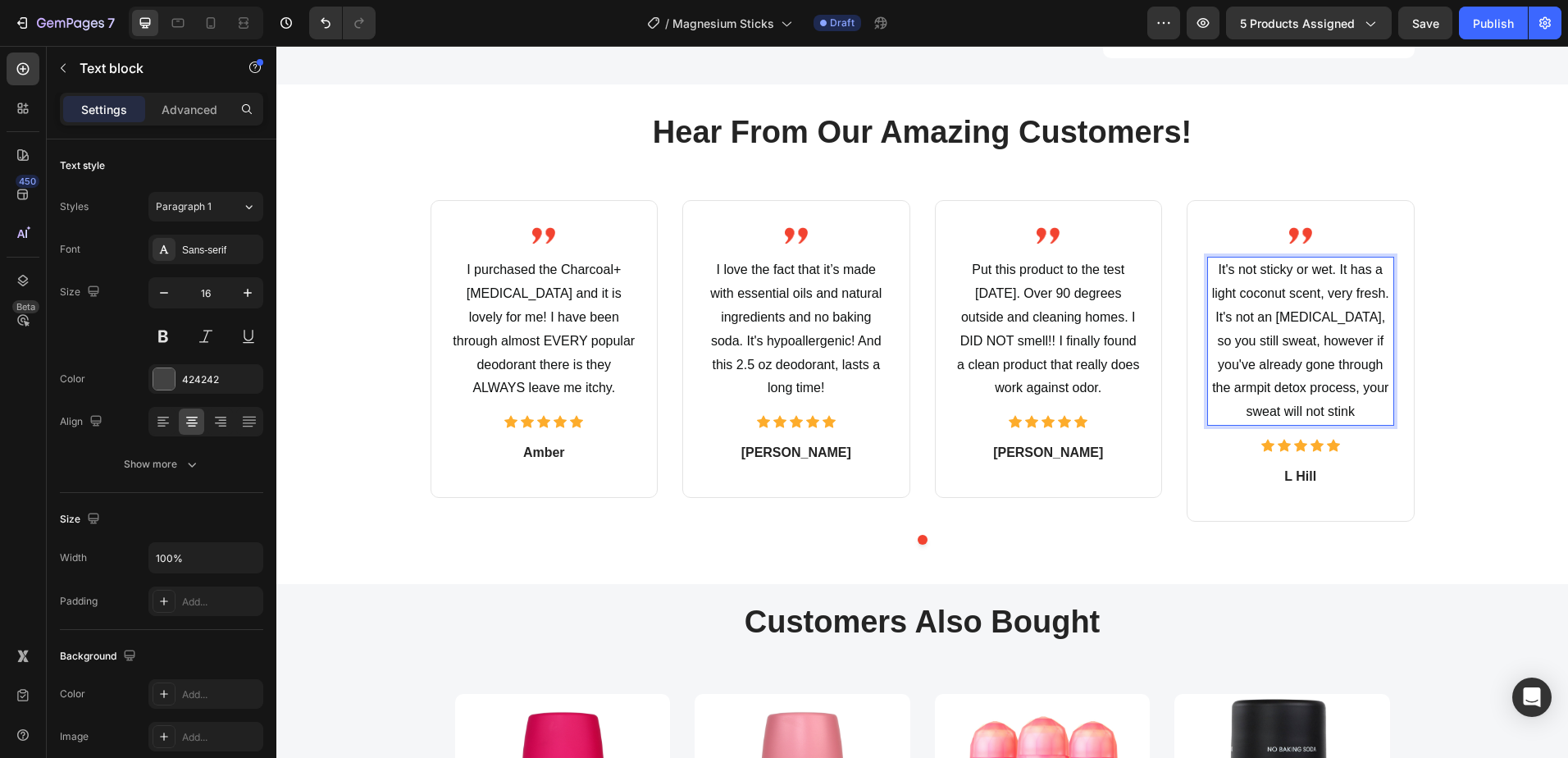
click at [1234, 268] on span "It's not sticky or wet. It has a light coconut scent, very fresh. It's not an a…" at bounding box center [1300, 339] width 177 height 156
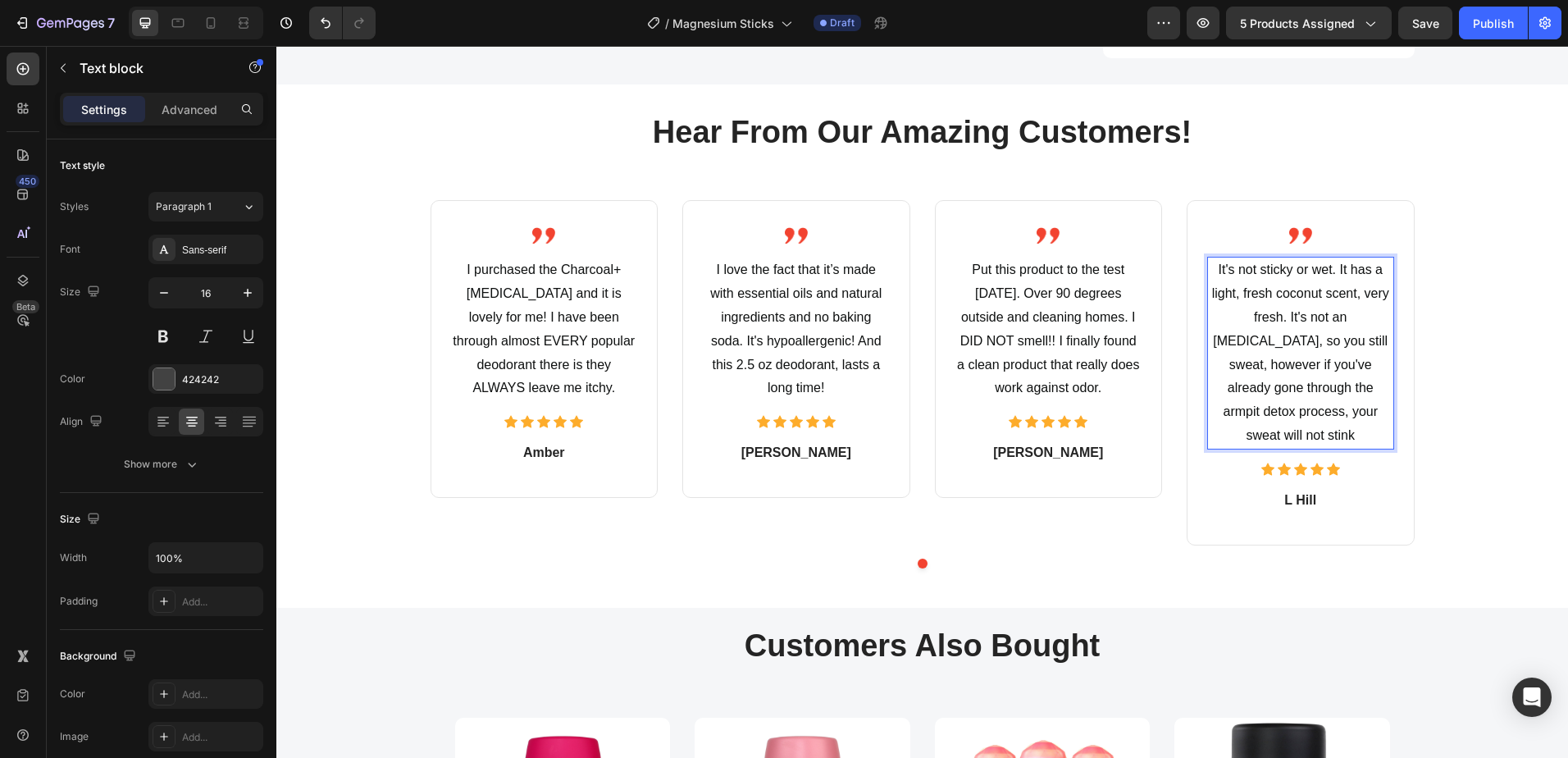
click at [1223, 290] on span "It's not sticky or wet. It has a light, fresh coconut scent, very fresh. It's n…" at bounding box center [1300, 351] width 177 height 180
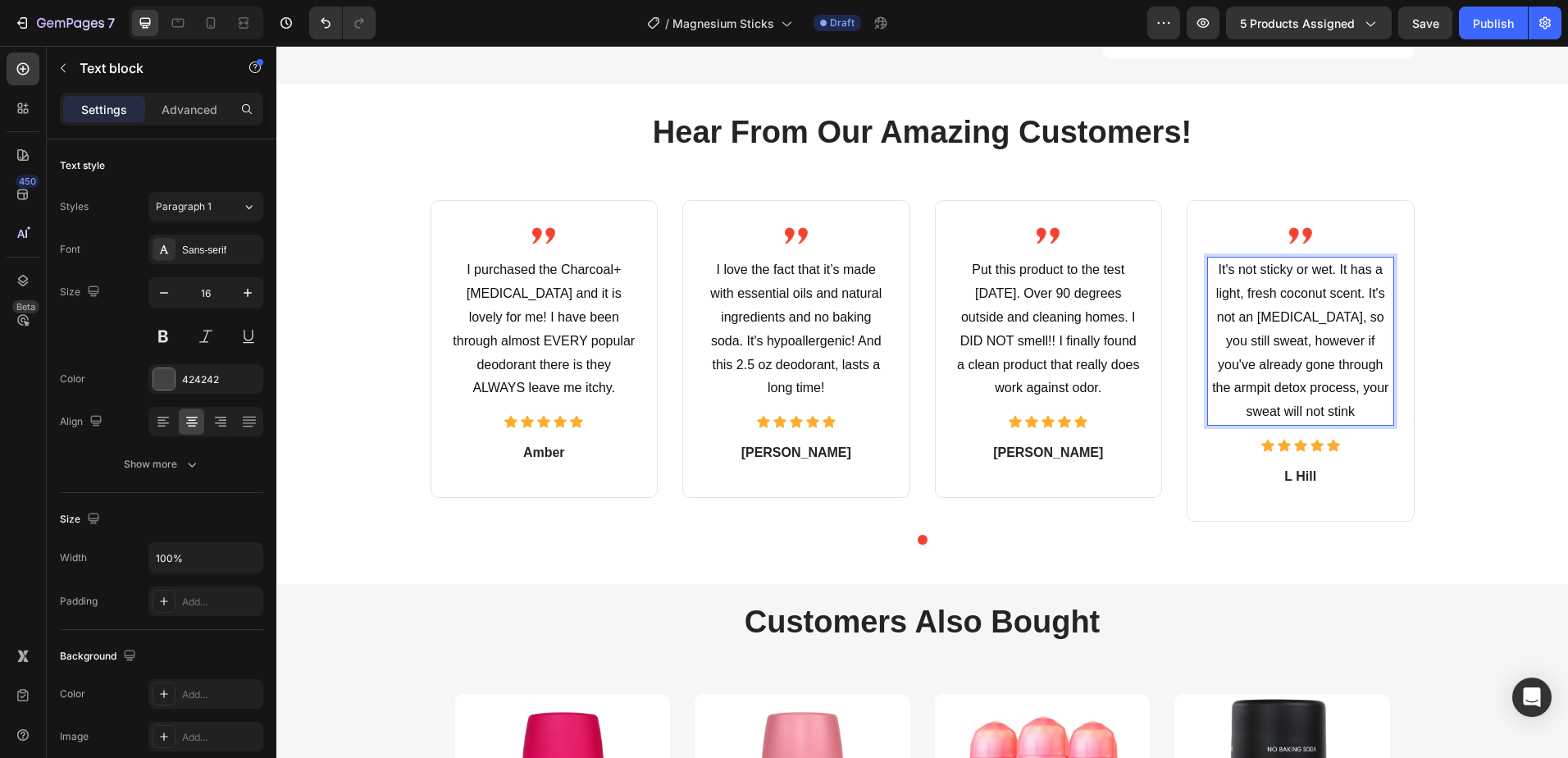
click at [1300, 315] on span "It's not sticky or wet. It has a light, fresh coconut scent. It's not an antipe…" at bounding box center [1299, 339] width 176 height 156
click at [1332, 339] on span "It's not sticky or wet. It has a light, fresh coconut scent. It's not an antipe…" at bounding box center [1300, 339] width 169 height 156
click at [1227, 363] on span "It's not sticky or wet. It has a light, fresh coconut scent. It's not an antipe…" at bounding box center [1301, 339] width 182 height 156
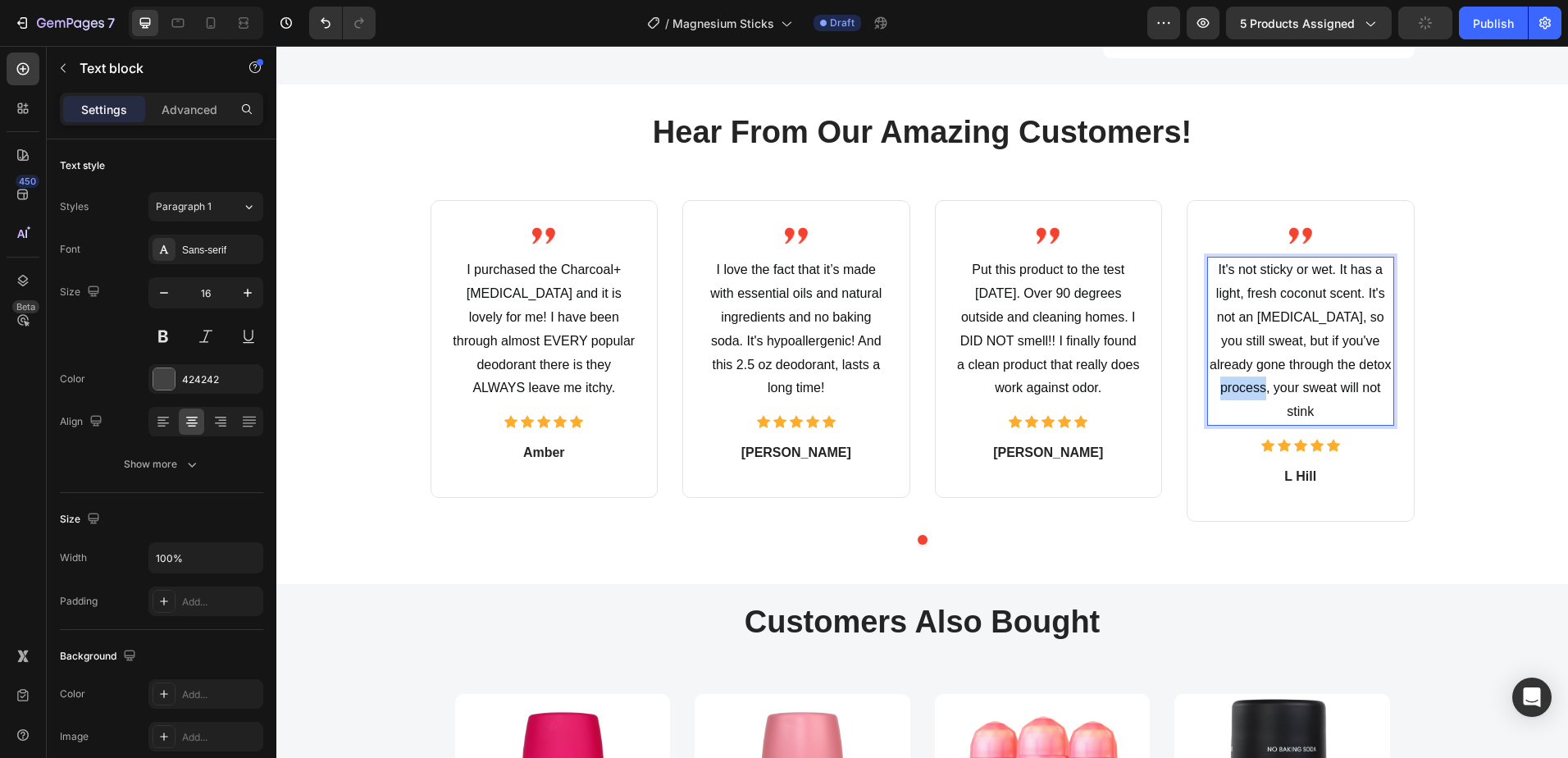
click at [1227, 363] on span "It's not sticky or wet. It has a light, fresh coconut scent. It's not an antipe…" at bounding box center [1301, 339] width 182 height 156
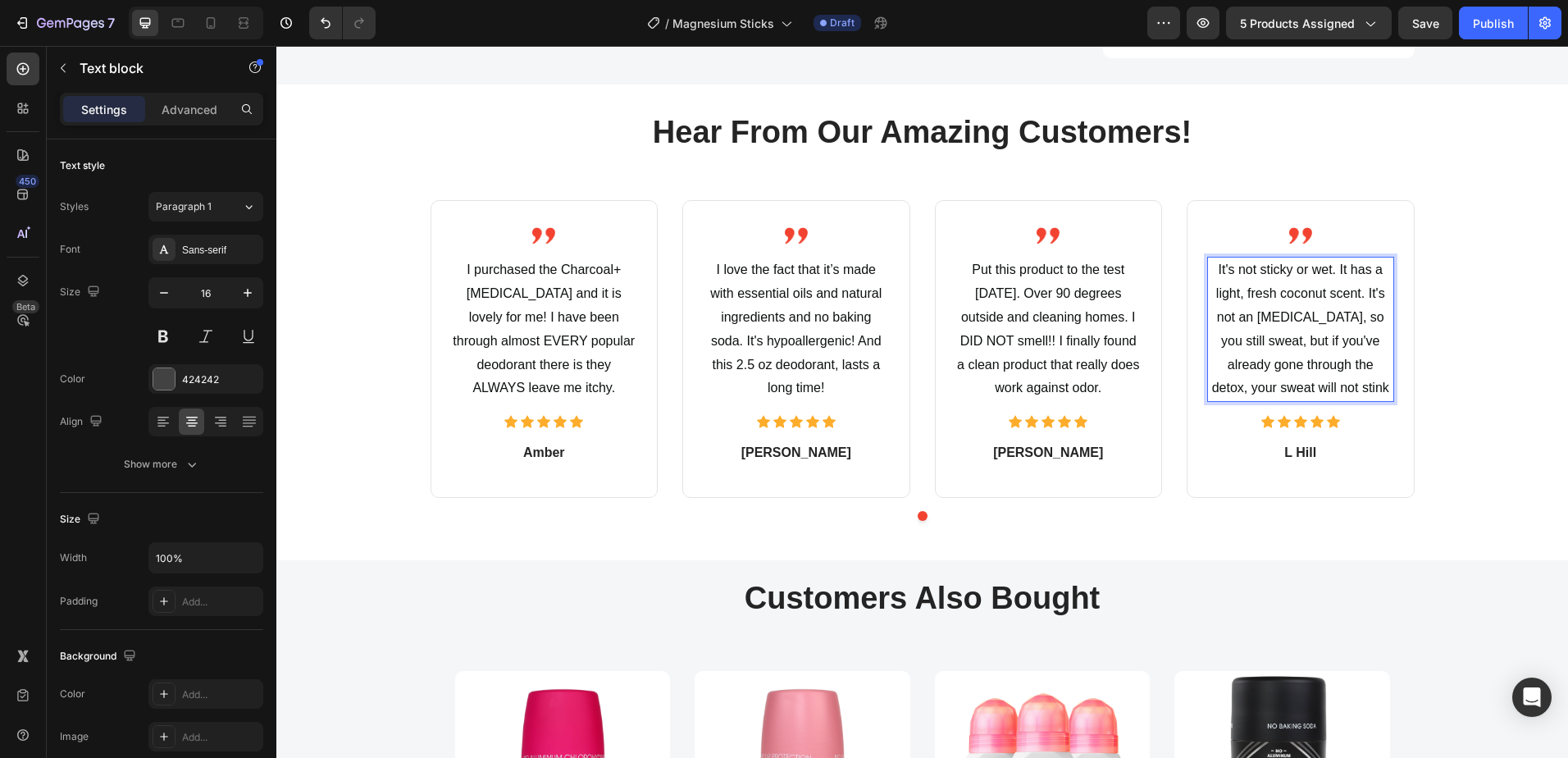
click at [1301, 338] on span "It's not sticky or wet. It has a light, fresh coconut scent. It's not an antipe…" at bounding box center [1300, 328] width 177 height 132
click at [1296, 443] on p "L Hill" at bounding box center [1301, 452] width 184 height 20
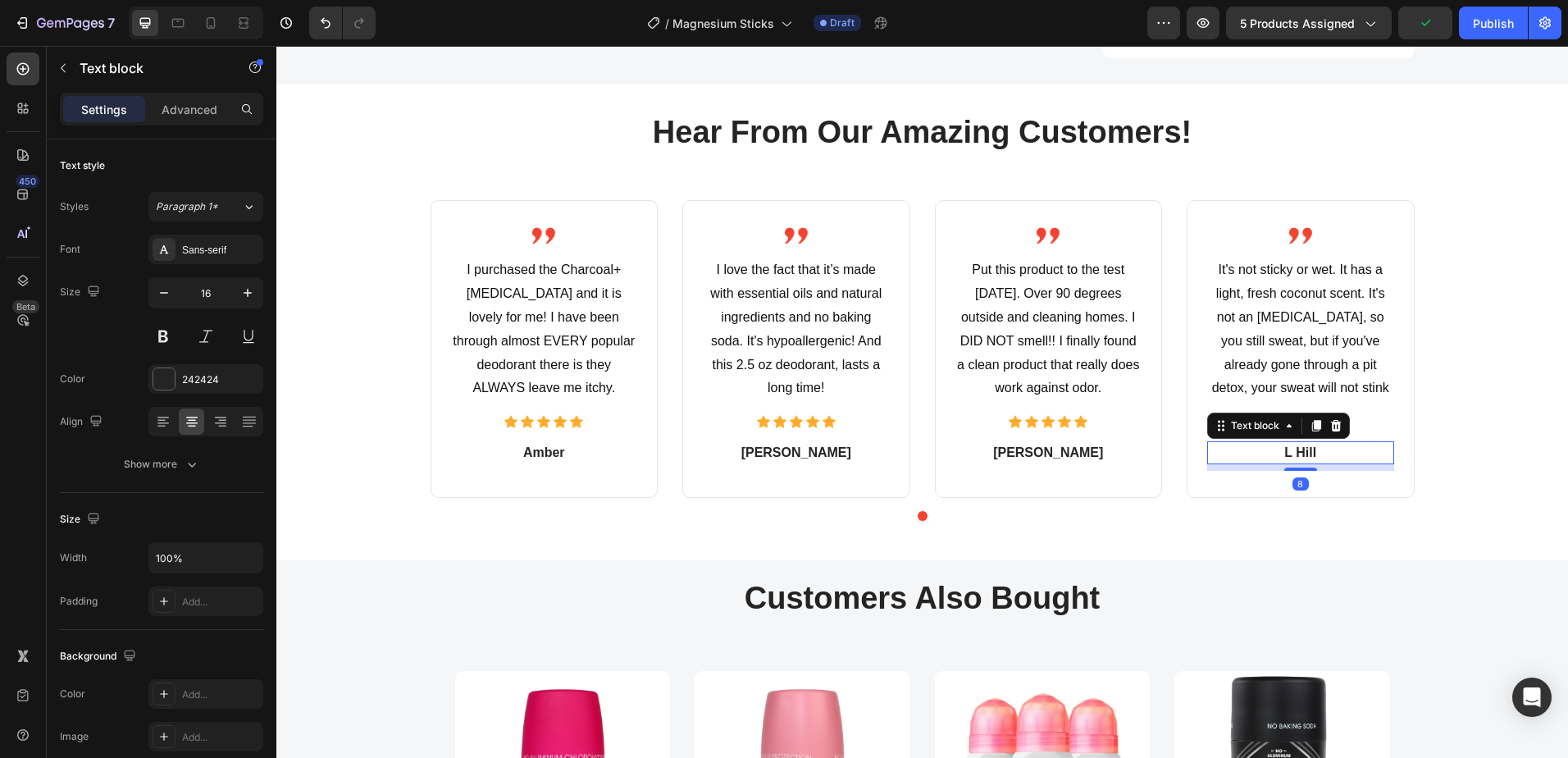
click at [1296, 443] on p "L Hill" at bounding box center [1301, 452] width 184 height 20
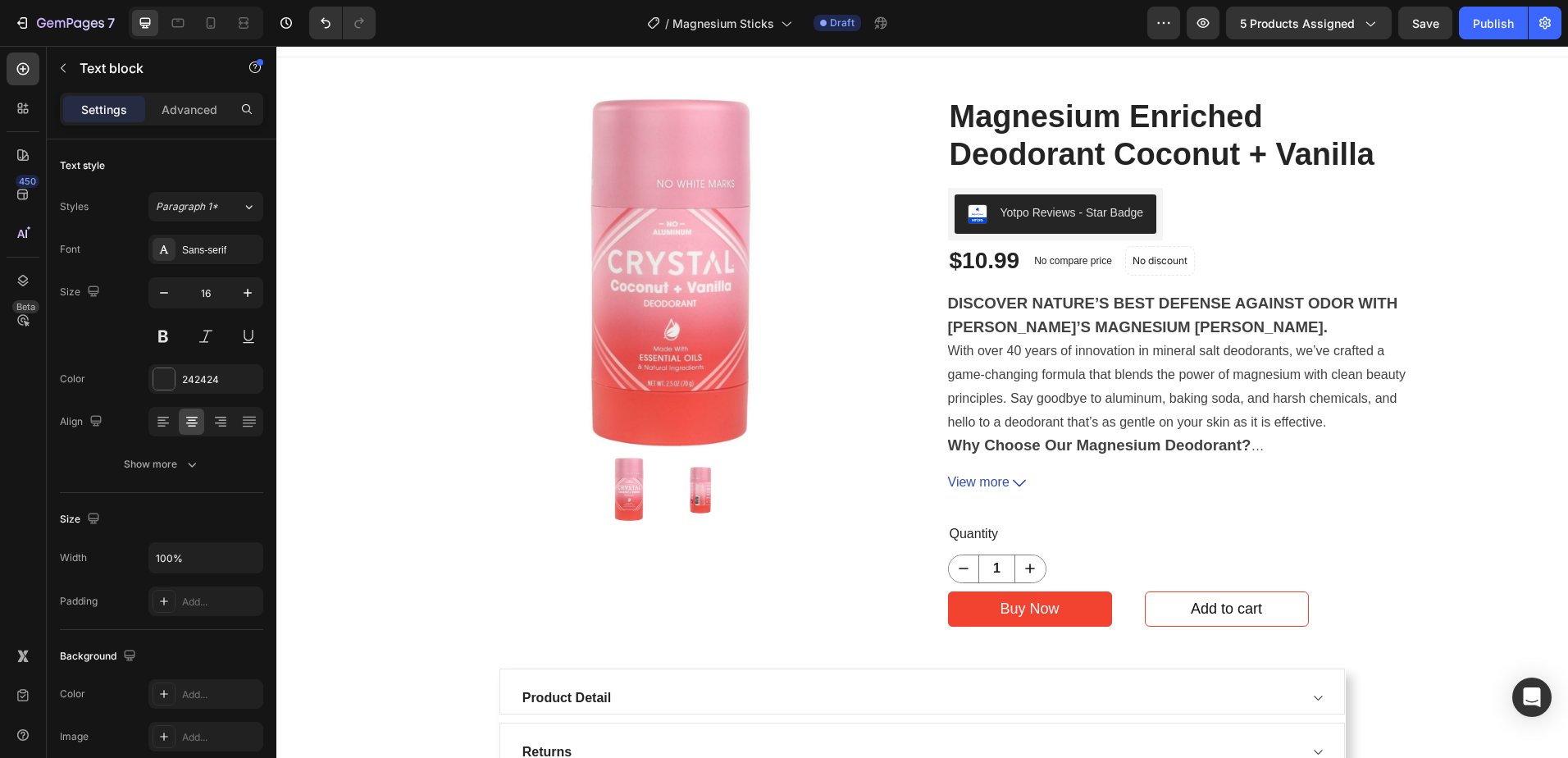
scroll to position [0, 0]
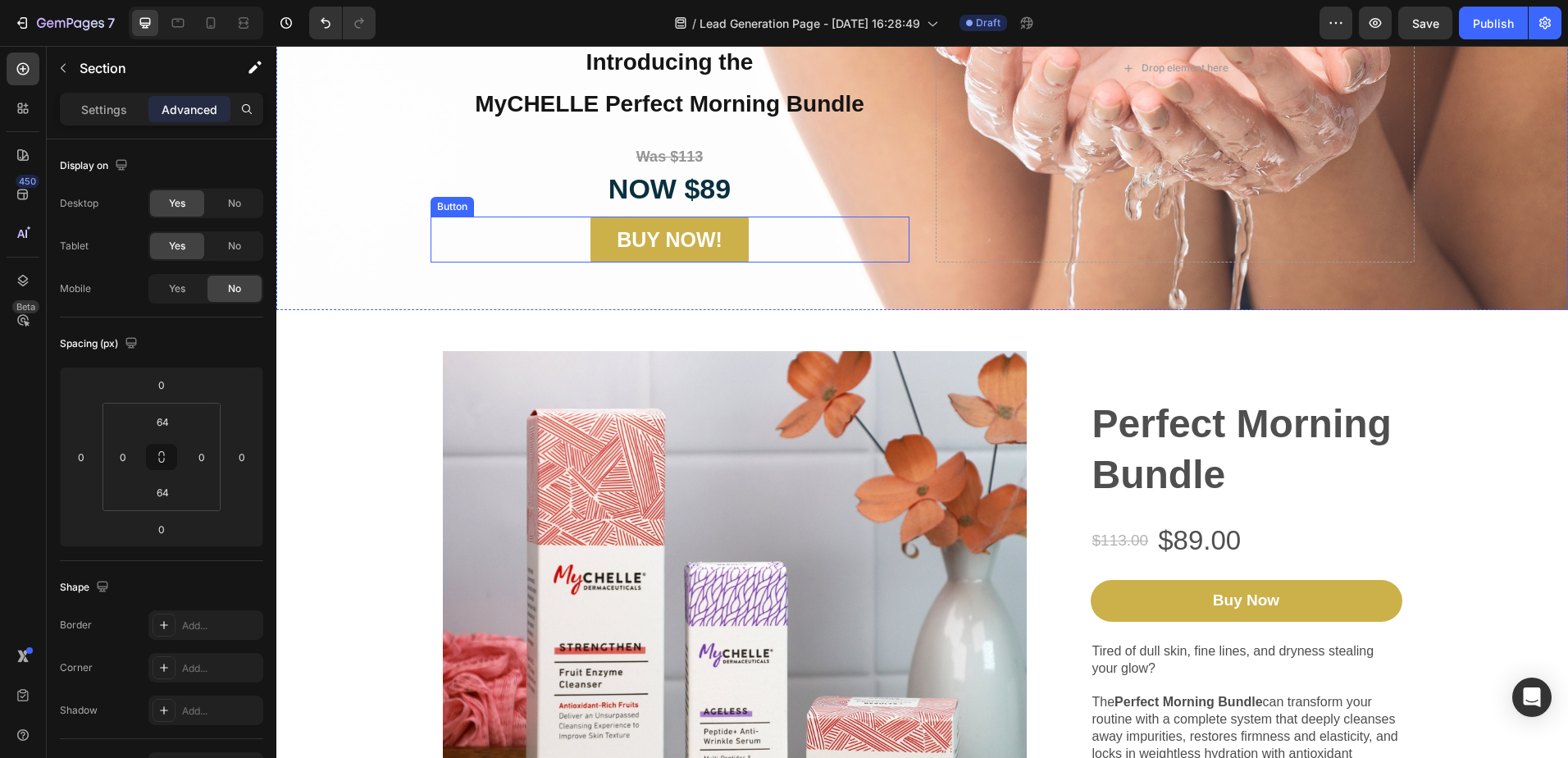
scroll to position [364, 0]
click at [211, 26] on icon at bounding box center [210, 22] width 9 height 11
type input "20"
type input "10"
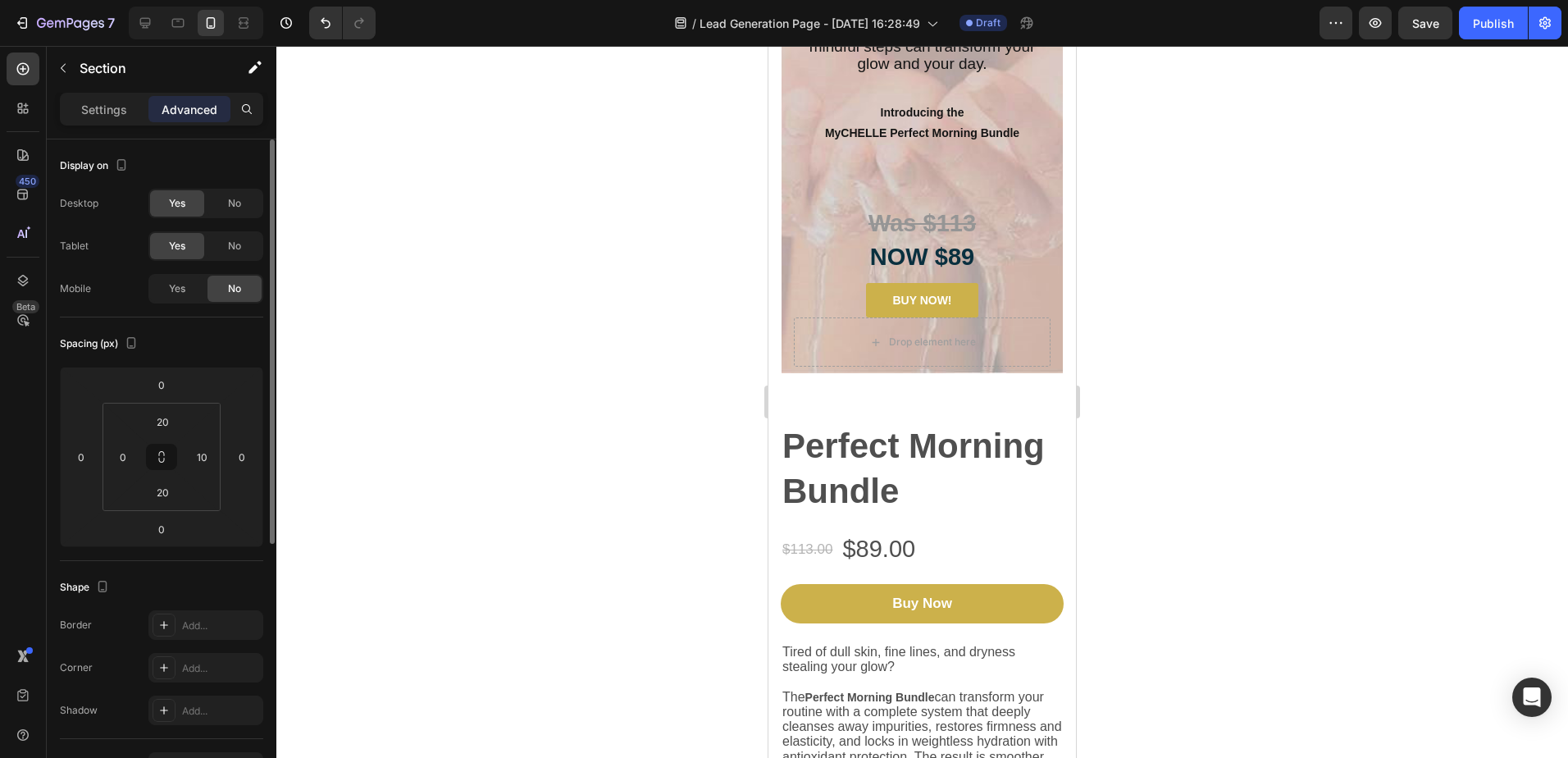
scroll to position [302, 0]
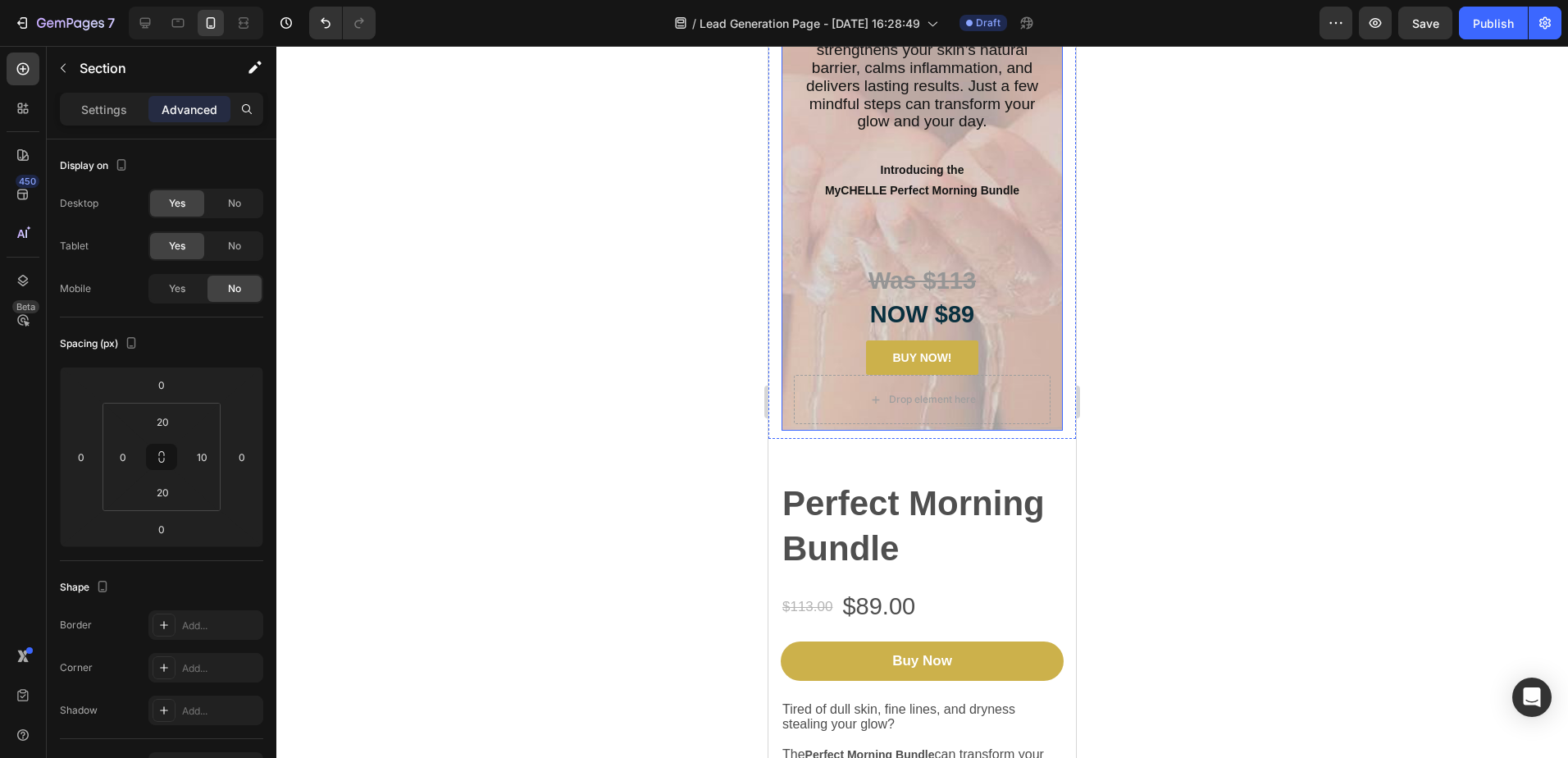
click at [945, 244] on div "Ready to Elevate Your Morning Routine? Start your day with intention—and radian…" at bounding box center [922, 143] width 257 height 466
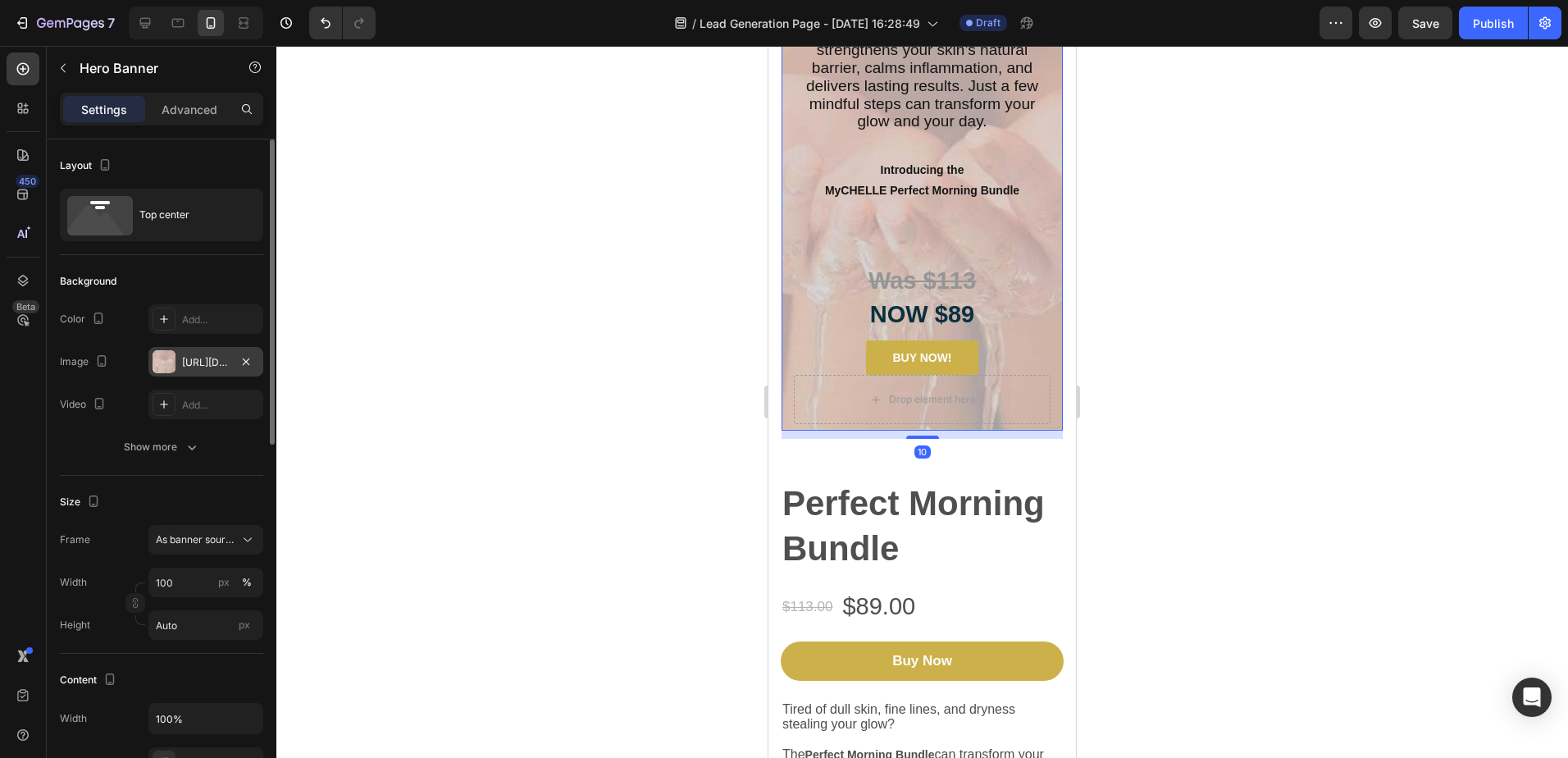
click at [193, 362] on div "https://cdn.shopify.com/s/files/1/2537/6576/files/gempages_579503092521763609-1…" at bounding box center [205, 362] width 47 height 15
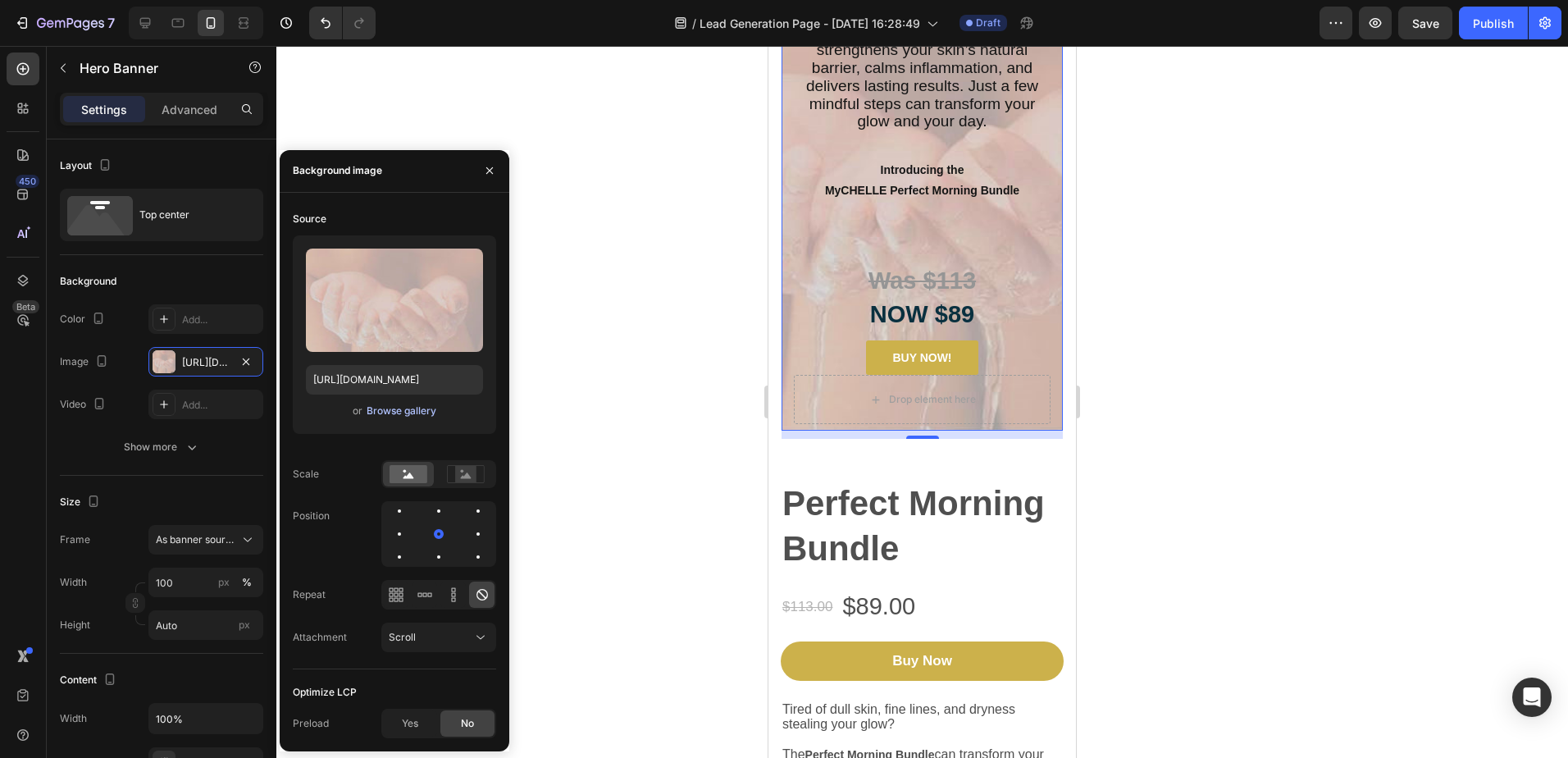
click at [374, 411] on div "Browse gallery" at bounding box center [401, 411] width 70 height 15
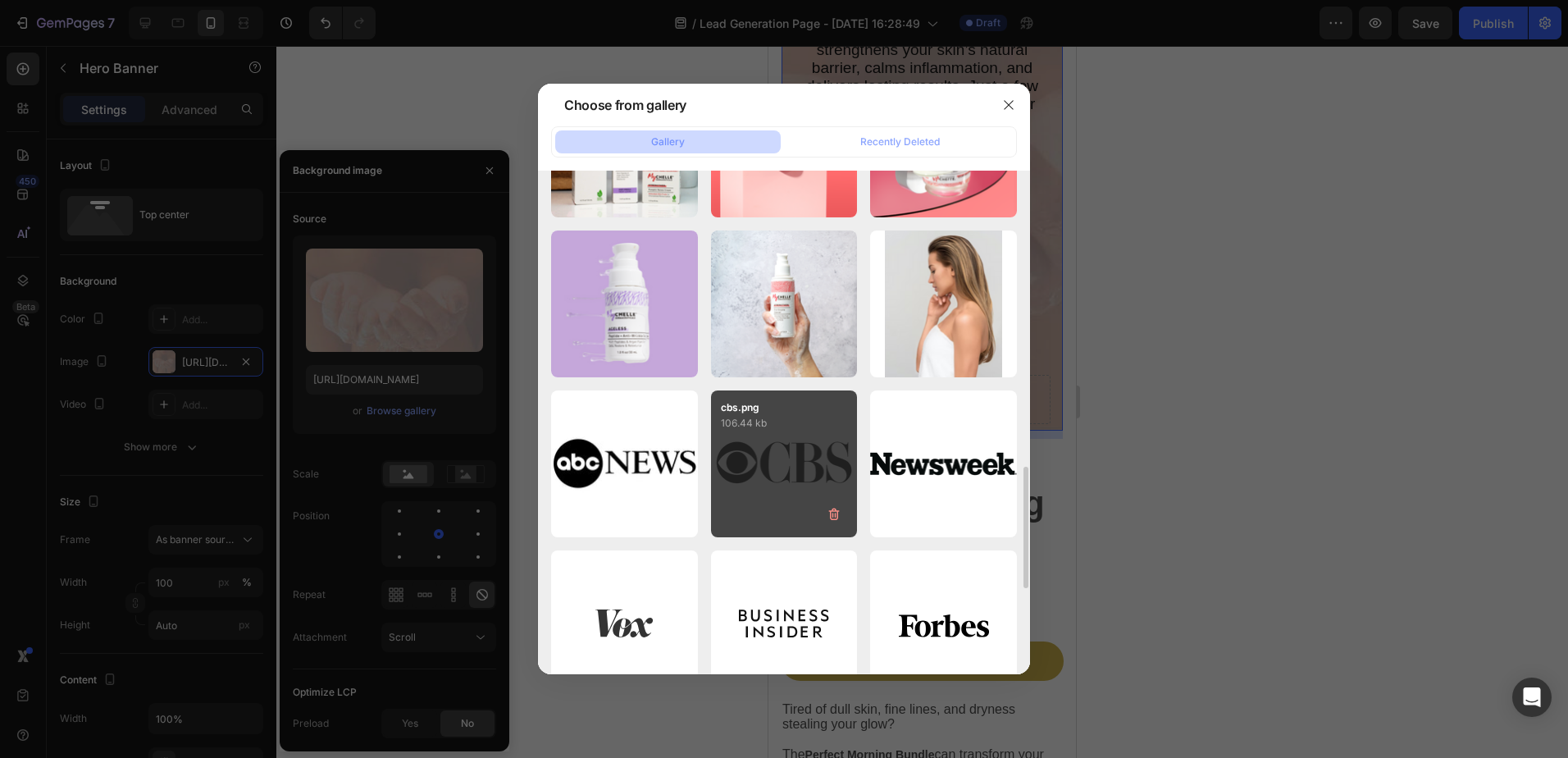
scroll to position [1148, 0]
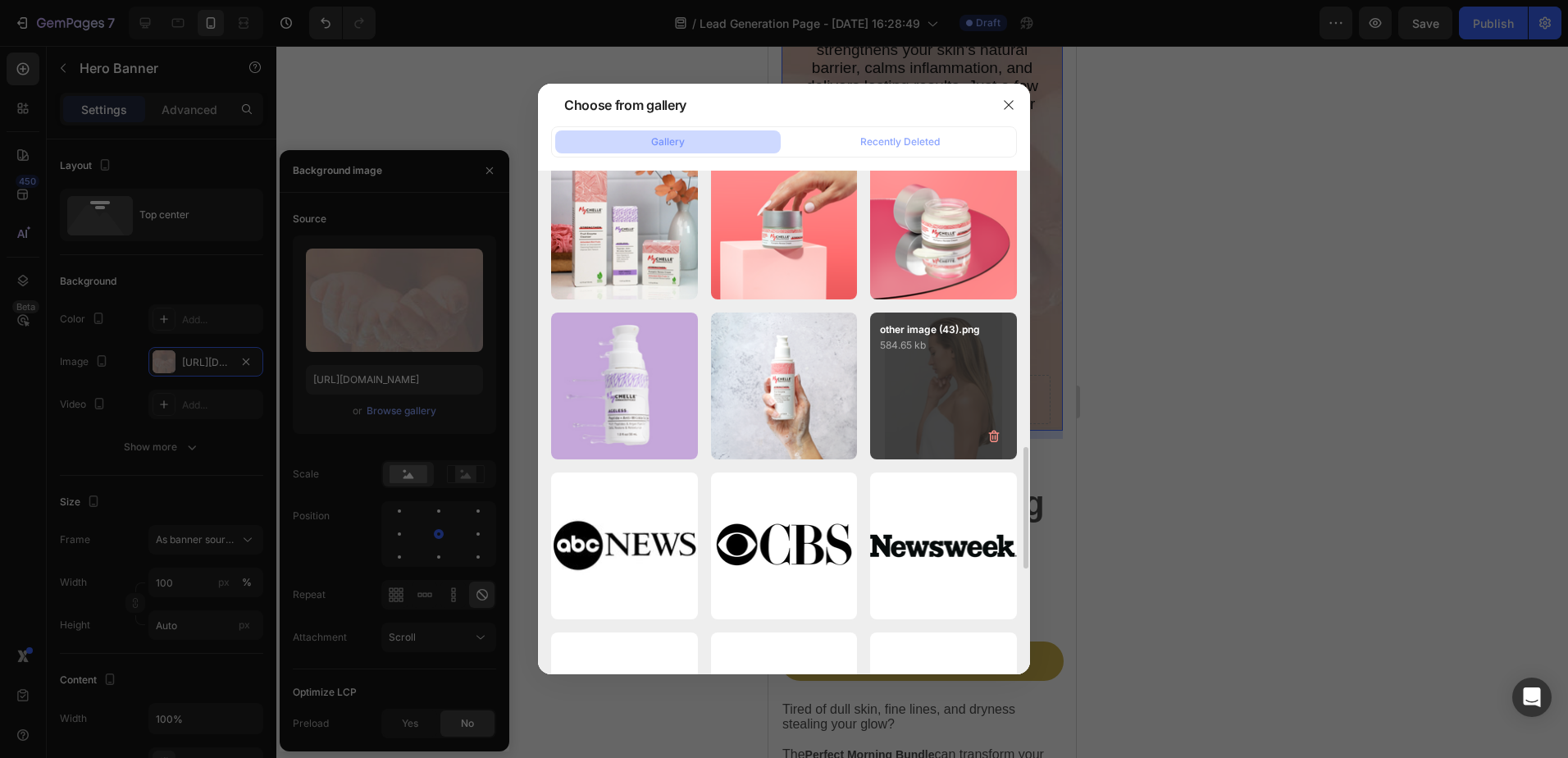
click at [945, 400] on div "other image (43).png 584.65 kb" at bounding box center [943, 386] width 147 height 147
type input "https://cdn.shopify.com/s/files/1/2537/6576/files/gempages_579503092521763609-f…"
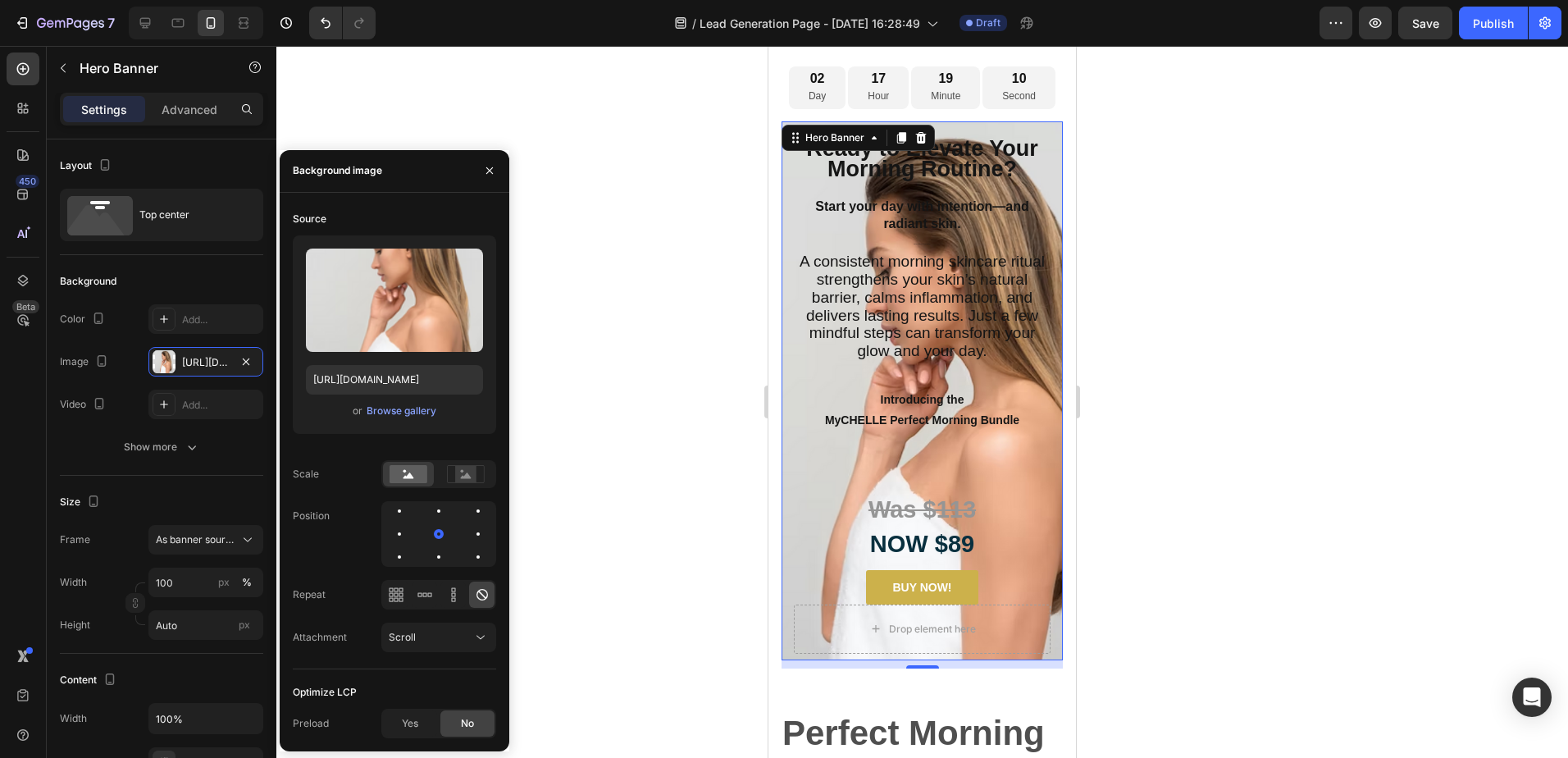
scroll to position [56, 0]
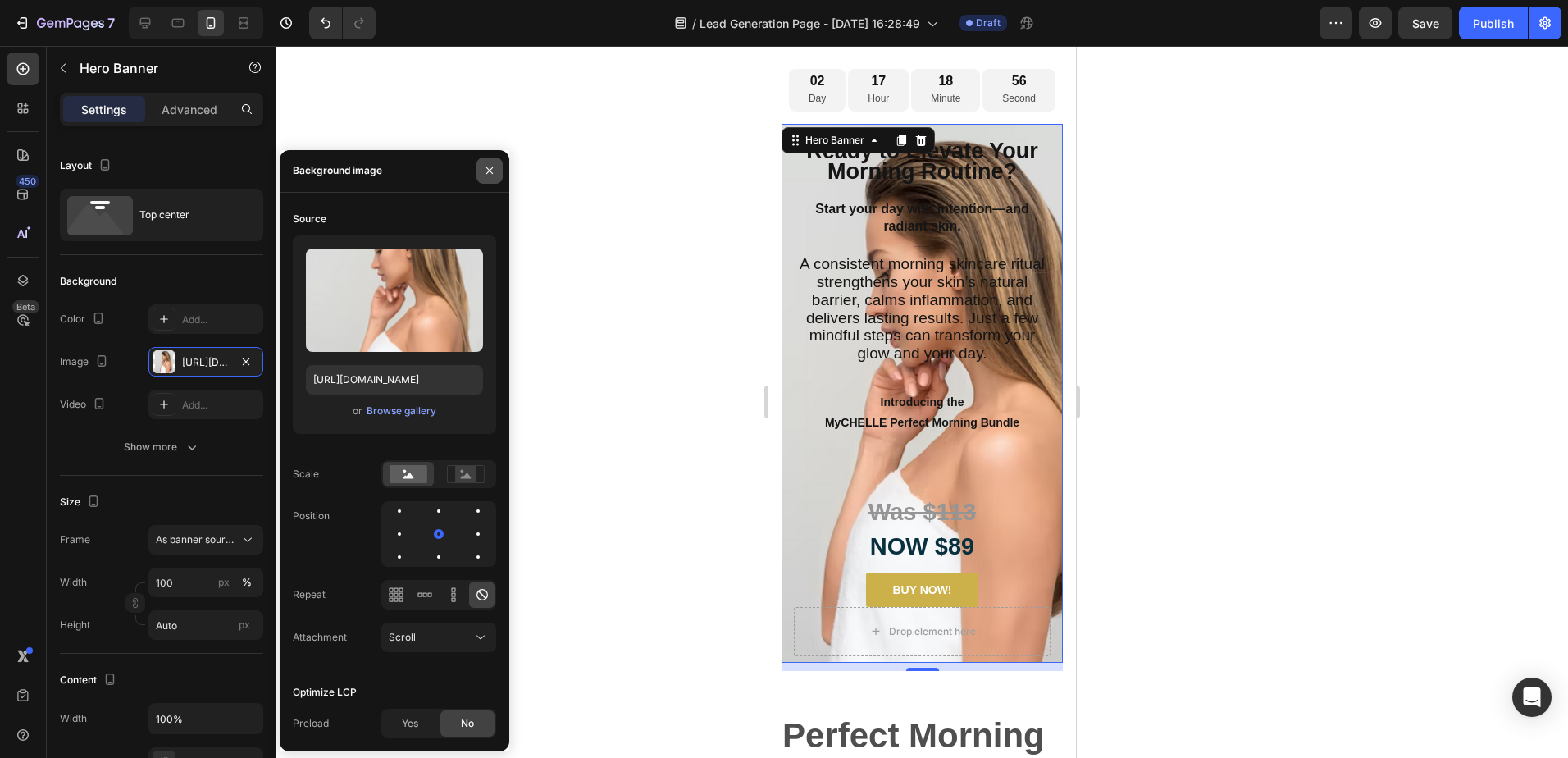
click at [485, 171] on icon "button" at bounding box center [489, 170] width 13 height 13
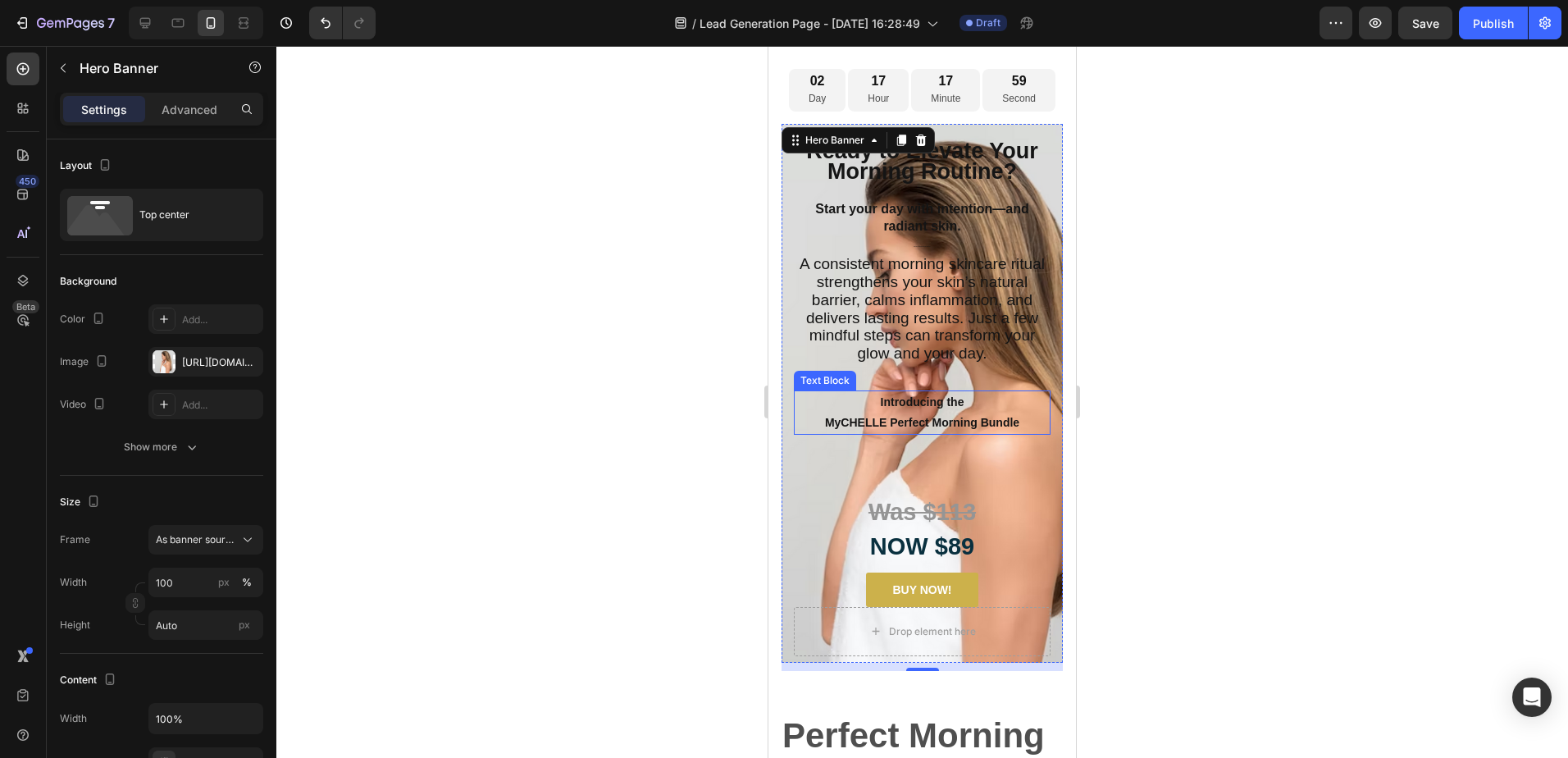
click at [954, 408] on strong "Introducing the" at bounding box center [922, 401] width 83 height 13
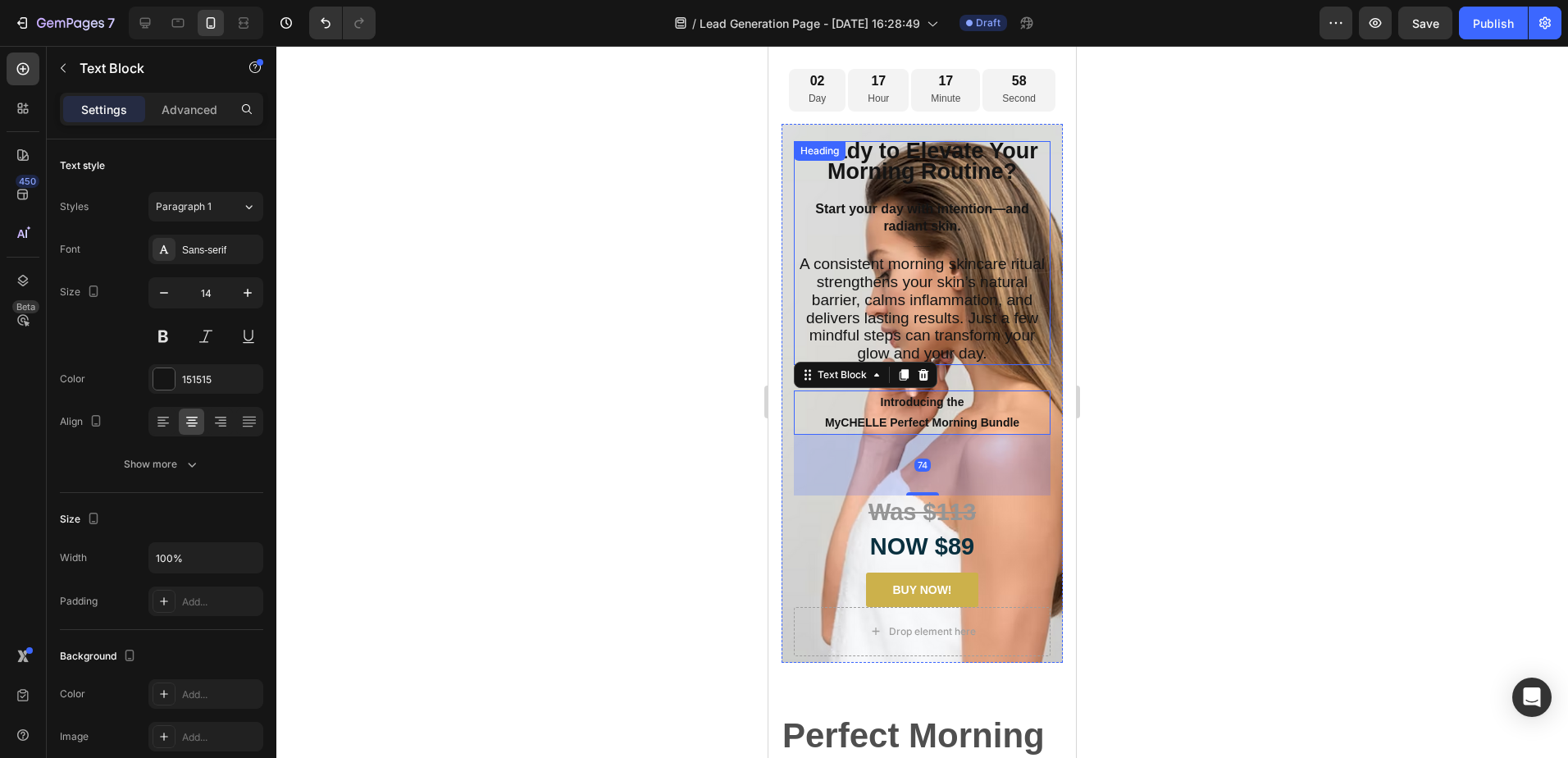
click at [946, 327] on span "A consistent morning skincare ritual strengthens your skin’s natural barrier, c…" at bounding box center [921, 309] width 245 height 107
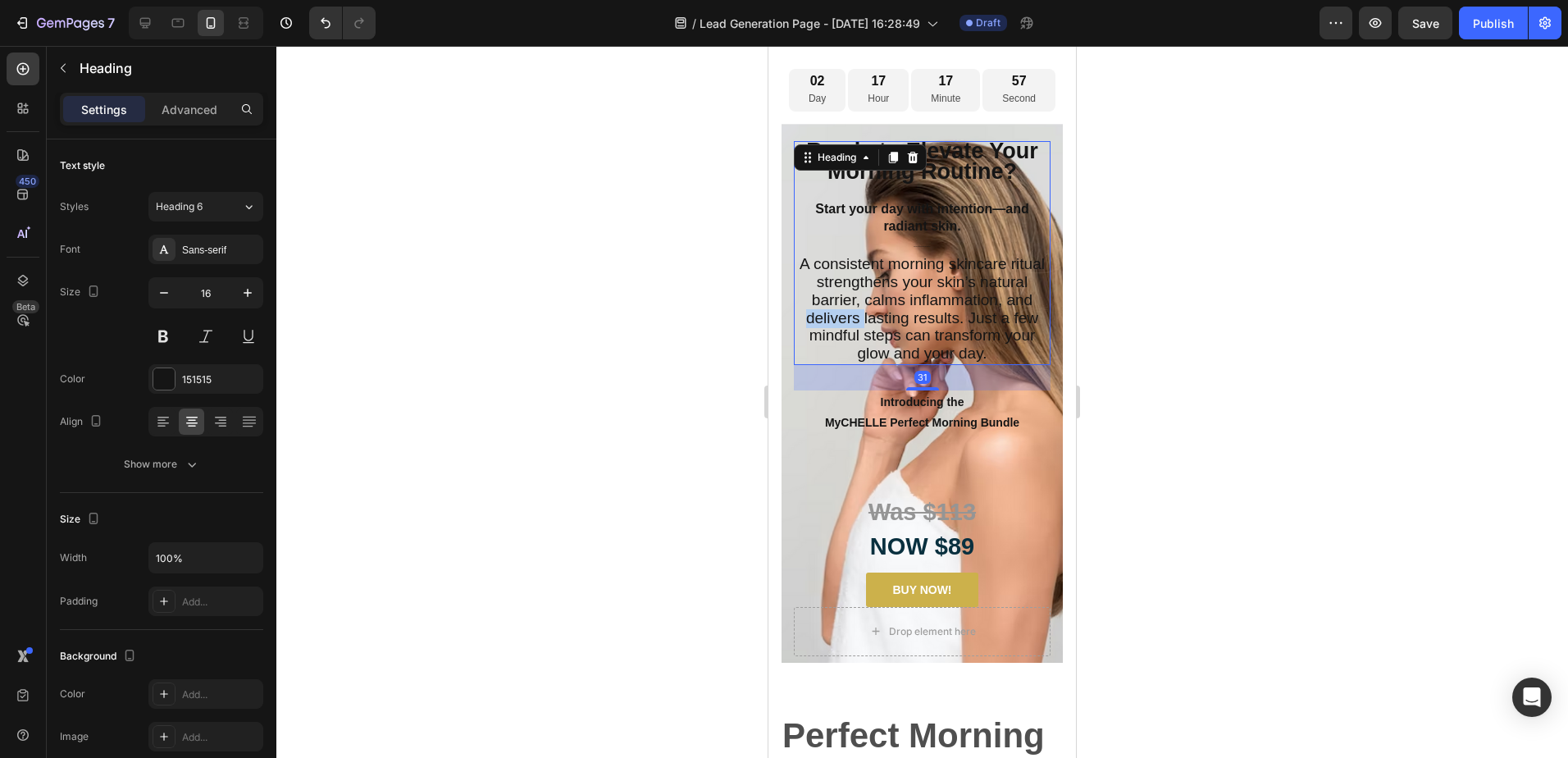
click at [951, 327] on span "A consistent morning skincare ritual strengthens your skin’s natural barrier, c…" at bounding box center [921, 309] width 245 height 107
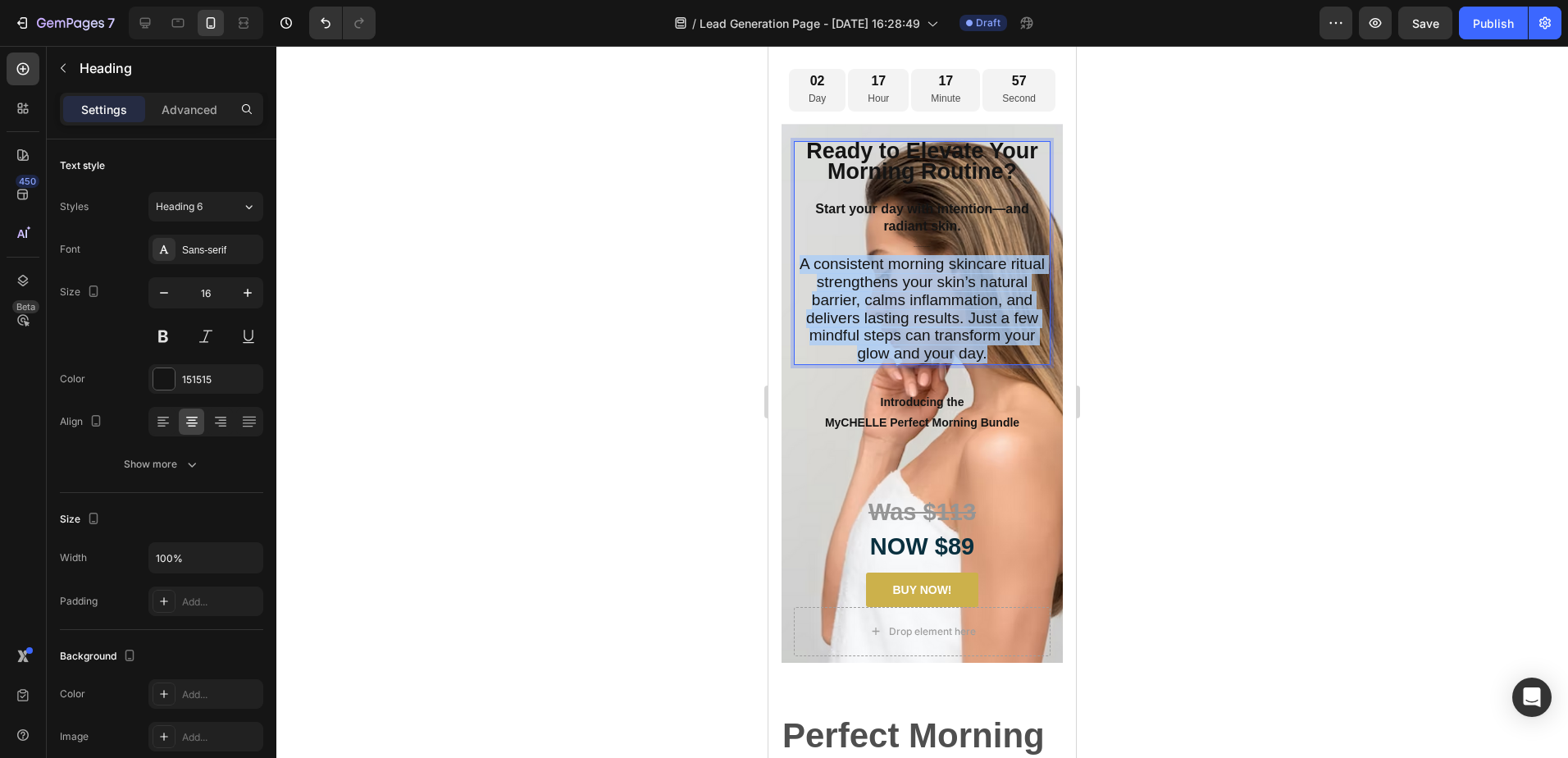
click at [951, 327] on span "A consistent morning skincare ritual strengthens your skin’s natural barrier, c…" at bounding box center [921, 309] width 245 height 107
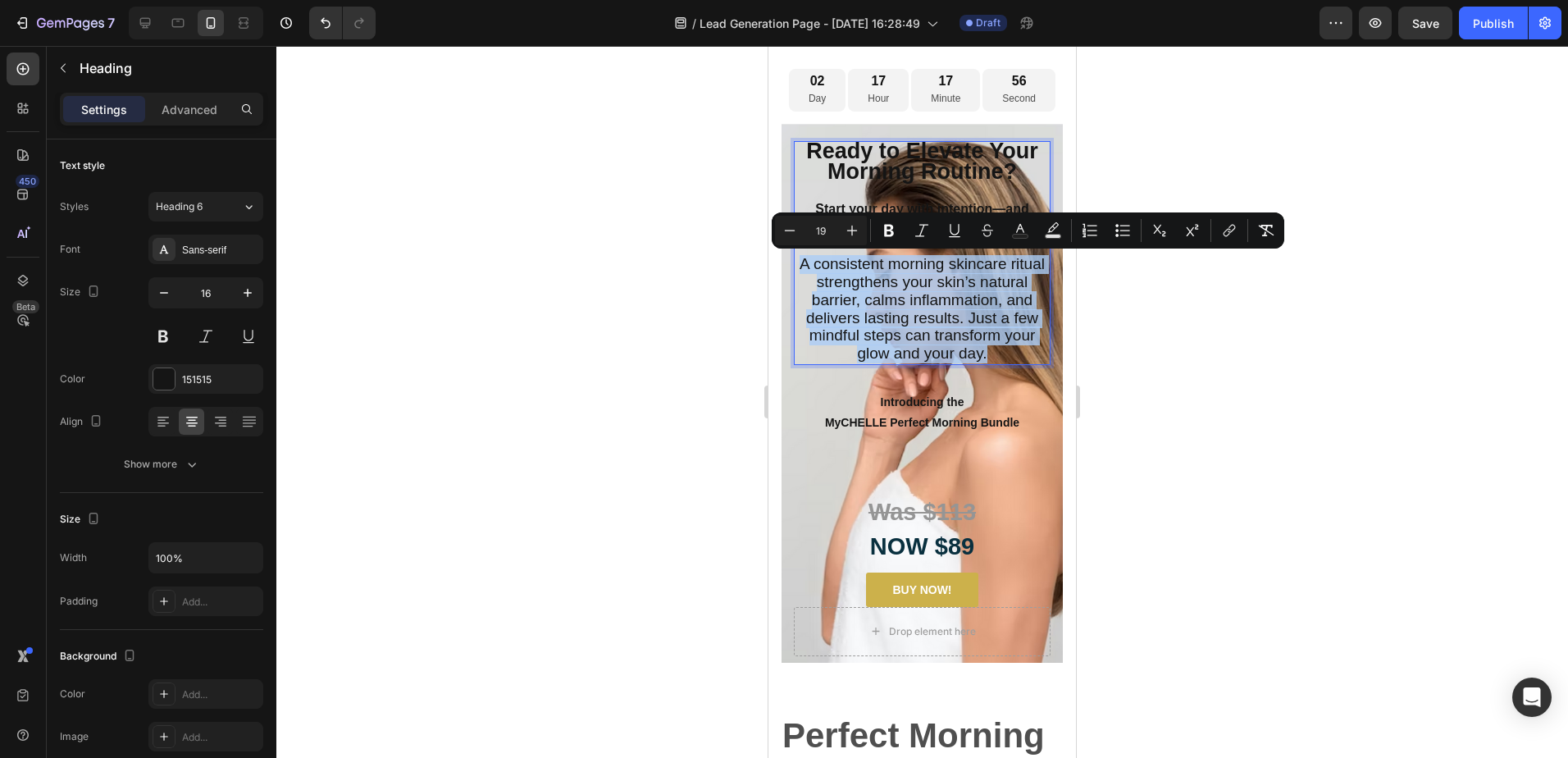
click at [951, 327] on span "A consistent morning skincare ritual strengthens your skin’s natural barrier, c…" at bounding box center [921, 309] width 245 height 107
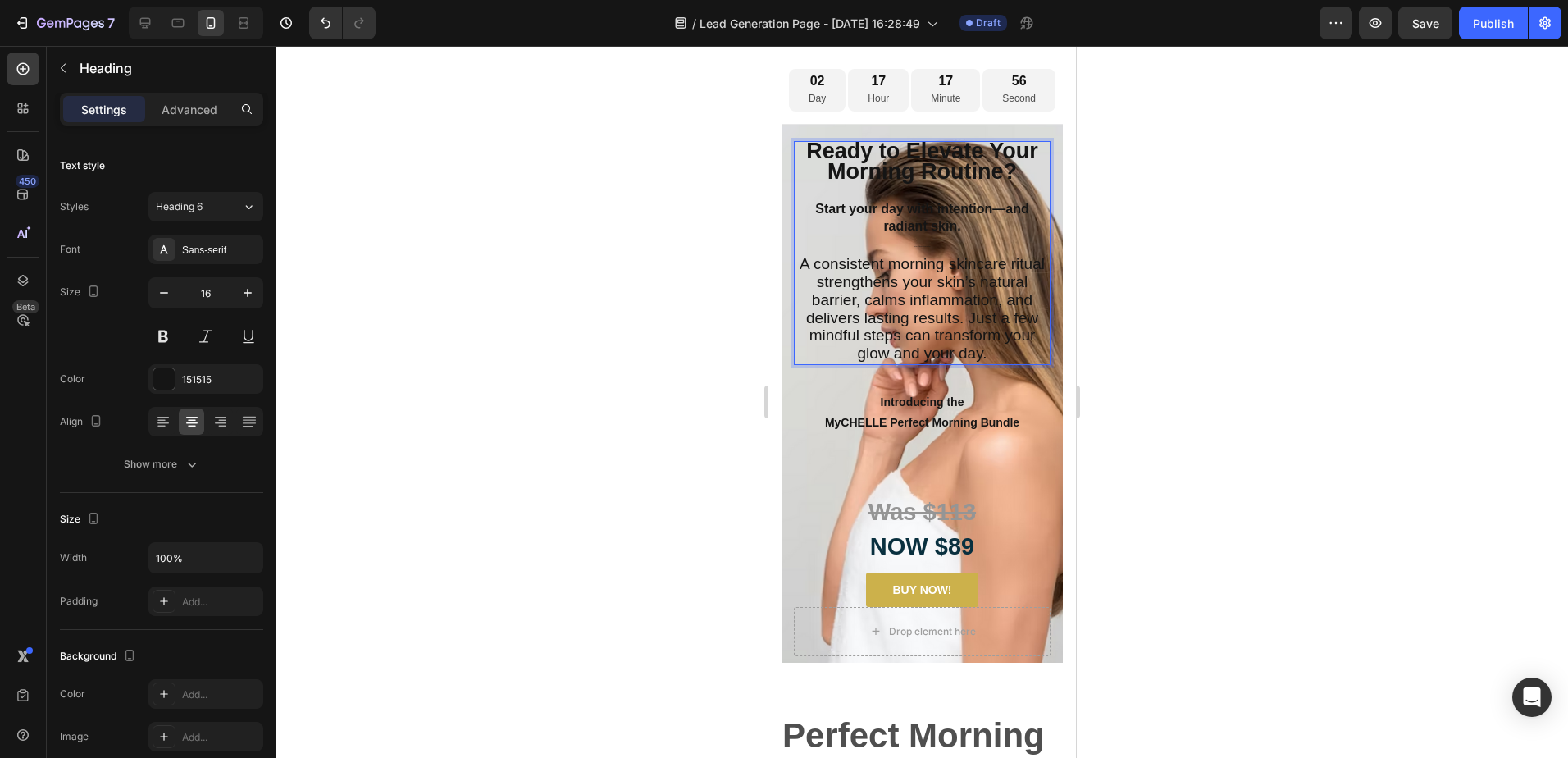
click at [924, 170] on strong "Ready to Elevate Your Morning Routine?" at bounding box center [922, 161] width 232 height 45
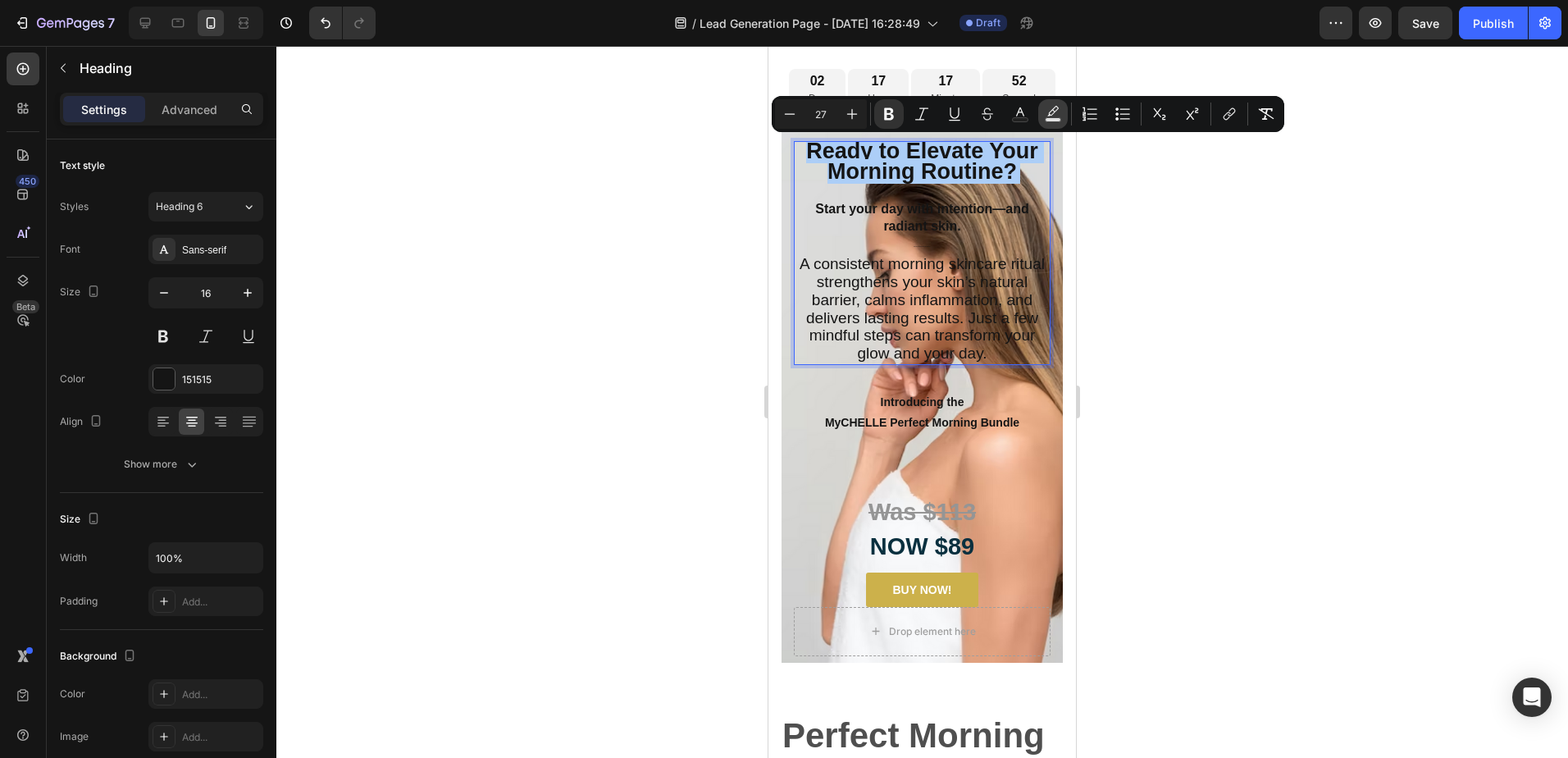
click at [1049, 112] on icon "Editor contextual toolbar" at bounding box center [1052, 113] width 16 height 16
type input "000000"
type input "77"
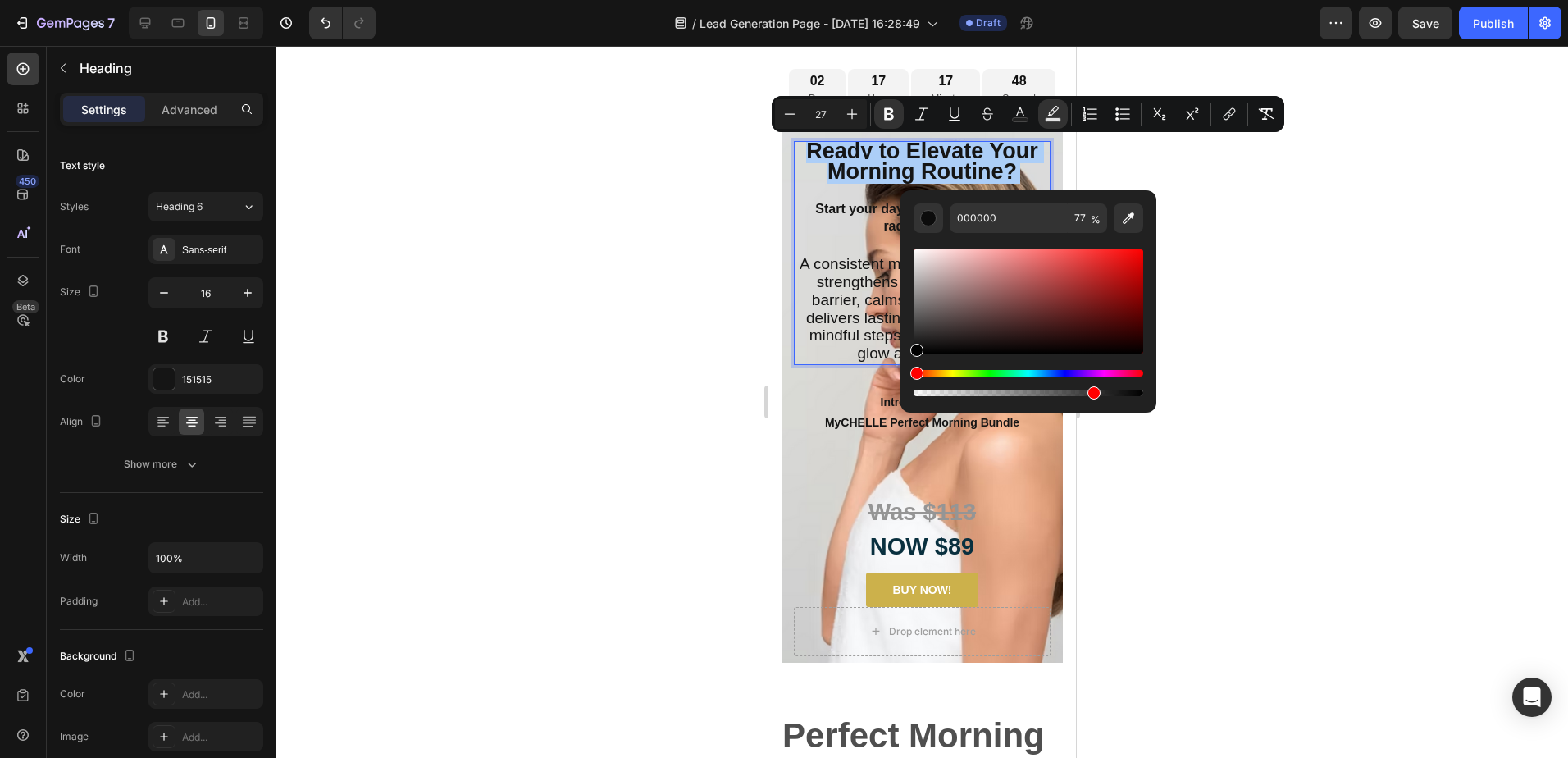
click at [917, 393] on div "Editor contextual toolbar" at bounding box center [1028, 393] width 229 height 7
type input "2"
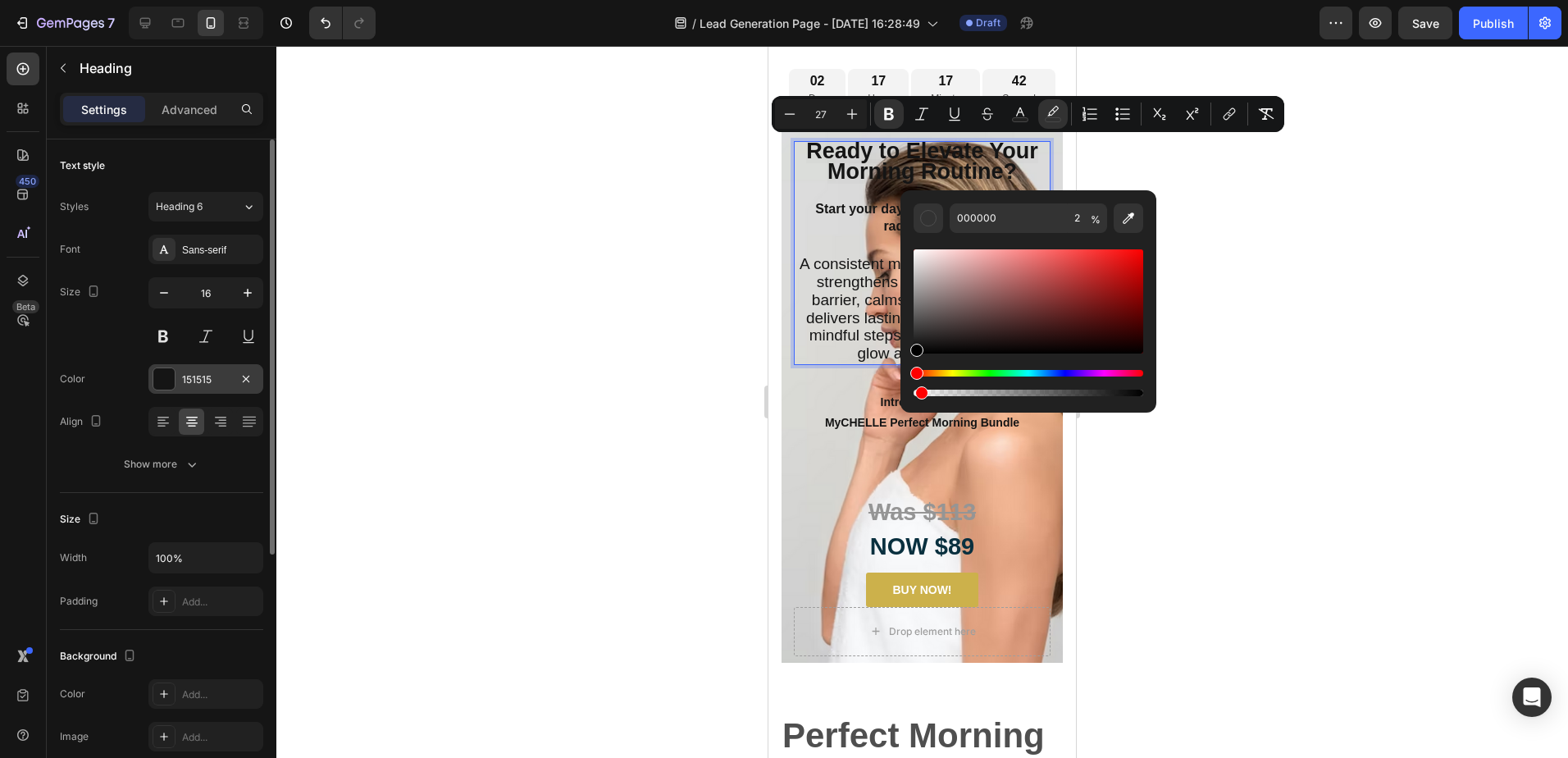
click at [211, 374] on div "151515" at bounding box center [205, 379] width 47 height 15
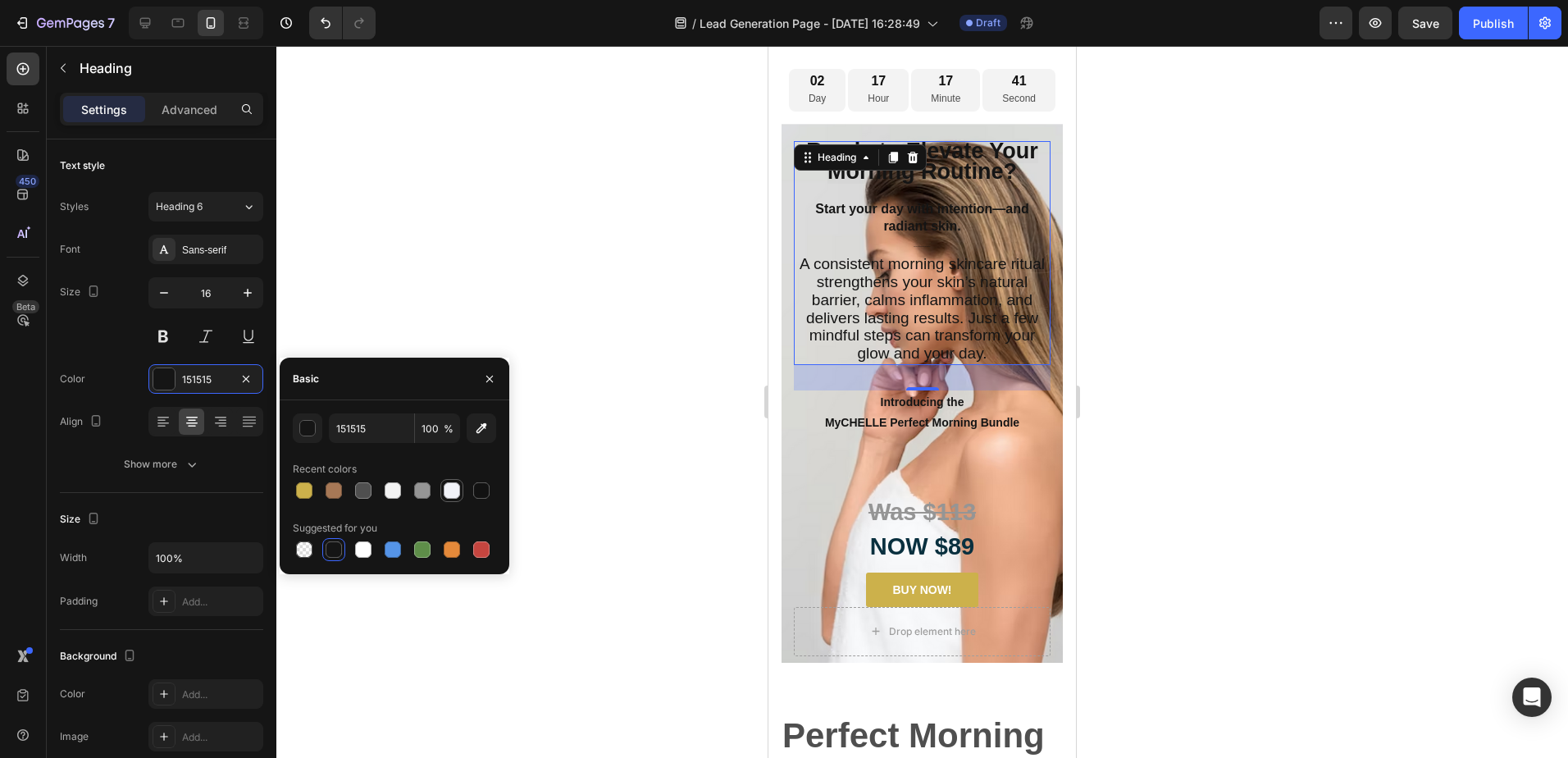
click at [456, 488] on div at bounding box center [451, 490] width 16 height 16
type input "F1F2F8"
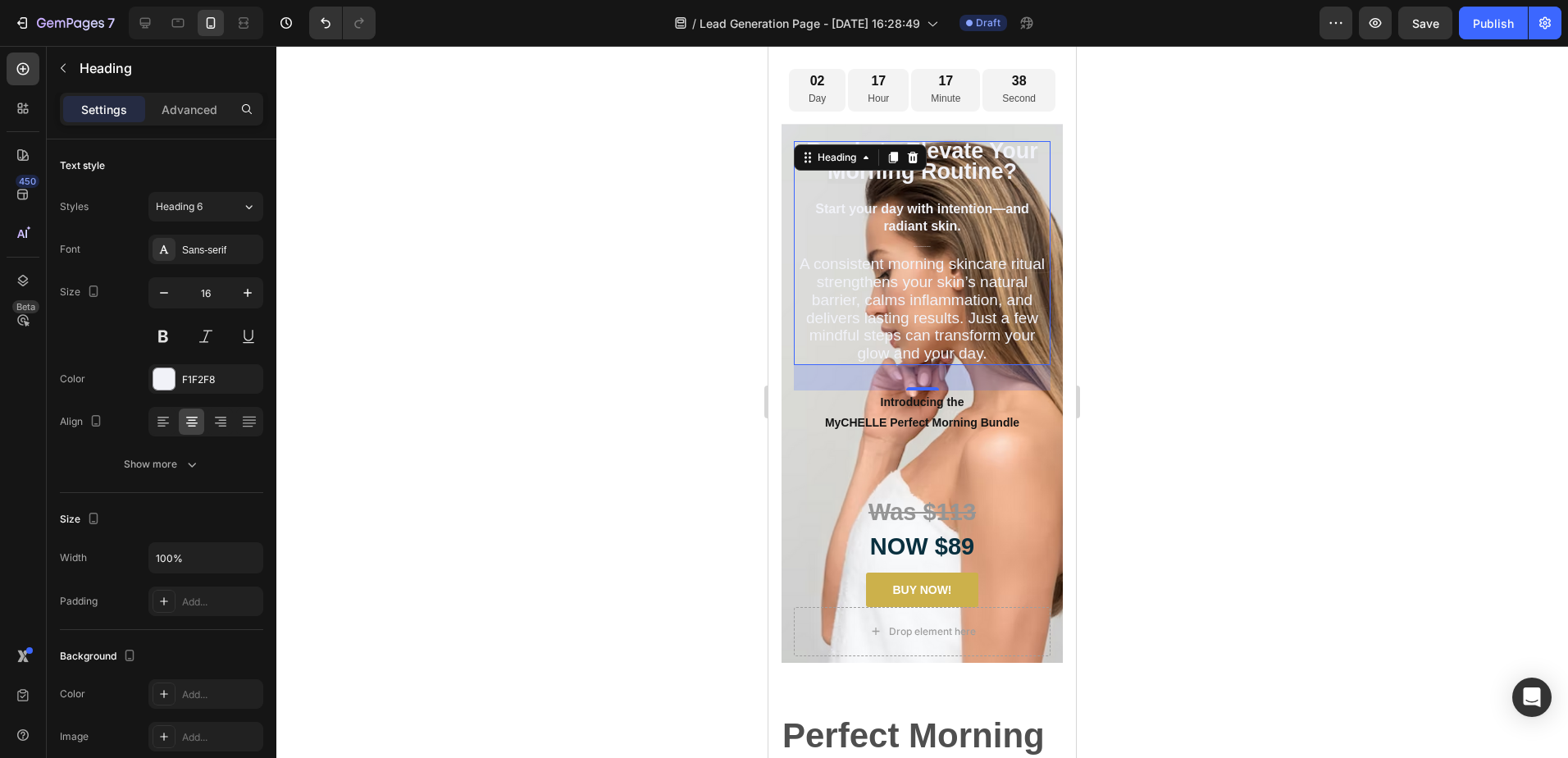
click at [1306, 301] on div at bounding box center [922, 401] width 1291 height 712
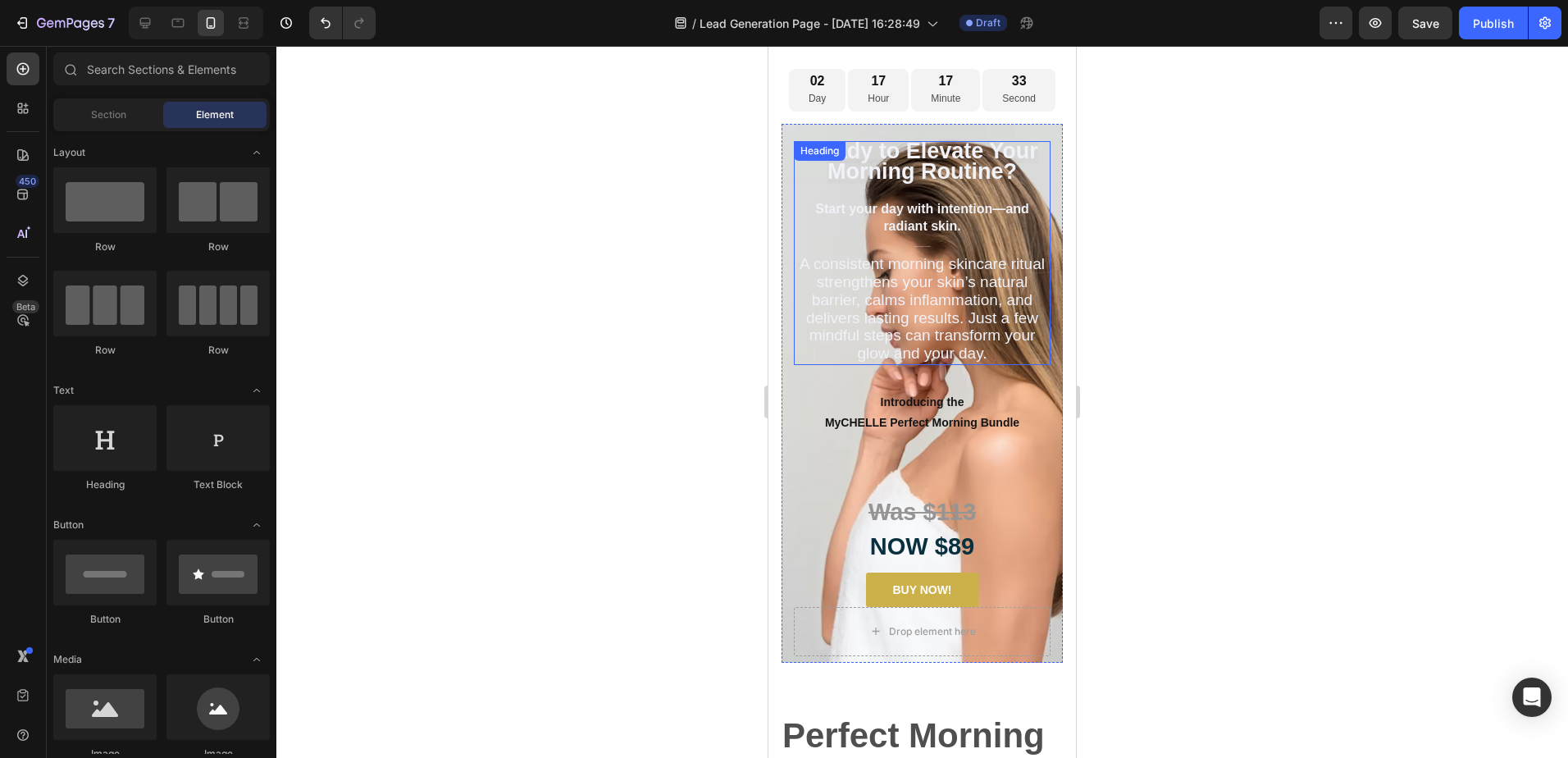
click at [942, 165] on strong "Ready to Elevate Your Morning Routine?" at bounding box center [922, 161] width 232 height 45
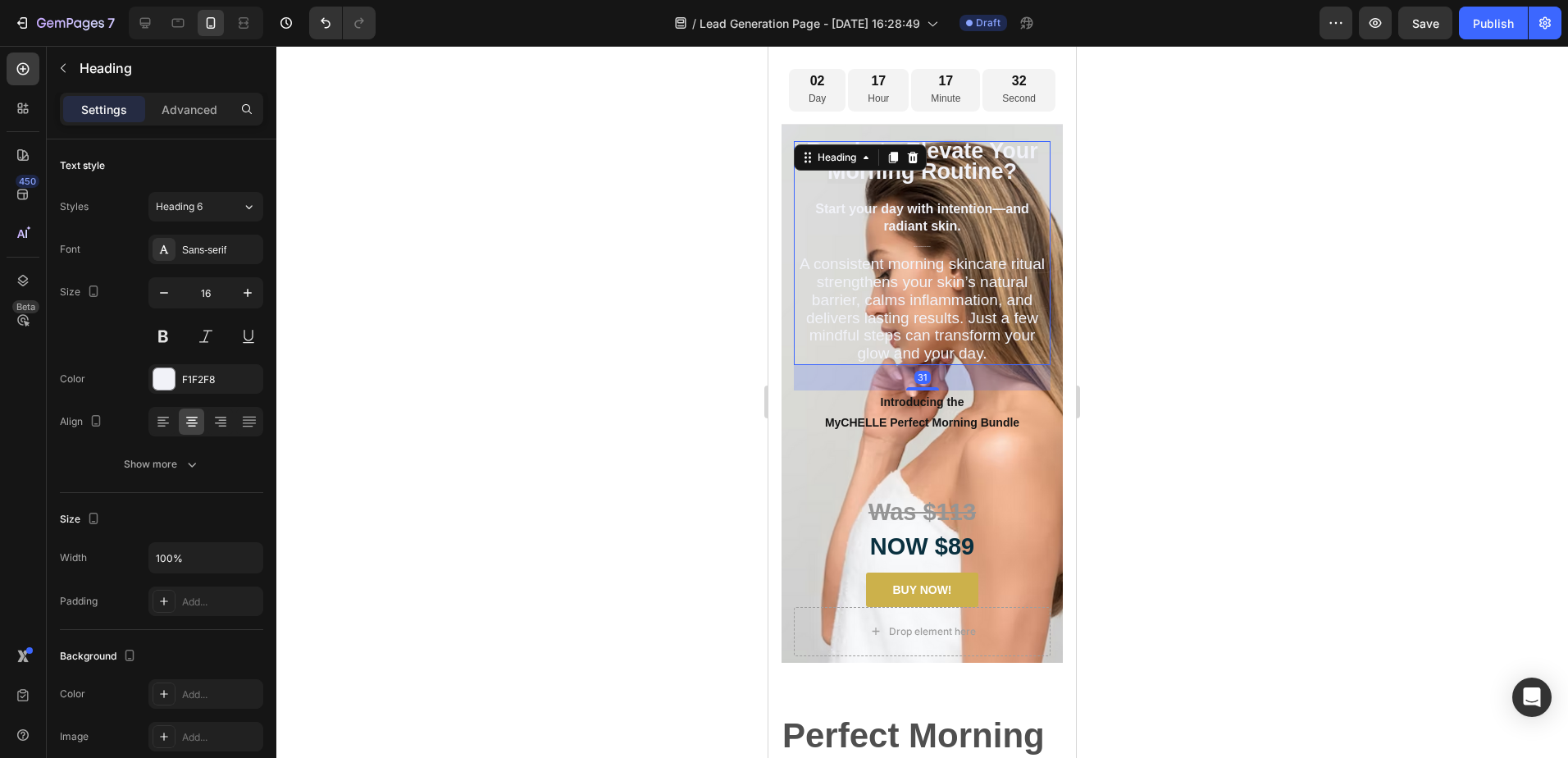
click at [934, 251] on h2 "Ready to Elevate Your Morning Routine? Start your day with intention—and radian…" at bounding box center [922, 253] width 257 height 224
click at [849, 266] on span "A consistent morning skincare ritual strengthens your skin’s natural barrier, c…" at bounding box center [921, 309] width 245 height 107
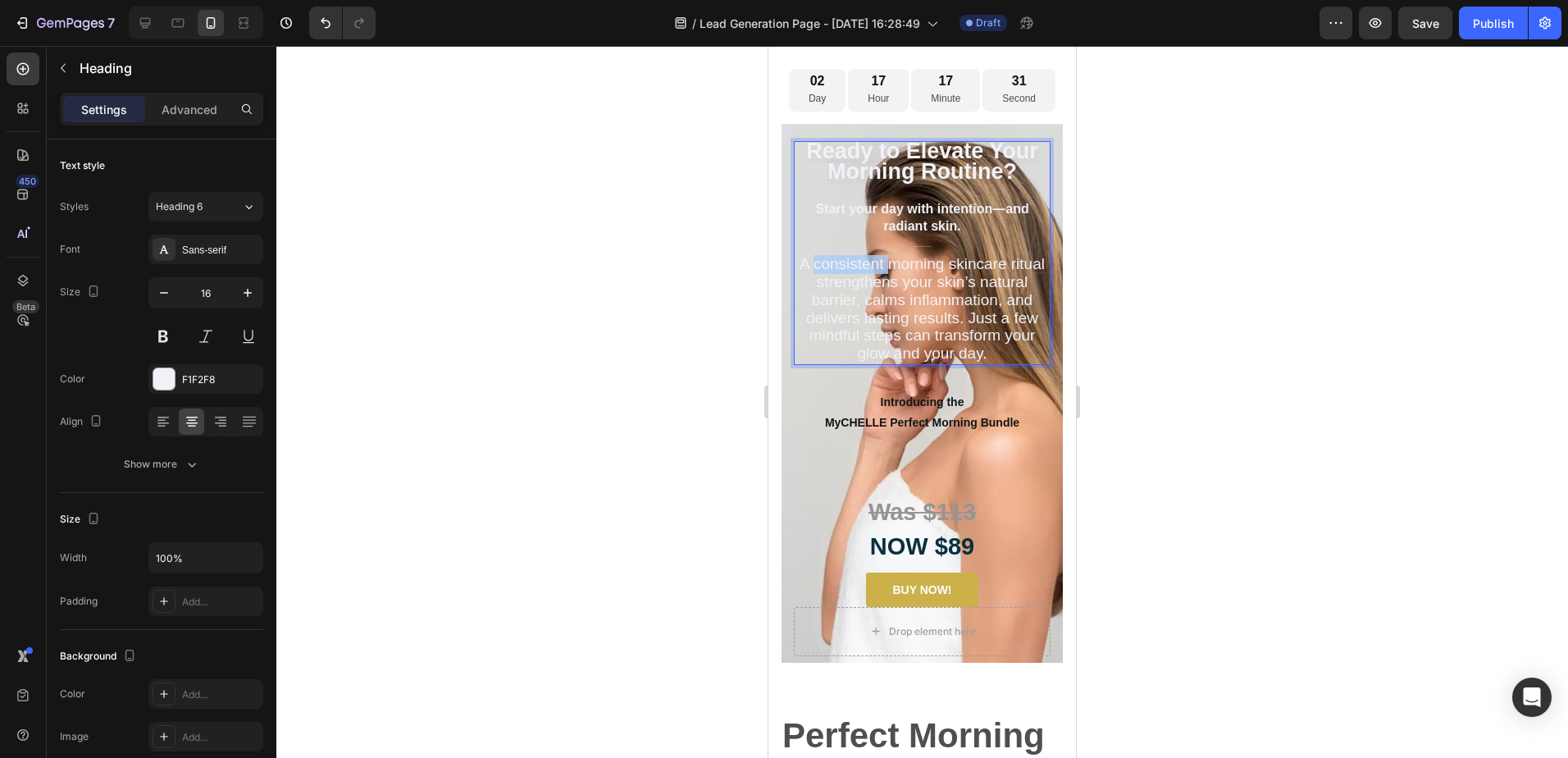
click at [849, 266] on span "A consistent morning skincare ritual strengthens your skin’s natural barrier, c…" at bounding box center [921, 309] width 245 height 107
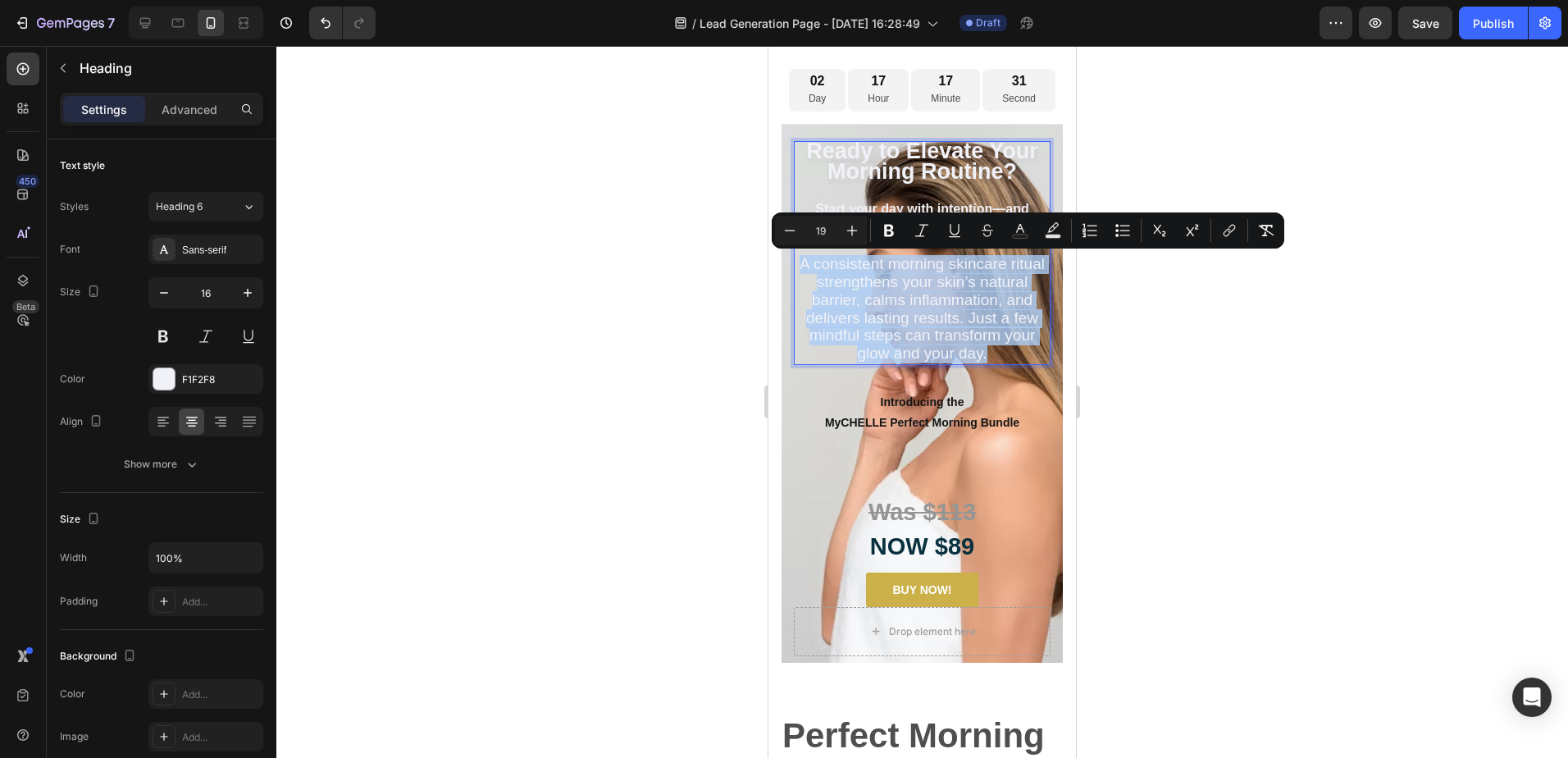
click at [848, 266] on span "A consistent morning skincare ritual strengthens your skin’s natural barrier, c…" at bounding box center [921, 309] width 245 height 107
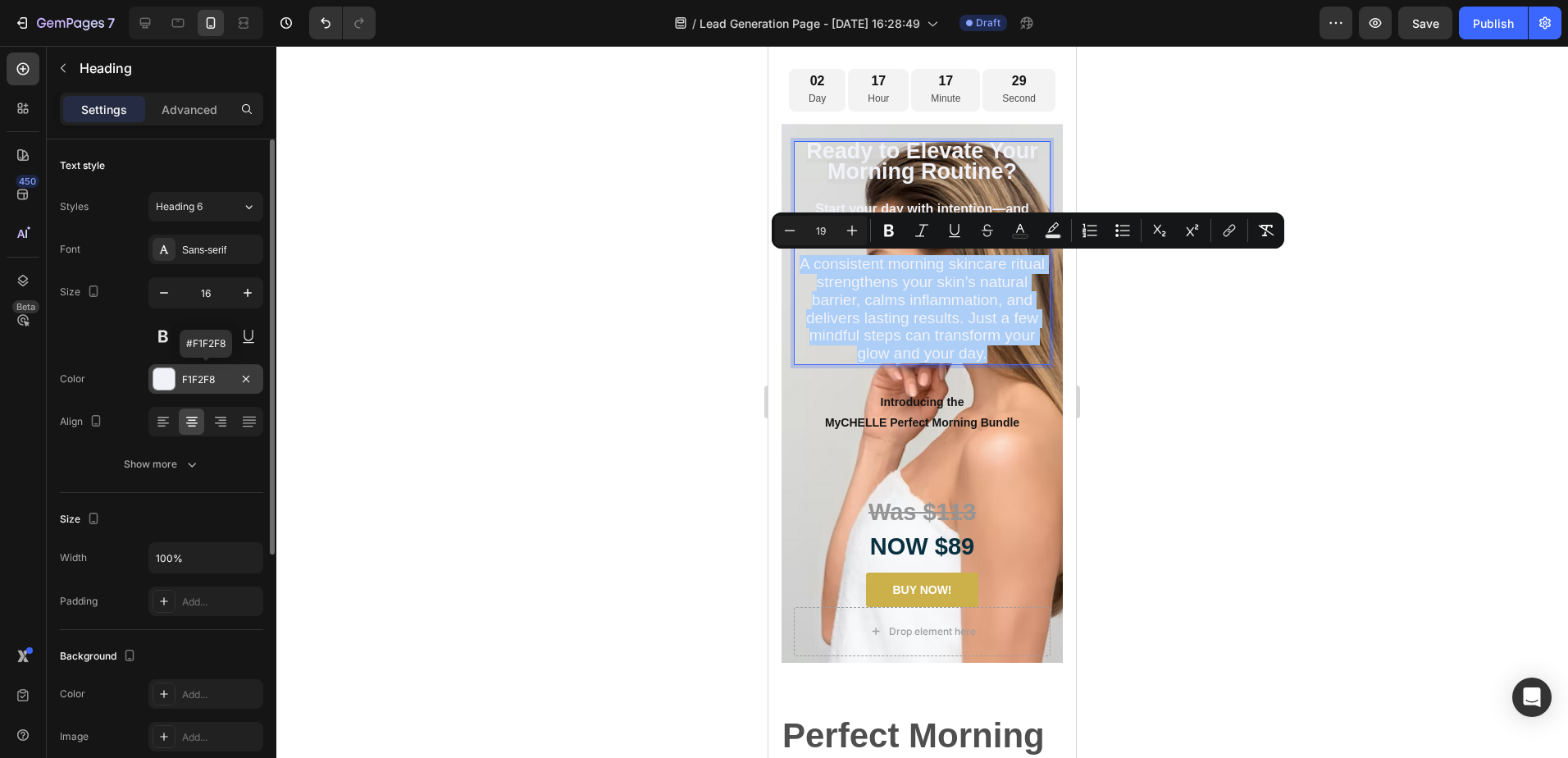
click at [233, 380] on div "F1F2F8" at bounding box center [206, 379] width 115 height 29
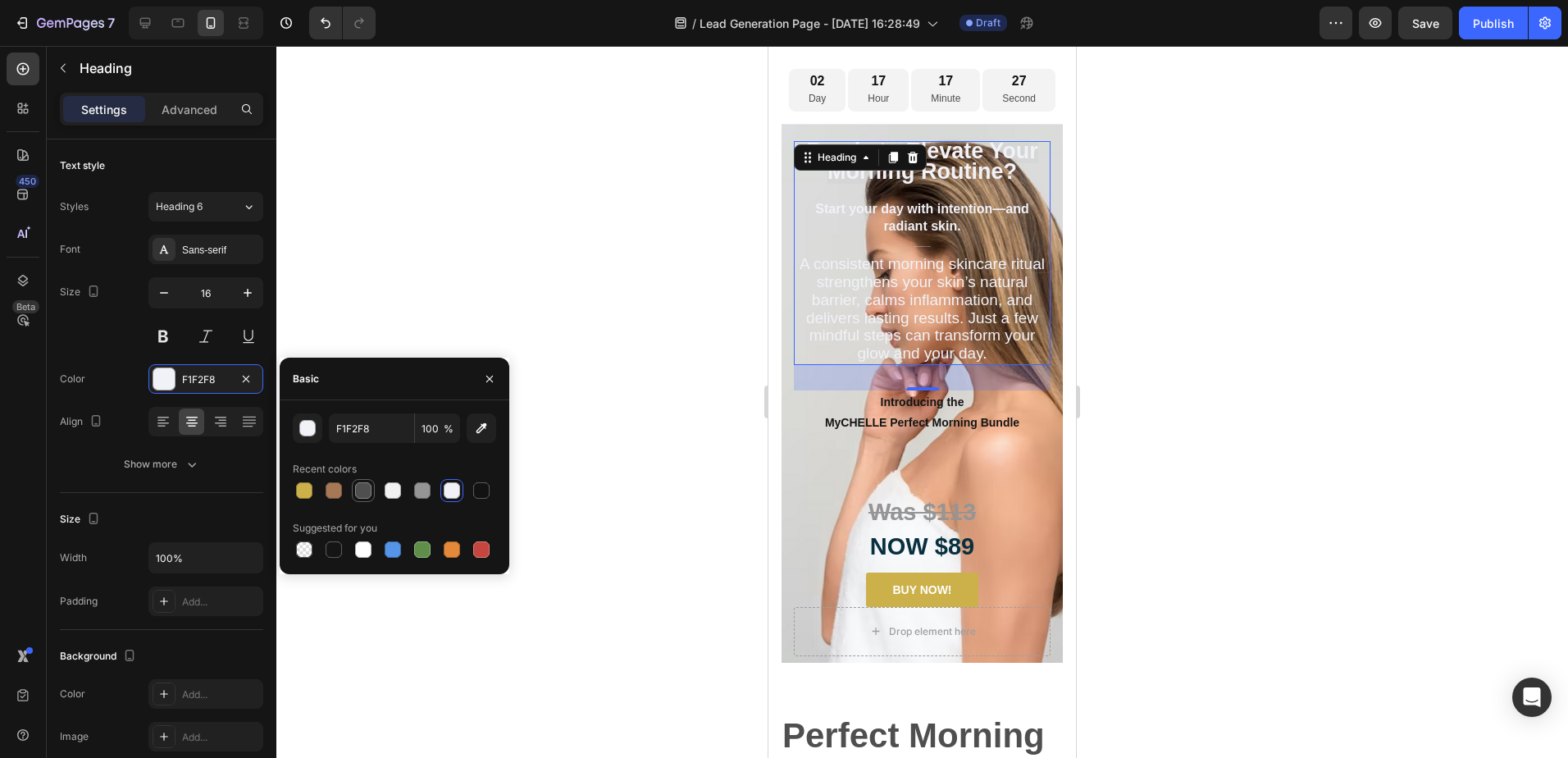
click at [363, 487] on div at bounding box center [363, 490] width 16 height 16
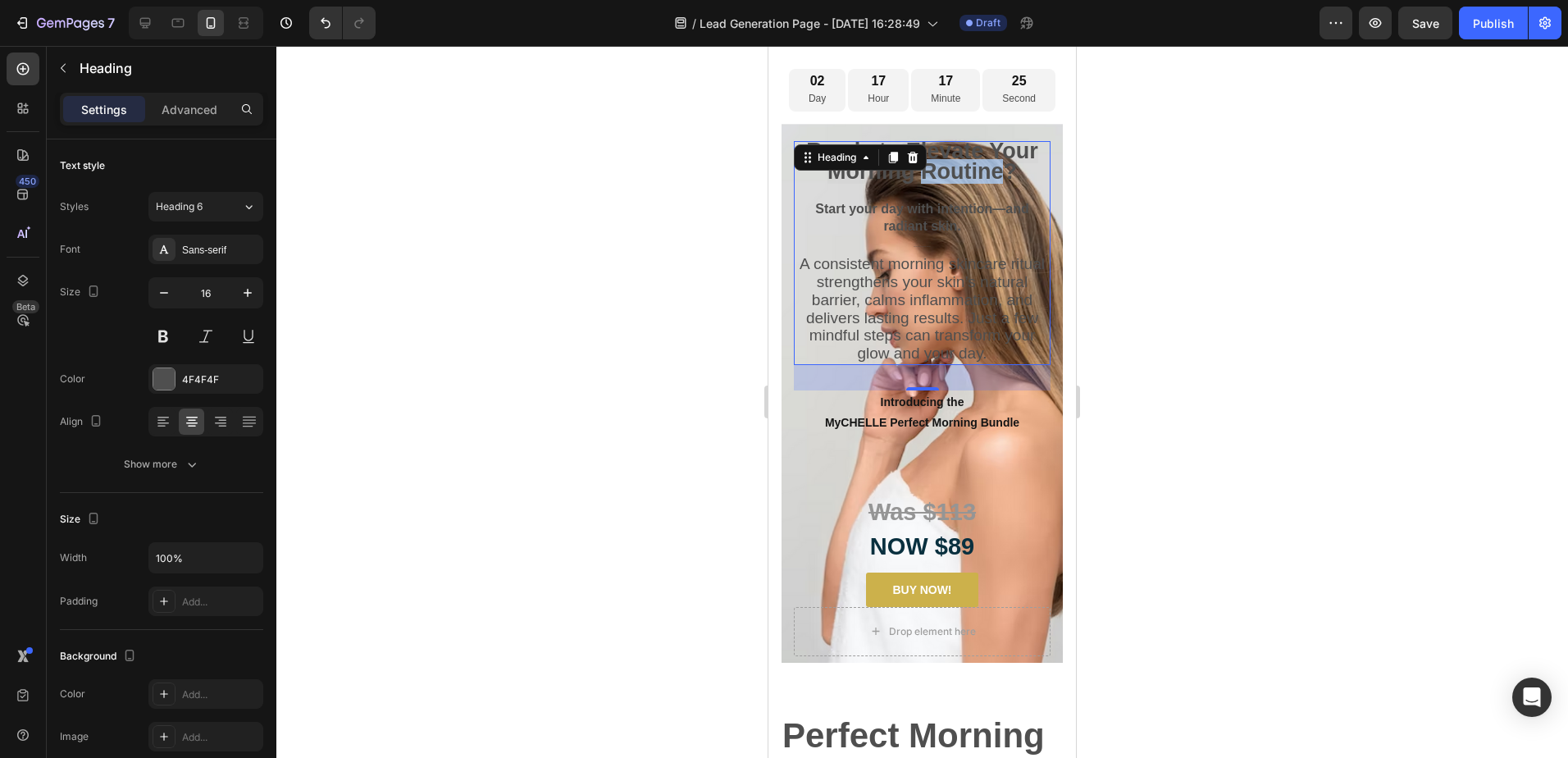
click at [962, 170] on strong "Ready to Elevate Your Morning Routine?" at bounding box center [922, 161] width 232 height 45
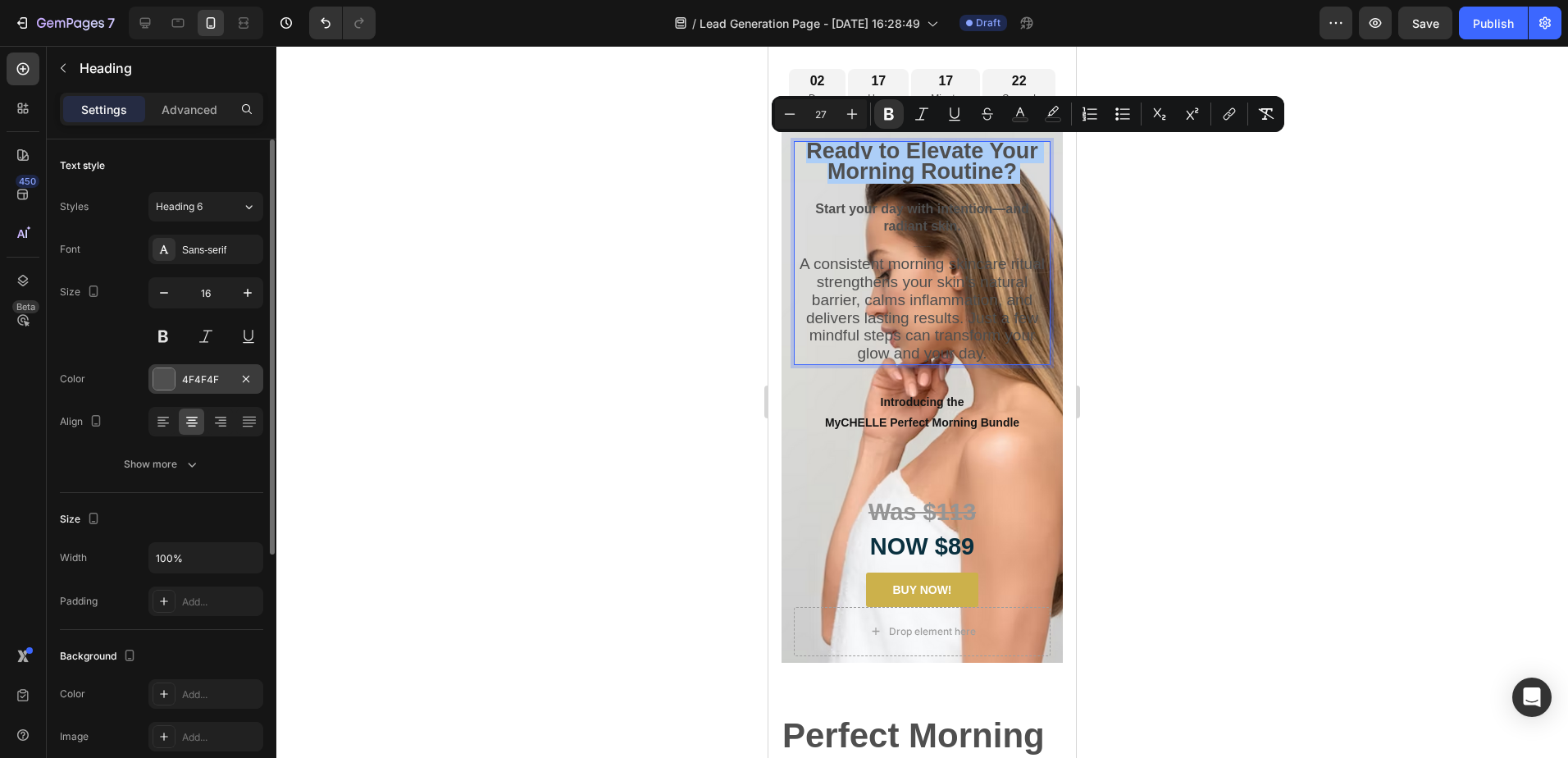
click at [204, 372] on div "4F4F4F" at bounding box center [205, 379] width 47 height 15
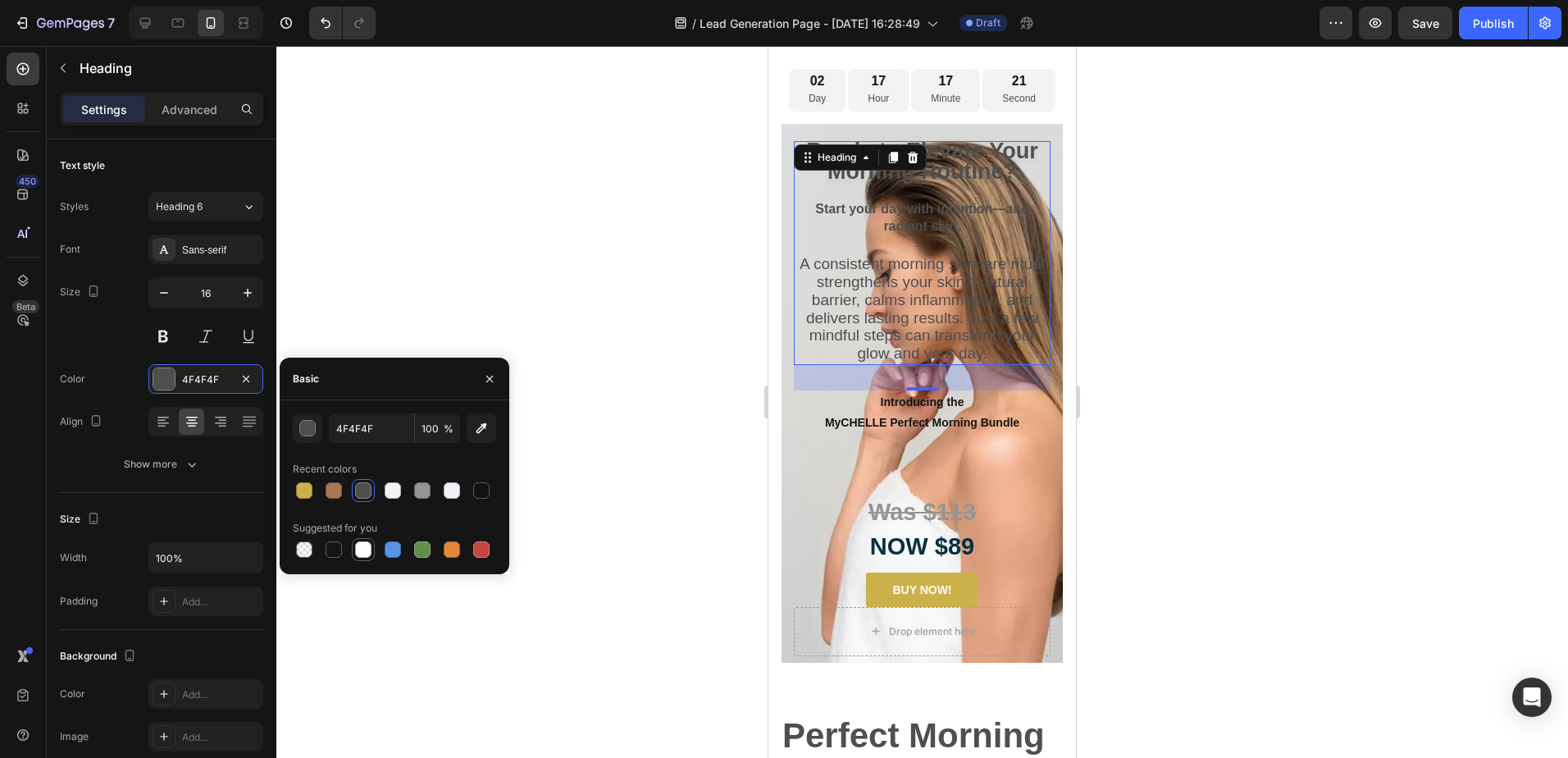
click at [361, 547] on div at bounding box center [363, 549] width 16 height 16
type input "FFFFFF"
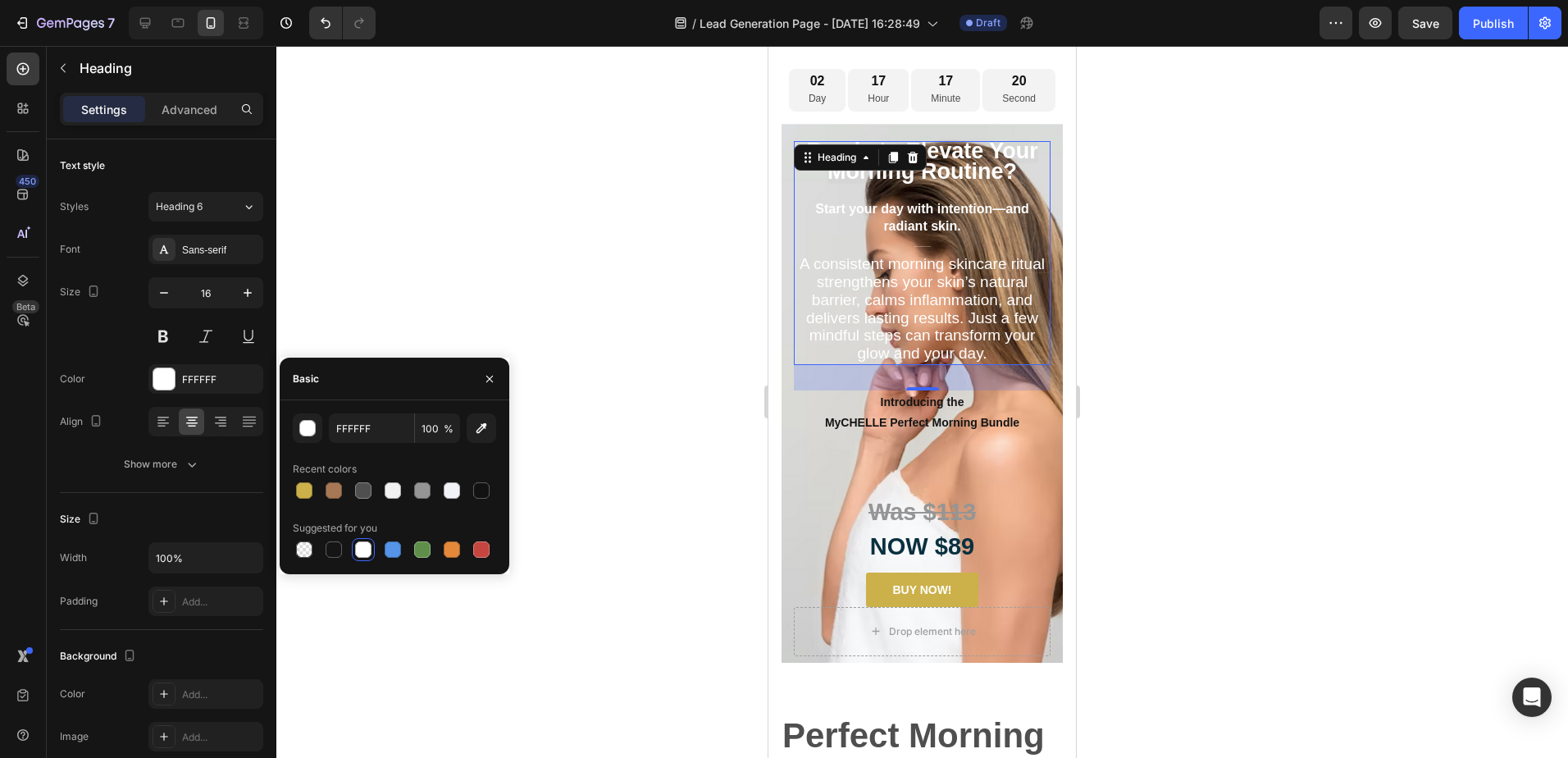
click at [1244, 334] on div at bounding box center [922, 401] width 1291 height 712
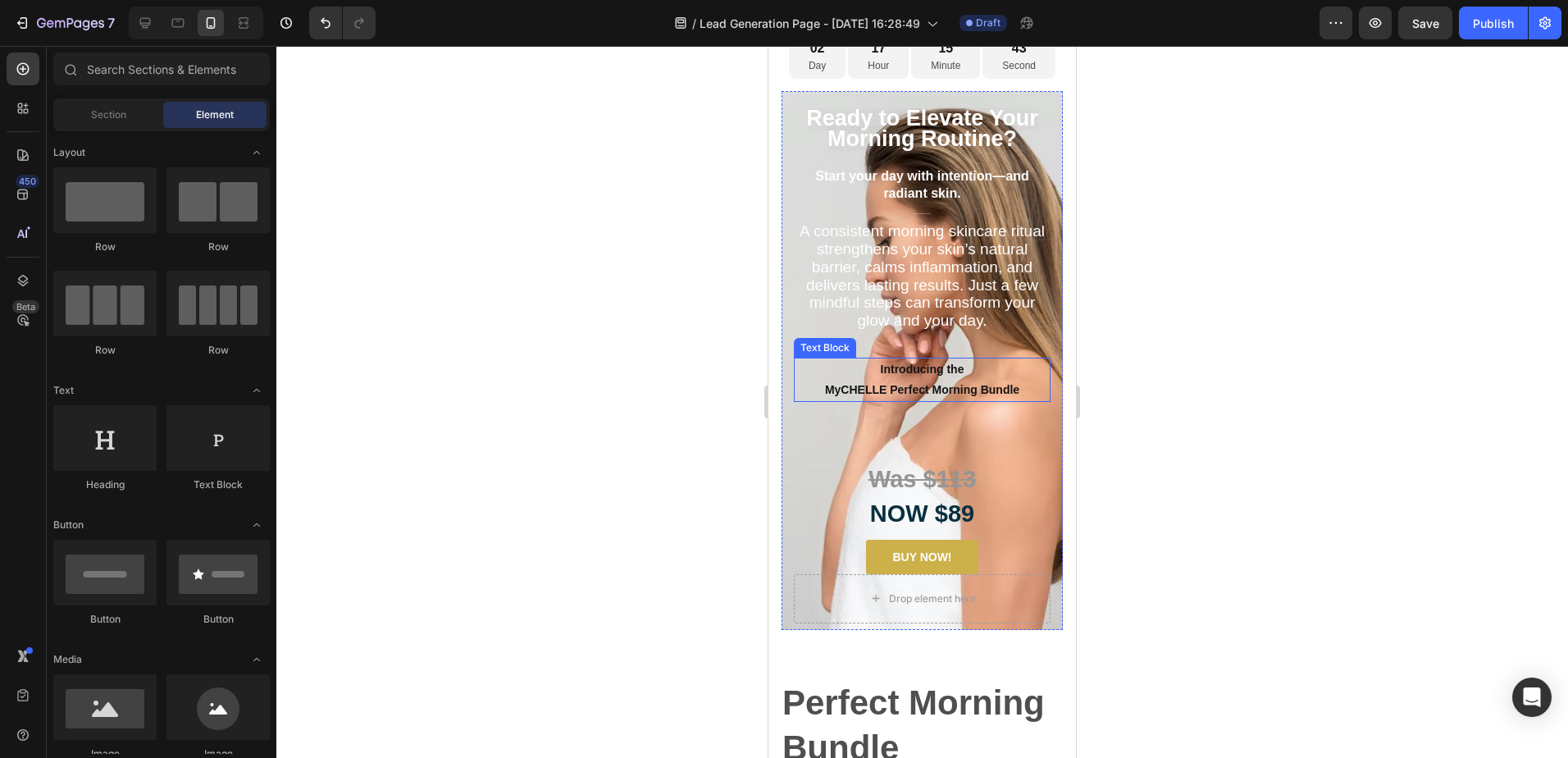
scroll to position [82, 0]
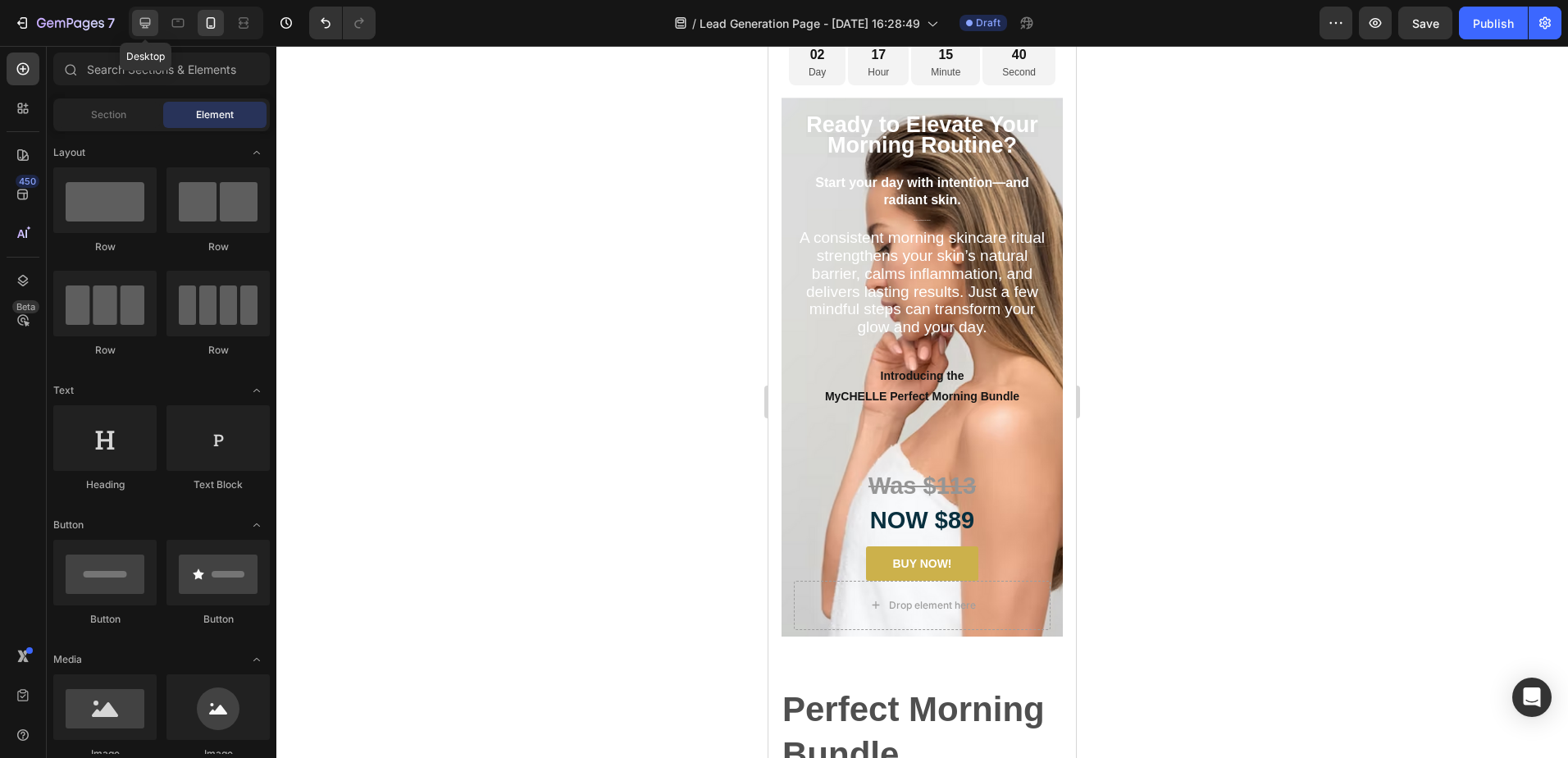
click at [138, 22] on icon at bounding box center [144, 22] width 16 height 16
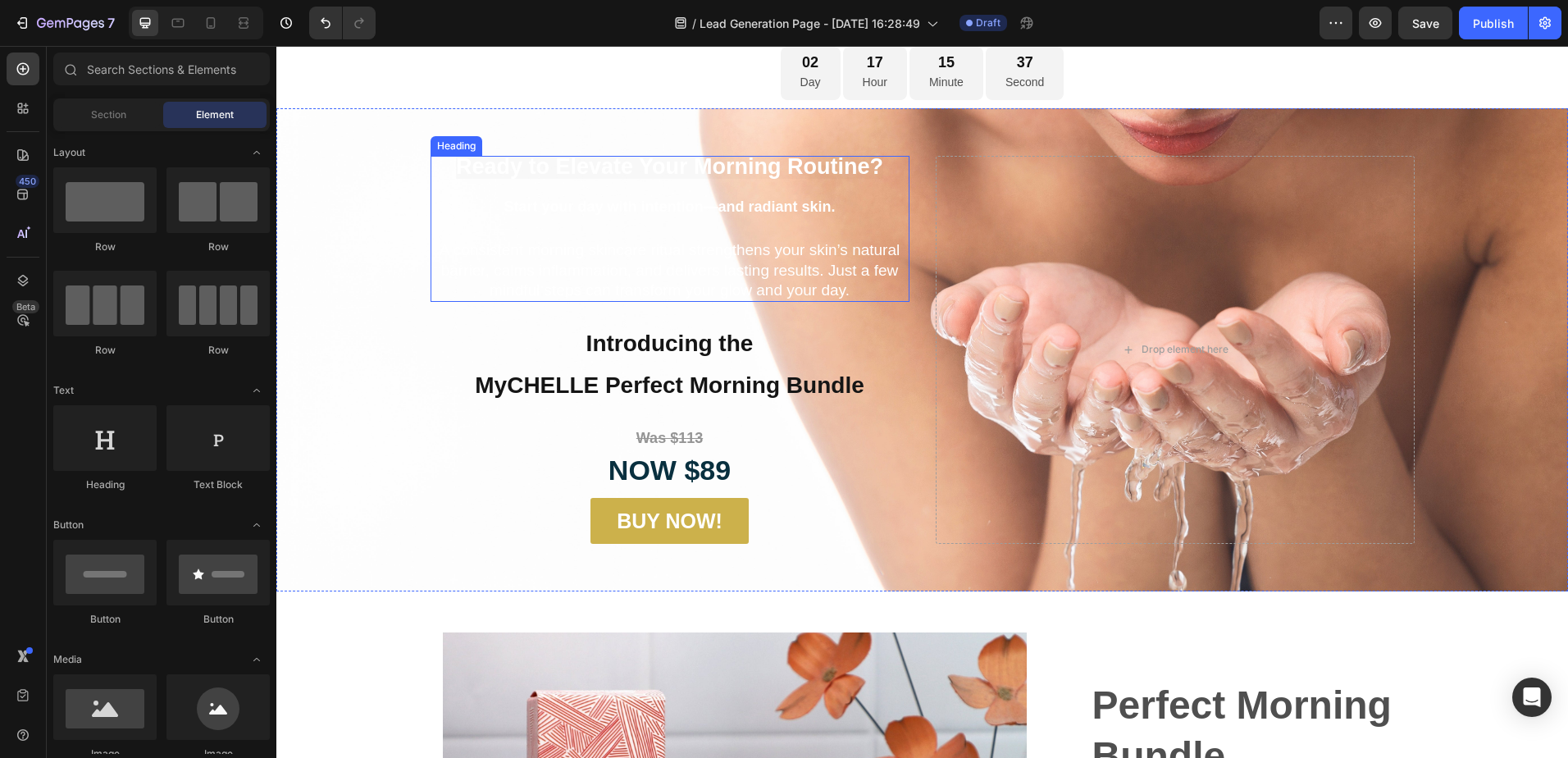
click at [658, 244] on span "A consistent morning skincare ritual strengthens your skin’s natural barrier, c…" at bounding box center [668, 270] width 460 height 58
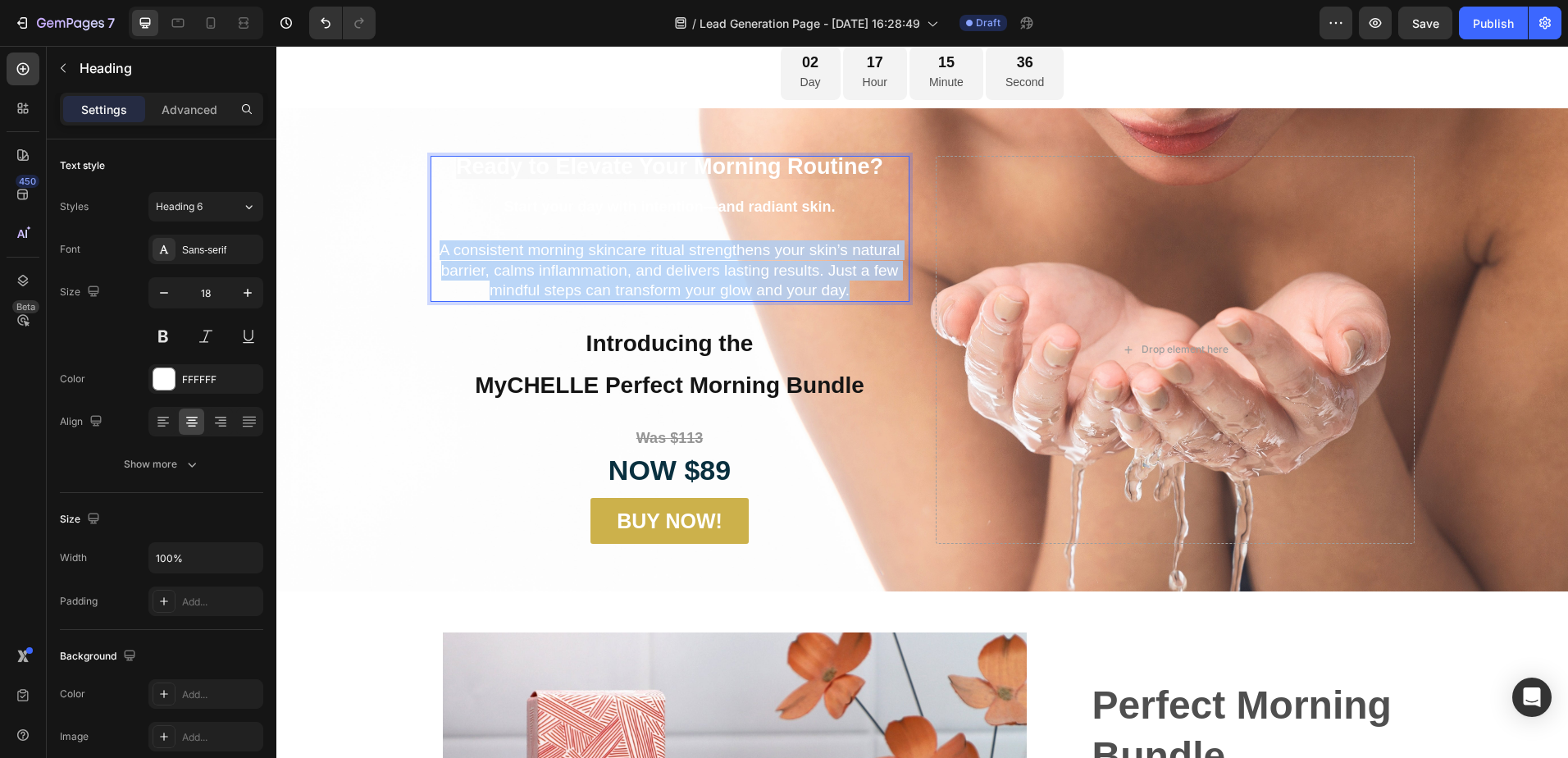
click at [658, 244] on span "A consistent morning skincare ritual strengthens your skin’s natural barrier, c…" at bounding box center [668, 270] width 460 height 58
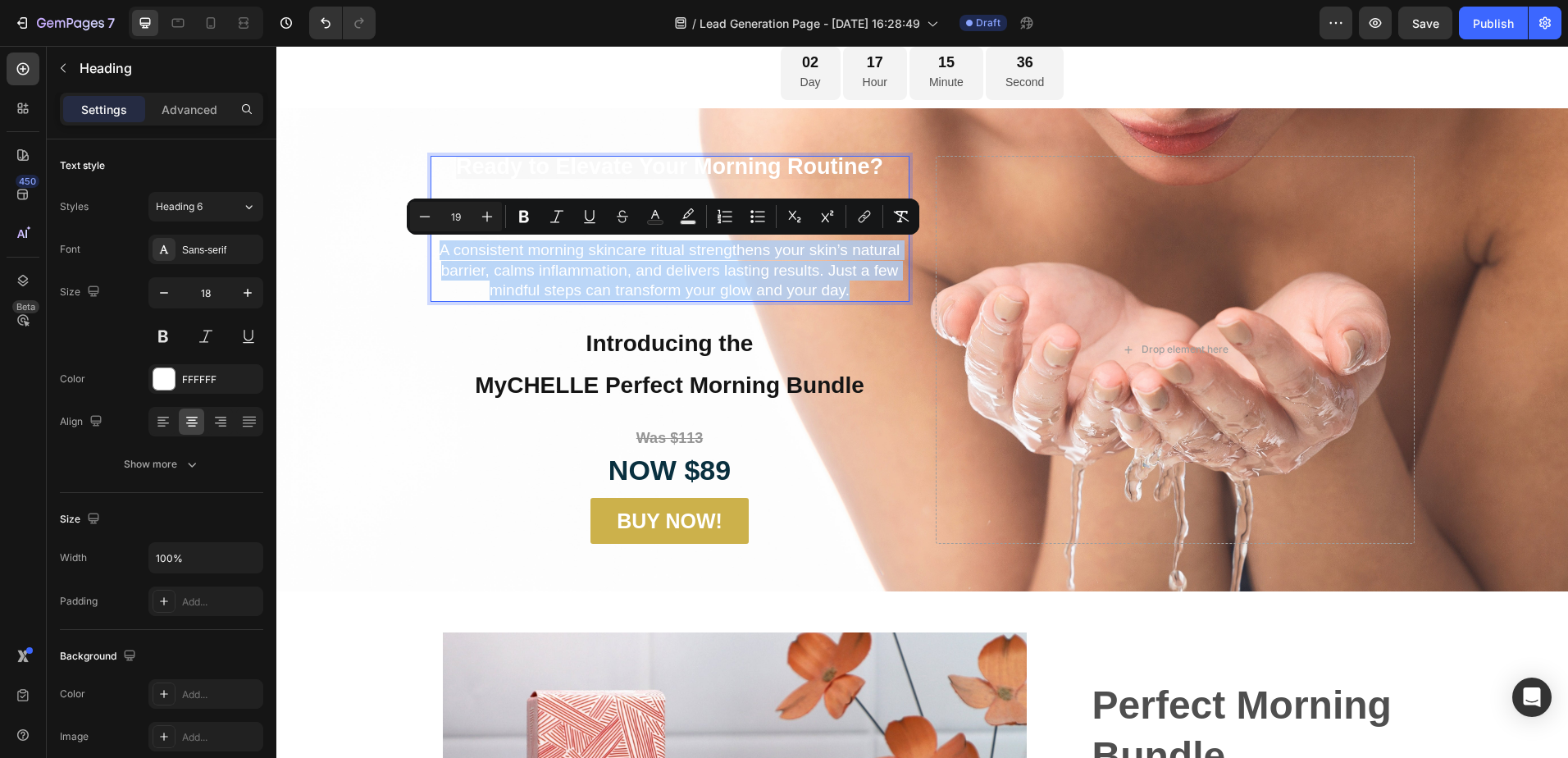
click at [658, 244] on span "A consistent morning skincare ritual strengthens your skin’s natural barrier, c…" at bounding box center [668, 270] width 460 height 58
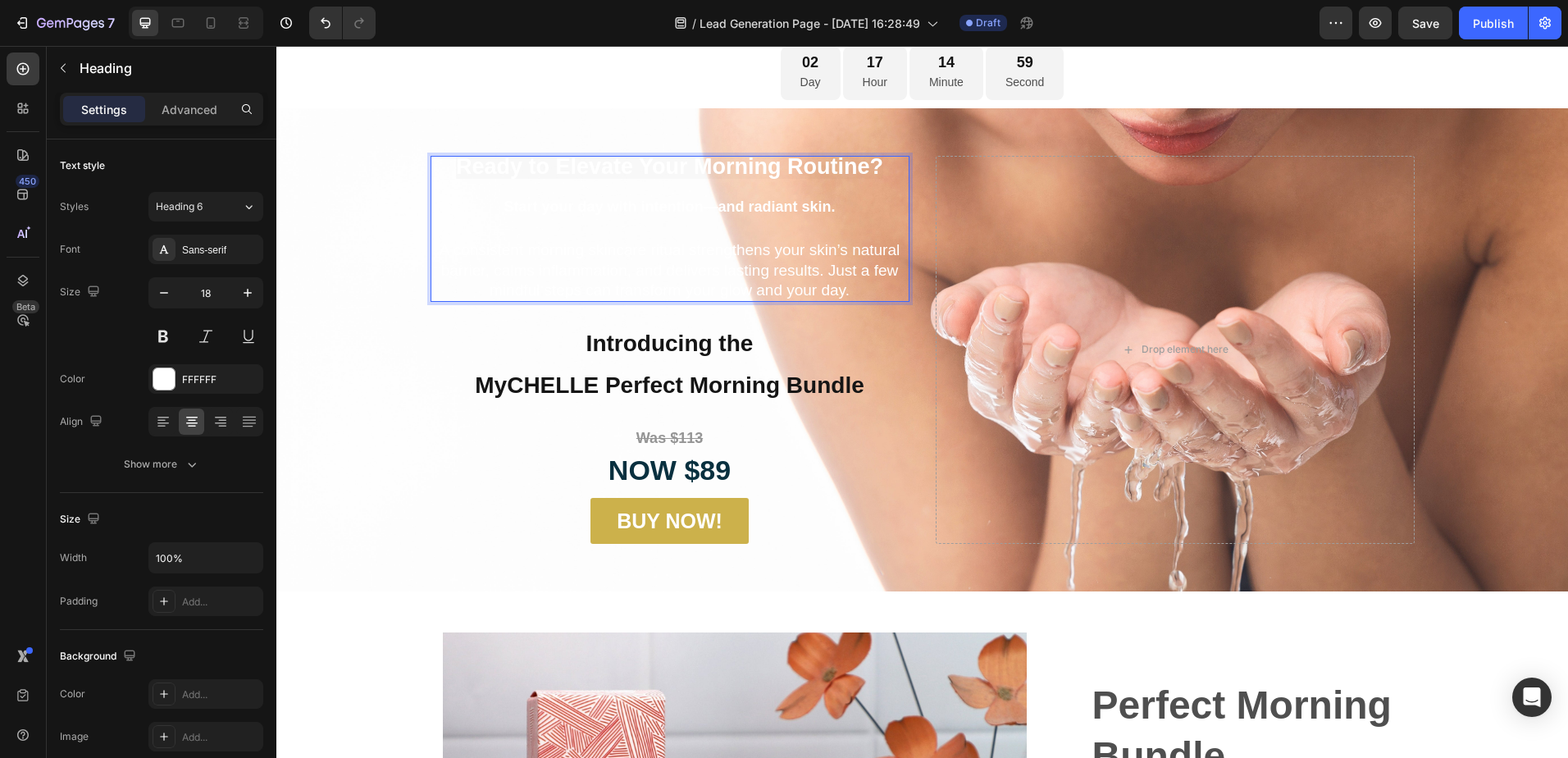
click at [850, 279] on p "Ready to Elevate Your Morning Routine? Start your day with intention—and radian…" at bounding box center [669, 229] width 475 height 144
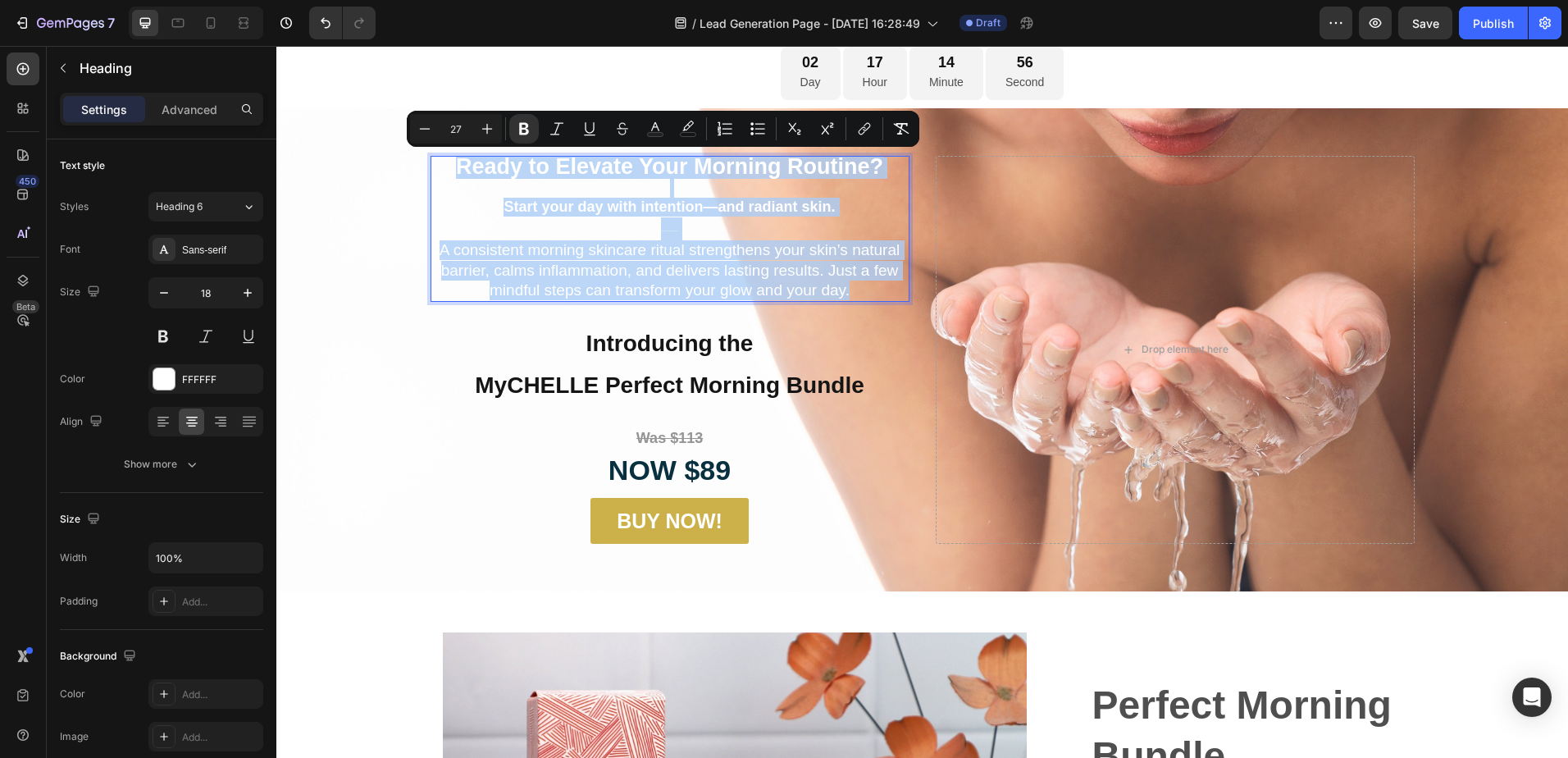
drag, startPoint x: 849, startPoint y: 294, endPoint x: 431, endPoint y: 167, distance: 436.9
click at [432, 167] on p "Ready to Elevate Your Morning Routine? Start your day with intention—and radian…" at bounding box center [669, 229] width 475 height 144
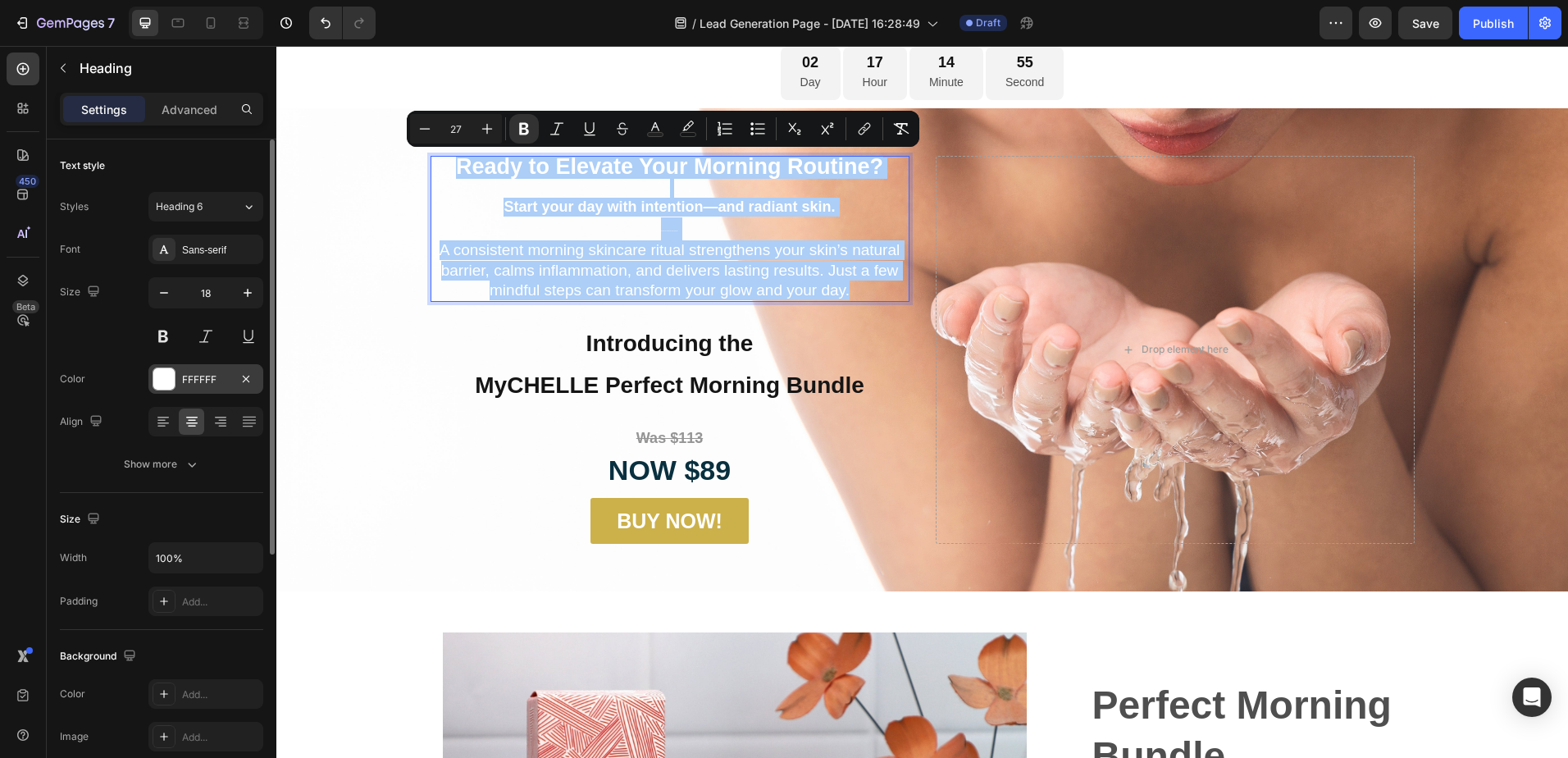
click at [196, 383] on div "FFFFFF" at bounding box center [205, 379] width 47 height 15
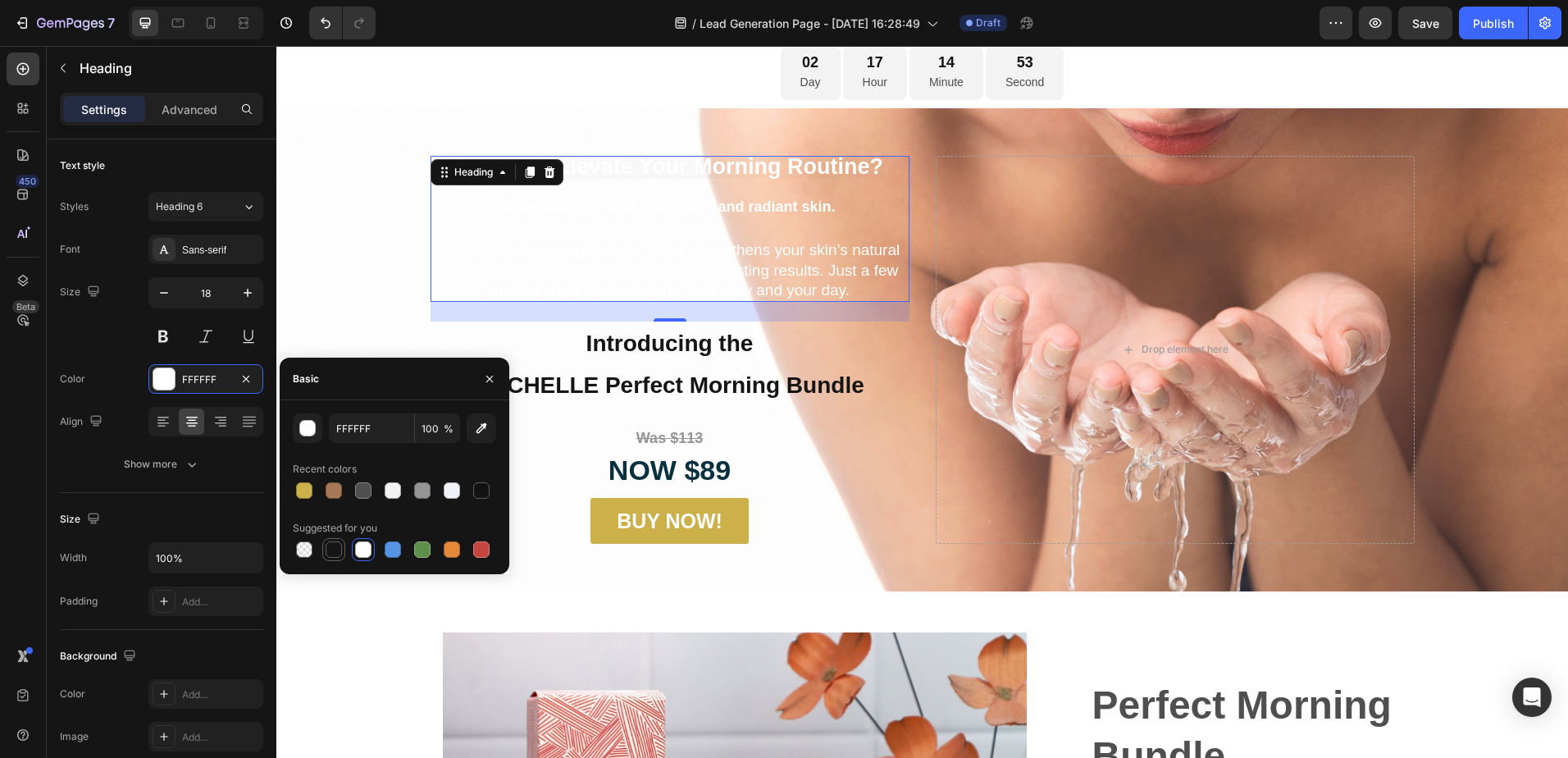
click at [335, 550] on div at bounding box center [333, 549] width 16 height 16
type input "151515"
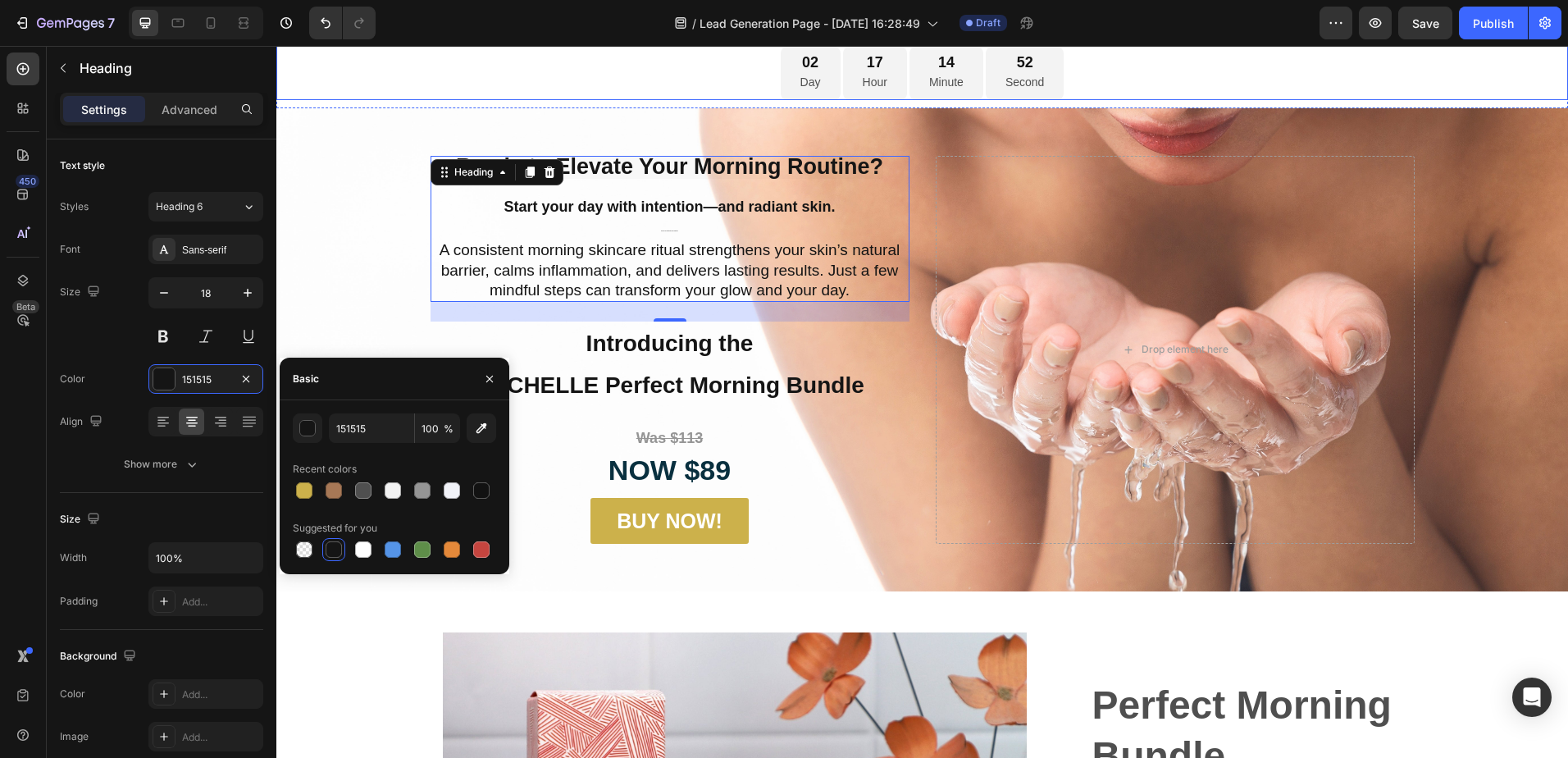
click at [692, 88] on div "02 Day 17 Hour 14 Minute 52 Second" at bounding box center [922, 73] width 1291 height 53
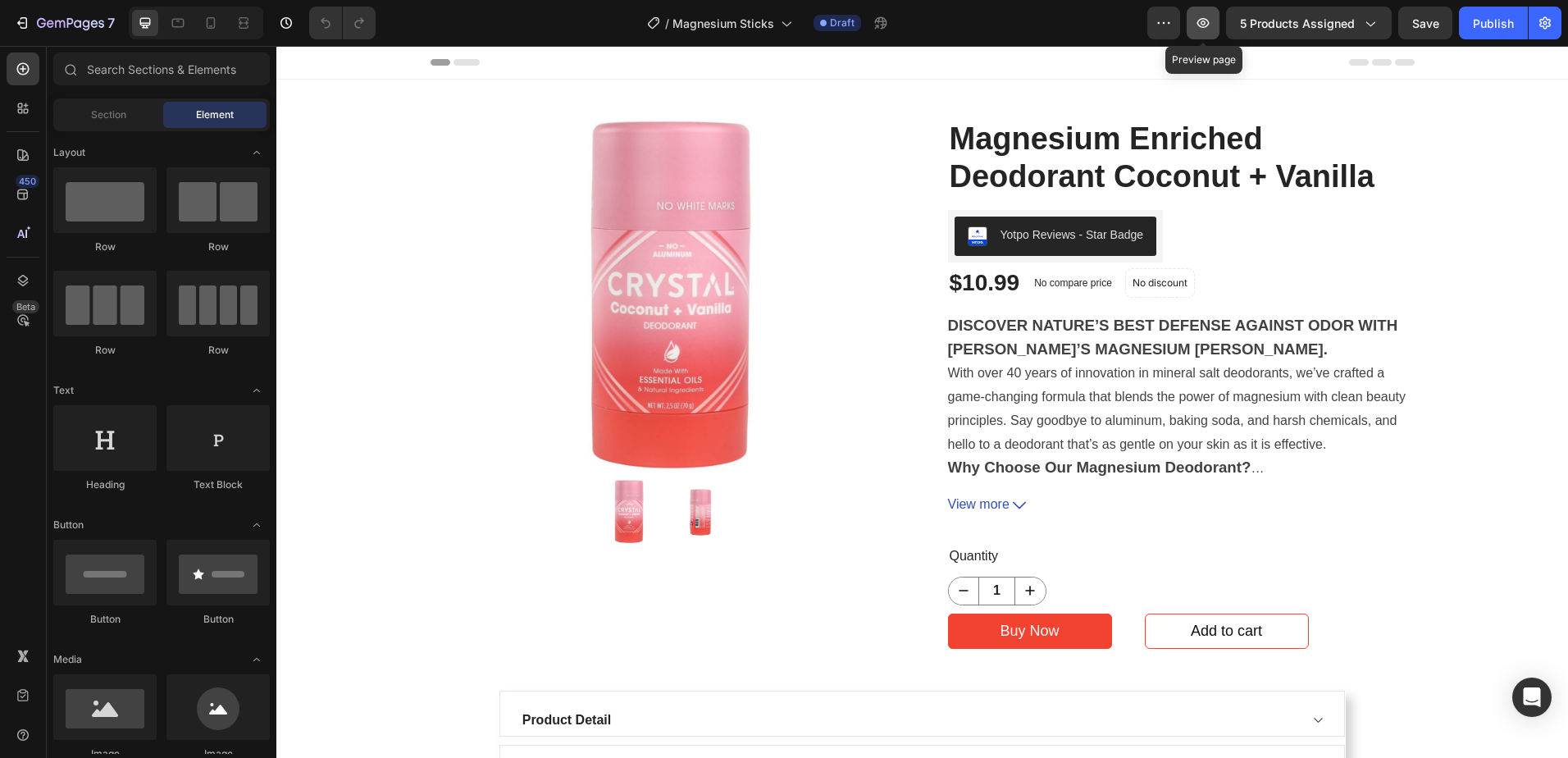
click at [1201, 26] on icon "button" at bounding box center [1203, 22] width 12 height 9
click at [24, 21] on icon "button" at bounding box center [21, 22] width 16 height 16
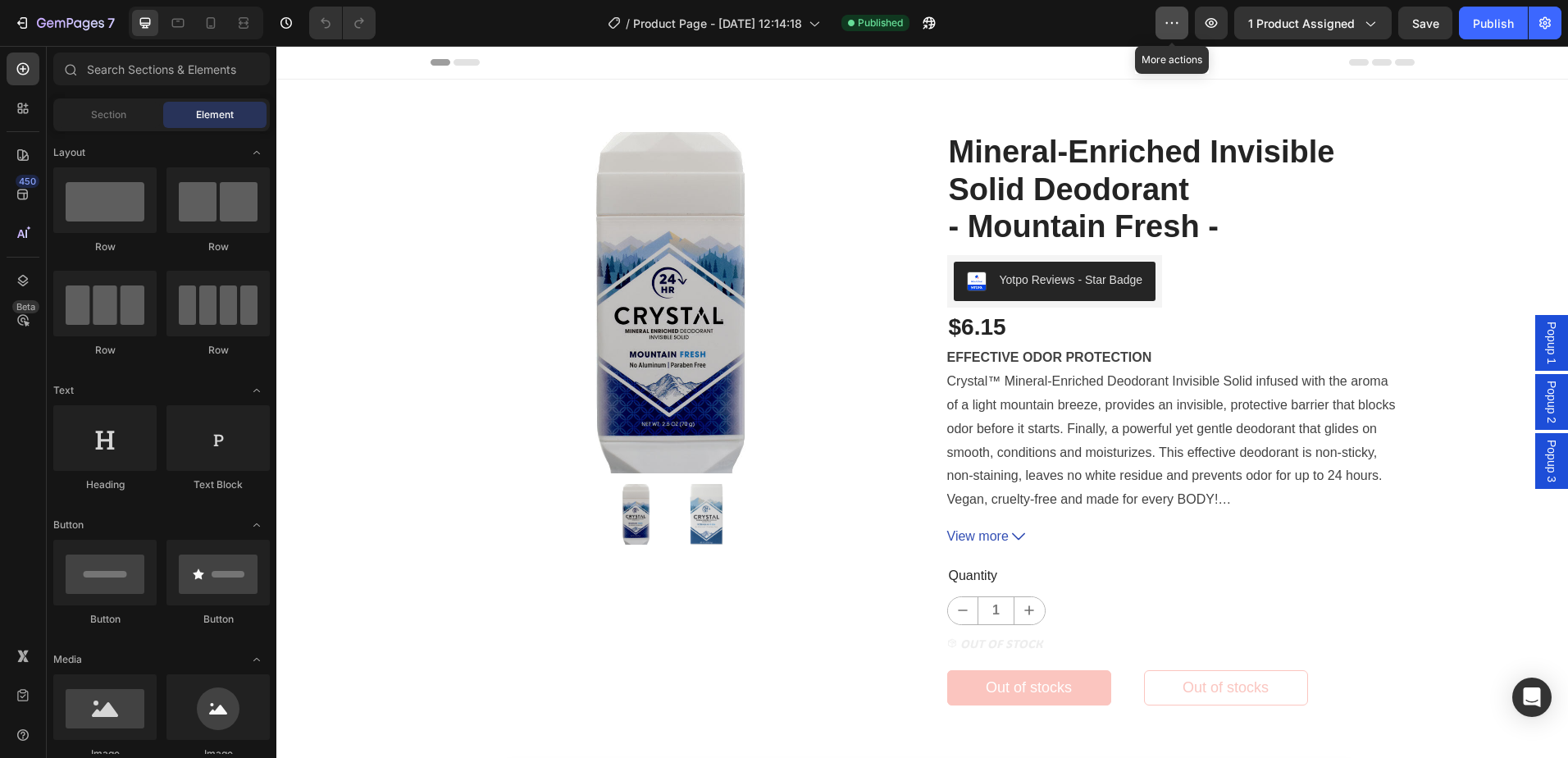
click at [1168, 22] on icon "button" at bounding box center [1171, 22] width 16 height 16
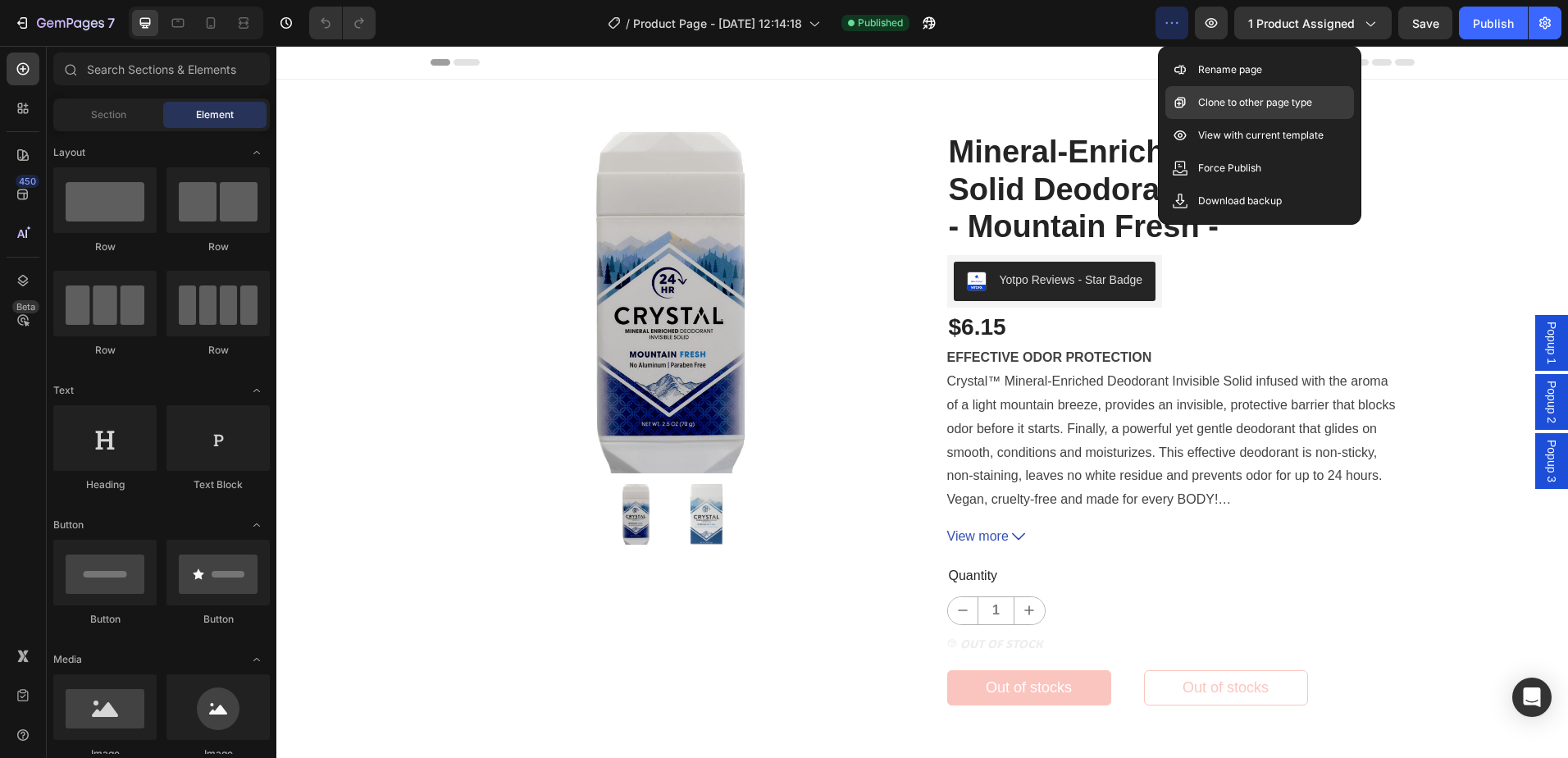
click at [1224, 100] on p "Clone to other page type" at bounding box center [1254, 102] width 114 height 16
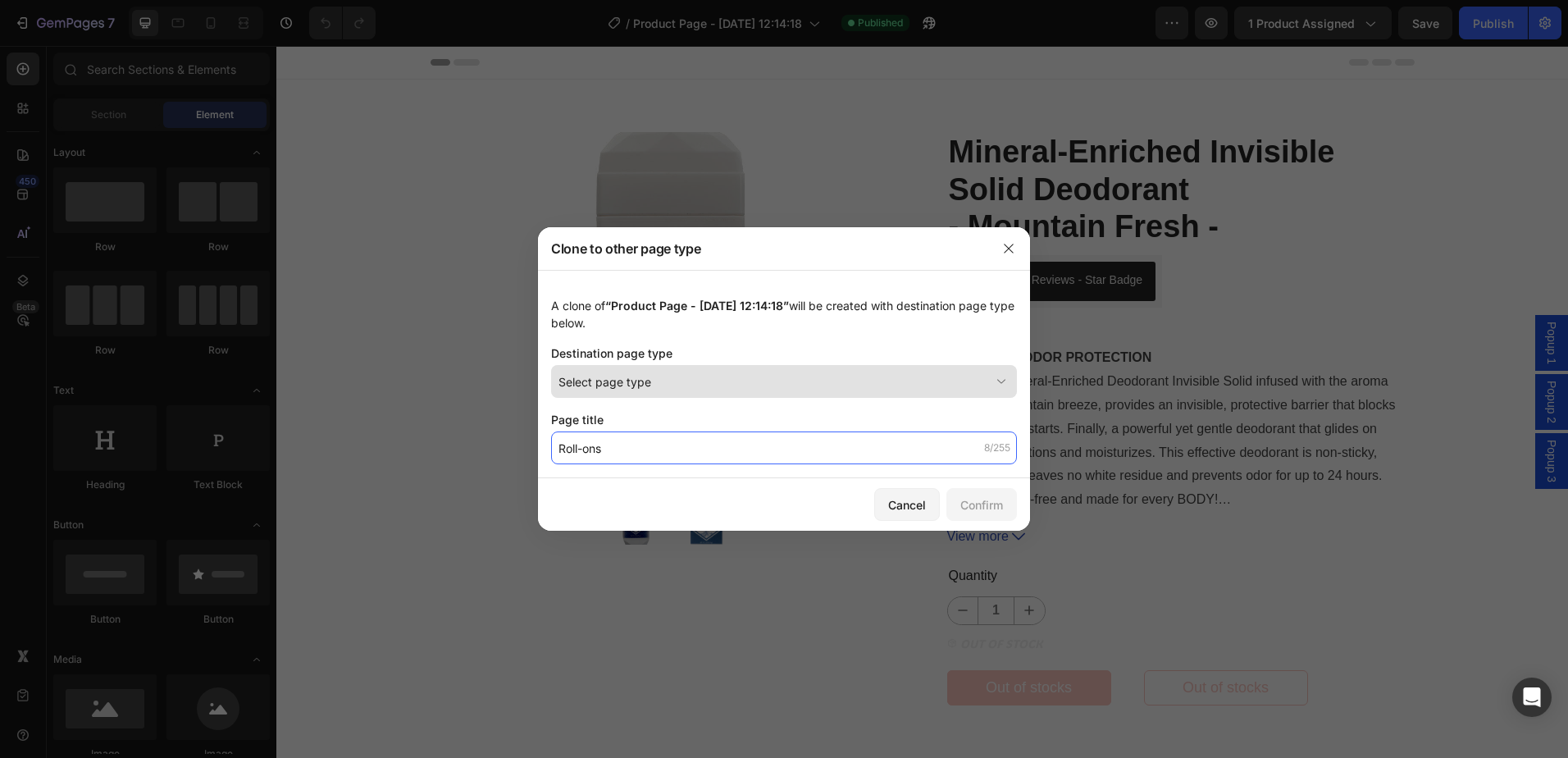
type input "Roll-ons"
click at [670, 384] on div "Select page type" at bounding box center [774, 382] width 431 height 17
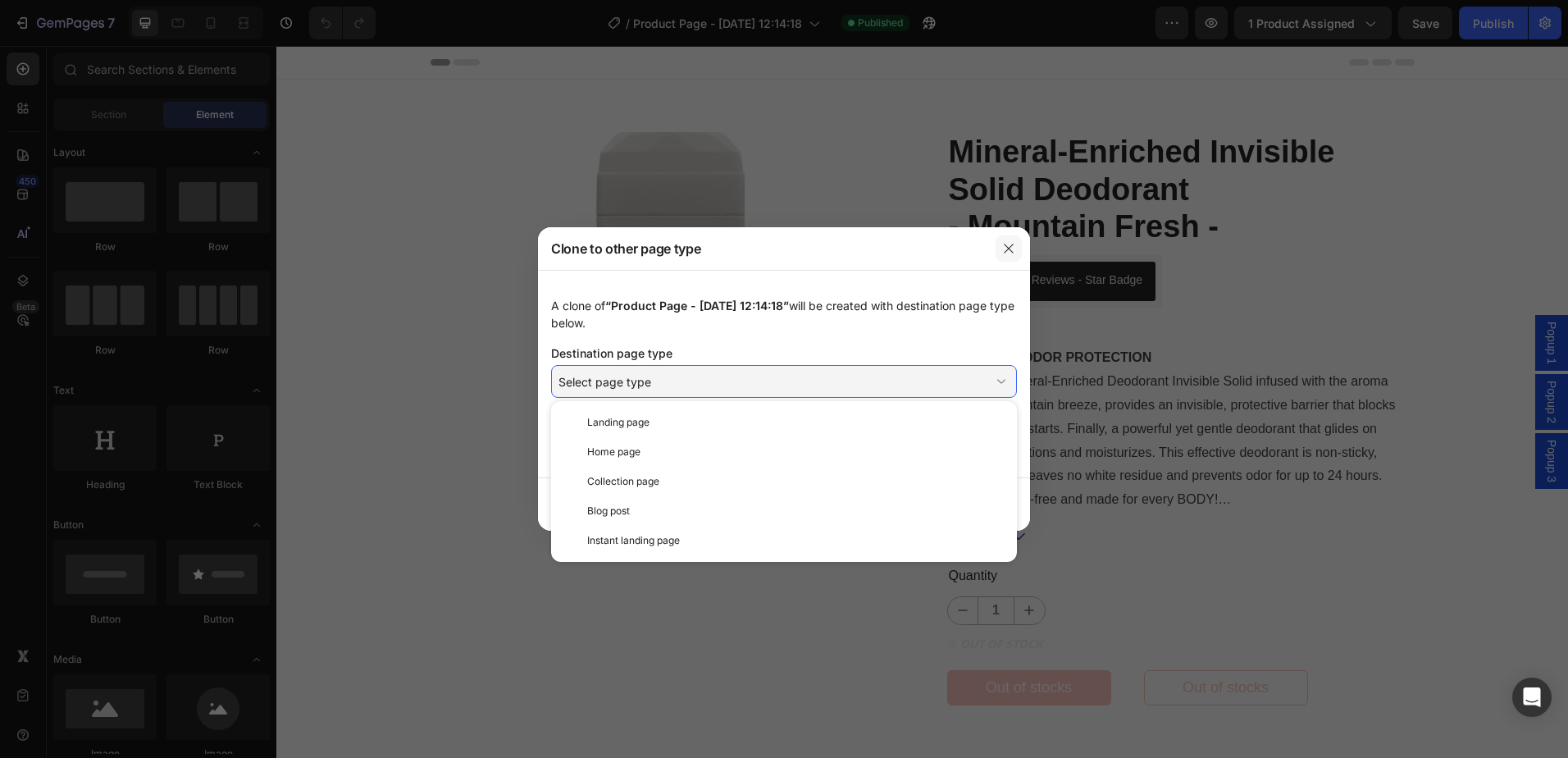
click at [1007, 248] on icon "button" at bounding box center [1008, 248] width 13 height 13
